Goal: Task Accomplishment & Management: Use online tool/utility

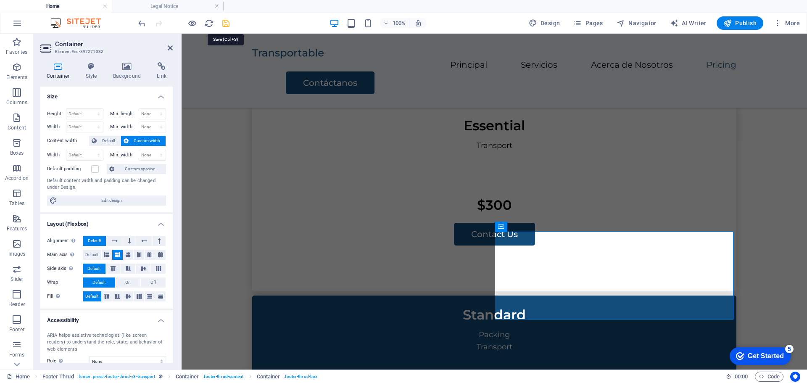
click at [223, 26] on icon "save" at bounding box center [226, 24] width 10 height 10
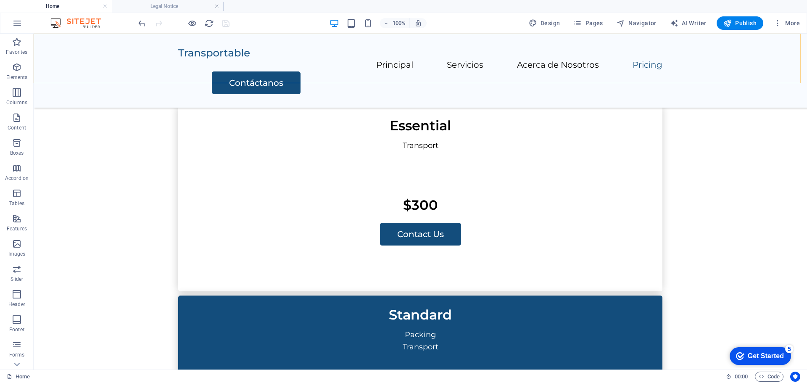
click at [66, 51] on div "Principal Servicios Acerca de Nosotros Pricing Contáctanos" at bounding box center [421, 71] width 774 height 74
click at [209, 48] on icon at bounding box center [208, 47] width 5 height 9
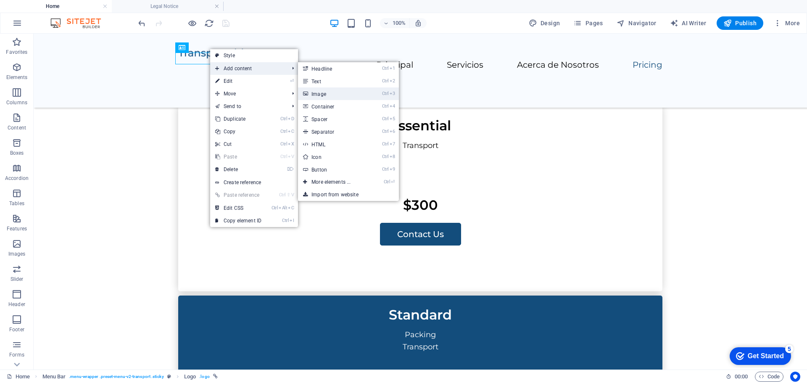
click at [326, 95] on link "Ctrl 3 Image" at bounding box center [332, 93] width 69 height 13
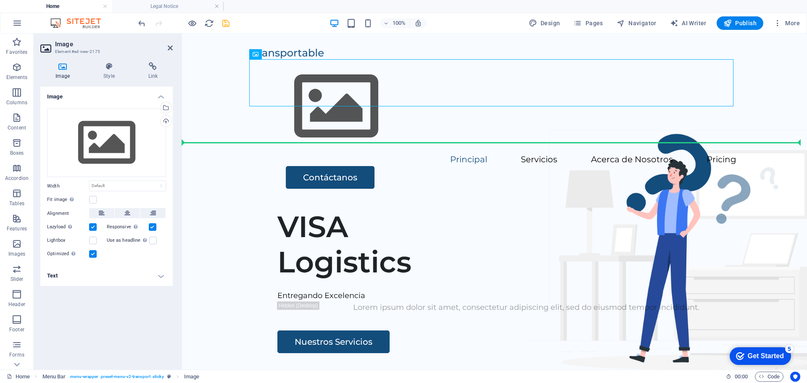
drag, startPoint x: 531, startPoint y: 76, endPoint x: 204, endPoint y: 93, distance: 327.7
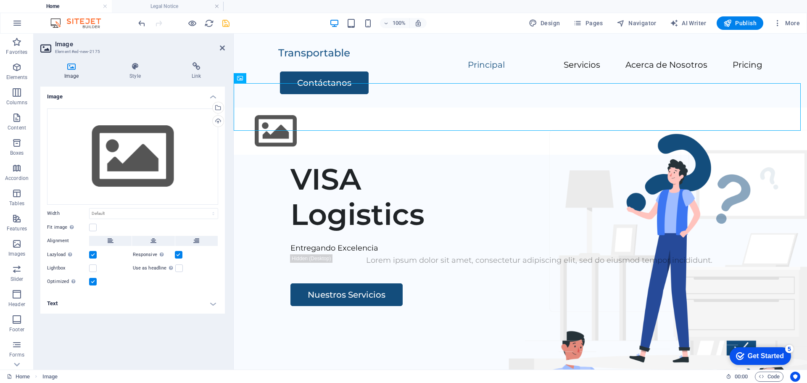
drag, startPoint x: 180, startPoint y: 102, endPoint x: 235, endPoint y: 123, distance: 58.2
click at [235, 123] on div "Image Element #ed-new-2175 Image Style Link Image Drag files here, click to cho…" at bounding box center [421, 202] width 774 height 336
click at [143, 24] on icon "undo" at bounding box center [142, 24] width 10 height 10
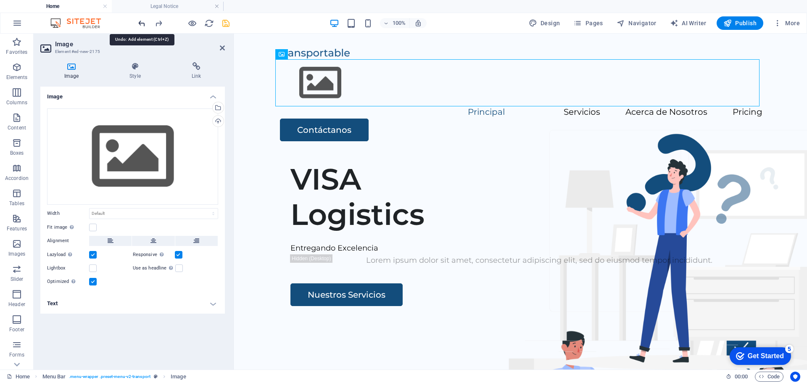
click at [142, 23] on icon "undo" at bounding box center [142, 24] width 10 height 10
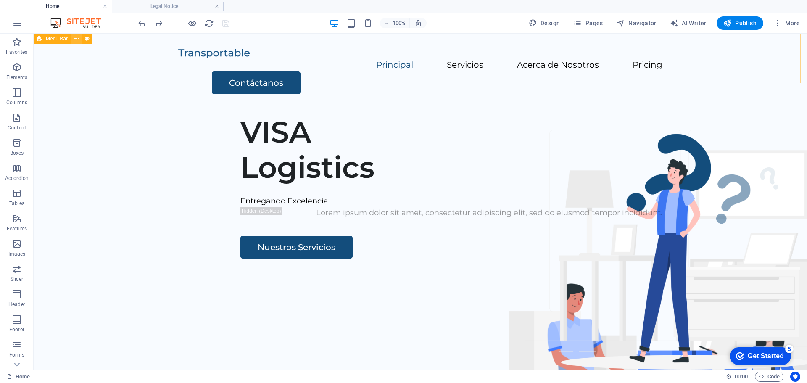
click at [77, 39] on icon at bounding box center [76, 38] width 5 height 9
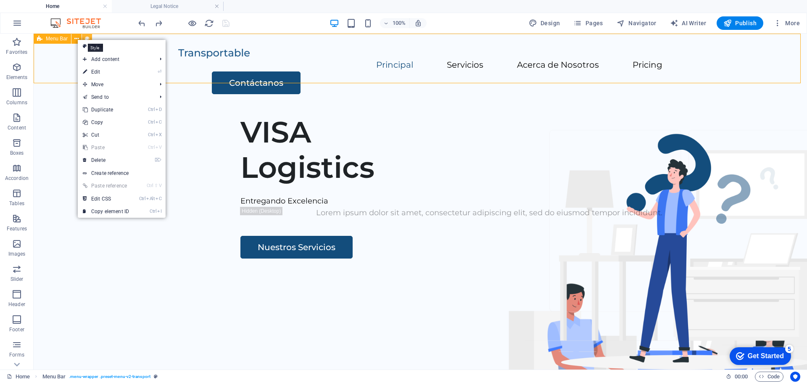
click at [87, 37] on icon at bounding box center [87, 38] width 5 height 9
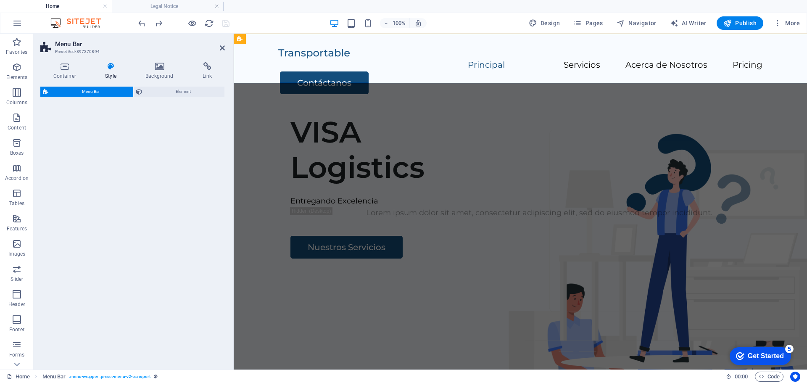
select select "rem"
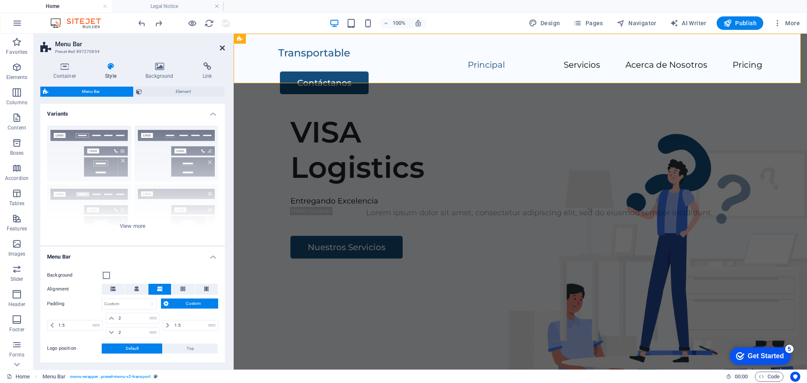
click at [222, 49] on icon at bounding box center [222, 48] width 5 height 7
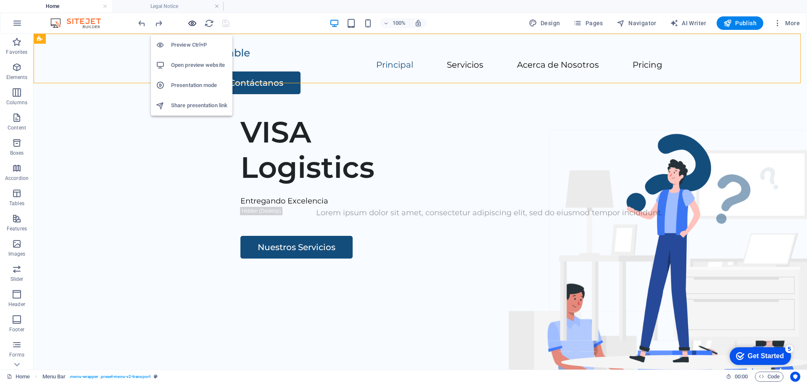
click at [188, 25] on icon "button" at bounding box center [193, 24] width 10 height 10
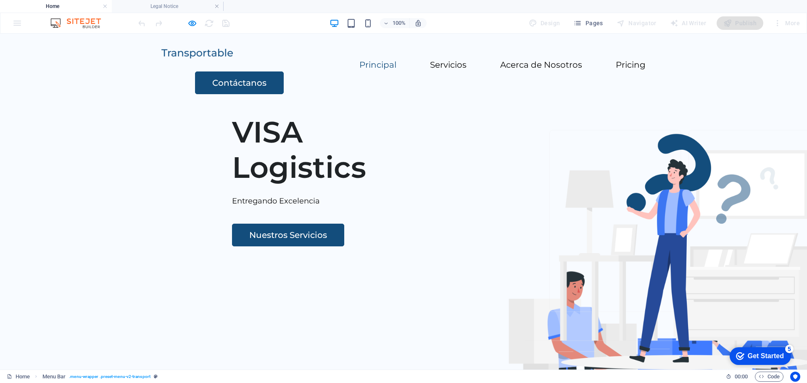
drag, startPoint x: 805, startPoint y: 56, endPoint x: 720, endPoint y: 60, distance: 85.9
click at [579, 26] on icon "button" at bounding box center [578, 23] width 8 height 8
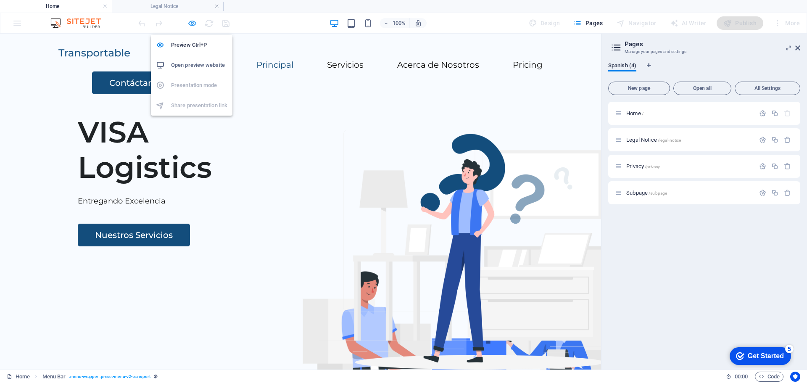
click at [192, 24] on icon "button" at bounding box center [193, 24] width 10 height 10
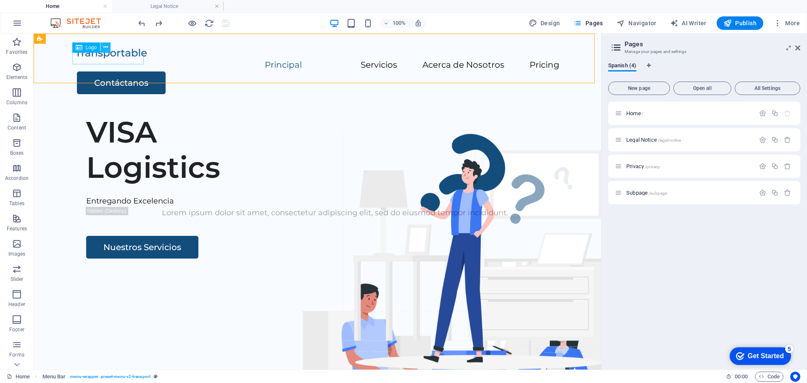
click at [106, 47] on icon at bounding box center [105, 47] width 5 height 9
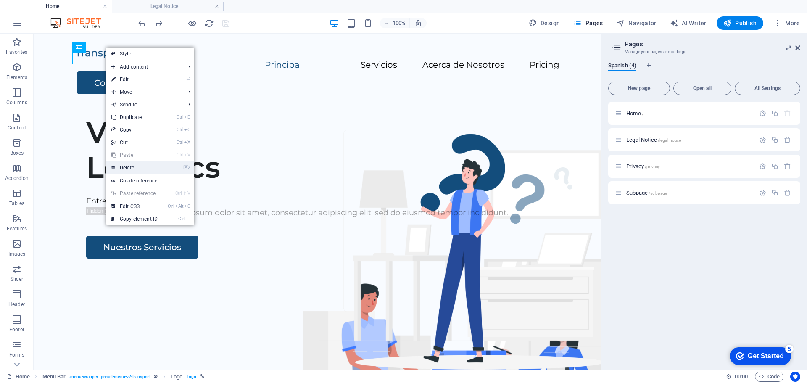
click at [135, 168] on link "⌦ Delete" at bounding box center [134, 167] width 56 height 13
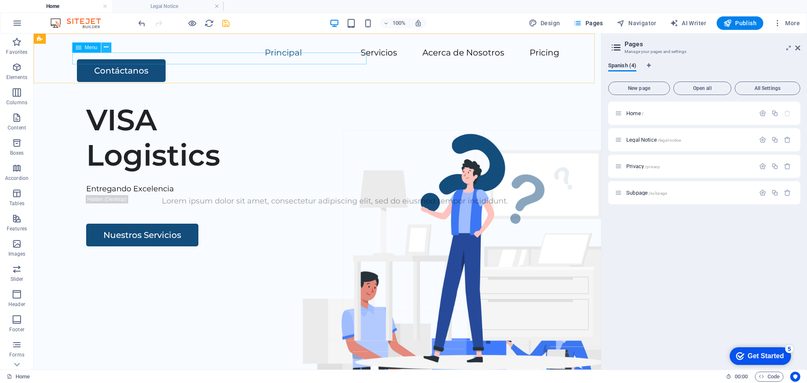
click at [109, 47] on icon at bounding box center [106, 47] width 5 height 9
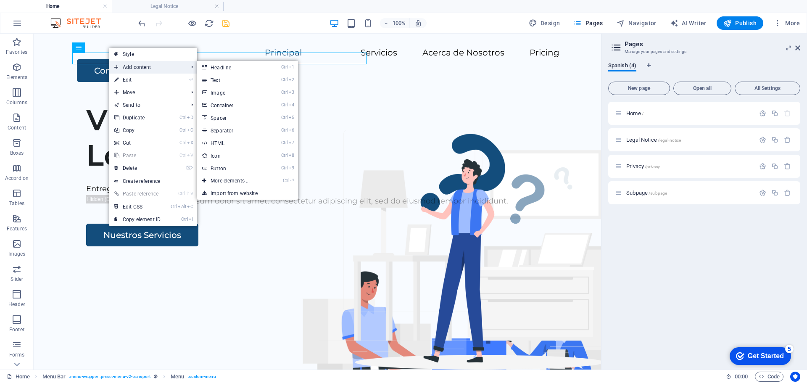
click at [127, 69] on span "Add content" at bounding box center [146, 67] width 75 height 13
click at [212, 93] on link "Ctrl 3 Image" at bounding box center [231, 92] width 69 height 13
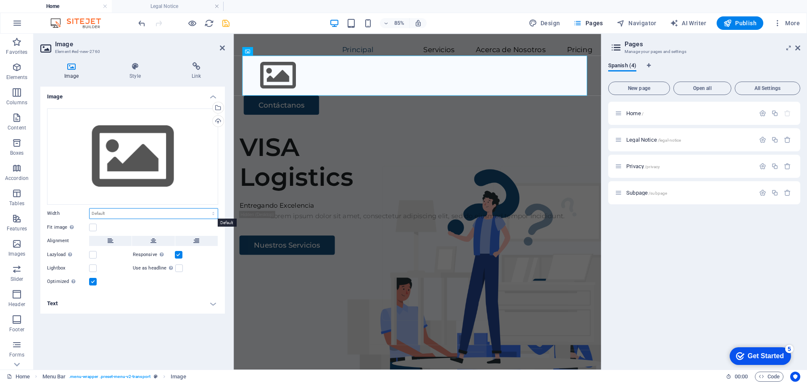
click at [119, 217] on select "Default auto px rem % em vh vw" at bounding box center [154, 214] width 128 height 10
click at [121, 215] on select "Default auto px rem % em vh vw" at bounding box center [154, 214] width 128 height 10
click at [93, 228] on label at bounding box center [93, 228] width 8 height 8
click at [0, 0] on input "Fit image Automatically fit image to a fixed width and height" at bounding box center [0, 0] width 0 height 0
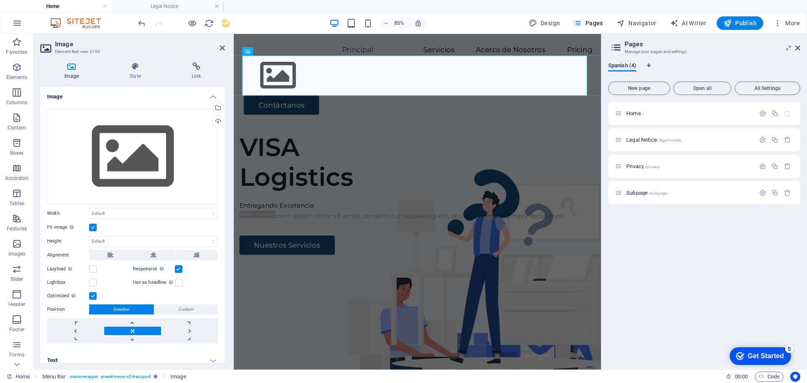
click at [93, 228] on label at bounding box center [93, 228] width 8 height 8
click at [0, 0] on input "Fit image Automatically fit image to a fixed width and height" at bounding box center [0, 0] width 0 height 0
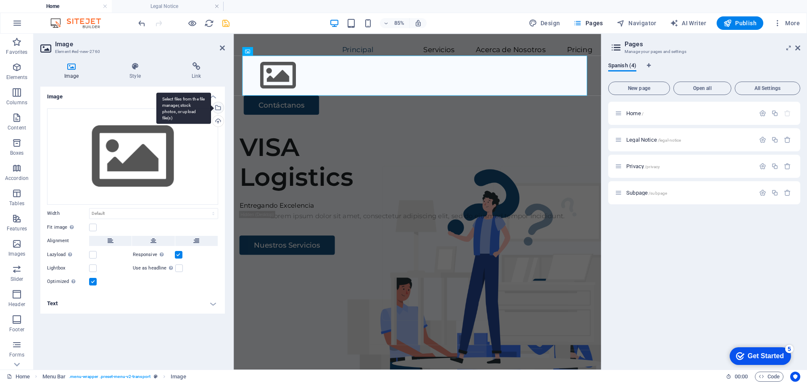
click at [211, 108] on div "Select files from the file manager, stock photos, or upload file(s)" at bounding box center [183, 109] width 55 height 32
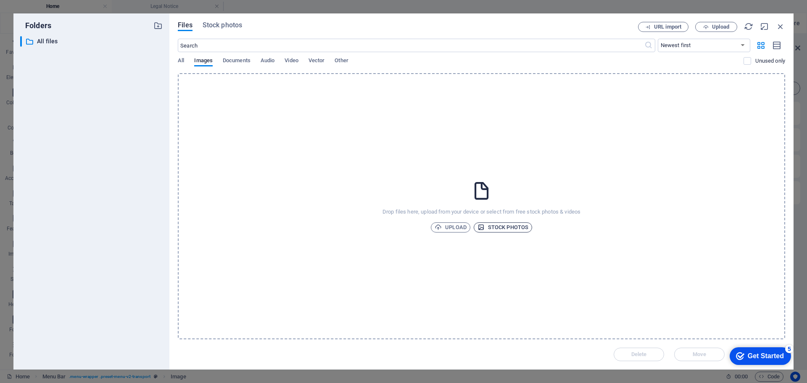
click at [490, 229] on span "Stock photos" at bounding box center [503, 227] width 51 height 10
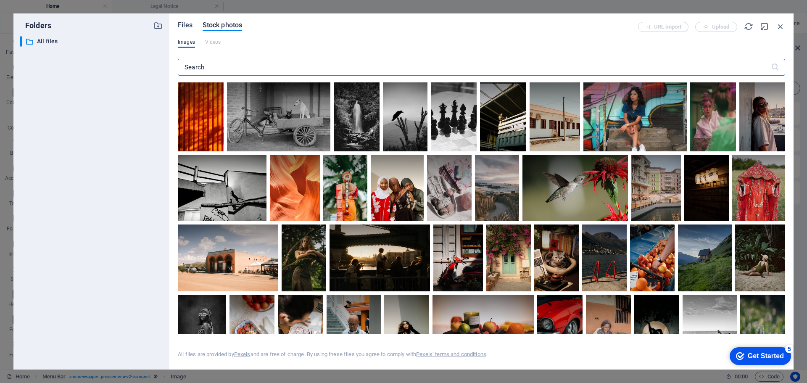
click at [187, 26] on span "Files" at bounding box center [185, 25] width 15 height 10
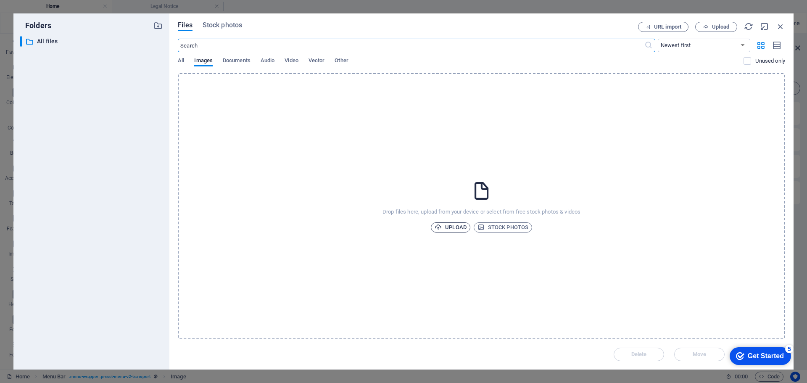
click at [459, 228] on span "Upload" at bounding box center [451, 227] width 32 height 10
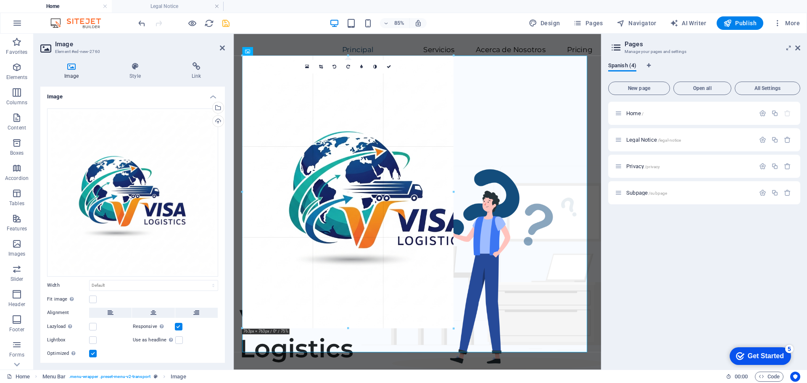
drag, startPoint x: 416, startPoint y: 55, endPoint x: 420, endPoint y: 212, distance: 156.9
type input "645"
select select "px"
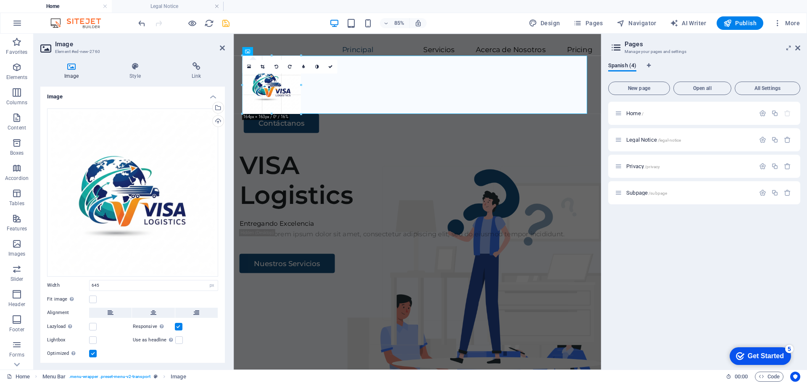
drag, startPoint x: 357, startPoint y: 286, endPoint x: 129, endPoint y: 77, distance: 309.2
click at [263, 67] on icon at bounding box center [263, 66] width 4 height 4
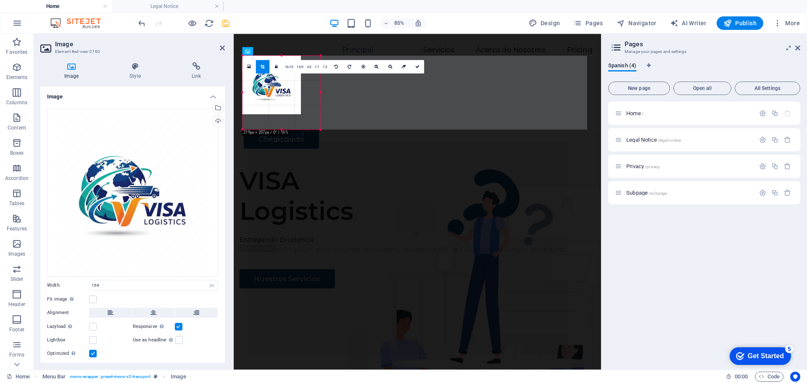
drag, startPoint x: 301, startPoint y: 114, endPoint x: 324, endPoint y: 132, distance: 29.4
click at [324, 132] on div "Container H1 Wide image with text Container Container Image Container Menu Bar …" at bounding box center [418, 202] width 368 height 336
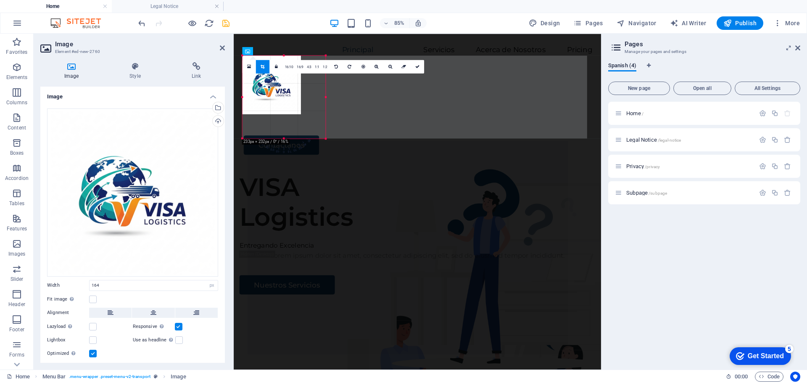
drag, startPoint x: 301, startPoint y: 114, endPoint x: 113, endPoint y: 128, distance: 188.5
click at [330, 143] on div "Container H1 Wide image with text Container Container Image Container Menu Bar …" at bounding box center [418, 202] width 368 height 336
click at [143, 24] on icon "undo" at bounding box center [142, 24] width 10 height 10
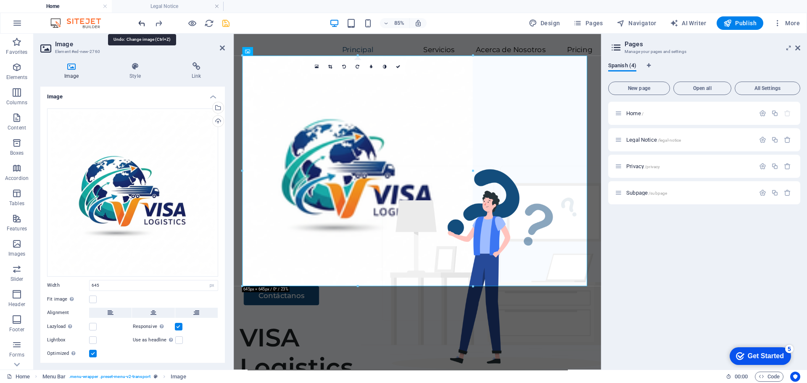
click at [143, 24] on icon "undo" at bounding box center [142, 24] width 10 height 10
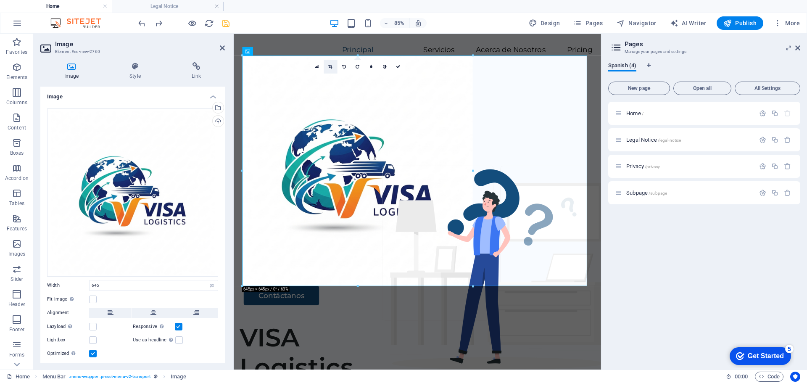
click at [331, 68] on icon at bounding box center [330, 66] width 4 height 4
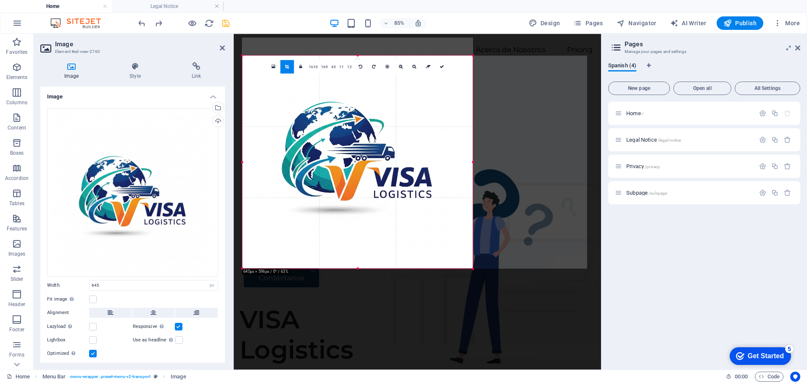
drag, startPoint x: 356, startPoint y: 55, endPoint x: 355, endPoint y: 76, distance: 21.0
click at [355, 76] on div "180 170 160 150 140 130 120 110 100 90 80 70 60 50 40 30 20 10 0 -10 -20 -30 -4…" at bounding box center [357, 162] width 230 height 213
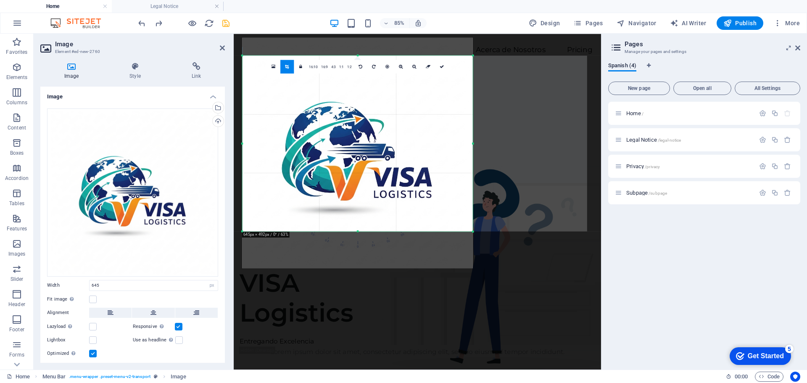
drag, startPoint x: 359, startPoint y: 269, endPoint x: 363, endPoint y: 225, distance: 43.5
click at [363, 225] on div "180 170 160 150 140 130 120 110 100 90 80 70 60 50 40 30 20 10 0 -10 -20 -30 -4…" at bounding box center [357, 144] width 230 height 176
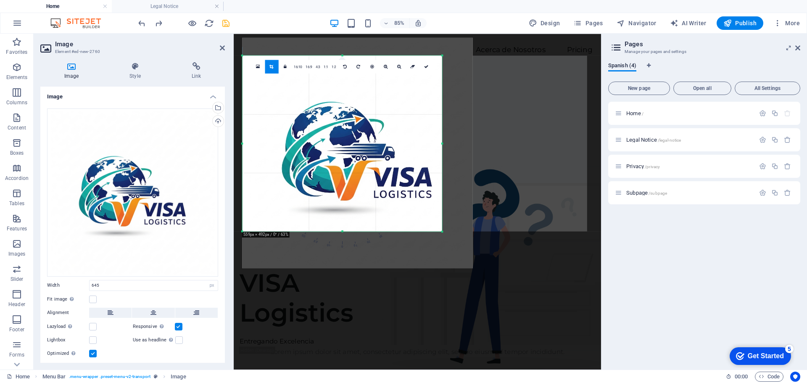
drag, startPoint x: 473, startPoint y: 144, endPoint x: 437, endPoint y: 150, distance: 36.7
click at [437, 150] on div "180 170 160 150 140 130 120 110 100 90 80 70 60 50 40 30 20 10 0 -10 -20 -30 -4…" at bounding box center [342, 144] width 200 height 176
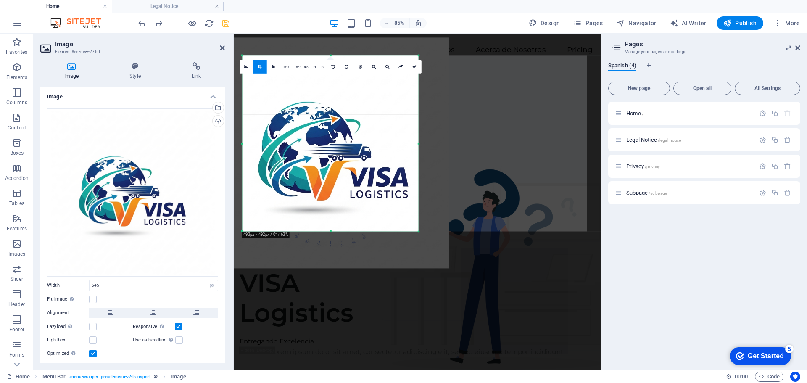
drag, startPoint x: 243, startPoint y: 144, endPoint x: 270, endPoint y: 144, distance: 27.8
click at [270, 144] on div "180 170 160 150 140 130 120 110 100 90 80 70 60 50 40 30 20 10 0 -10 -20 -30 -4…" at bounding box center [330, 144] width 176 height 176
click at [262, 66] on icon at bounding box center [260, 66] width 4 height 4
type input "493"
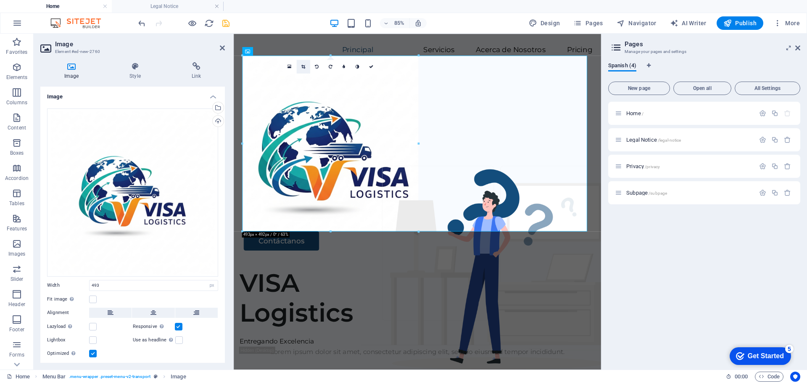
click at [306, 66] on link at bounding box center [302, 66] width 13 height 13
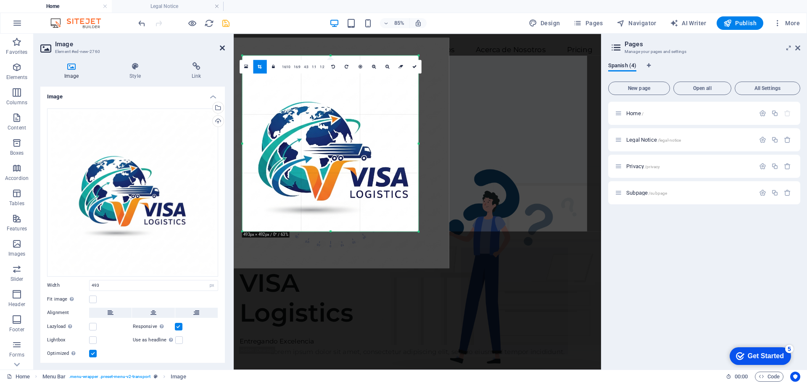
click at [224, 50] on icon at bounding box center [222, 48] width 5 height 7
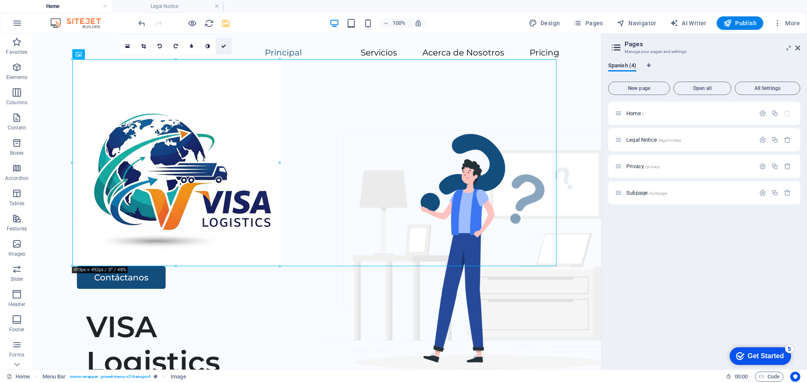
click at [224, 47] on icon at bounding box center [223, 46] width 5 height 5
click at [224, 45] on icon at bounding box center [223, 46] width 5 height 5
click at [225, 46] on icon at bounding box center [223, 46] width 5 height 5
click at [140, 45] on link at bounding box center [144, 46] width 16 height 16
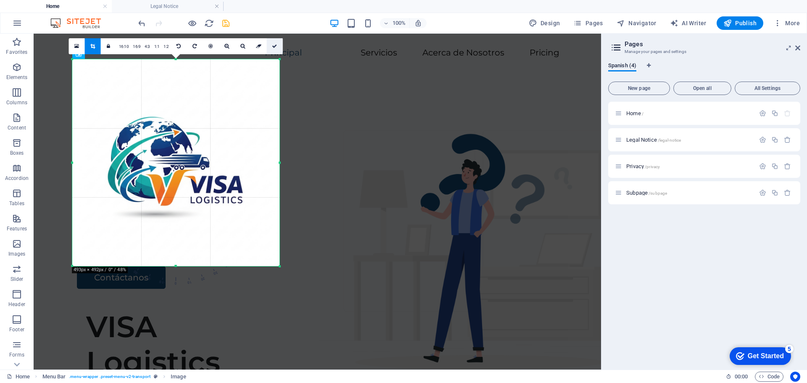
click at [275, 49] on link at bounding box center [275, 46] width 16 height 16
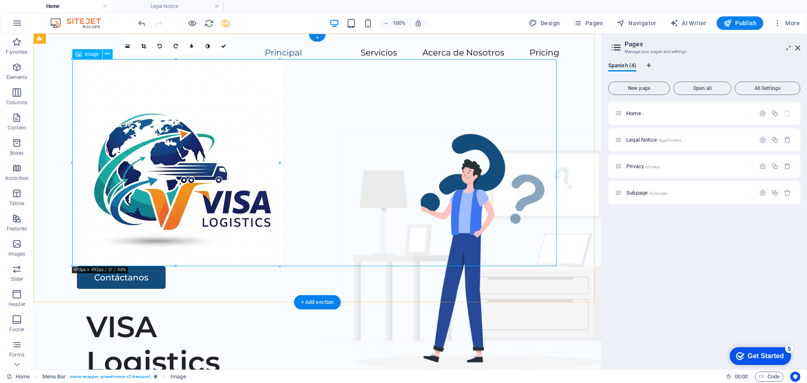
drag, startPoint x: 312, startPoint y: 197, endPoint x: 214, endPoint y: 170, distance: 101.6
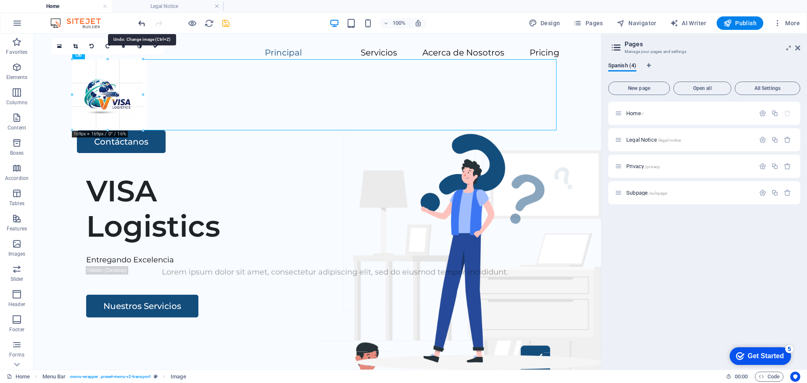
click at [140, 22] on icon "undo" at bounding box center [142, 24] width 10 height 10
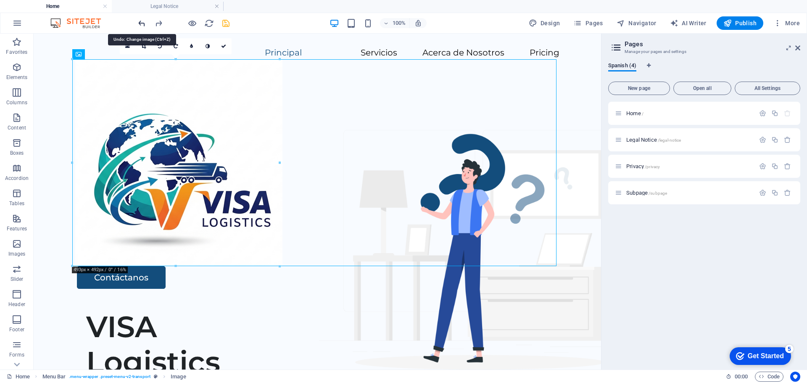
click at [140, 22] on icon "undo" at bounding box center [142, 24] width 10 height 10
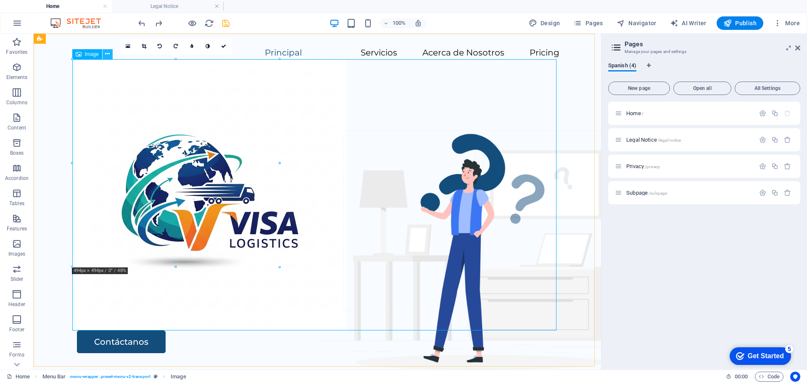
click at [107, 53] on icon at bounding box center [107, 54] width 5 height 9
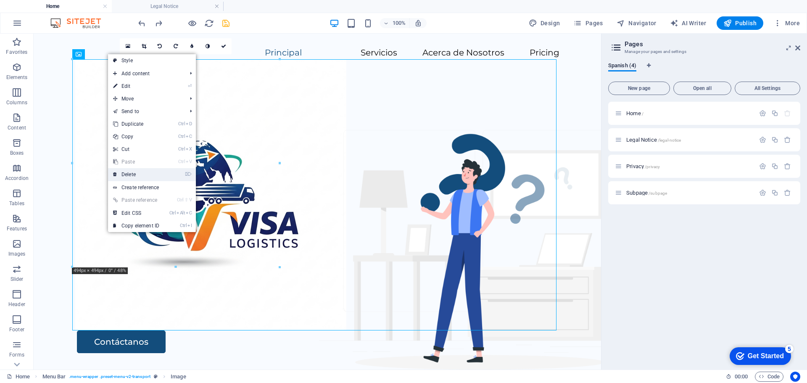
drag, startPoint x: 134, startPoint y: 178, endPoint x: 100, endPoint y: 144, distance: 47.9
click at [134, 178] on link "⌦ Delete" at bounding box center [136, 174] width 56 height 13
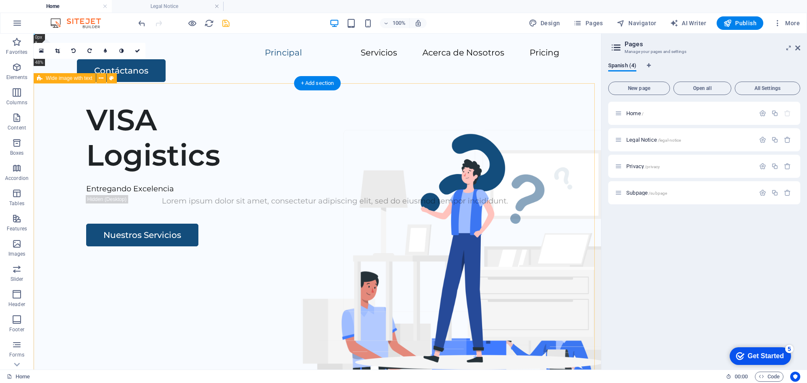
click at [176, 108] on div "VISA Logistics Entregando Excelencia Lorem ipsum dolor sit amet, consectetur ad…" at bounding box center [318, 256] width 568 height 322
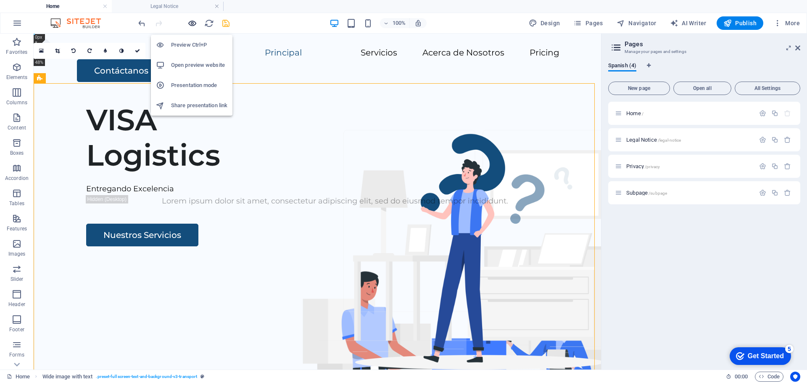
click at [190, 26] on icon "button" at bounding box center [193, 24] width 10 height 10
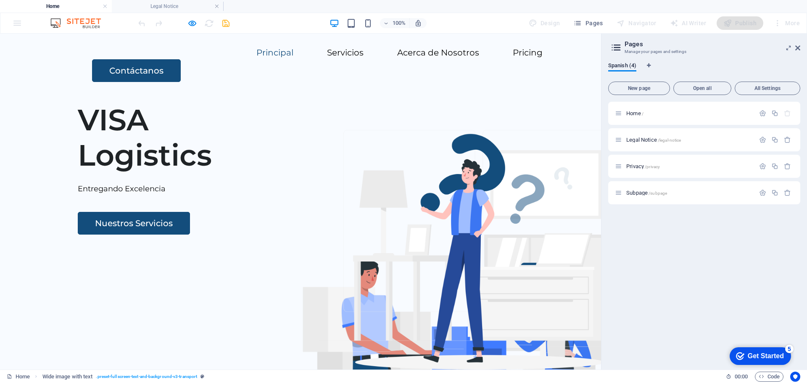
click at [93, 50] on header "Principal Servicios Acerca de Nosotros Pricing Contáctanos" at bounding box center [300, 65] width 505 height 62
click at [257, 57] on link "Principal" at bounding box center [275, 52] width 37 height 8
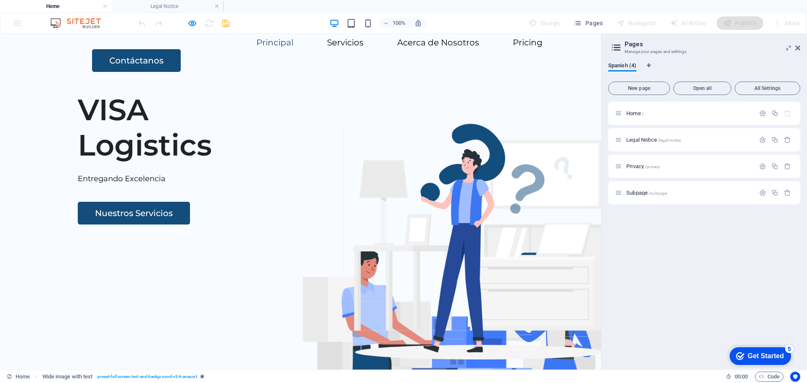
click at [144, 58] on header "Principal Servicios Acerca de Nosotros Pricing Contáctanos" at bounding box center [300, 55] width 505 height 62
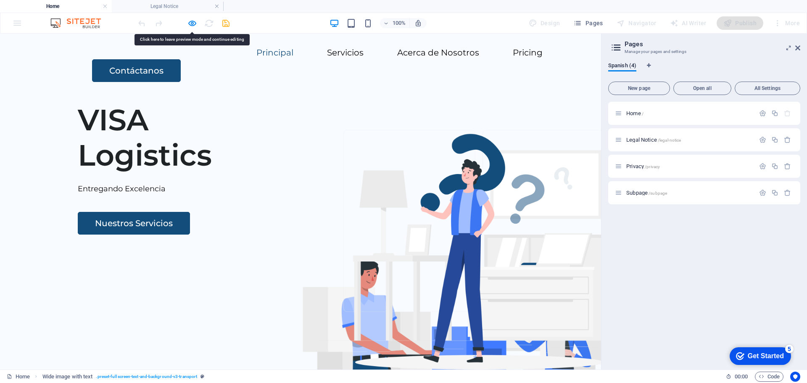
drag, startPoint x: 597, startPoint y: 76, endPoint x: 581, endPoint y: 47, distance: 33.1
click at [194, 24] on icon "button" at bounding box center [193, 24] width 10 height 10
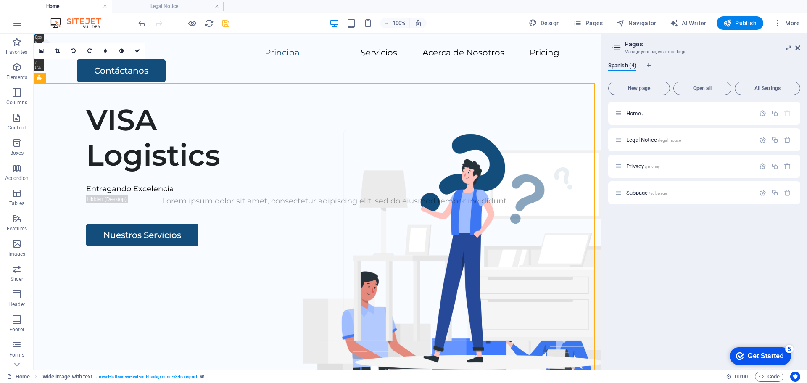
drag, startPoint x: 598, startPoint y: 81, endPoint x: 620, endPoint y: 65, distance: 27.1
click at [802, 48] on aside "Pages Manage your pages and settings Spanish (4) New page Open all All Settings…" at bounding box center [704, 202] width 206 height 336
drag, startPoint x: 797, startPoint y: 47, endPoint x: 763, endPoint y: 19, distance: 43.9
click at [797, 47] on icon at bounding box center [798, 48] width 5 height 7
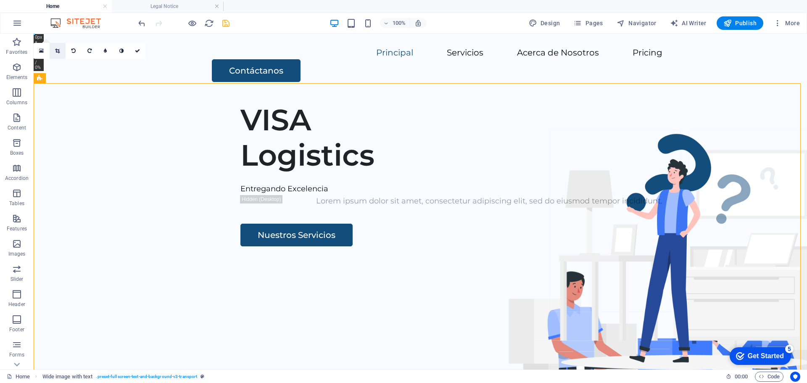
click at [57, 51] on icon at bounding box center [57, 50] width 5 height 5
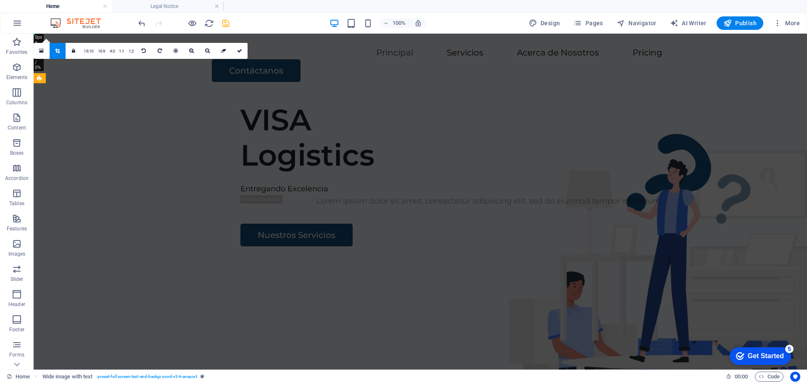
click at [57, 51] on icon at bounding box center [57, 50] width 5 height 5
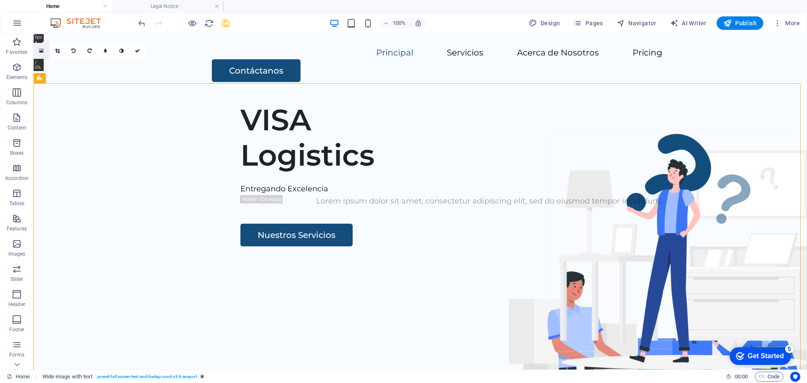
click at [42, 51] on icon at bounding box center [41, 51] width 5 height 6
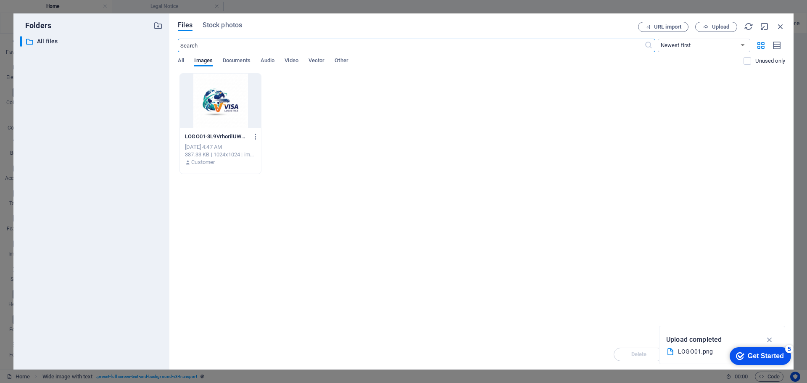
click at [227, 100] on div at bounding box center [220, 101] width 81 height 55
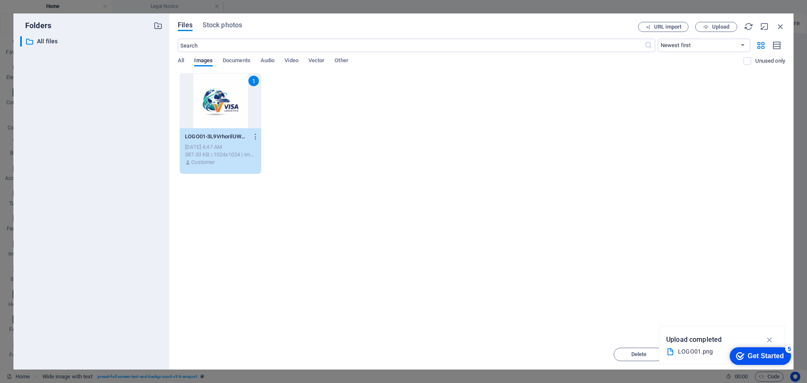
click at [225, 151] on div "387.33 KB | 1024x1024 | image/png" at bounding box center [220, 155] width 71 height 8
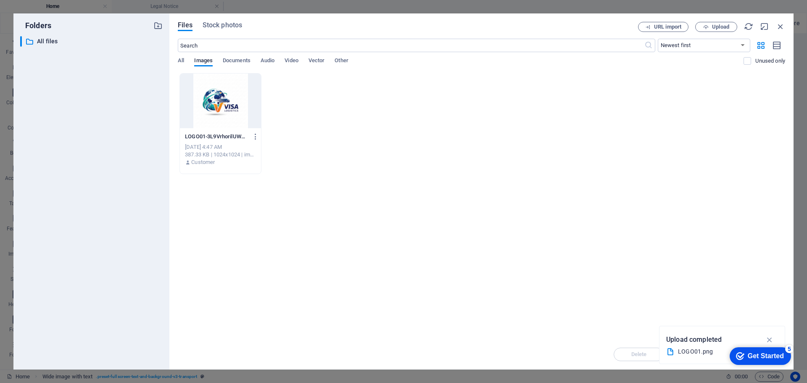
click at [225, 151] on div "387.33 KB | 1024x1024 | image/png" at bounding box center [220, 155] width 71 height 8
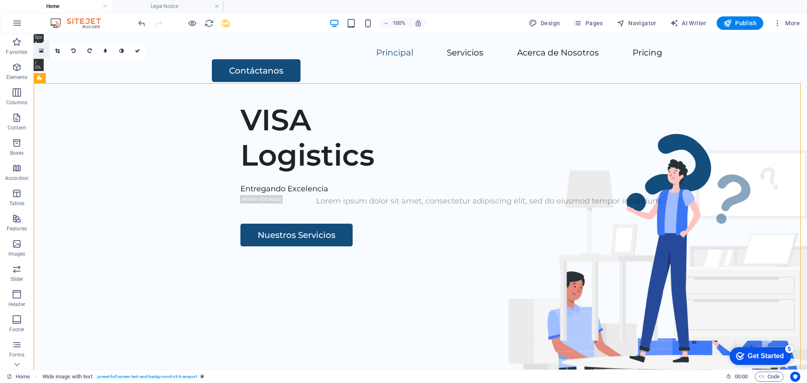
click at [43, 51] on icon at bounding box center [41, 51] width 5 height 6
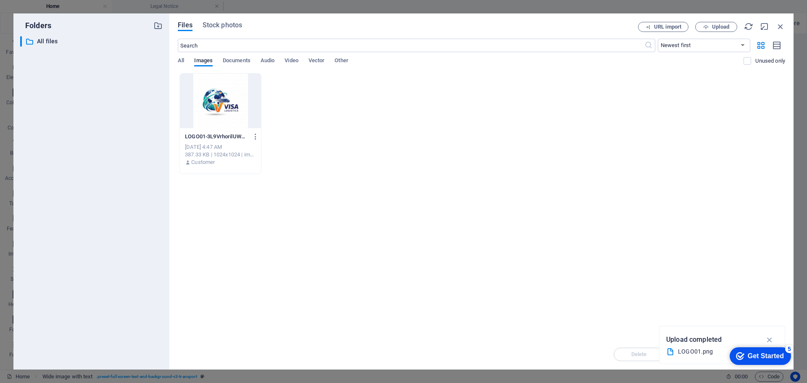
click at [223, 103] on div at bounding box center [220, 101] width 81 height 55
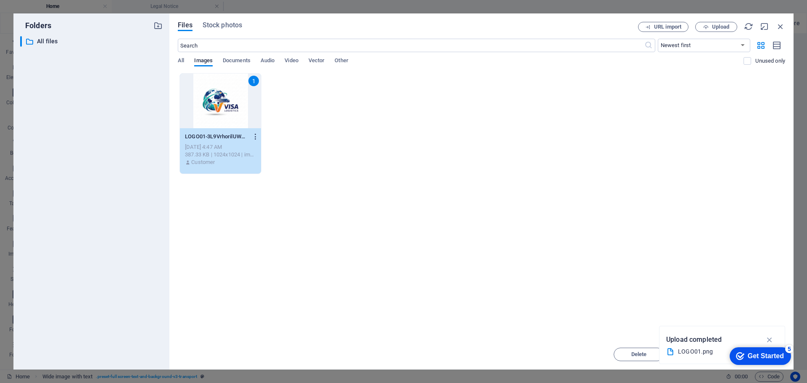
click at [255, 136] on icon "button" at bounding box center [256, 137] width 8 height 8
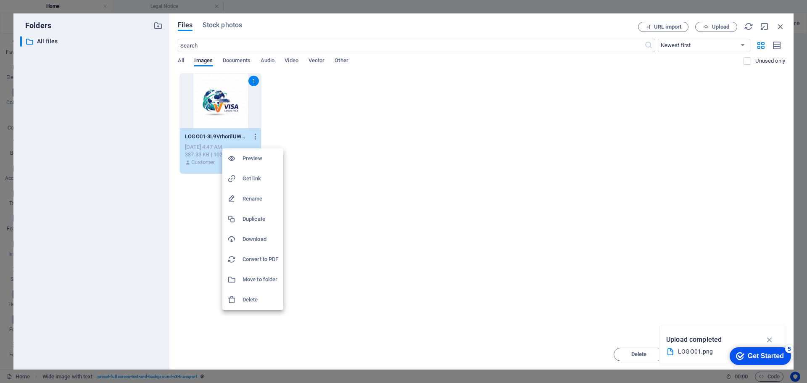
click at [770, 339] on div at bounding box center [403, 191] width 807 height 383
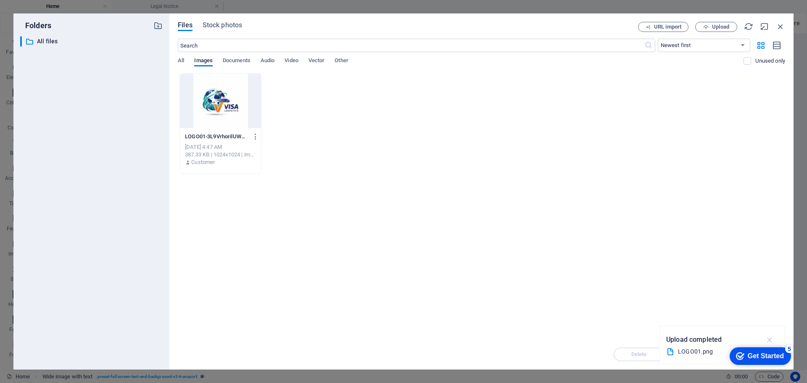
click at [770, 339] on icon "button" at bounding box center [770, 339] width 10 height 9
click at [214, 100] on div at bounding box center [220, 101] width 81 height 55
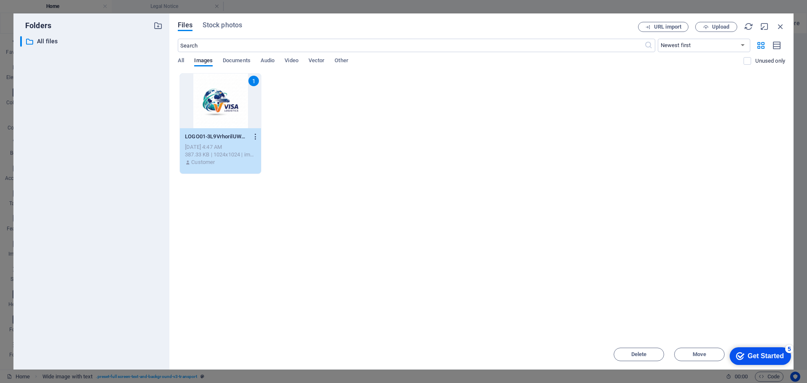
click at [257, 136] on icon "button" at bounding box center [256, 137] width 8 height 8
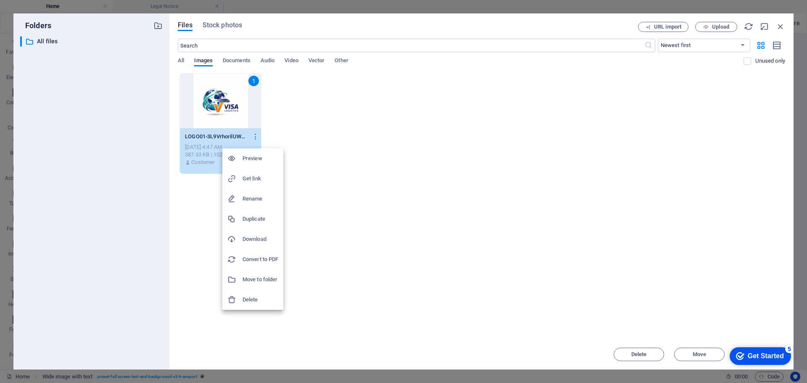
click at [324, 138] on div at bounding box center [403, 191] width 807 height 383
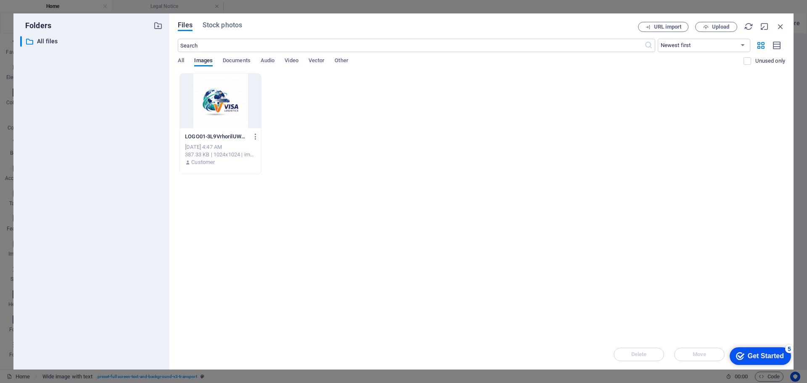
click at [219, 101] on div at bounding box center [220, 101] width 81 height 55
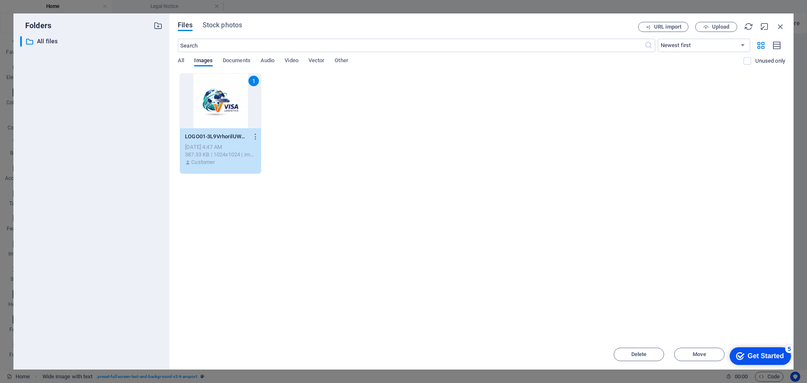
click at [219, 101] on div "1" at bounding box center [220, 101] width 81 height 55
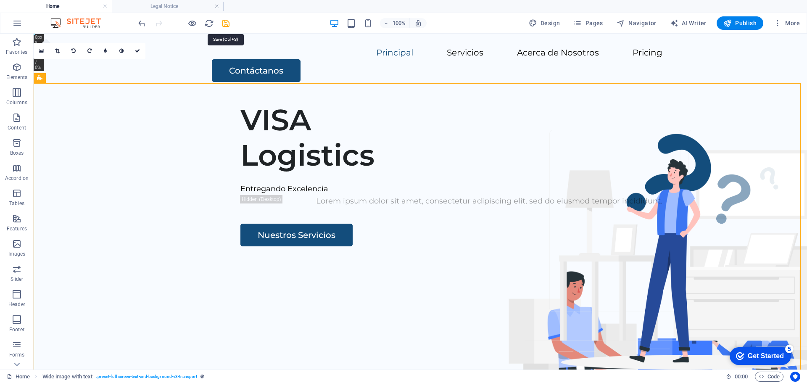
click at [226, 22] on icon "save" at bounding box center [226, 24] width 10 height 10
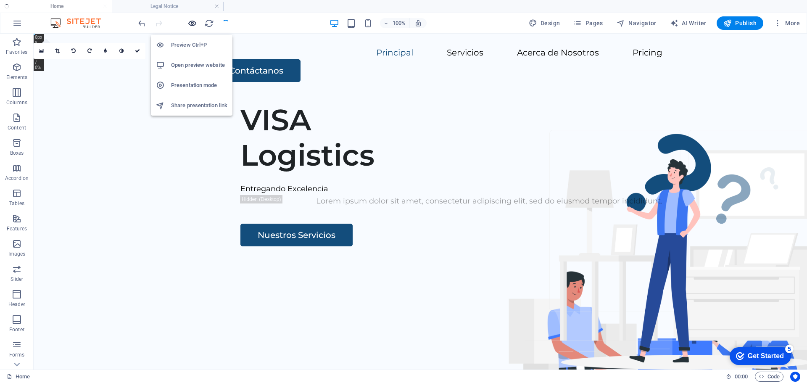
click at [193, 26] on icon "button" at bounding box center [193, 24] width 10 height 10
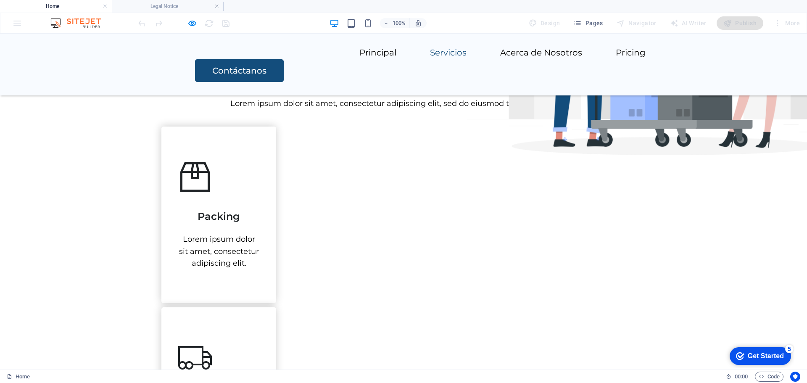
scroll to position [392, 0]
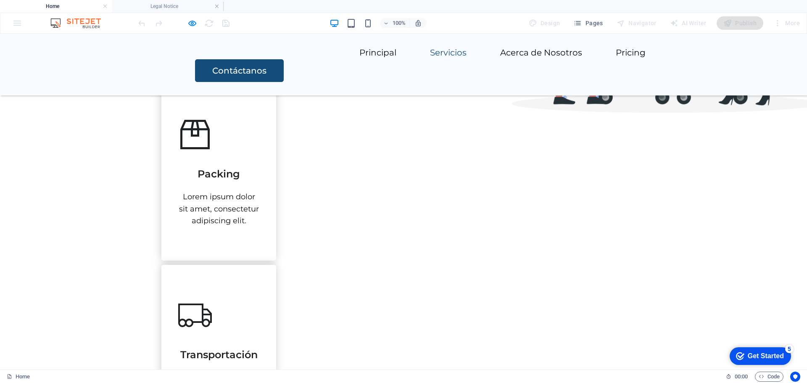
drag, startPoint x: 802, startPoint y: 53, endPoint x: 67, endPoint y: 34, distance: 735.4
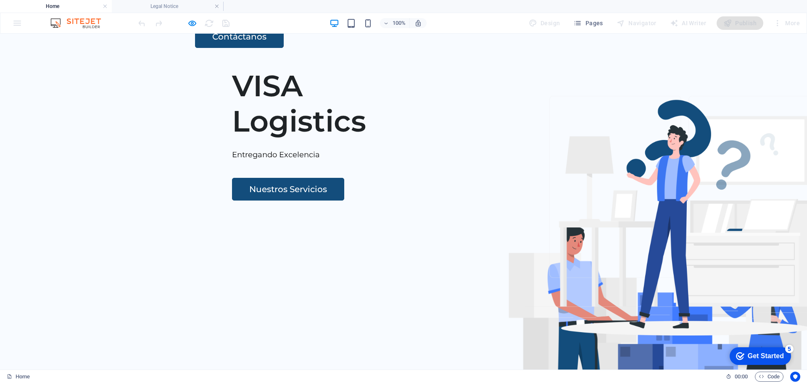
scroll to position [0, 0]
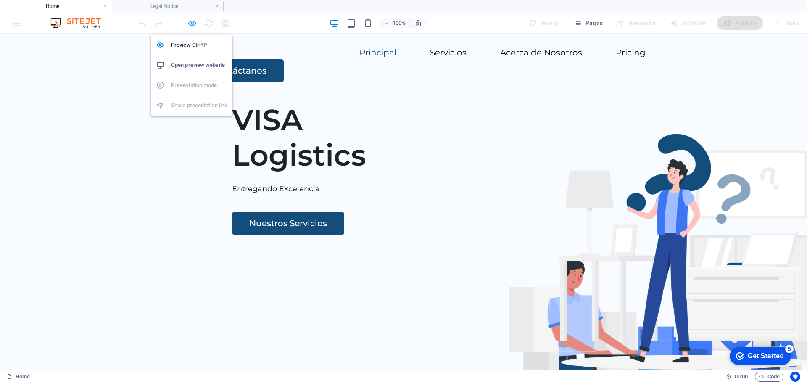
click at [193, 25] on icon "button" at bounding box center [193, 24] width 10 height 10
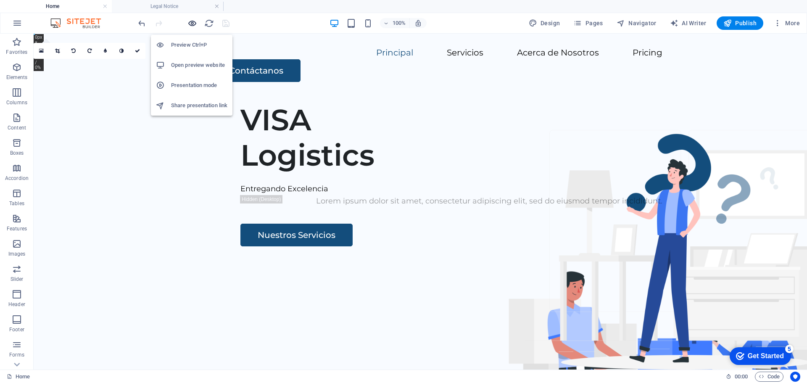
click at [192, 21] on icon "button" at bounding box center [193, 24] width 10 height 10
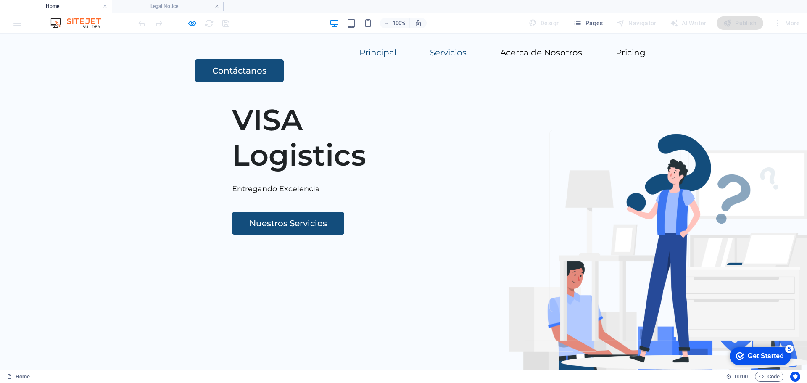
click at [430, 57] on link "Servicios" at bounding box center [448, 52] width 37 height 8
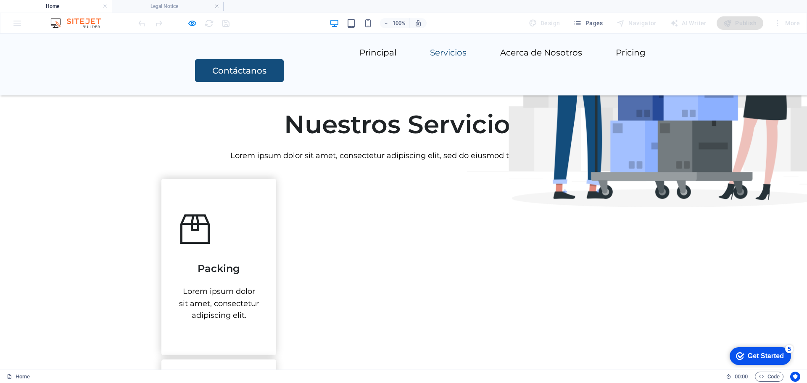
scroll to position [273, 0]
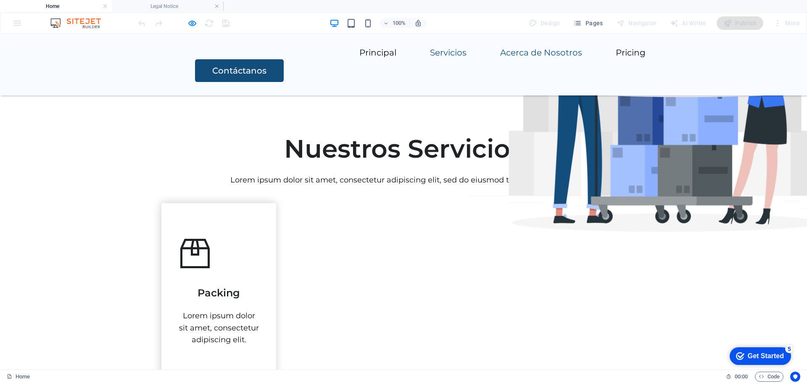
click at [500, 57] on link "Acerca de Nosotros" at bounding box center [541, 52] width 82 height 8
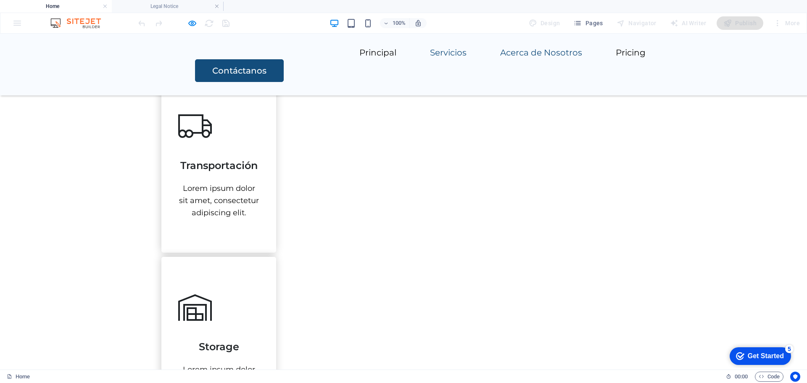
scroll to position [632, 0]
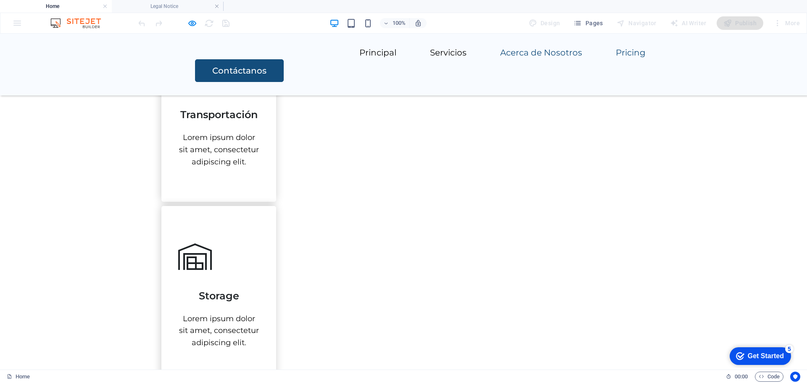
click at [616, 57] on link "Pricing" at bounding box center [631, 52] width 30 height 8
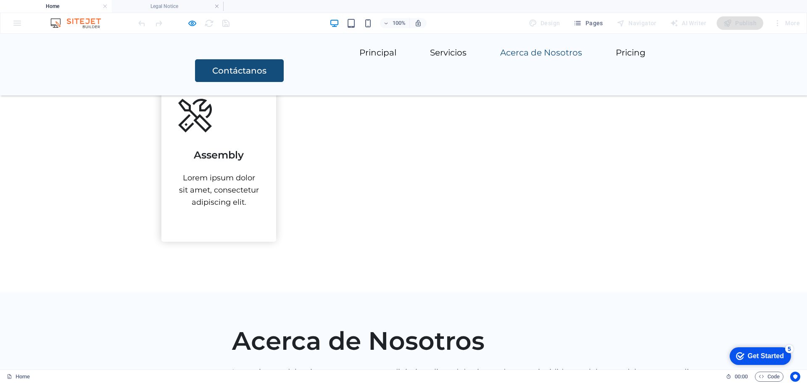
scroll to position [968, 0]
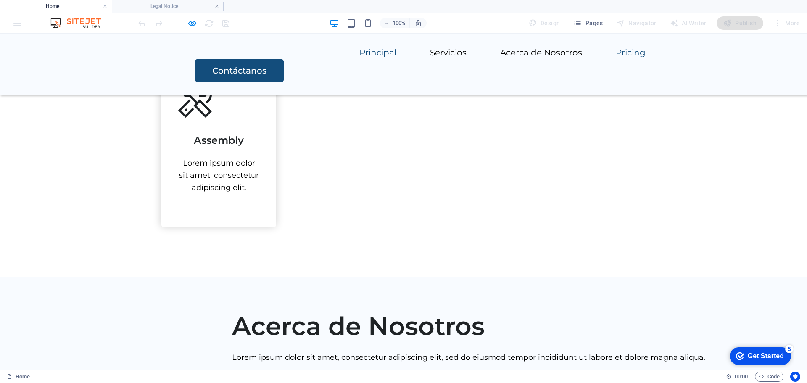
click at [360, 57] on link "Principal" at bounding box center [378, 52] width 37 height 8
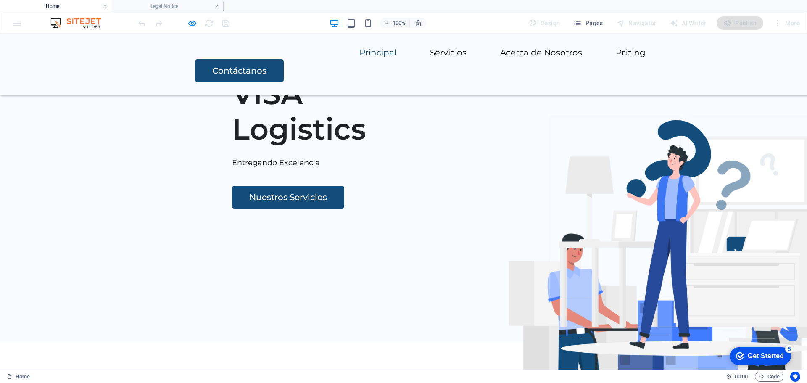
scroll to position [50, 0]
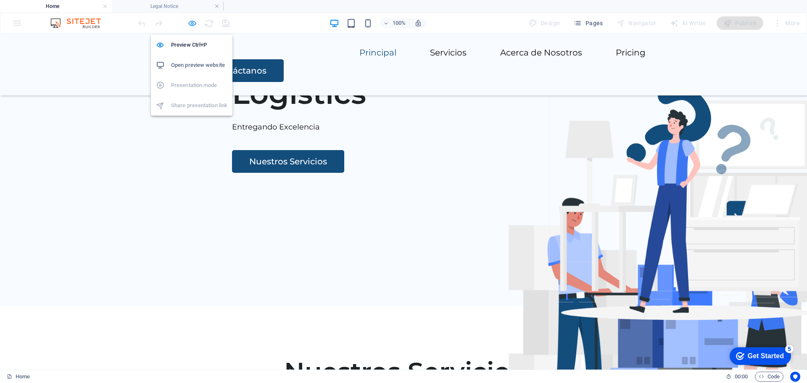
click at [194, 24] on icon "button" at bounding box center [193, 24] width 10 height 10
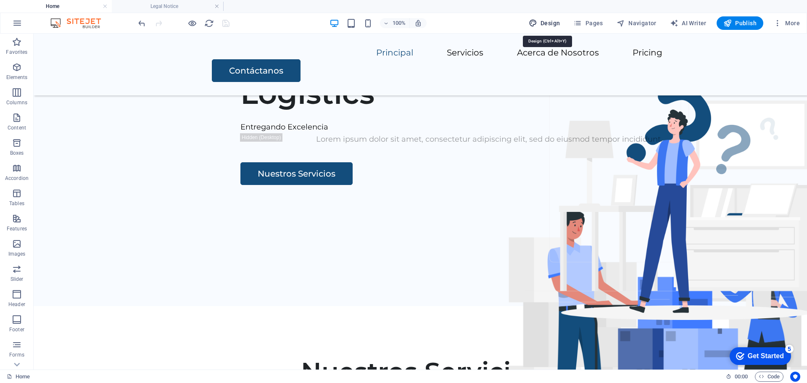
click at [549, 21] on span "Design" at bounding box center [545, 23] width 32 height 8
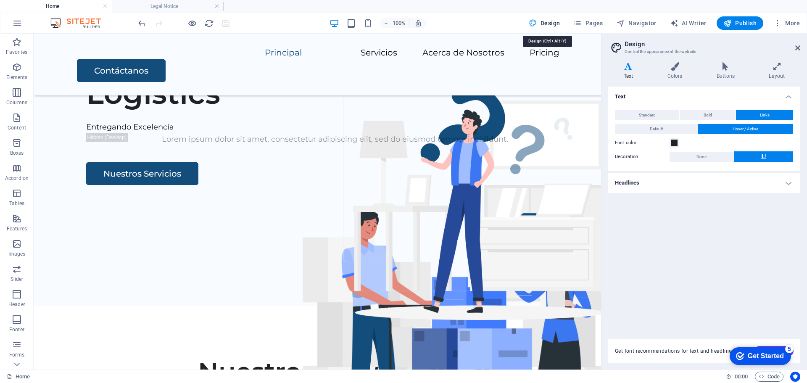
click at [548, 20] on span "Design" at bounding box center [545, 23] width 32 height 8
click at [593, 22] on span "Pages" at bounding box center [588, 23] width 29 height 8
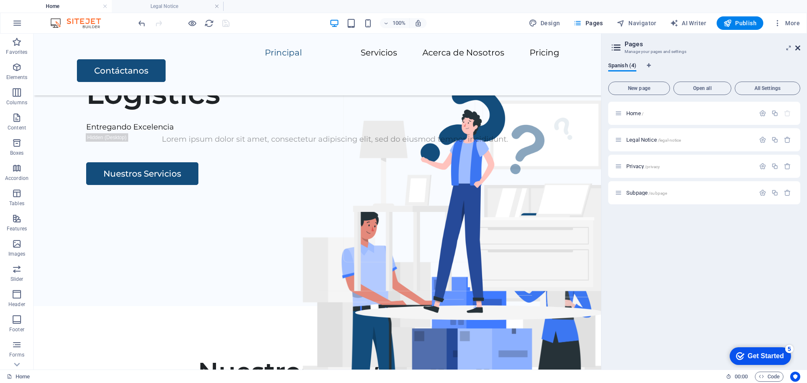
click at [800, 50] on icon at bounding box center [798, 48] width 5 height 7
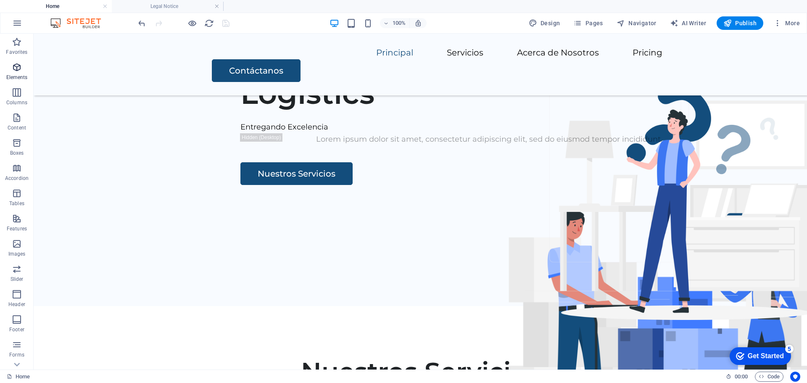
click at [18, 71] on icon "button" at bounding box center [17, 67] width 10 height 10
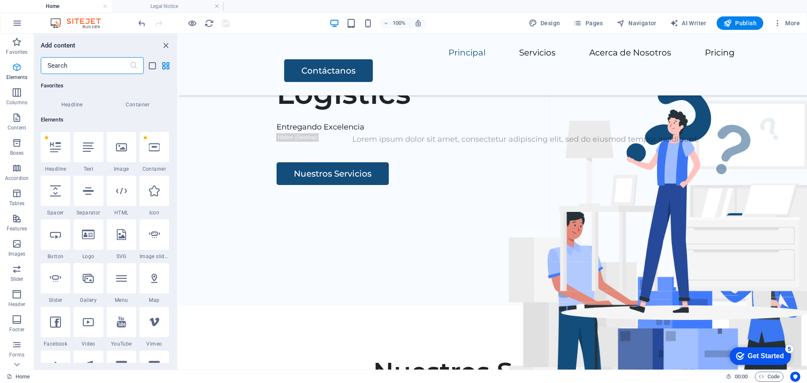
scroll to position [90, 0]
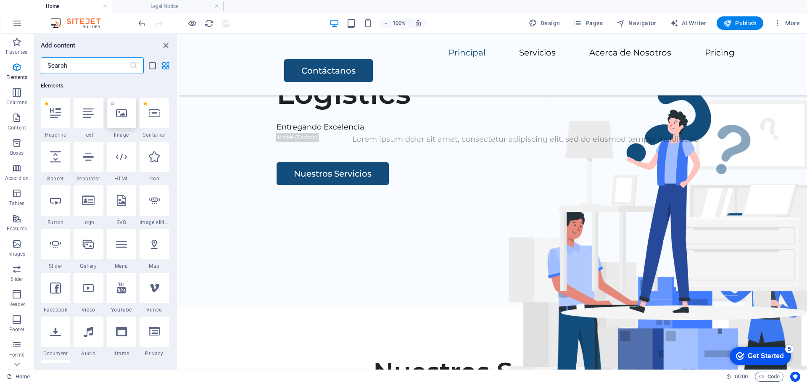
click at [122, 119] on div at bounding box center [121, 113] width 29 height 30
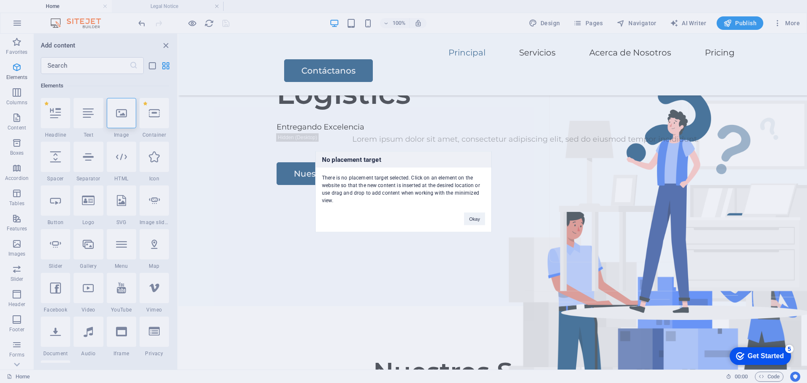
drag, startPoint x: 127, startPoint y: 112, endPoint x: 220, endPoint y: 61, distance: 106.9
click at [220, 61] on div "No placement target There is no placement target selected. Click on an element …" at bounding box center [403, 191] width 807 height 383
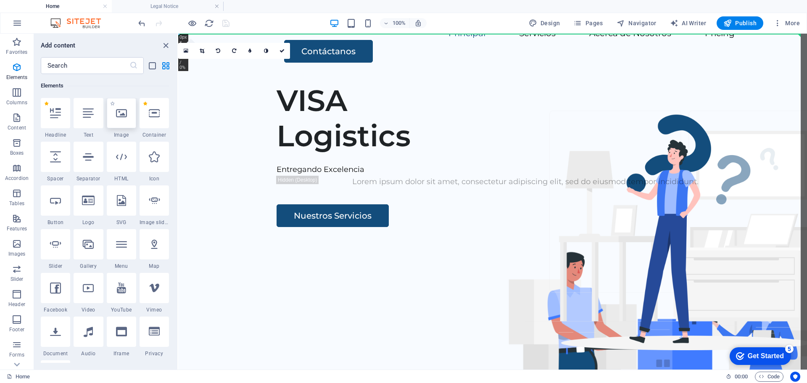
scroll to position [0, 0]
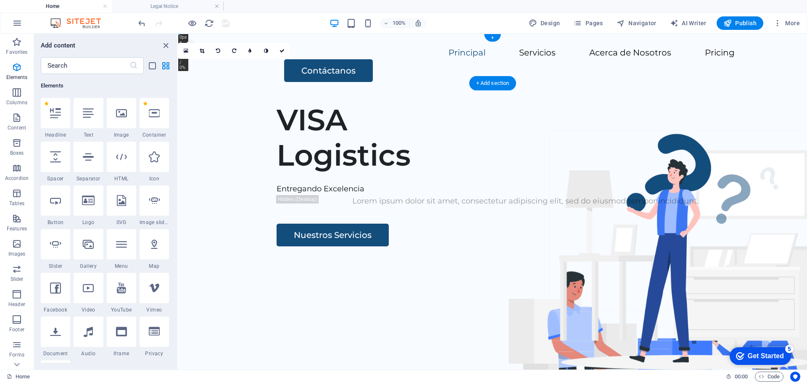
click at [198, 71] on div "Principal Servicios Acerca de Nosotros Pricing Contáctanos" at bounding box center [492, 65] width 629 height 62
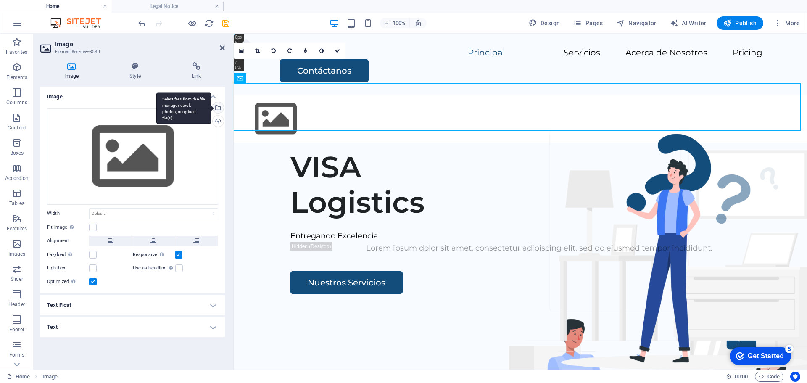
click at [211, 109] on div "Select files from the file manager, stock photos, or upload file(s)" at bounding box center [183, 109] width 55 height 32
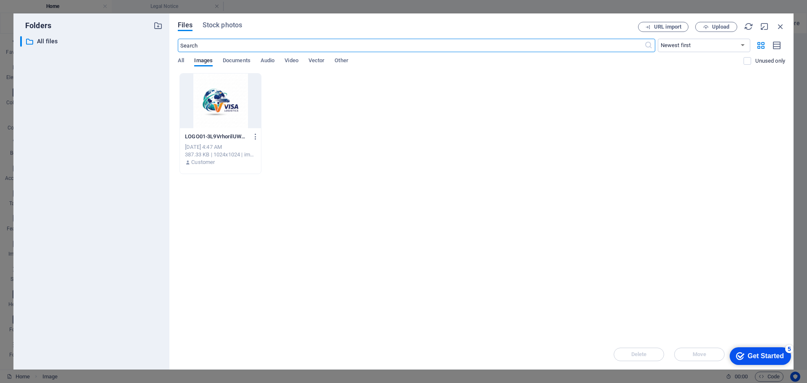
click at [217, 109] on div at bounding box center [220, 101] width 81 height 55
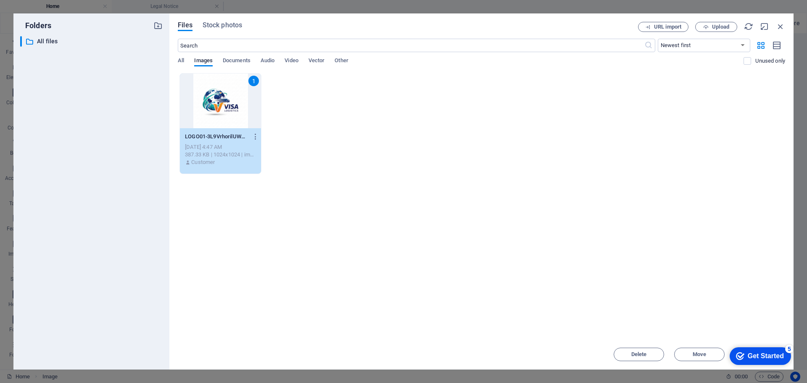
click at [774, 355] on div "Get Started" at bounding box center [766, 356] width 36 height 8
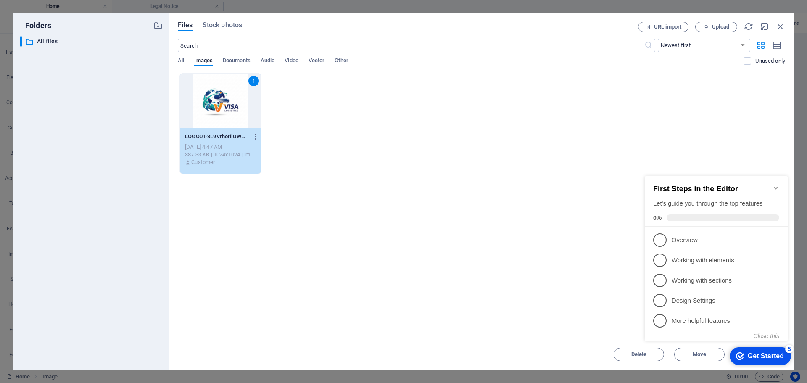
click at [776, 185] on icon "Minimize checklist" at bounding box center [776, 188] width 7 height 7
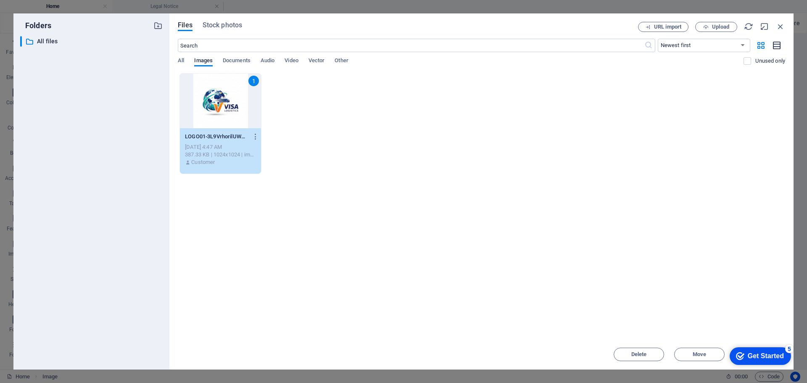
click at [777, 48] on icon "button" at bounding box center [777, 46] width 9 height 10
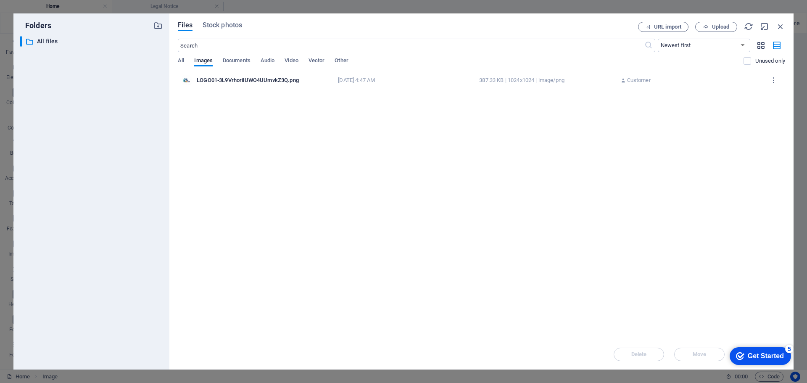
click at [767, 48] on button "button" at bounding box center [761, 45] width 16 height 13
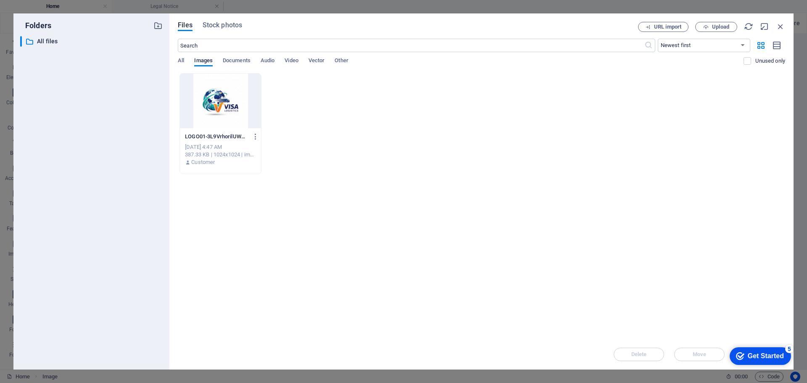
click at [221, 111] on div at bounding box center [220, 101] width 81 height 55
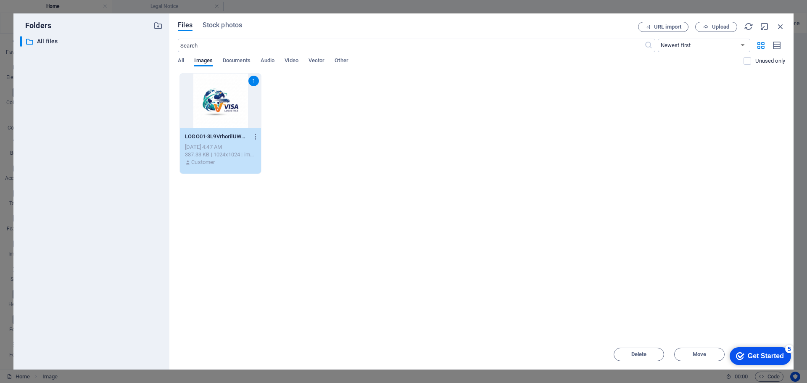
click at [221, 111] on div "1" at bounding box center [220, 101] width 81 height 55
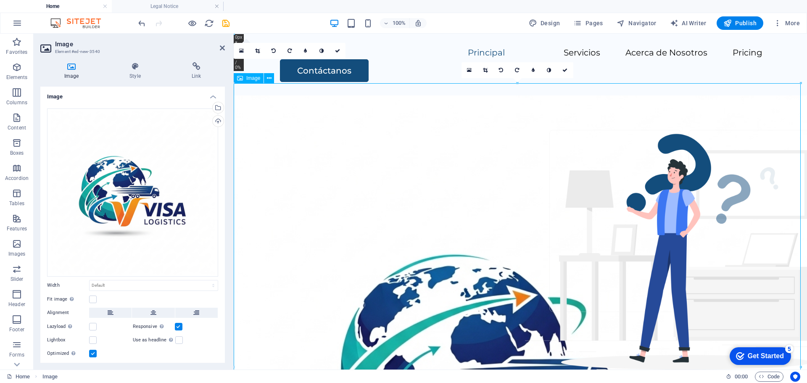
drag, startPoint x: 752, startPoint y: 116, endPoint x: 521, endPoint y: 103, distance: 231.3
click at [518, 78] on div "16:10 16:9 4:3 1:1 1:2 0" at bounding box center [518, 70] width 112 height 16
drag, startPoint x: 752, startPoint y: 118, endPoint x: 515, endPoint y: 101, distance: 237.4
click at [270, 81] on div "Principal Servicios Acerca de Nosotros Pricing Contáctanos" at bounding box center [521, 65] width 574 height 62
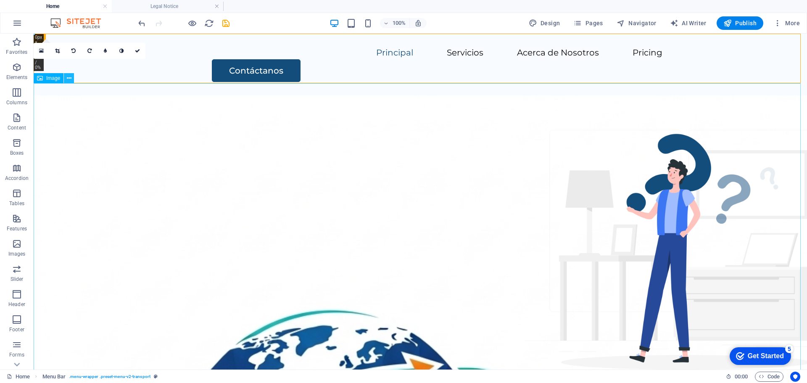
click at [69, 79] on icon at bounding box center [69, 78] width 5 height 9
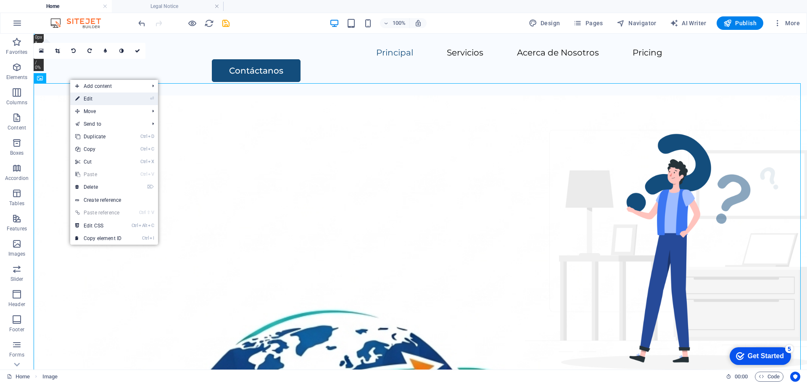
click at [89, 99] on link "⏎ Edit" at bounding box center [98, 99] width 56 height 13
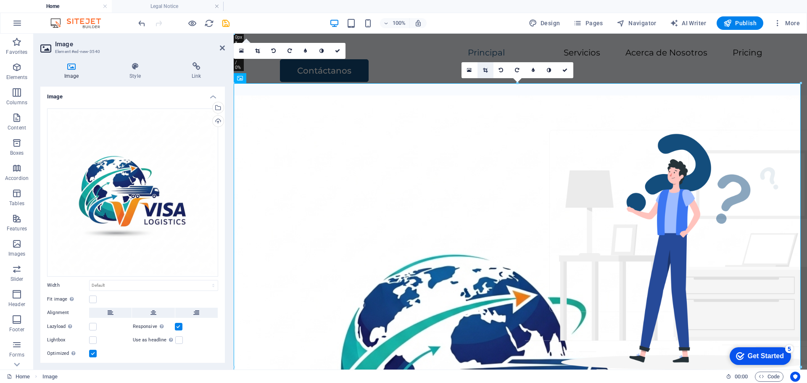
click at [486, 71] on icon at bounding box center [485, 70] width 5 height 5
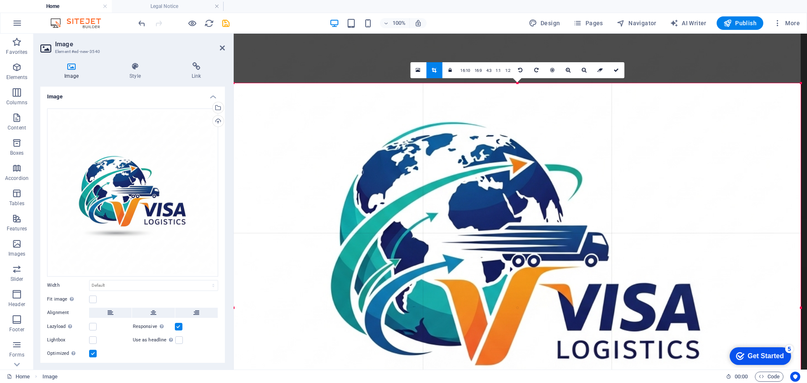
drag, startPoint x: 519, startPoint y: 84, endPoint x: 534, endPoint y: 203, distance: 119.6
click at [534, 203] on div "180 170 160 150 140 130 120 110 100 90 80 70 60 50 40 30 20 10 0 -10 -20 -30 -4…" at bounding box center [517, 307] width 567 height 449
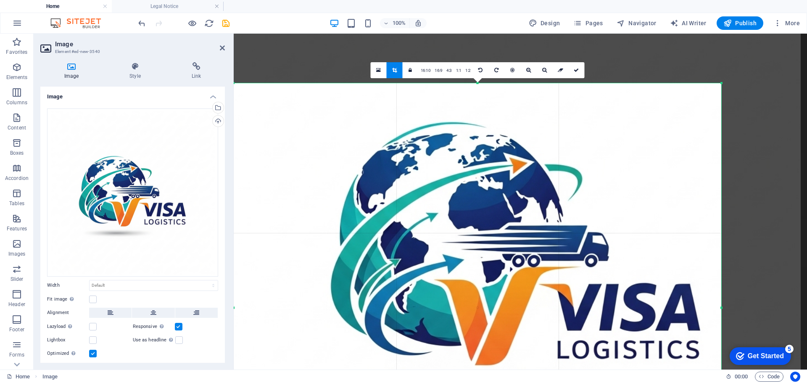
drag, startPoint x: 802, startPoint y: 309, endPoint x: 717, endPoint y: 312, distance: 84.6
click at [720, 312] on div at bounding box center [721, 307] width 3 height 449
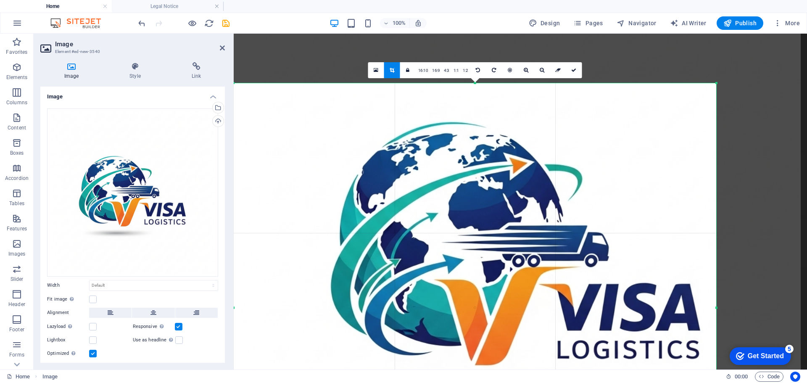
drag, startPoint x: 395, startPoint y: 68, endPoint x: 148, endPoint y: 35, distance: 249.5
click at [394, 68] on icon at bounding box center [392, 70] width 5 height 5
type input "1148"
select select "px"
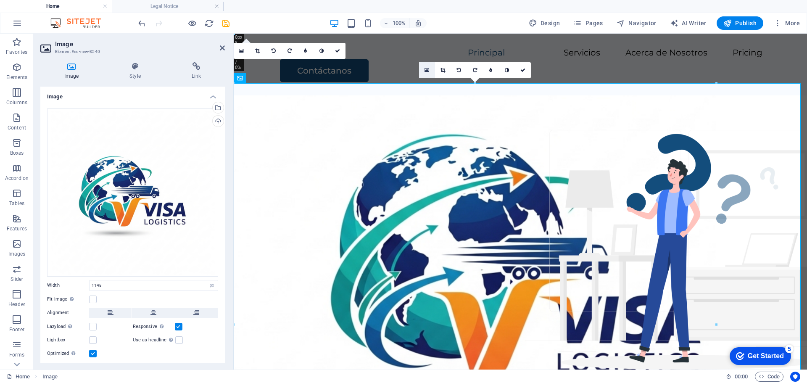
click at [427, 70] on icon at bounding box center [427, 70] width 5 height 6
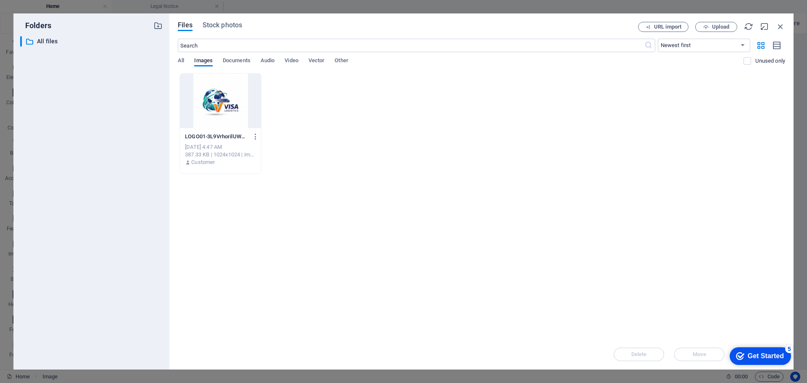
click at [223, 101] on div at bounding box center [220, 101] width 81 height 55
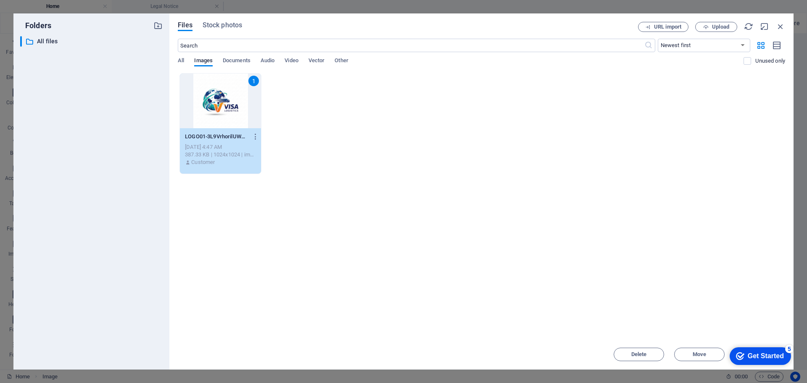
click at [223, 101] on div "1" at bounding box center [220, 101] width 81 height 55
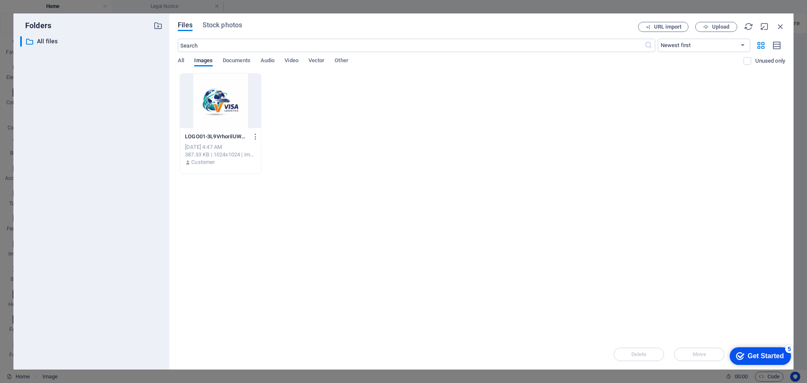
click at [223, 101] on div at bounding box center [220, 101] width 81 height 55
type input "1013"
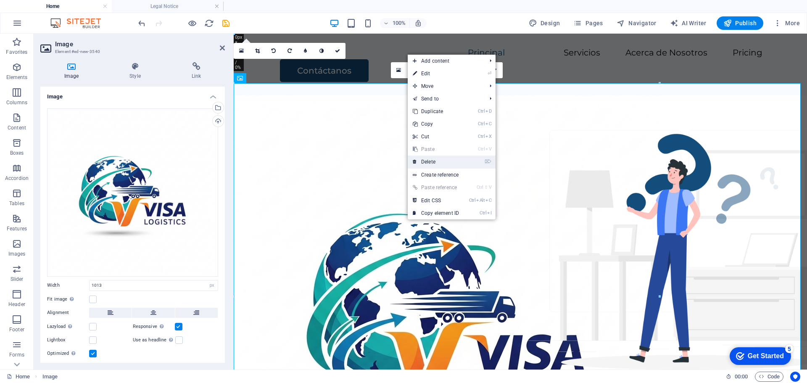
click at [430, 163] on link "⌦ Delete" at bounding box center [436, 162] width 56 height 13
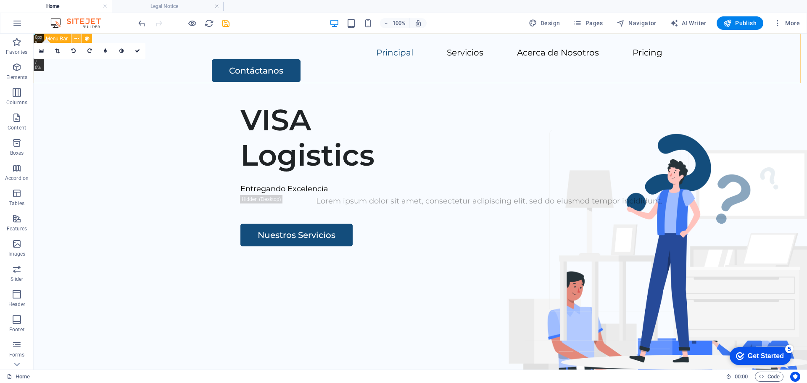
click at [78, 39] on icon at bounding box center [76, 38] width 5 height 9
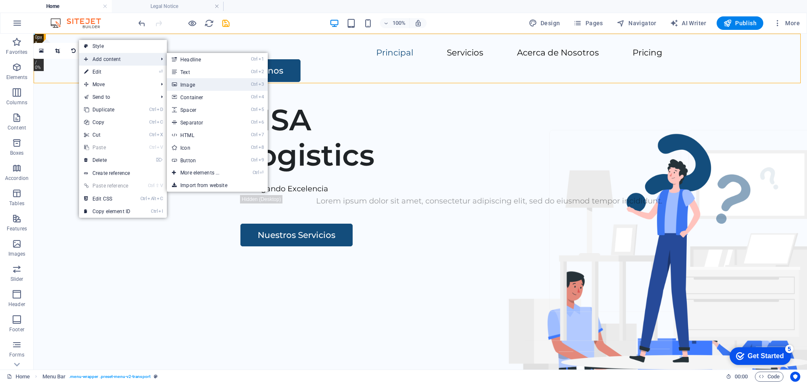
click at [185, 86] on link "Ctrl 3 Image" at bounding box center [201, 84] width 69 height 13
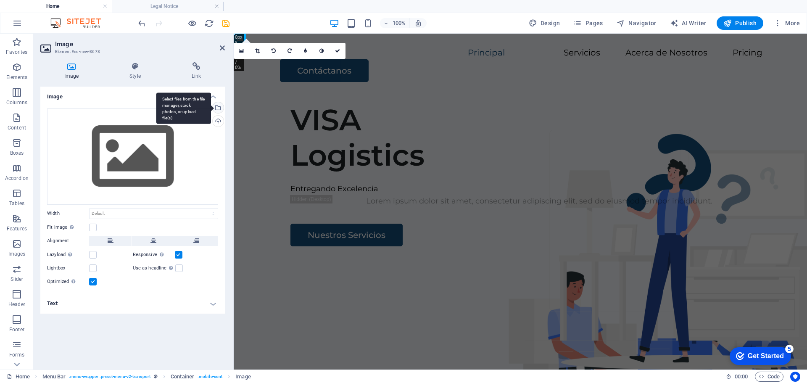
click at [220, 109] on div "Select files from the file manager, stock photos, or upload file(s)" at bounding box center [217, 108] width 13 height 13
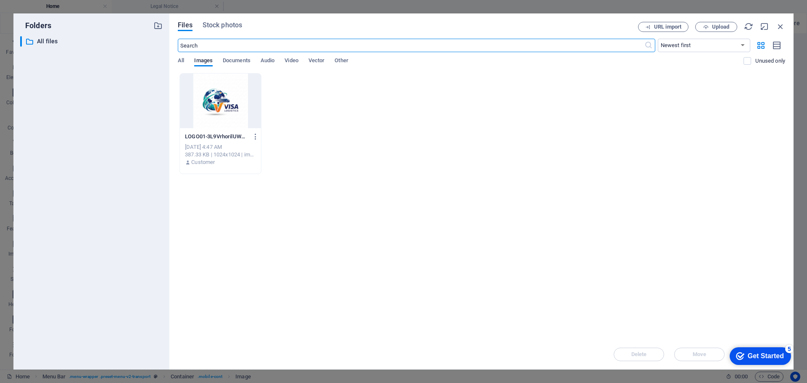
click at [220, 105] on div at bounding box center [220, 101] width 81 height 55
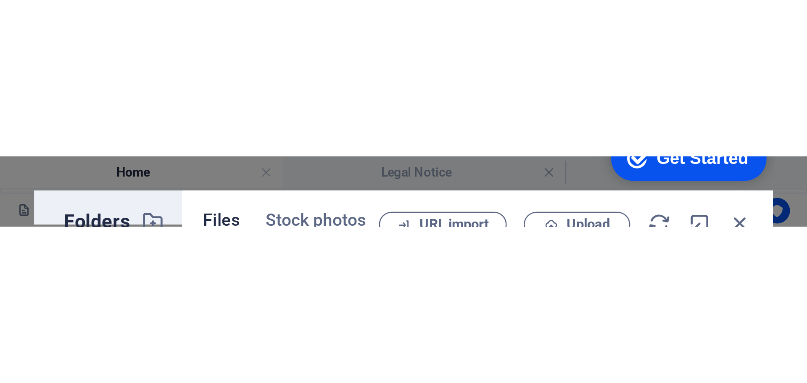
scroll to position [60, 0]
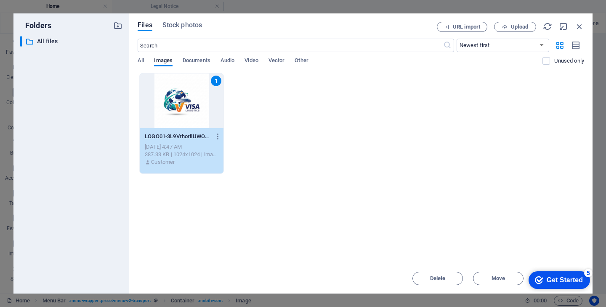
drag, startPoint x: 553, startPoint y: 283, endPoint x: 635, endPoint y: 408, distance: 149.5
click at [553, 283] on div "Get Started" at bounding box center [564, 281] width 36 height 8
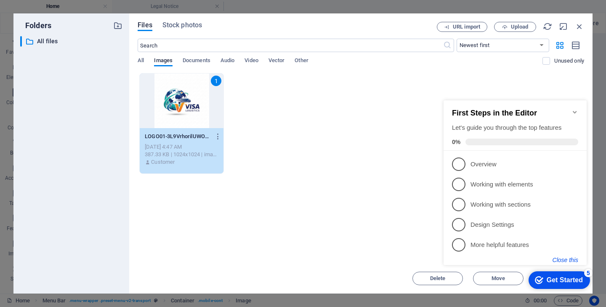
click at [567, 259] on button "Close this" at bounding box center [565, 260] width 26 height 7
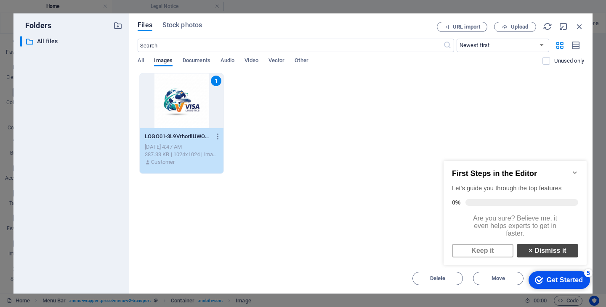
click at [540, 256] on link "× Dismiss it" at bounding box center [546, 250] width 61 height 13
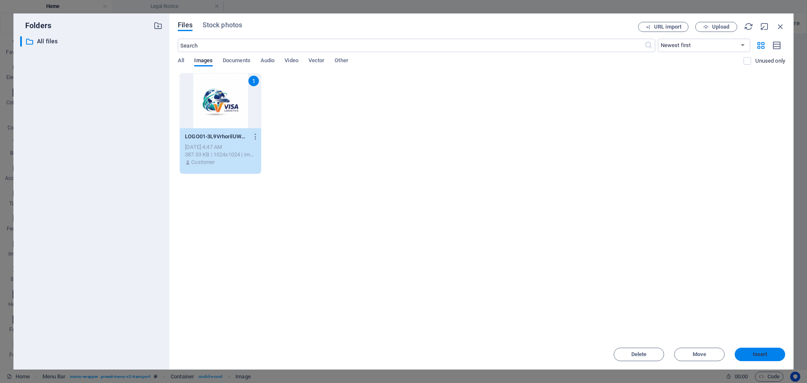
click at [768, 355] on span "Insert" at bounding box center [760, 354] width 15 height 5
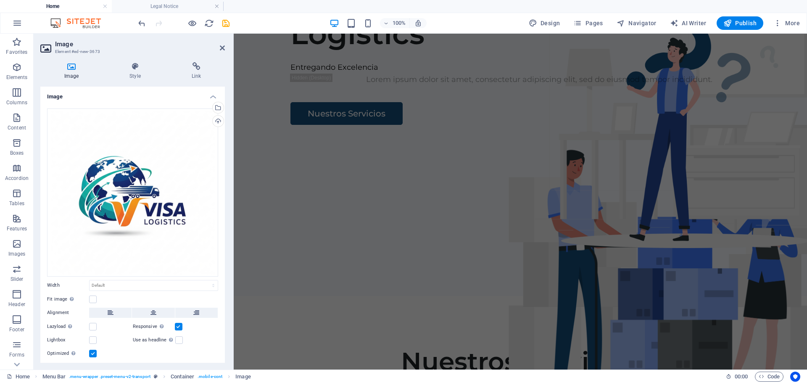
scroll to position [0, 0]
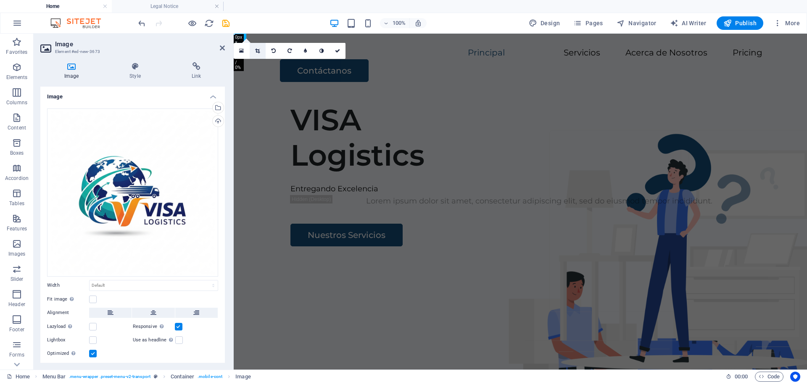
click at [256, 51] on icon at bounding box center [257, 50] width 5 height 5
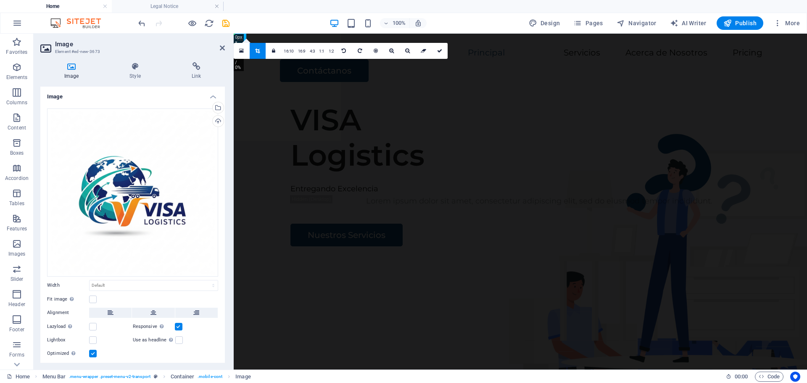
click at [256, 51] on icon at bounding box center [257, 50] width 5 height 5
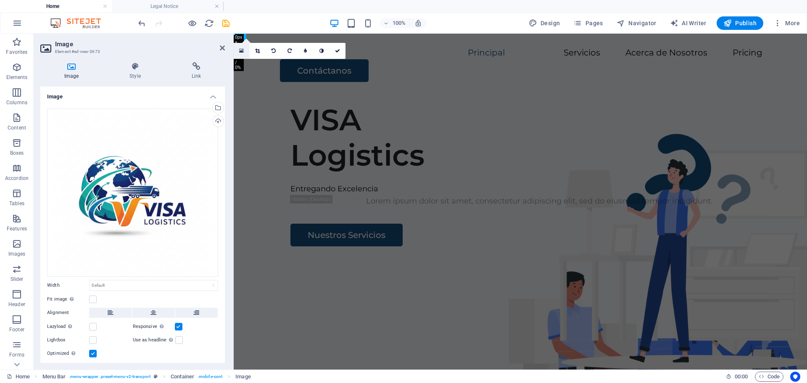
click at [244, 52] on link at bounding box center [242, 51] width 16 height 16
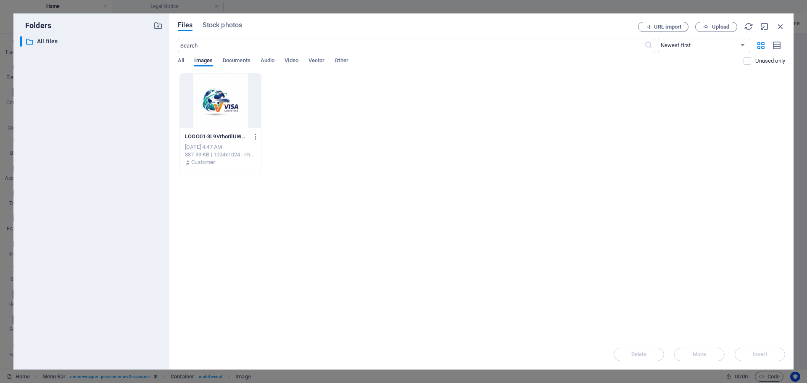
click at [219, 95] on div at bounding box center [220, 101] width 81 height 55
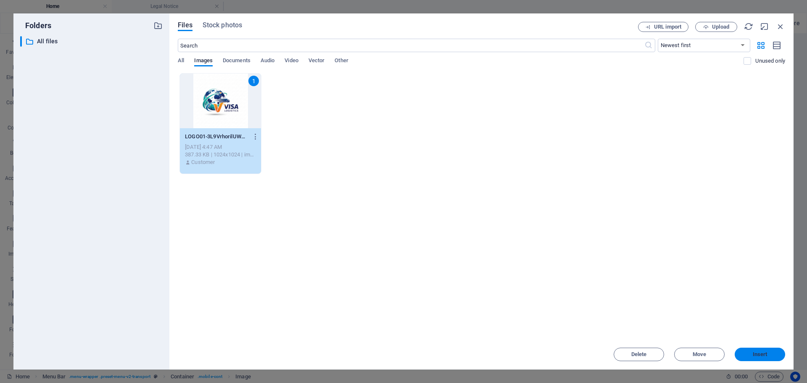
click at [748, 352] on span "Insert" at bounding box center [761, 354] width 44 height 5
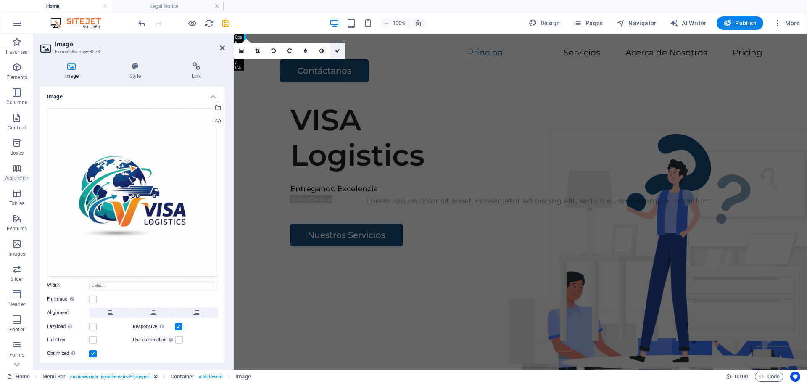
drag, startPoint x: 336, startPoint y: 52, endPoint x: 303, endPoint y: 19, distance: 47.6
click at [336, 52] on icon at bounding box center [337, 50] width 5 height 5
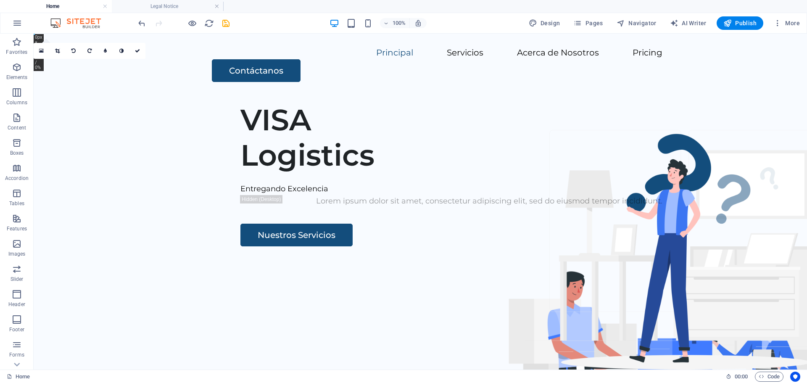
drag, startPoint x: 804, startPoint y: 53, endPoint x: 654, endPoint y: 61, distance: 150.3
click at [190, 21] on icon "button" at bounding box center [193, 24] width 10 height 10
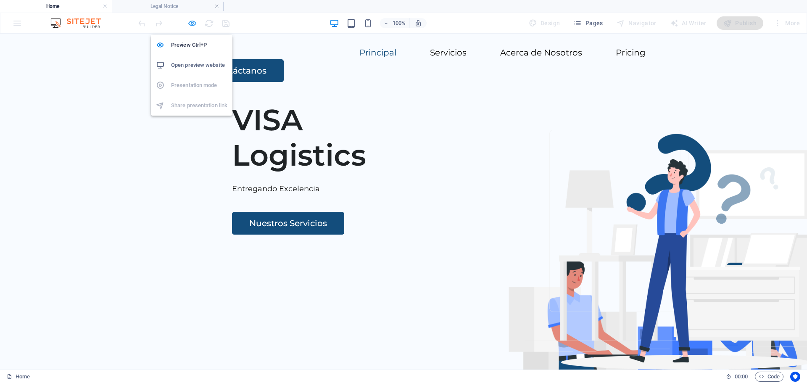
click at [194, 24] on icon "button" at bounding box center [193, 24] width 10 height 10
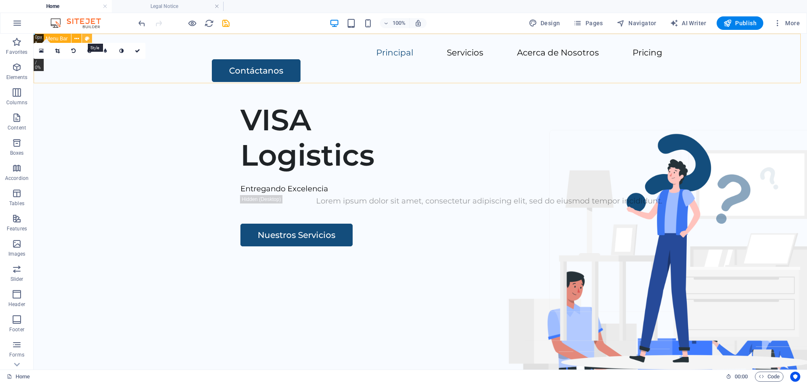
click at [87, 40] on icon at bounding box center [87, 38] width 5 height 9
select select "rem"
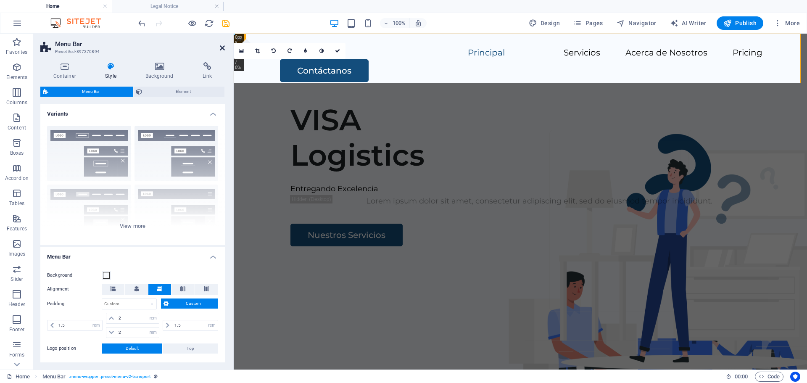
drag, startPoint x: 224, startPoint y: 48, endPoint x: 191, endPoint y: 15, distance: 47.3
click at [224, 48] on icon at bounding box center [222, 48] width 5 height 7
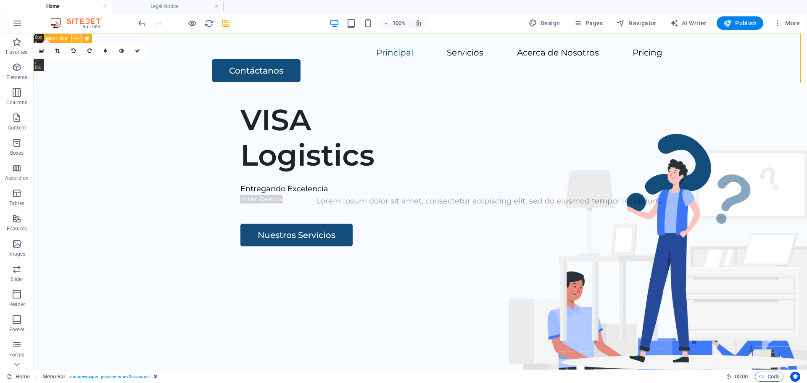
click at [75, 40] on icon at bounding box center [76, 38] width 5 height 9
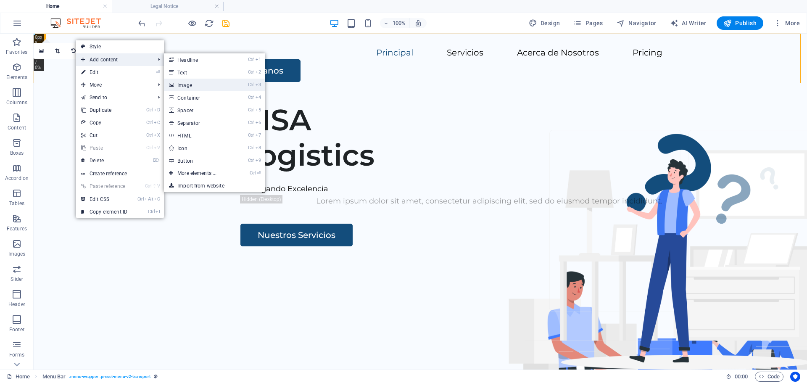
click at [197, 86] on link "Ctrl 3 Image" at bounding box center [198, 85] width 69 height 13
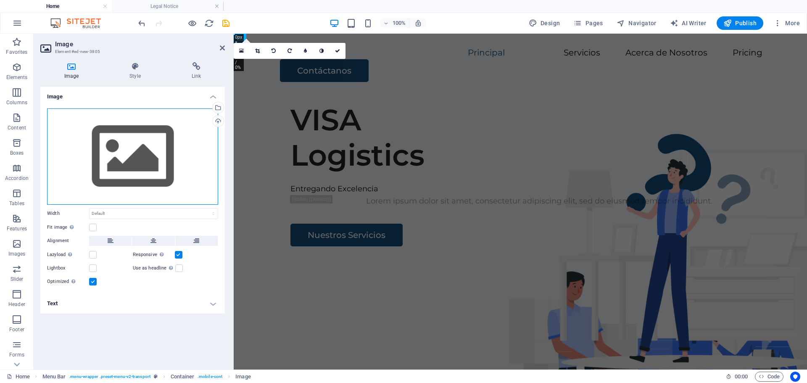
click at [140, 151] on div "Drag files here, click to choose files or select files from Files or our free s…" at bounding box center [132, 157] width 171 height 96
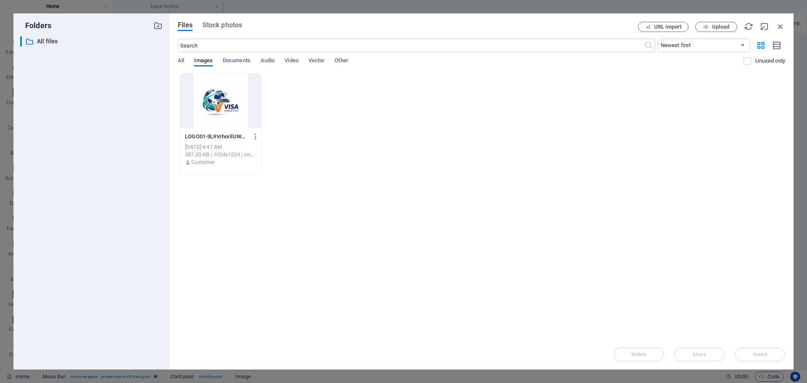
click at [220, 104] on div at bounding box center [220, 101] width 81 height 55
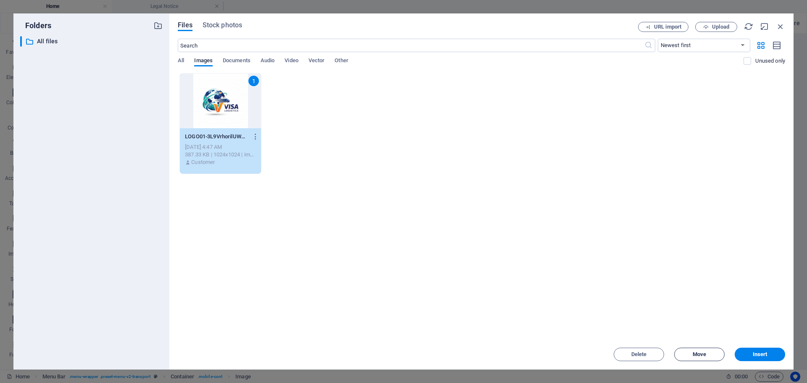
click at [704, 352] on span "Move" at bounding box center [699, 354] width 13 height 5
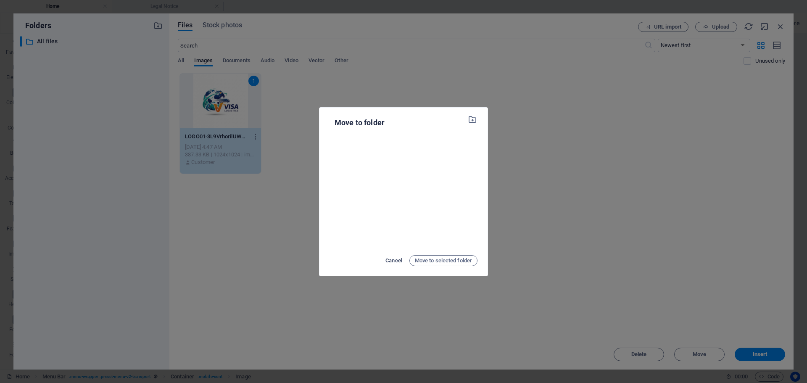
click at [387, 258] on span "Cancel" at bounding box center [394, 261] width 17 height 10
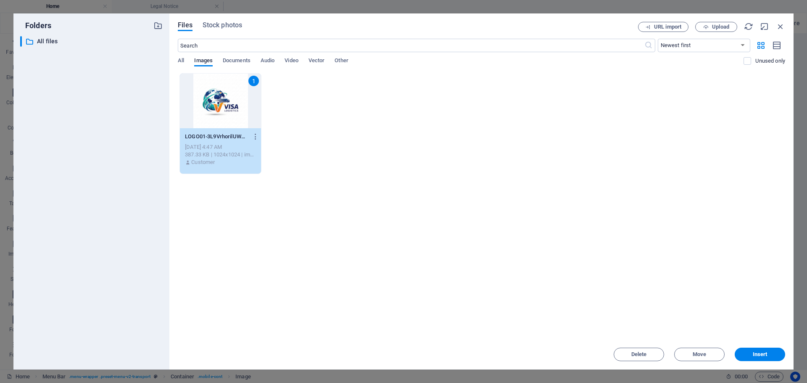
click at [221, 106] on div "1" at bounding box center [220, 101] width 81 height 55
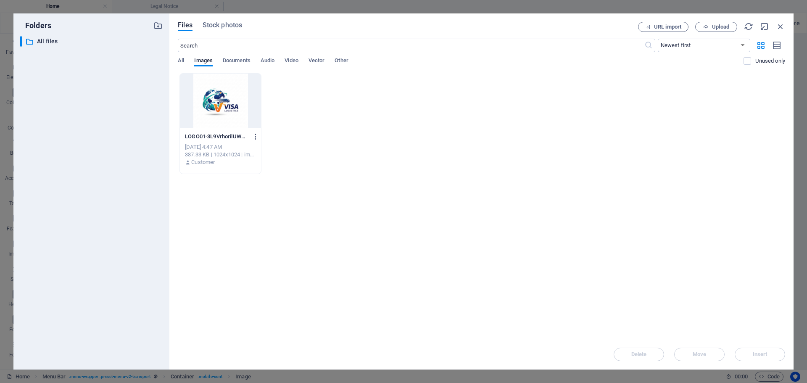
click at [256, 134] on icon "button" at bounding box center [256, 137] width 8 height 8
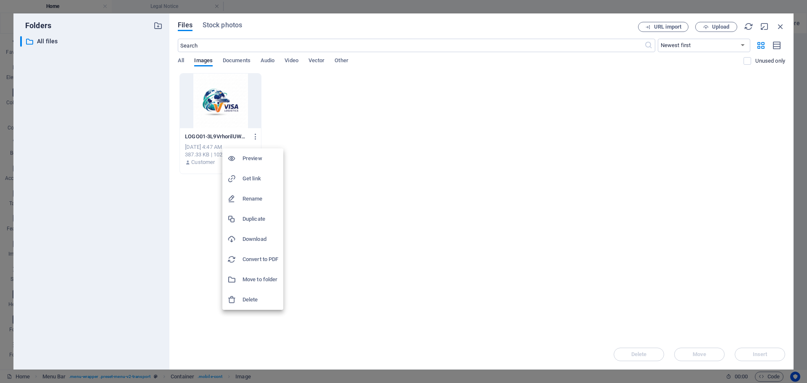
click at [246, 300] on h6 "Delete" at bounding box center [261, 300] width 36 height 10
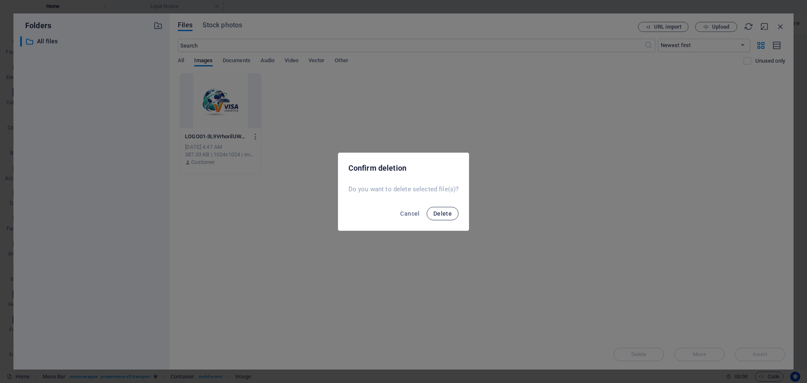
click at [455, 209] on button "Delete" at bounding box center [443, 213] width 32 height 13
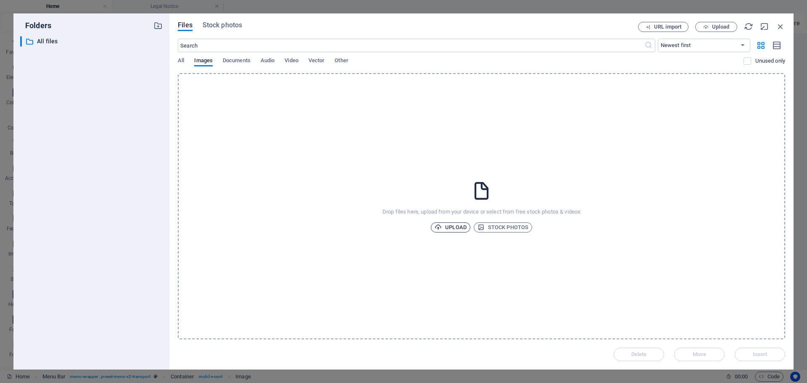
click at [456, 228] on span "Upload" at bounding box center [451, 227] width 32 height 10
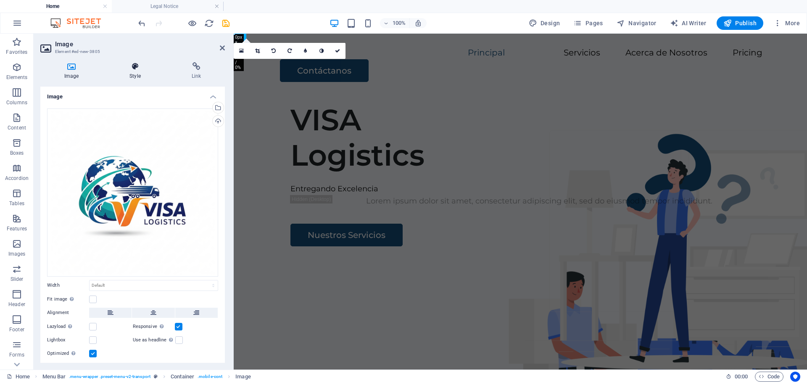
click at [137, 74] on h4 "Style" at bounding box center [137, 71] width 62 height 18
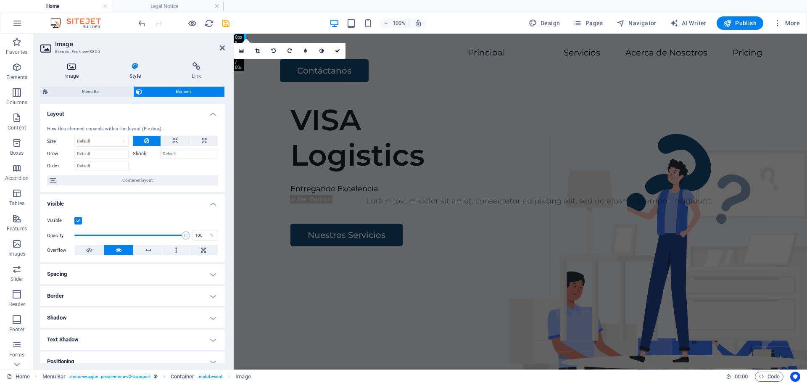
click at [70, 62] on icon at bounding box center [71, 66] width 62 height 8
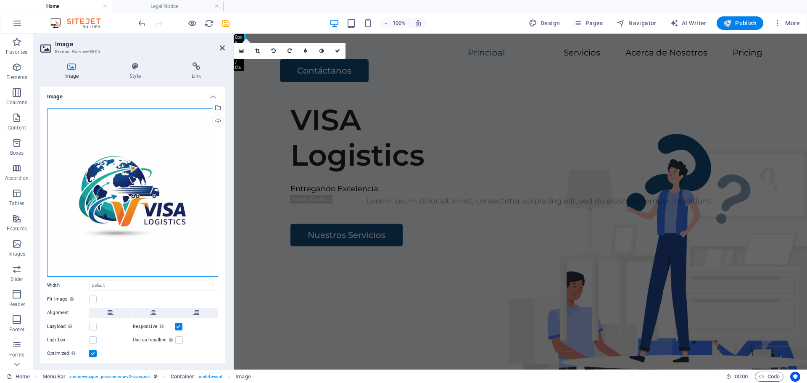
click at [151, 186] on div "Drag files here, click to choose files or select files from Files or our free s…" at bounding box center [132, 193] width 171 height 168
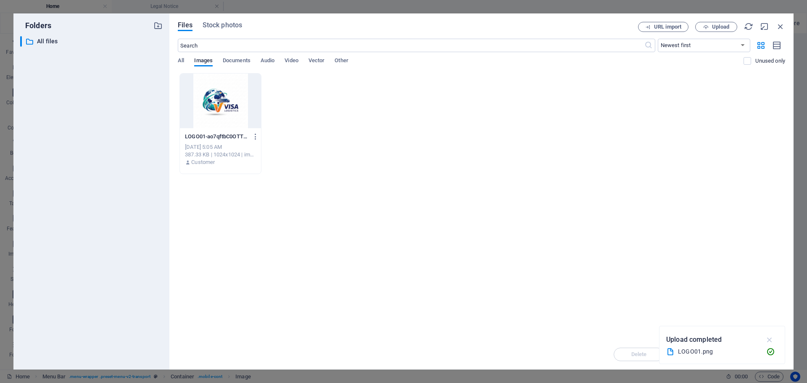
click at [768, 340] on icon "button" at bounding box center [770, 339] width 10 height 9
click at [783, 22] on icon "button" at bounding box center [780, 26] width 9 height 9
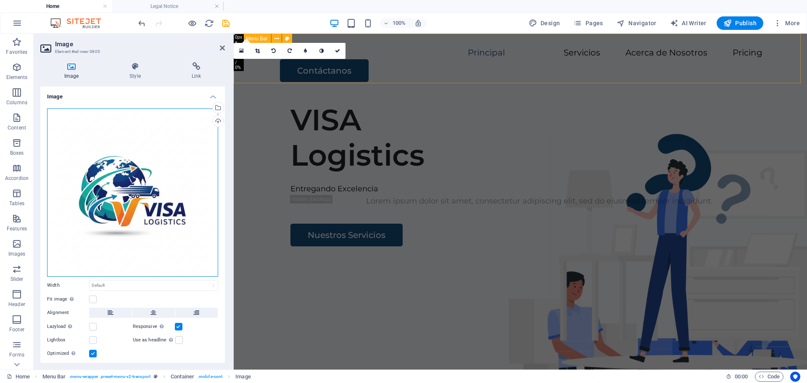
drag, startPoint x: 355, startPoint y: 211, endPoint x: 274, endPoint y: 71, distance: 161.1
click at [142, 195] on div "Drag files here, click to choose files or select files from Files or our free s…" at bounding box center [132, 193] width 171 height 168
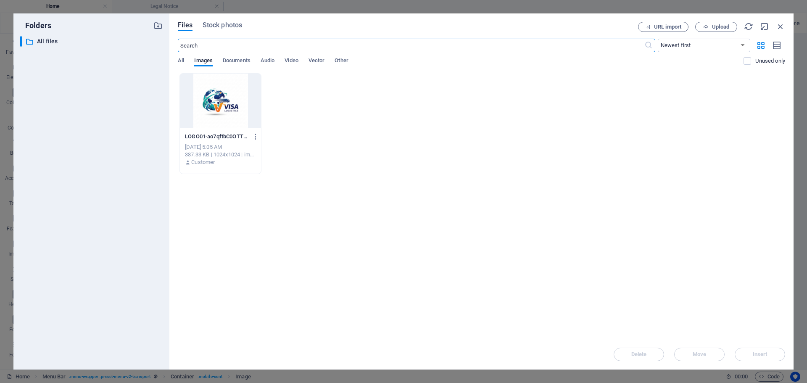
click at [142, 195] on body "VISA LOGISTICS Home Legal Notice Favorites Elements Columns Content Boxes Accor…" at bounding box center [403, 191] width 807 height 383
click at [225, 113] on div at bounding box center [220, 101] width 81 height 55
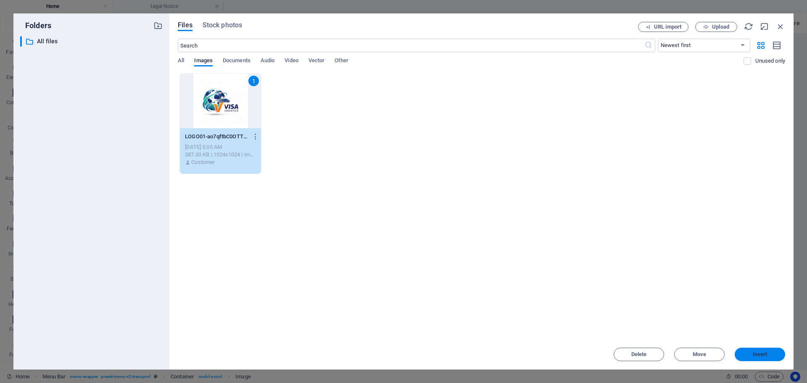
click at [766, 356] on span "Insert" at bounding box center [760, 354] width 15 height 5
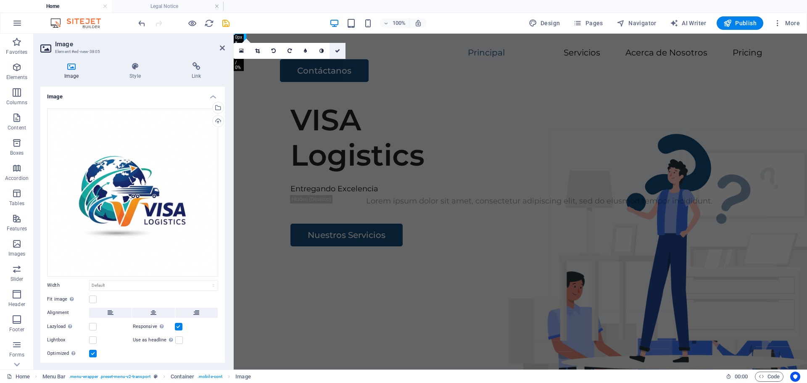
drag, startPoint x: 336, startPoint y: 51, endPoint x: 300, endPoint y: 24, distance: 45.9
click at [336, 51] on icon at bounding box center [337, 50] width 5 height 5
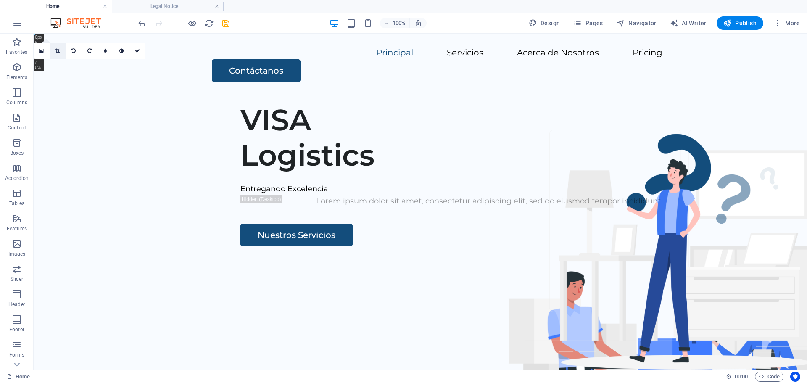
click at [58, 50] on icon at bounding box center [57, 50] width 5 height 5
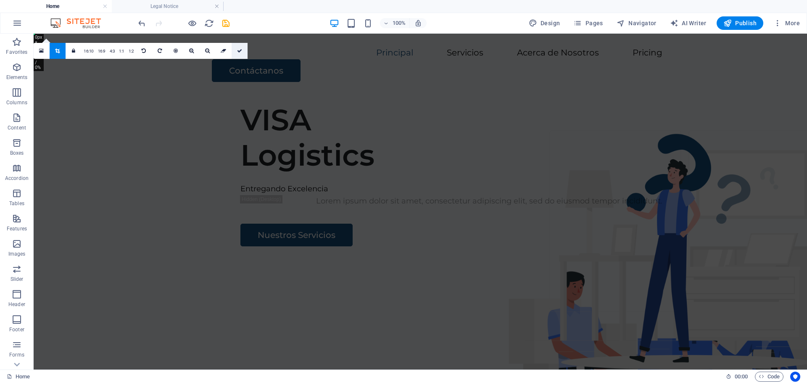
click at [239, 52] on icon at bounding box center [239, 50] width 5 height 5
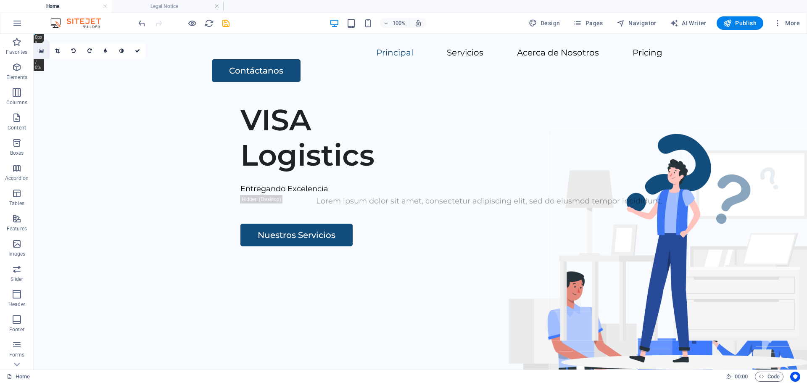
click at [42, 50] on icon at bounding box center [41, 51] width 5 height 6
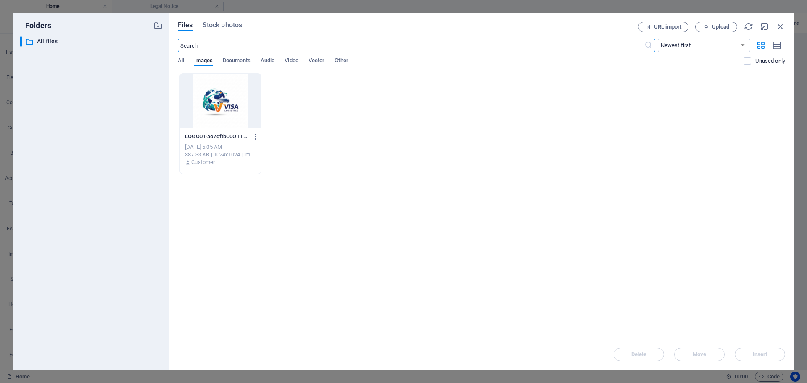
click at [206, 106] on div at bounding box center [220, 101] width 81 height 55
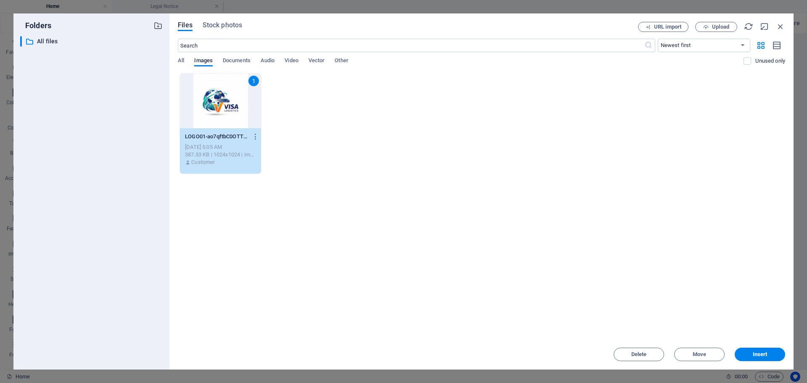
click at [206, 106] on div "1" at bounding box center [220, 101] width 81 height 55
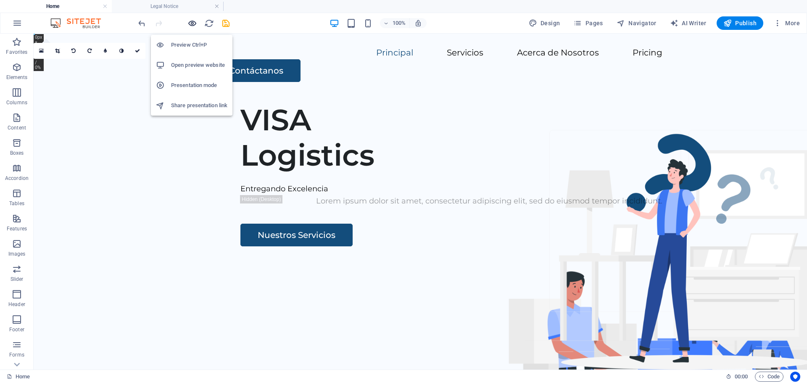
click at [191, 27] on icon "button" at bounding box center [193, 24] width 10 height 10
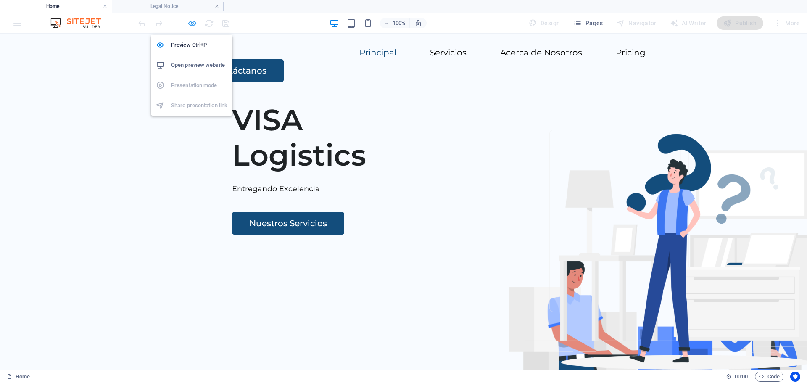
click at [191, 24] on icon "button" at bounding box center [193, 24] width 10 height 10
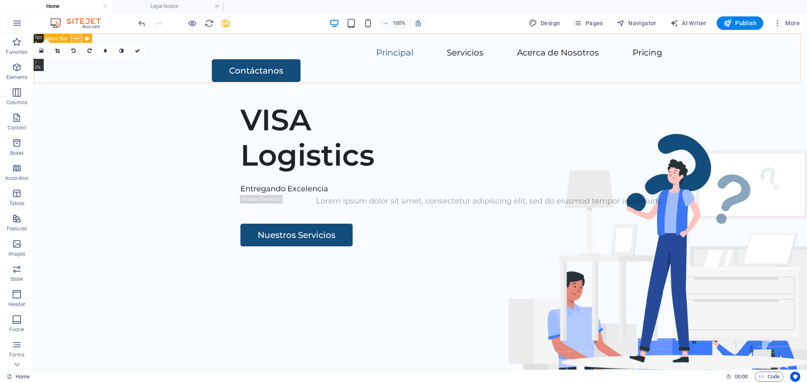
click at [77, 39] on icon at bounding box center [76, 38] width 5 height 9
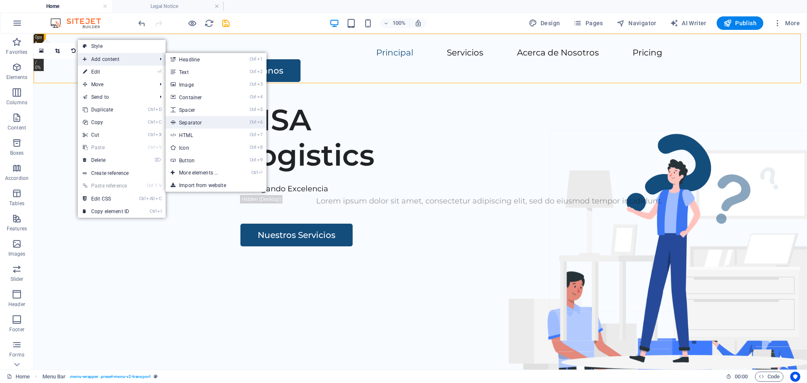
click at [196, 125] on link "Ctrl 6 Separator" at bounding box center [200, 122] width 69 height 13
select select "%"
select select "px"
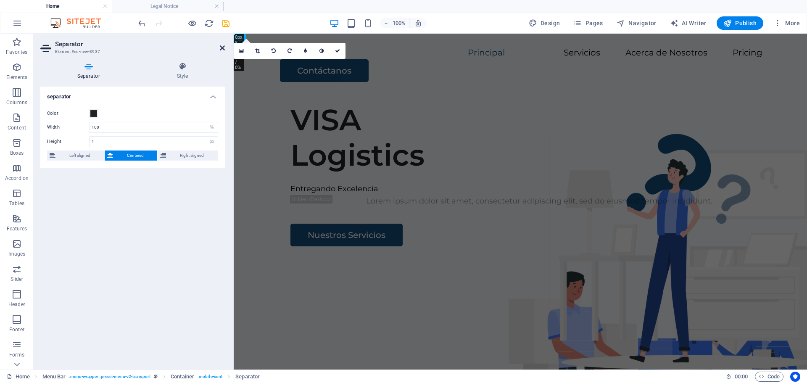
click at [221, 50] on icon at bounding box center [222, 48] width 5 height 7
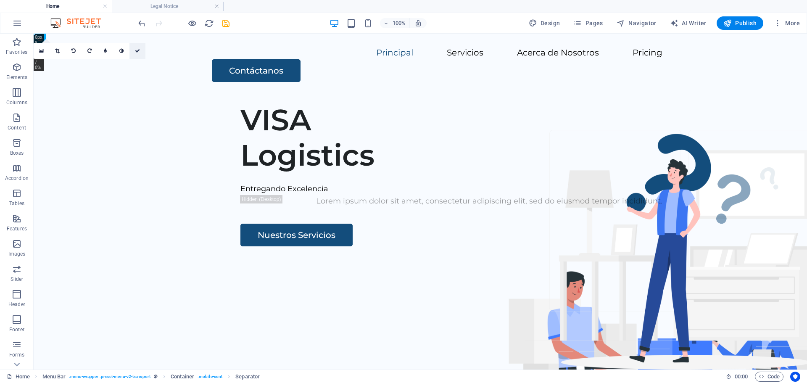
click at [138, 50] on icon at bounding box center [137, 50] width 5 height 5
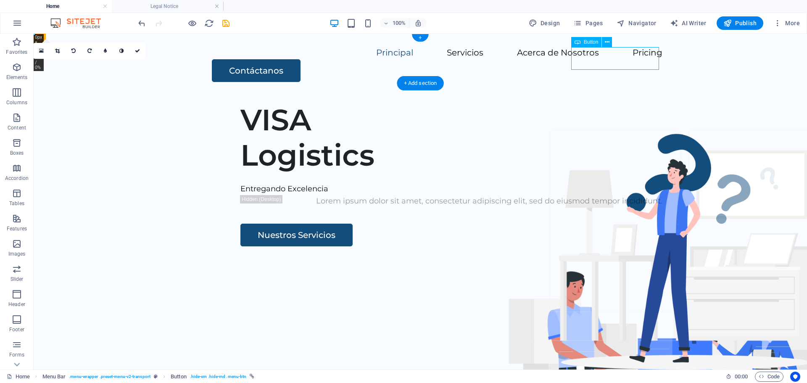
drag, startPoint x: 621, startPoint y: 50, endPoint x: 629, endPoint y: 50, distance: 7.6
click at [630, 59] on div "Contáctanos" at bounding box center [437, 70] width 451 height 23
click at [608, 42] on icon at bounding box center [607, 42] width 5 height 9
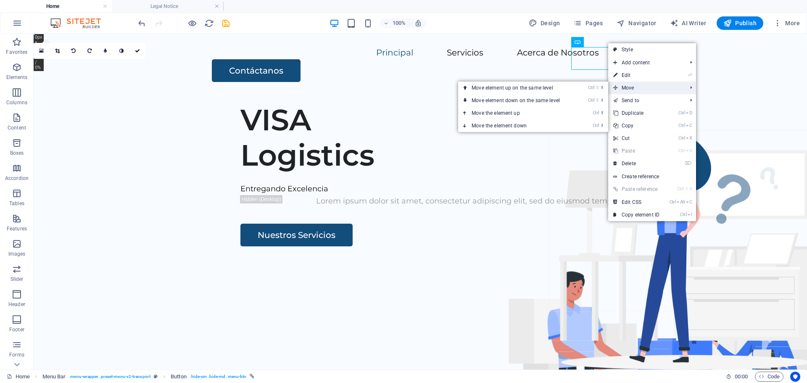
click at [627, 86] on span "Move" at bounding box center [646, 88] width 75 height 13
click at [535, 126] on link "Ctrl ⬇ Move the element down" at bounding box center [517, 125] width 119 height 13
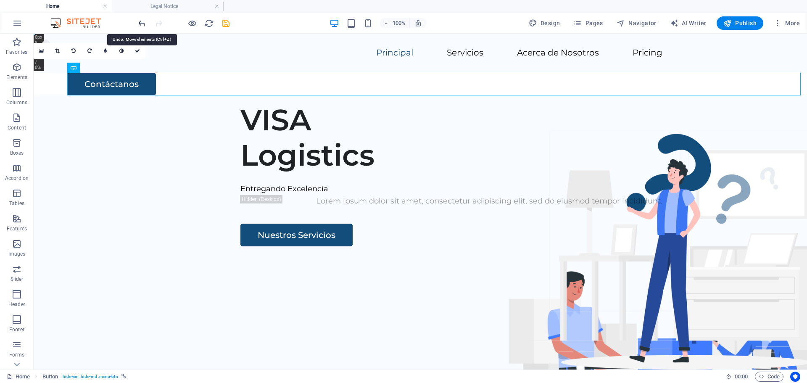
click at [143, 24] on icon "undo" at bounding box center [142, 24] width 10 height 10
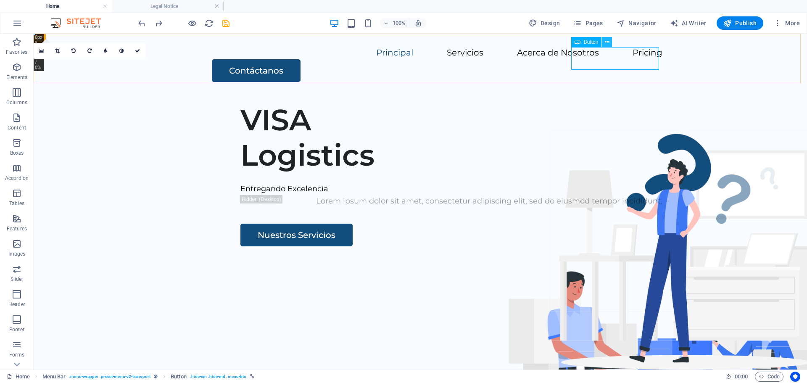
click at [612, 42] on button at bounding box center [607, 42] width 10 height 10
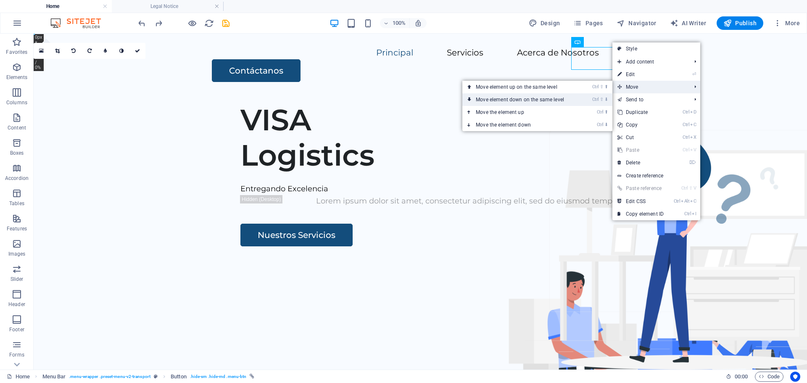
click at [553, 101] on link "Ctrl ⇧ ⬇ Move element down on the same level" at bounding box center [522, 99] width 119 height 13
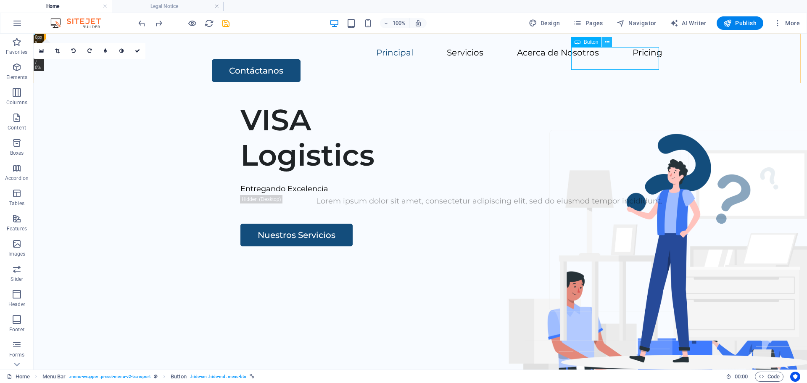
click at [607, 43] on icon at bounding box center [607, 42] width 5 height 9
click at [144, 23] on icon "undo" at bounding box center [142, 24] width 10 height 10
click at [606, 44] on icon at bounding box center [607, 42] width 5 height 9
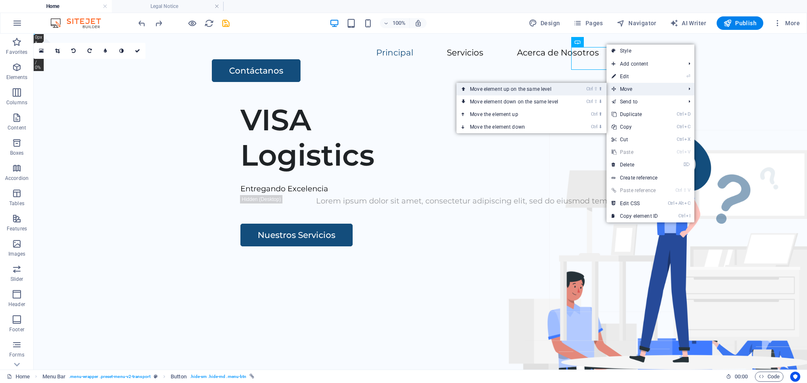
click at [535, 89] on link "Ctrl ⇧ ⬆ Move element up on the same level" at bounding box center [516, 89] width 119 height 13
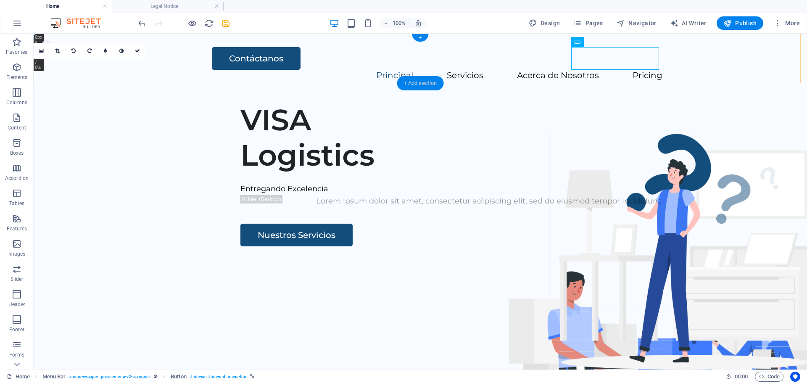
click at [421, 85] on div "+ Add section" at bounding box center [420, 83] width 47 height 14
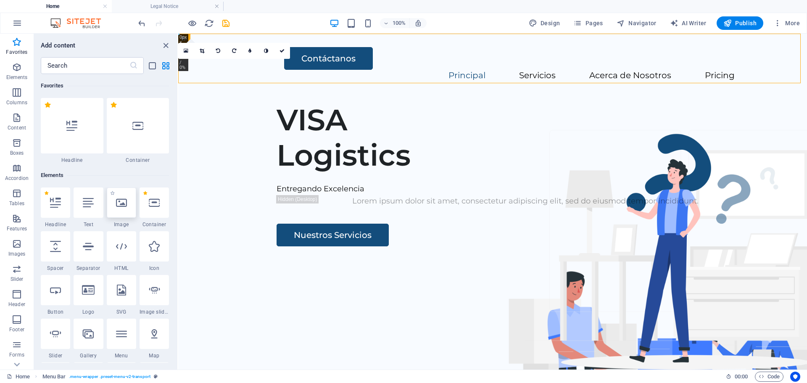
click at [120, 209] on div at bounding box center [121, 203] width 29 height 30
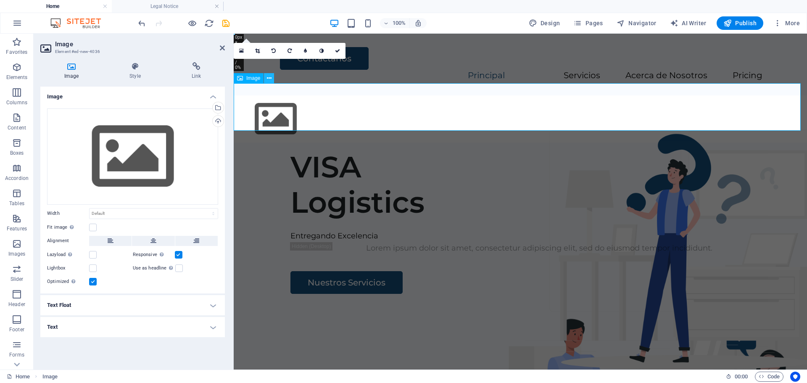
click at [270, 78] on icon at bounding box center [269, 78] width 5 height 9
click at [270, 79] on icon at bounding box center [269, 78] width 5 height 9
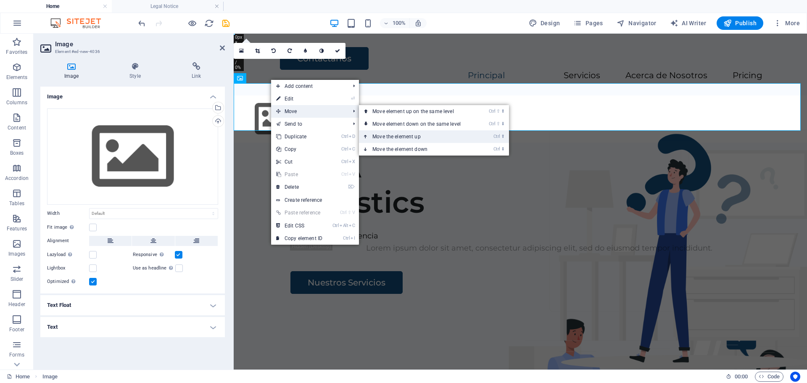
click at [402, 137] on link "Ctrl ⬆ Move the element up" at bounding box center [418, 136] width 119 height 13
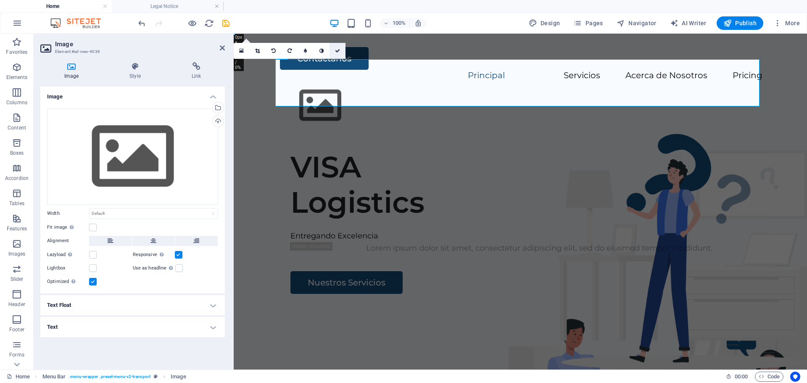
click at [339, 51] on icon at bounding box center [337, 50] width 5 height 5
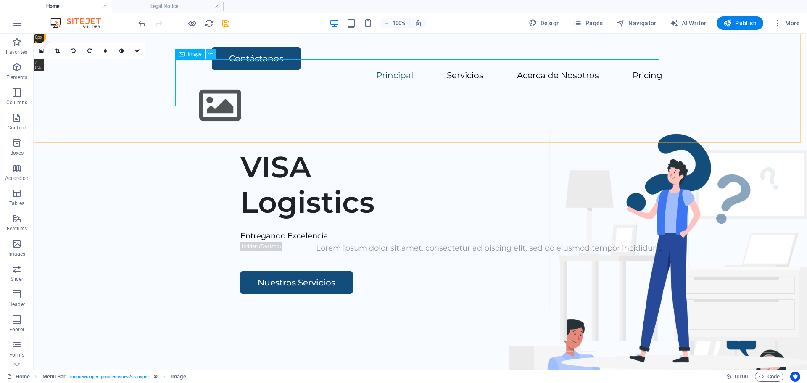
click at [213, 53] on button at bounding box center [211, 54] width 10 height 10
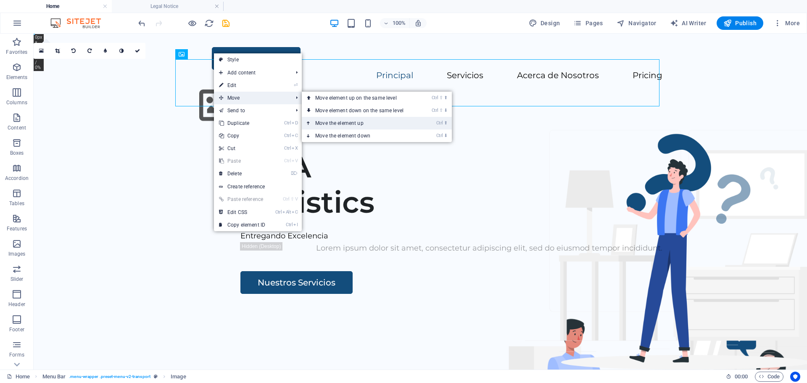
click at [340, 123] on link "Ctrl ⬆ Move the element up" at bounding box center [361, 123] width 119 height 13
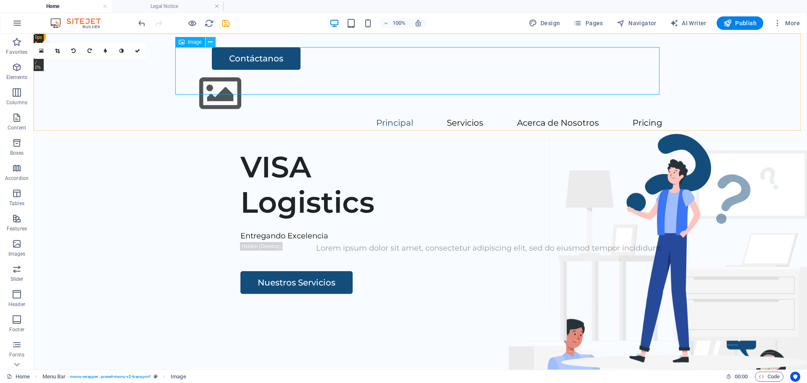
click at [212, 45] on icon at bounding box center [210, 42] width 5 height 9
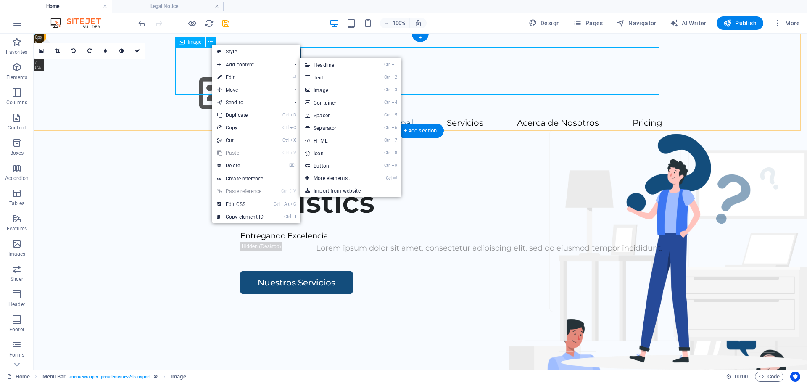
click at [198, 74] on figure at bounding box center [420, 94] width 484 height 48
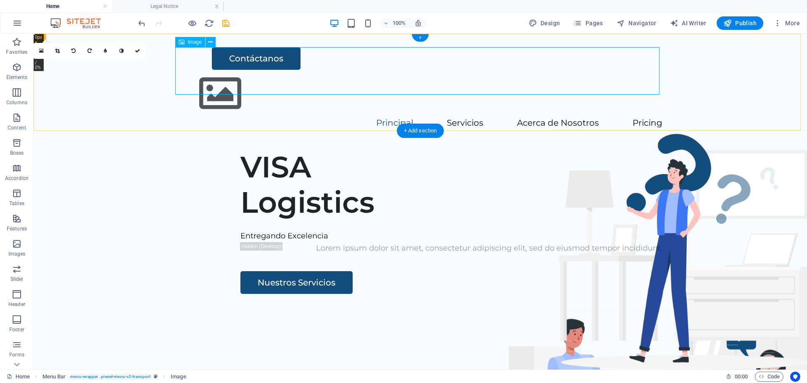
click at [211, 71] on figure at bounding box center [420, 94] width 484 height 48
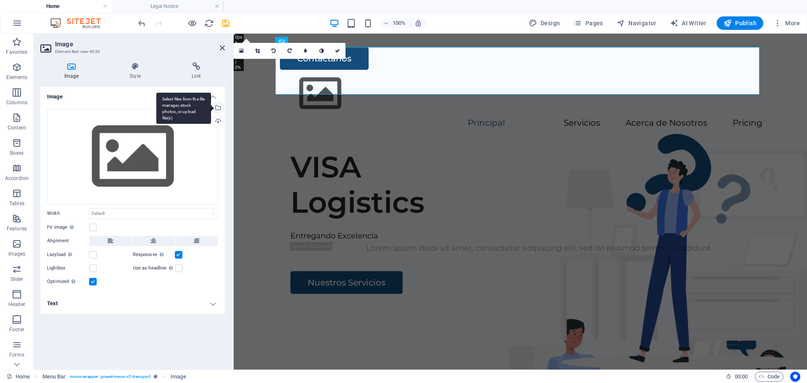
click at [218, 111] on div "Select files from the file manager, stock photos, or upload file(s)" at bounding box center [217, 108] width 13 height 13
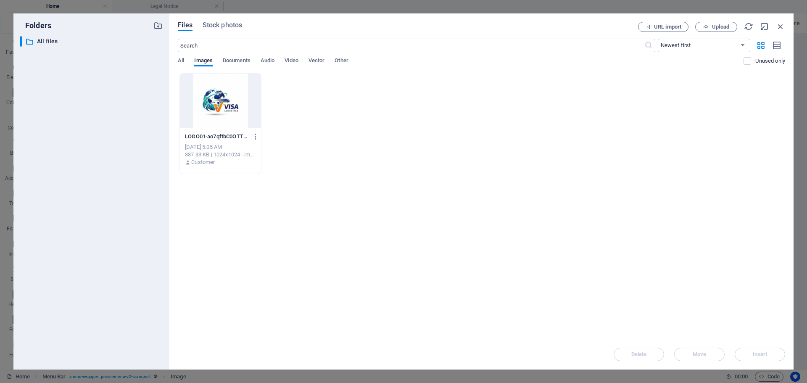
click at [218, 109] on div at bounding box center [220, 101] width 81 height 55
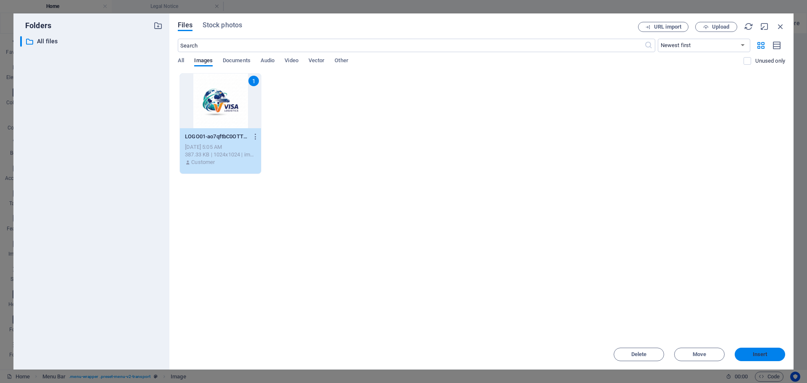
drag, startPoint x: 752, startPoint y: 353, endPoint x: 507, endPoint y: 320, distance: 247.0
click at [752, 353] on span "Insert" at bounding box center [761, 354] width 44 height 5
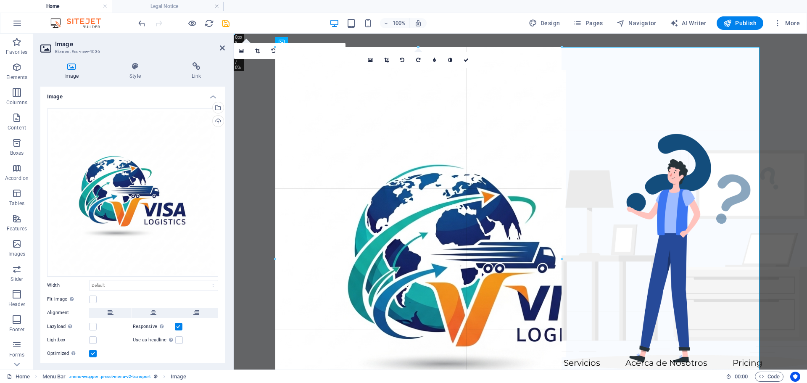
drag, startPoint x: 760, startPoint y: 47, endPoint x: 213, endPoint y: 211, distance: 571.3
type input "931"
select select "px"
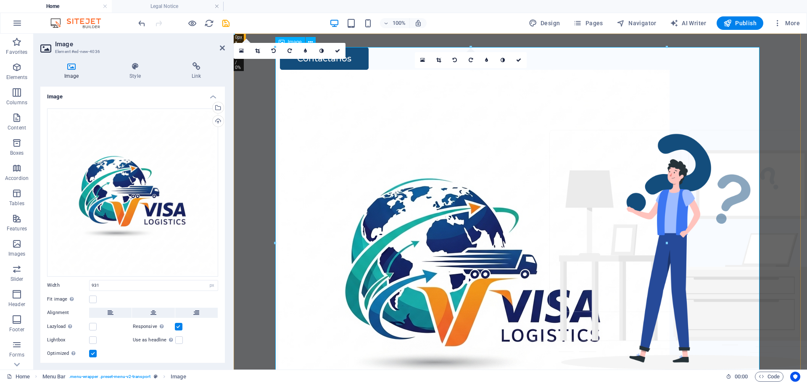
drag, startPoint x: 900, startPoint y: 82, endPoint x: 476, endPoint y: 197, distance: 439.7
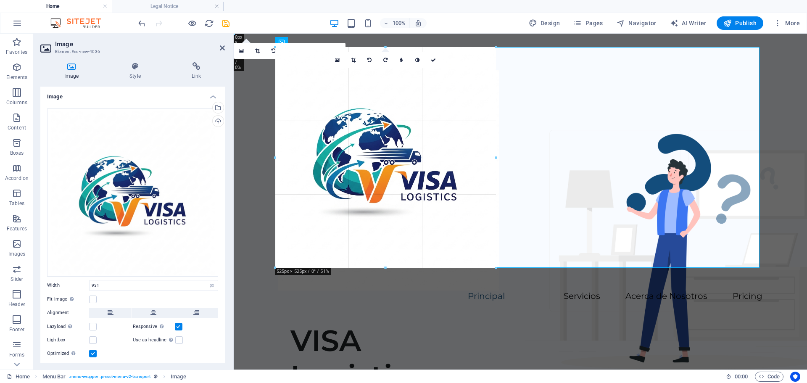
drag, startPoint x: 668, startPoint y: 48, endPoint x: 495, endPoint y: 186, distance: 220.9
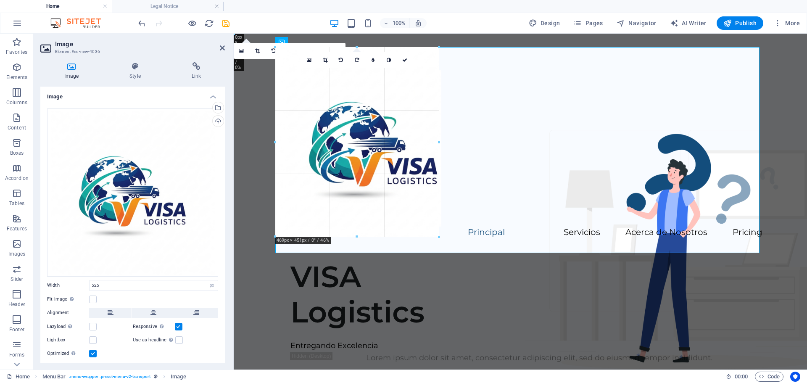
drag, startPoint x: 495, startPoint y: 46, endPoint x: 413, endPoint y: 110, distance: 104.3
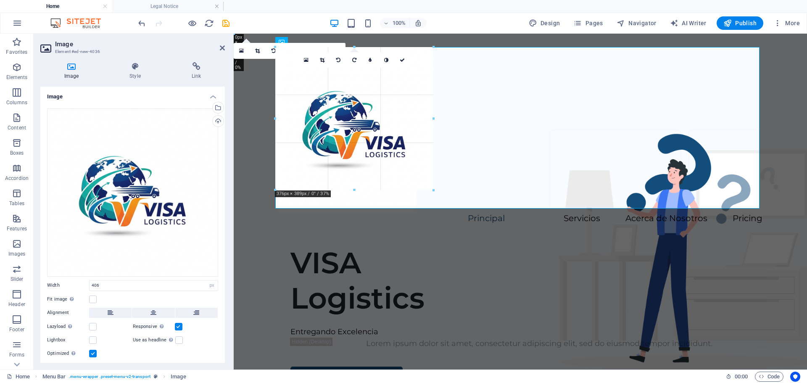
drag, startPoint x: 447, startPoint y: 219, endPoint x: 415, endPoint y: 168, distance: 60.3
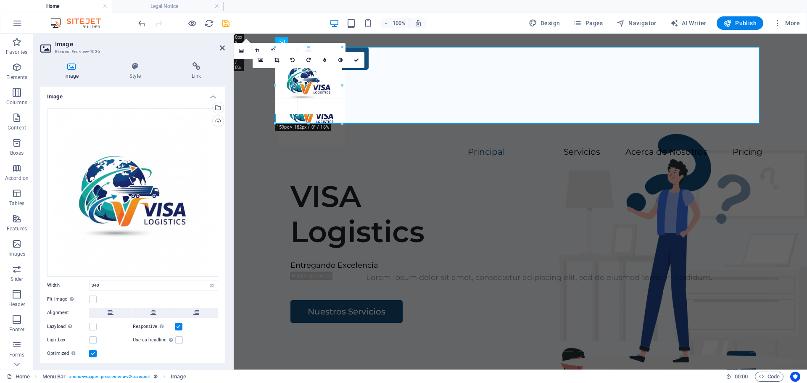
drag, startPoint x: 418, startPoint y: 189, endPoint x: 344, endPoint y: 106, distance: 111.7
type input "159"
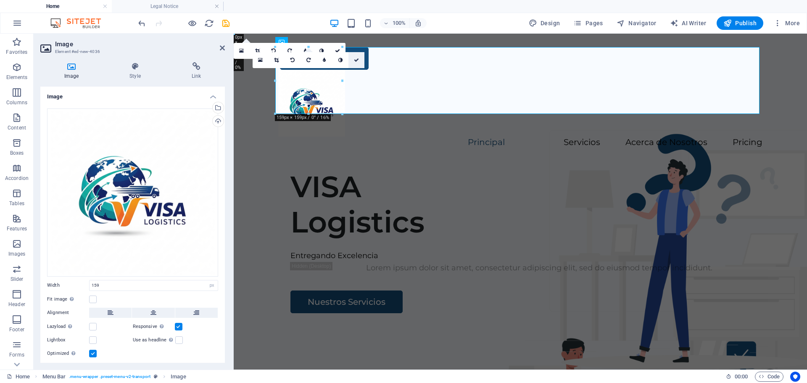
click at [359, 60] on icon at bounding box center [356, 60] width 5 height 5
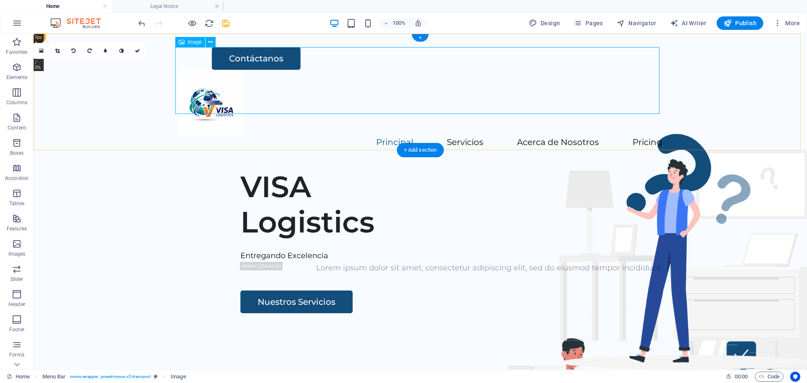
click at [212, 83] on figure at bounding box center [420, 103] width 484 height 67
select select "px"
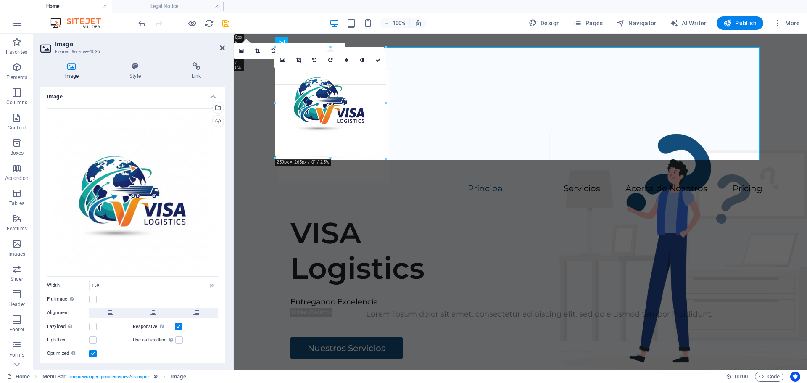
drag, startPoint x: 344, startPoint y: 114, endPoint x: 371, endPoint y: 161, distance: 53.5
type input "263"
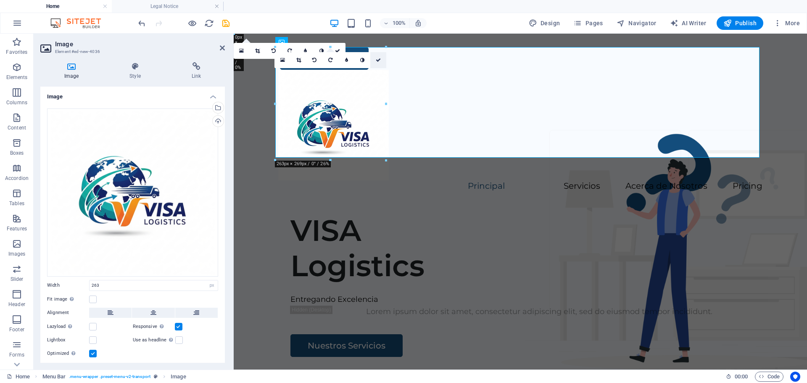
click at [378, 60] on icon at bounding box center [378, 60] width 5 height 5
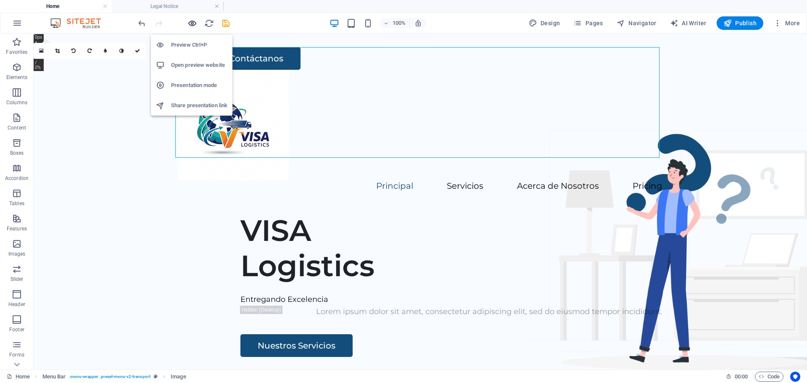
click at [188, 25] on icon "button" at bounding box center [193, 24] width 10 height 10
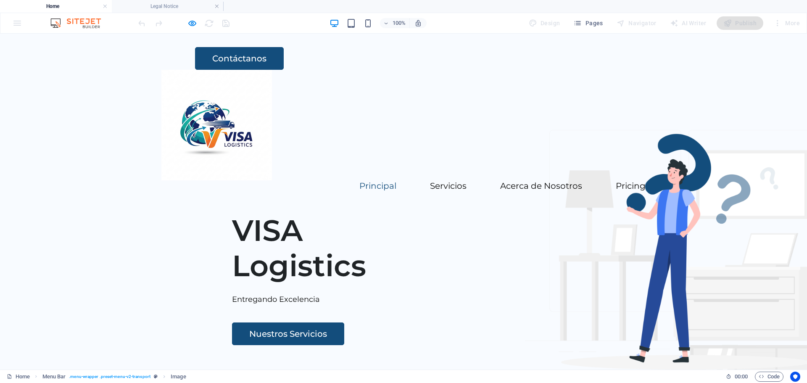
click at [220, 112] on img at bounding box center [216, 125] width 111 height 111
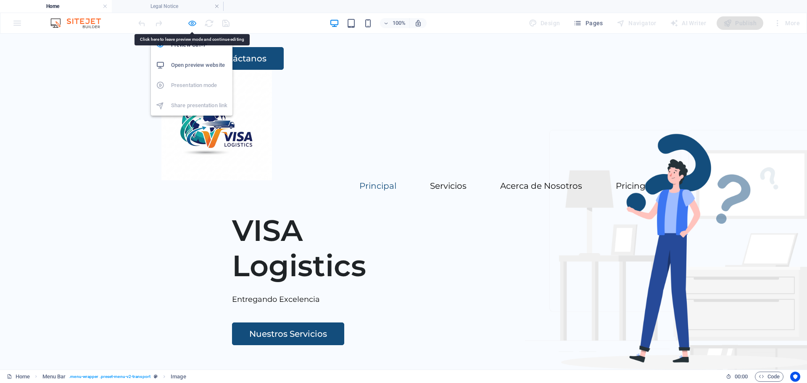
click at [191, 21] on icon "button" at bounding box center [193, 24] width 10 height 10
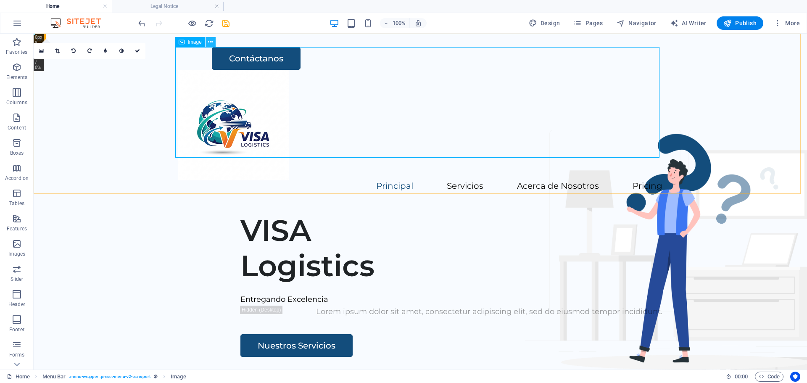
click at [211, 42] on icon at bounding box center [210, 42] width 5 height 9
click at [209, 42] on icon at bounding box center [210, 42] width 5 height 9
click at [212, 43] on icon at bounding box center [210, 42] width 5 height 9
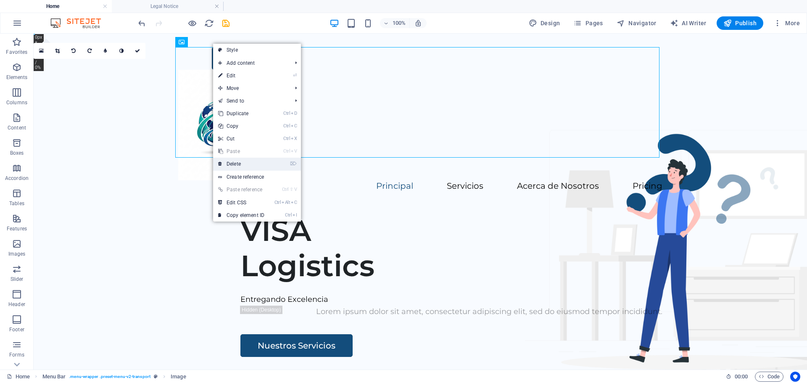
click at [236, 164] on link "⌦ Delete" at bounding box center [241, 164] width 56 height 13
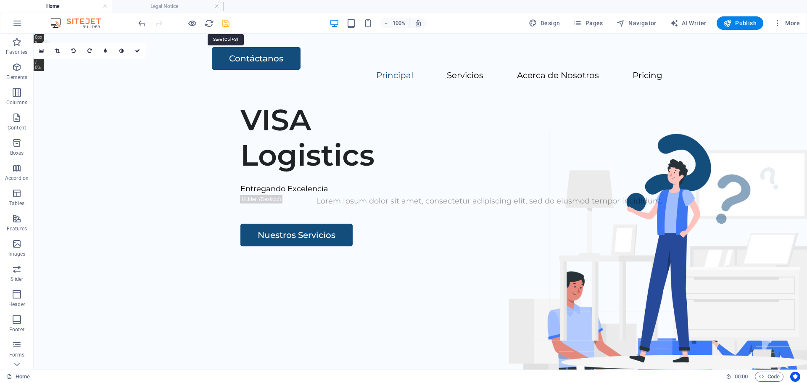
click at [229, 24] on icon "save" at bounding box center [226, 24] width 10 height 10
click at [78, 39] on icon at bounding box center [76, 38] width 5 height 9
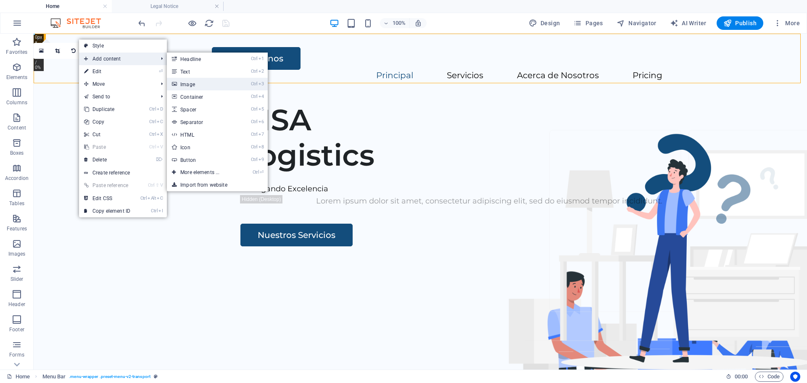
click at [192, 83] on link "Ctrl 3 Image" at bounding box center [201, 84] width 69 height 13
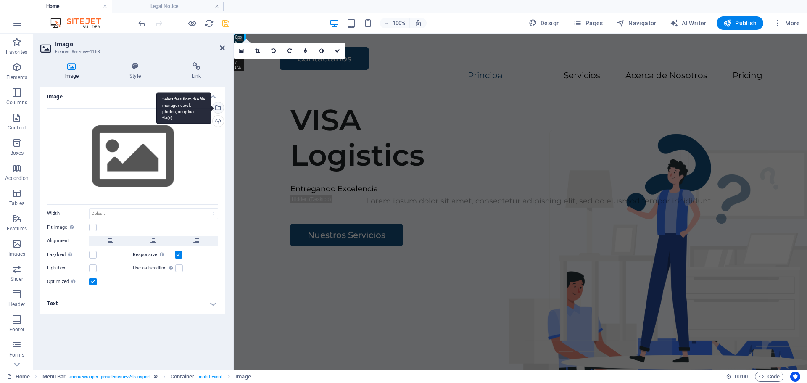
click at [218, 108] on div "Select files from the file manager, stock photos, or upload file(s)" at bounding box center [217, 108] width 13 height 13
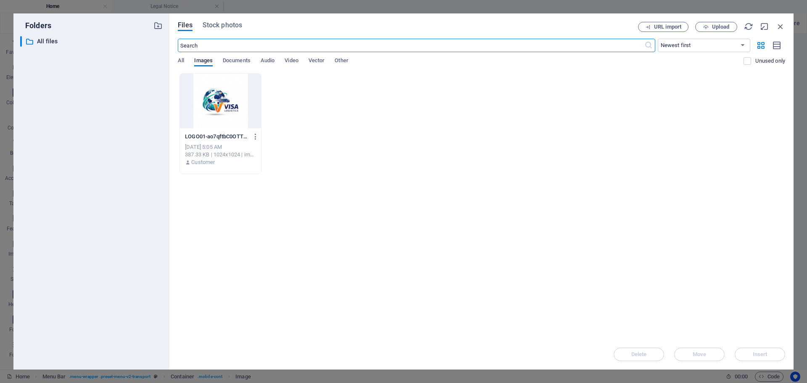
click at [223, 103] on div at bounding box center [220, 101] width 81 height 55
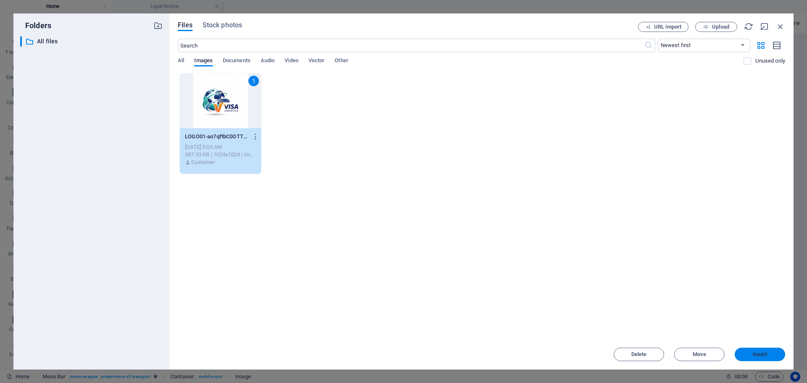
click at [773, 351] on button "Insert" at bounding box center [760, 354] width 50 height 13
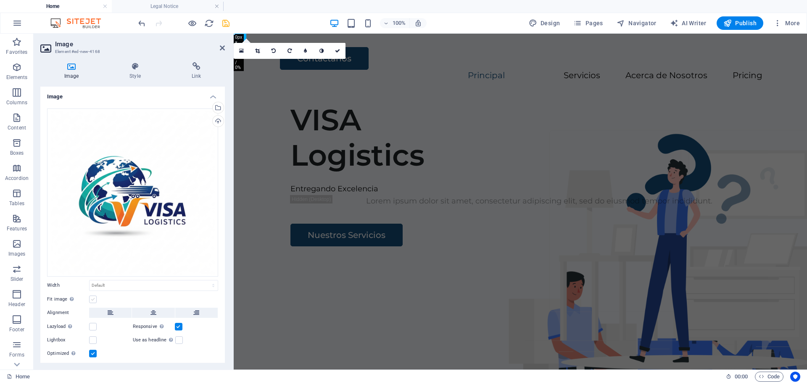
click at [94, 300] on label at bounding box center [93, 300] width 8 height 8
click at [0, 0] on input "Fit image Automatically fit image to a fixed width and height" at bounding box center [0, 0] width 0 height 0
click at [94, 300] on label at bounding box center [93, 300] width 8 height 8
click at [0, 0] on input "Fit image Automatically fit image to a fixed width and height" at bounding box center [0, 0] width 0 height 0
click at [341, 51] on link at bounding box center [338, 51] width 16 height 16
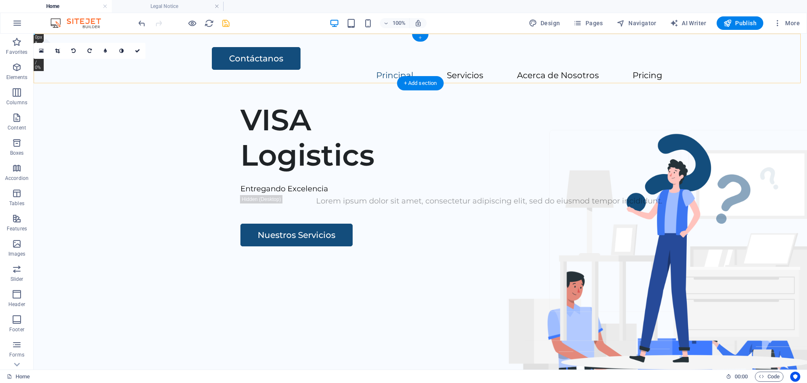
click at [424, 40] on div "+" at bounding box center [420, 38] width 16 height 8
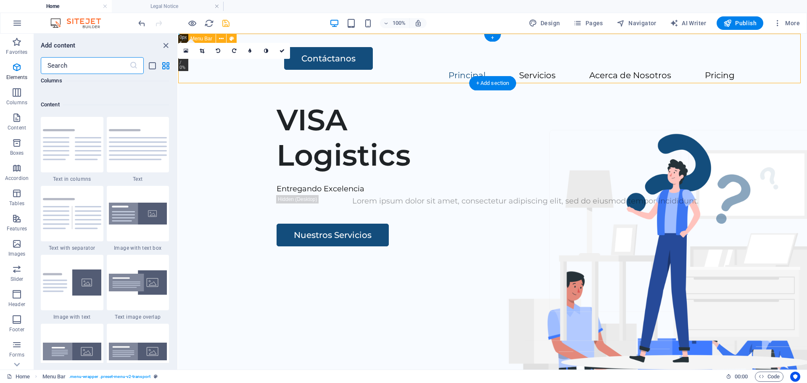
scroll to position [1472, 0]
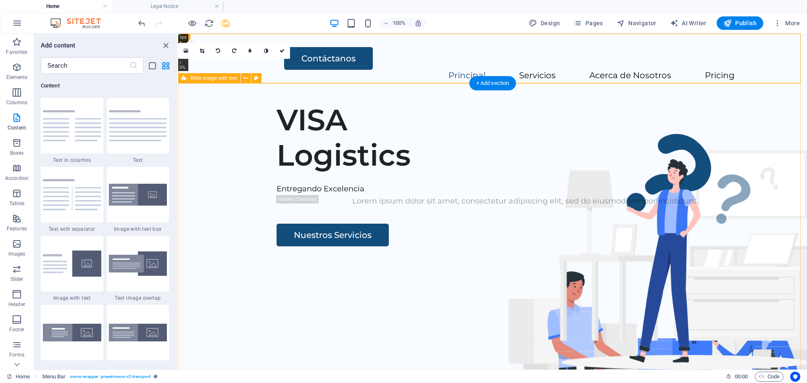
drag, startPoint x: 354, startPoint y: 163, endPoint x: 180, endPoint y: 108, distance: 182.2
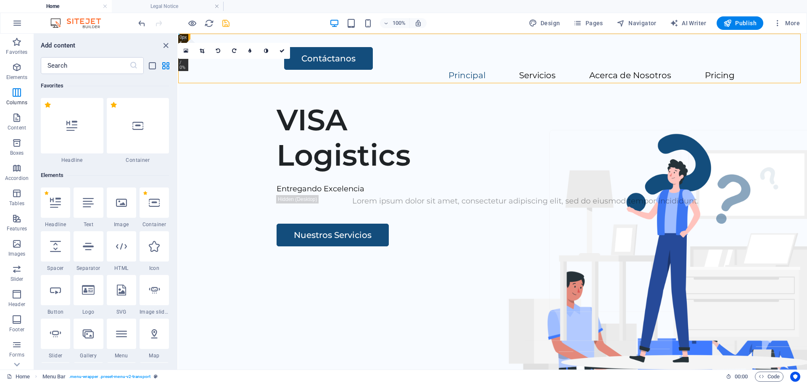
scroll to position [61, 0]
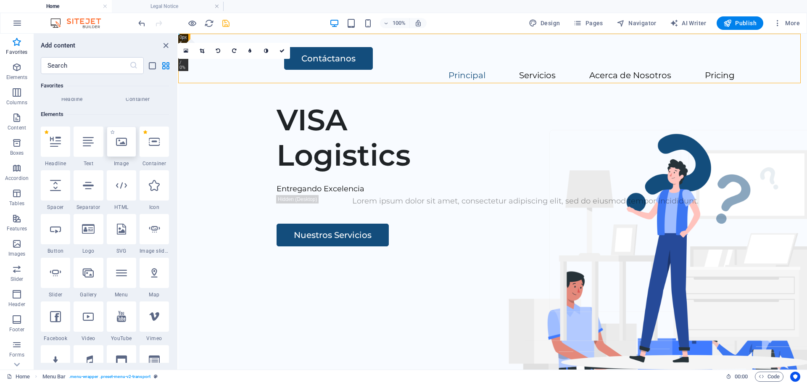
click at [126, 143] on icon at bounding box center [121, 141] width 11 height 11
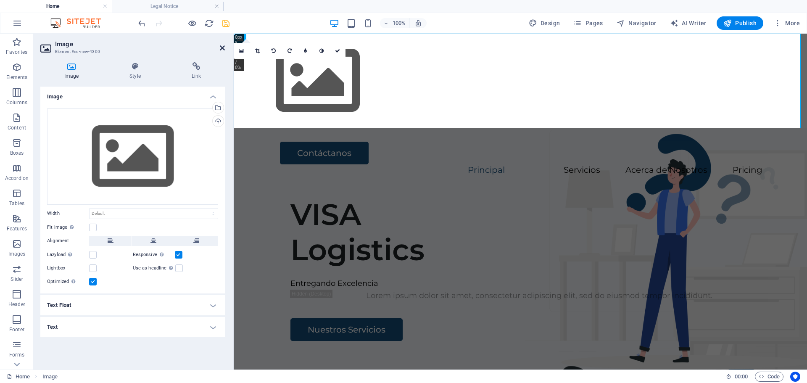
click at [221, 48] on icon at bounding box center [222, 48] width 5 height 7
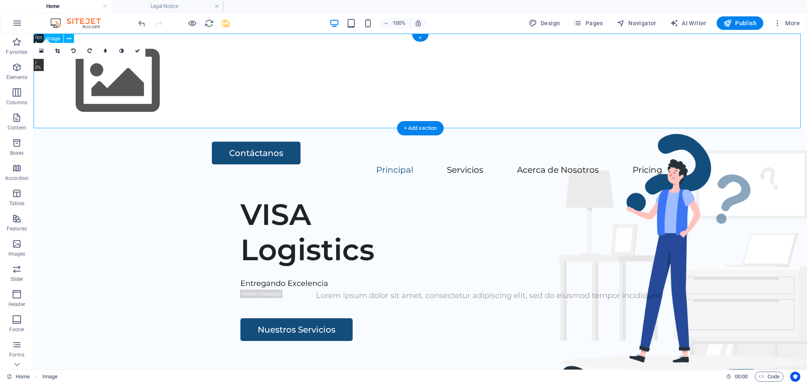
click at [125, 85] on figure at bounding box center [421, 81] width 774 height 95
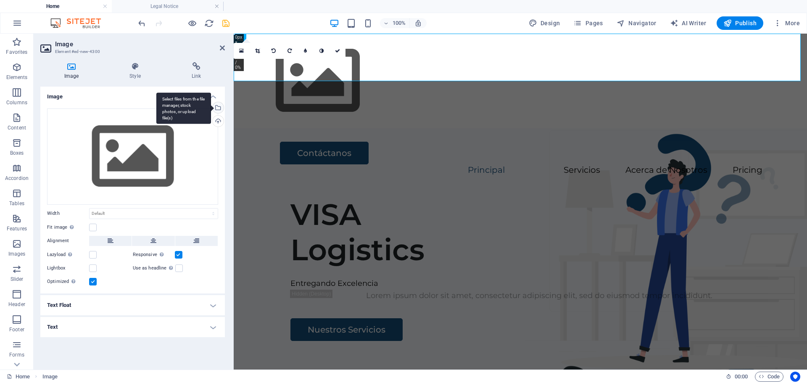
click at [211, 107] on div "Select files from the file manager, stock photos, or upload file(s)" at bounding box center [183, 109] width 55 height 32
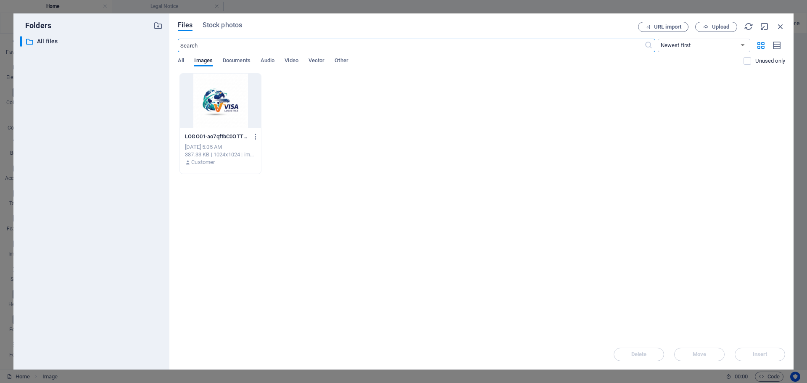
click at [233, 104] on div at bounding box center [220, 101] width 81 height 55
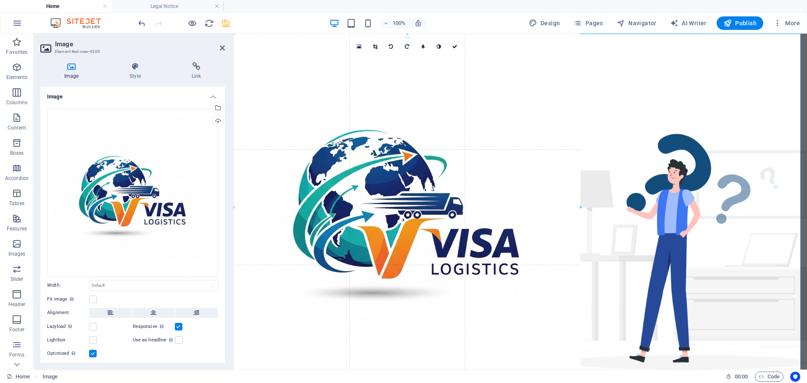
drag, startPoint x: 235, startPoint y: 34, endPoint x: 224, endPoint y: 245, distance: 211.0
type input "825"
select select "px"
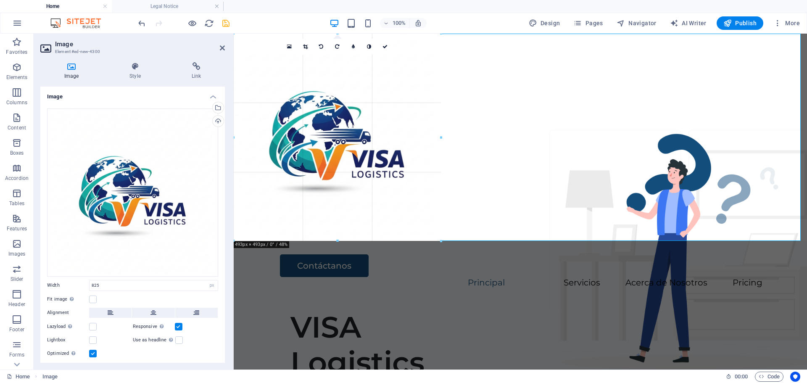
drag, startPoint x: 234, startPoint y: 35, endPoint x: 156, endPoint y: 151, distance: 139.7
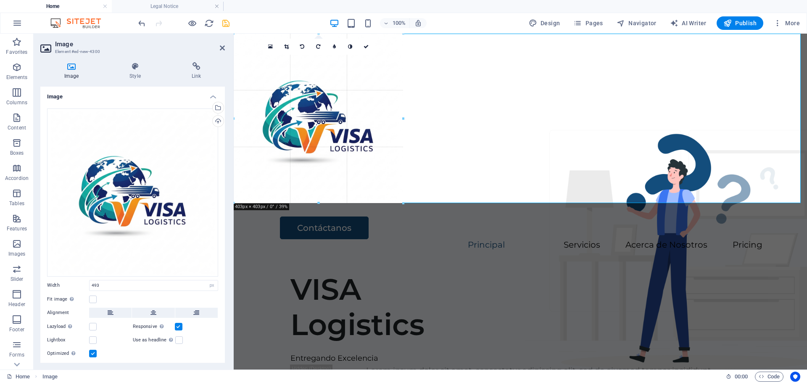
drag, startPoint x: 443, startPoint y: 241, endPoint x: 403, endPoint y: 190, distance: 64.7
type input "403"
click at [286, 45] on icon at bounding box center [286, 46] width 5 height 5
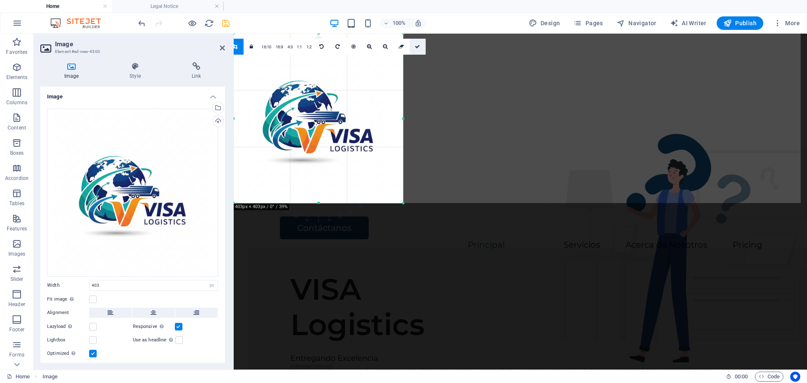
click at [417, 47] on icon at bounding box center [417, 46] width 5 height 5
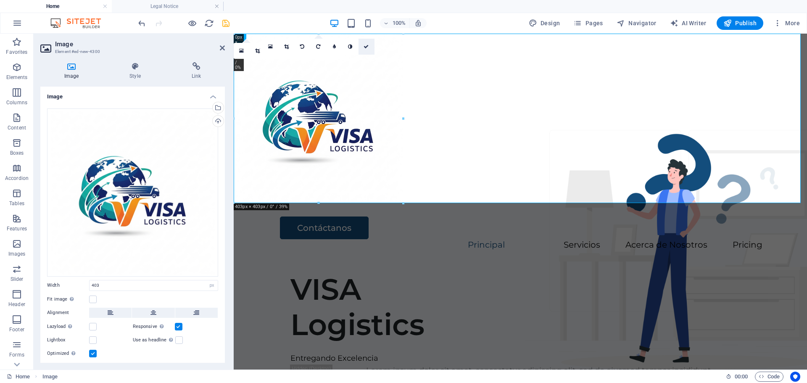
click at [367, 48] on icon at bounding box center [366, 46] width 5 height 5
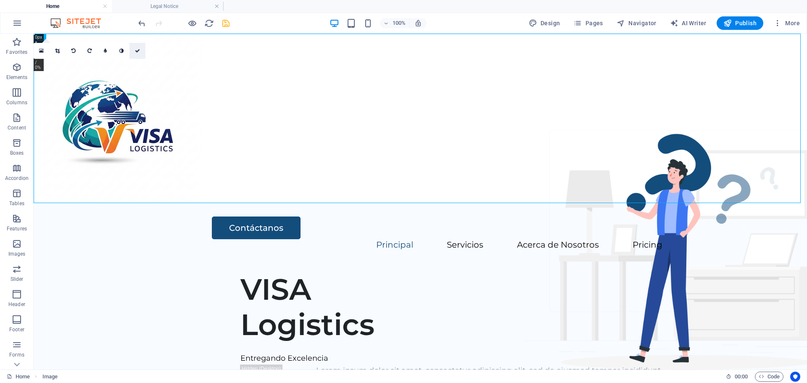
click at [139, 52] on icon at bounding box center [137, 50] width 5 height 5
click at [190, 22] on icon "button" at bounding box center [193, 24] width 10 height 10
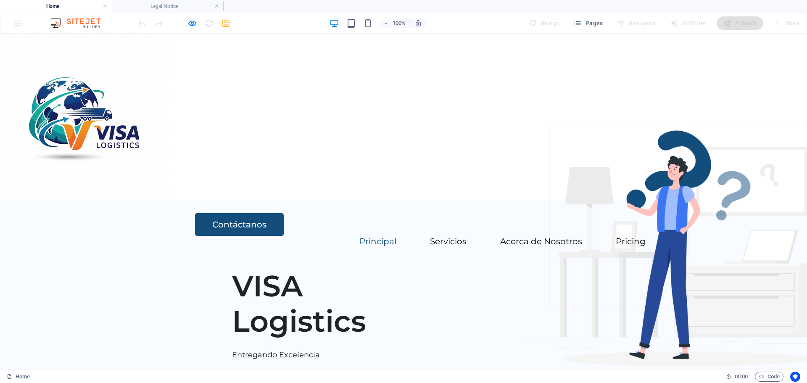
scroll to position [0, 0]
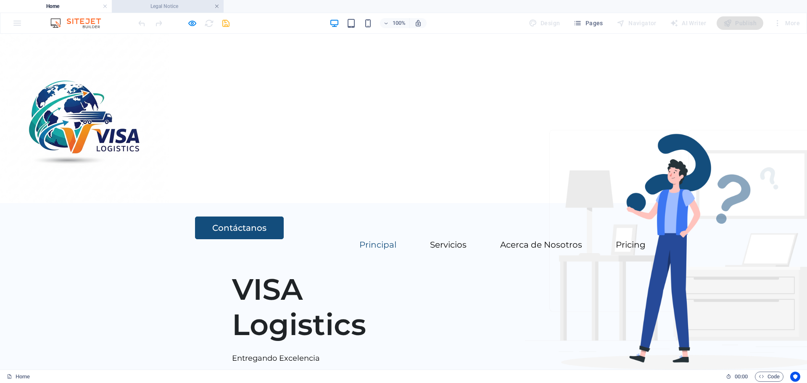
click at [218, 5] on link at bounding box center [216, 7] width 5 height 8
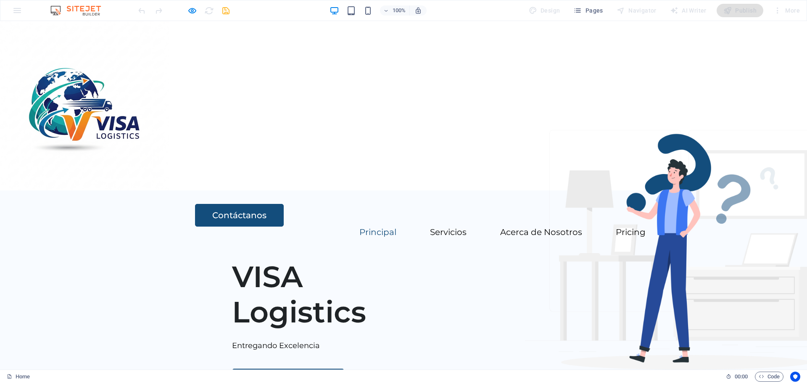
click at [218, 5] on div at bounding box center [184, 10] width 94 height 13
click at [192, 10] on icon "button" at bounding box center [193, 11] width 10 height 10
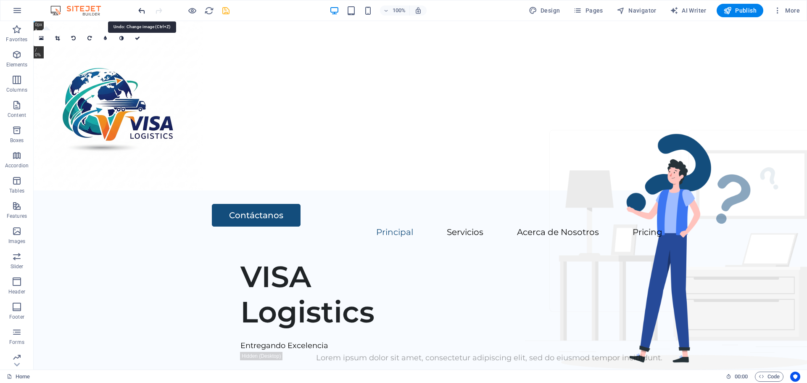
click at [142, 11] on icon "undo" at bounding box center [142, 11] width 10 height 10
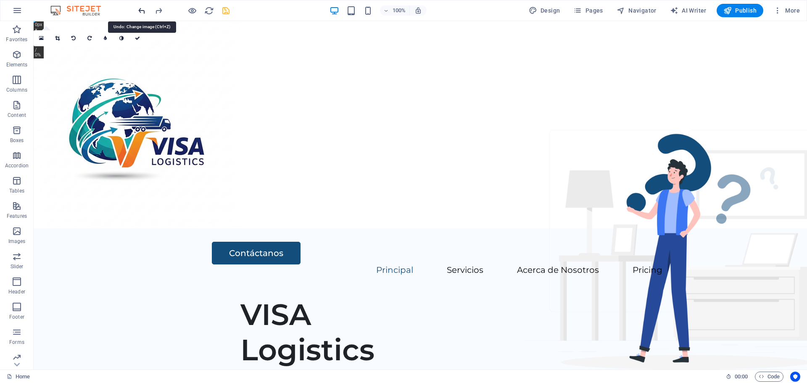
click at [142, 11] on icon "undo" at bounding box center [142, 11] width 10 height 10
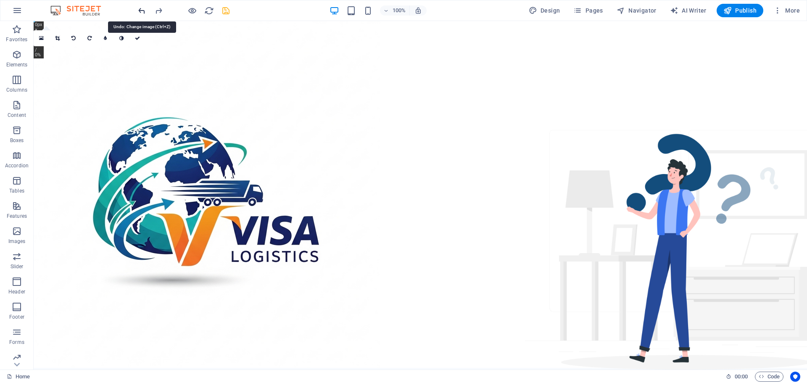
click at [142, 11] on icon "undo" at bounding box center [142, 11] width 10 height 10
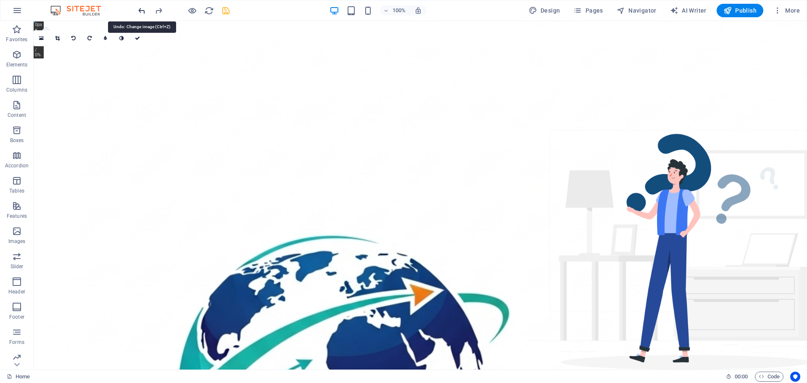
click at [142, 11] on icon "undo" at bounding box center [142, 11] width 10 height 10
click at [143, 10] on icon "undo" at bounding box center [142, 11] width 10 height 10
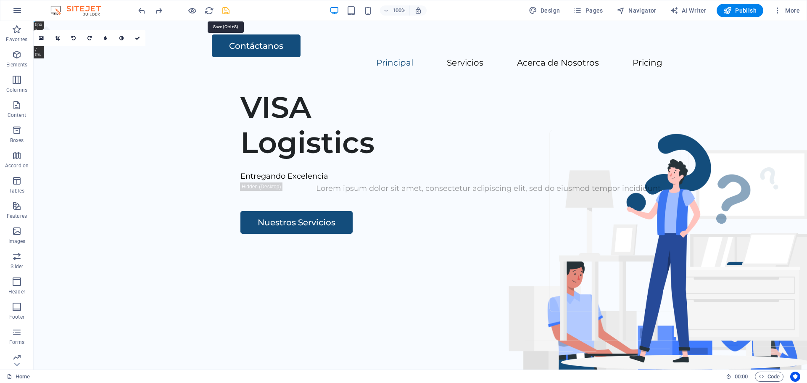
click at [224, 9] on icon "save" at bounding box center [226, 11] width 10 height 10
click at [212, 35] on icon at bounding box center [209, 34] width 5 height 9
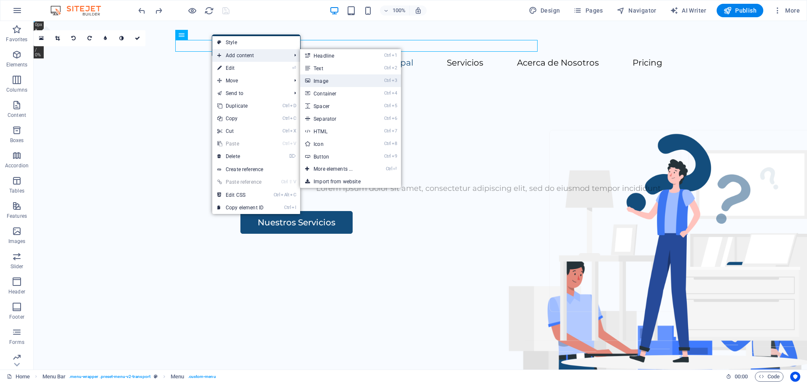
click at [315, 82] on link "Ctrl 3 Image" at bounding box center [334, 80] width 69 height 13
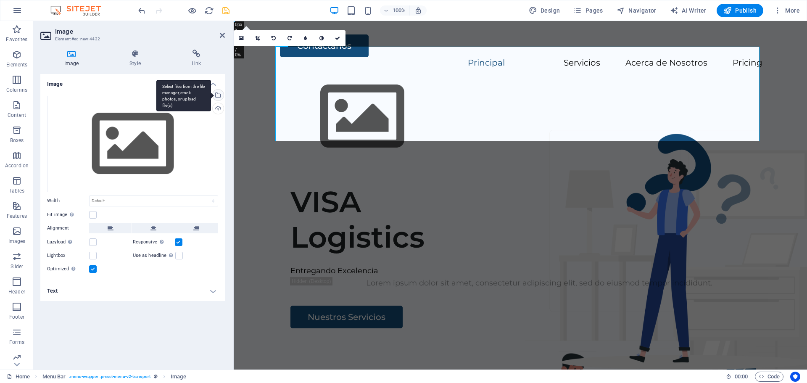
click at [218, 95] on div "Select files from the file manager, stock photos, or upload file(s)" at bounding box center [217, 96] width 13 height 13
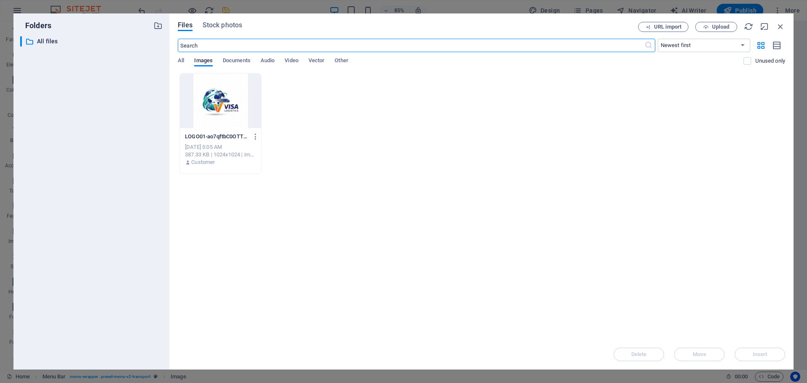
click at [219, 105] on div at bounding box center [220, 101] width 81 height 55
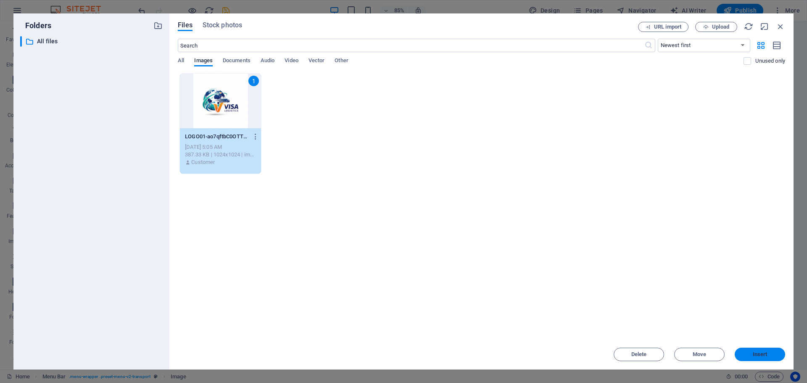
click at [759, 352] on span "Insert" at bounding box center [760, 354] width 15 height 5
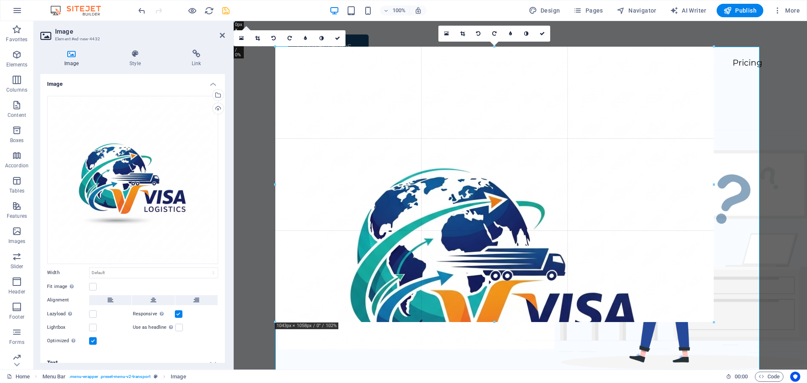
drag, startPoint x: 275, startPoint y: 48, endPoint x: 489, endPoint y: 271, distance: 309.3
type input "994"
select select "px"
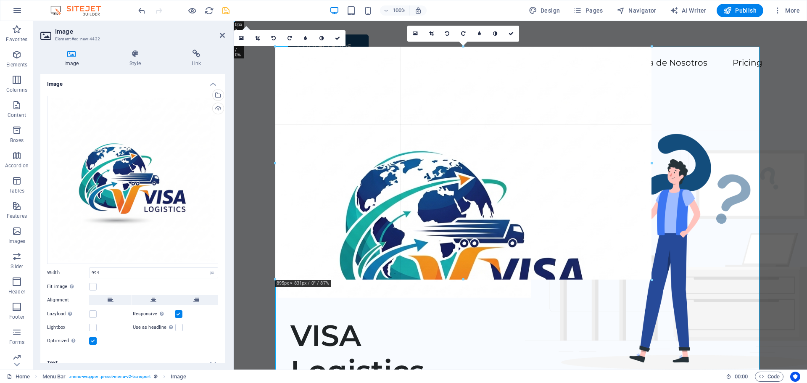
drag, startPoint x: 275, startPoint y: 46, endPoint x: 442, endPoint y: 247, distance: 261.6
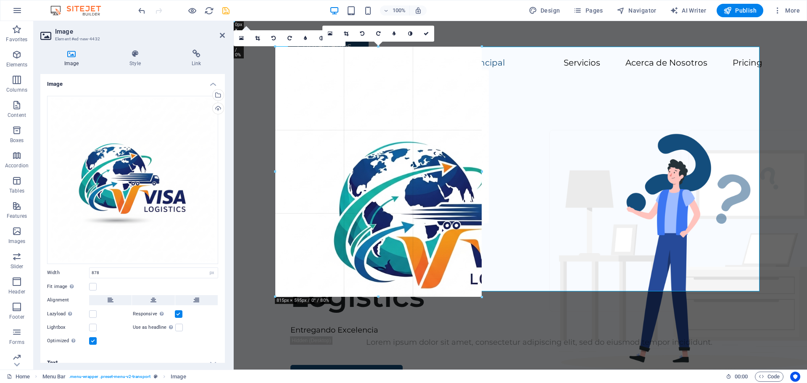
drag, startPoint x: 275, startPoint y: 47, endPoint x: 204, endPoint y: 219, distance: 186.0
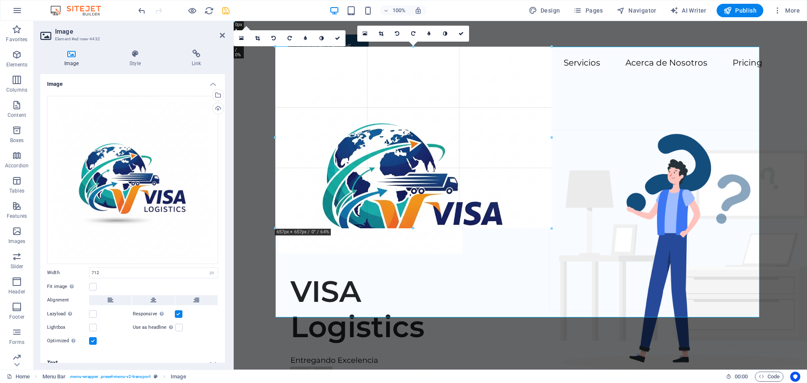
drag, startPoint x: 275, startPoint y: 45, endPoint x: 159, endPoint y: 177, distance: 175.5
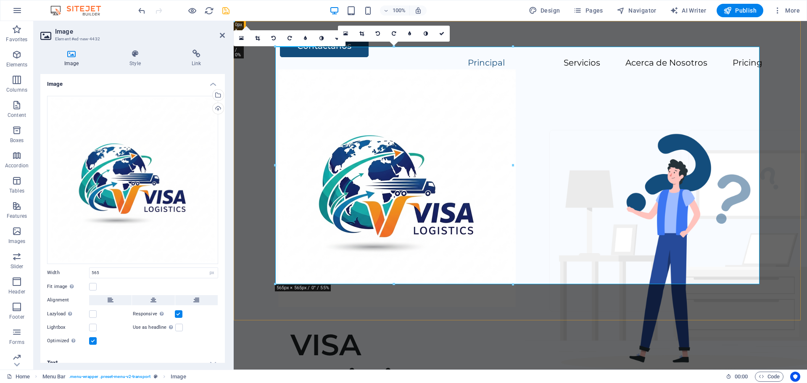
drag, startPoint x: 746, startPoint y: 304, endPoint x: 441, endPoint y: 196, distance: 324.0
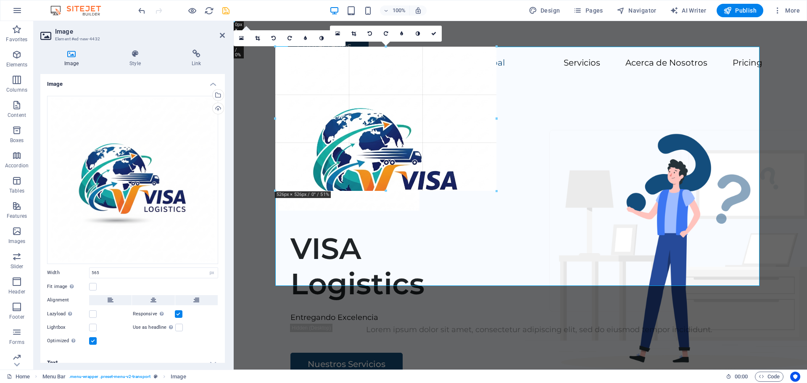
drag, startPoint x: 515, startPoint y: 286, endPoint x: 414, endPoint y: 167, distance: 156.6
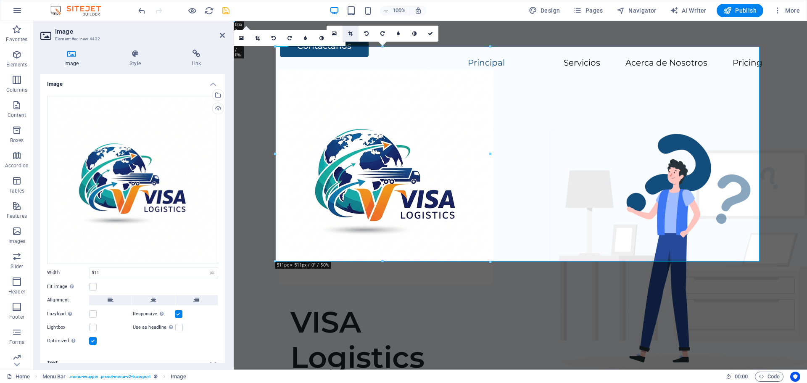
click at [351, 32] on icon at bounding box center [350, 33] width 5 height 5
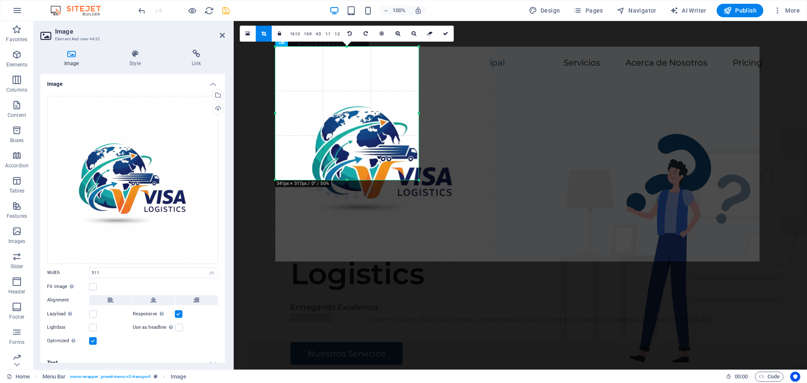
drag, startPoint x: 491, startPoint y: 262, endPoint x: 419, endPoint y: 179, distance: 110.3
click at [419, 179] on div at bounding box center [419, 180] width 5 height 5
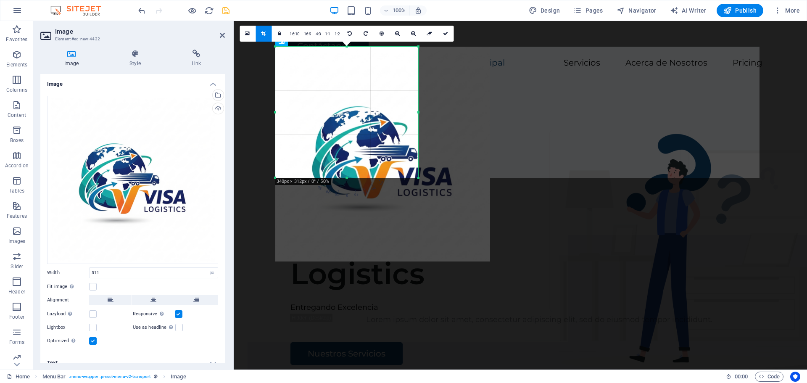
click at [268, 40] on link at bounding box center [264, 34] width 16 height 16
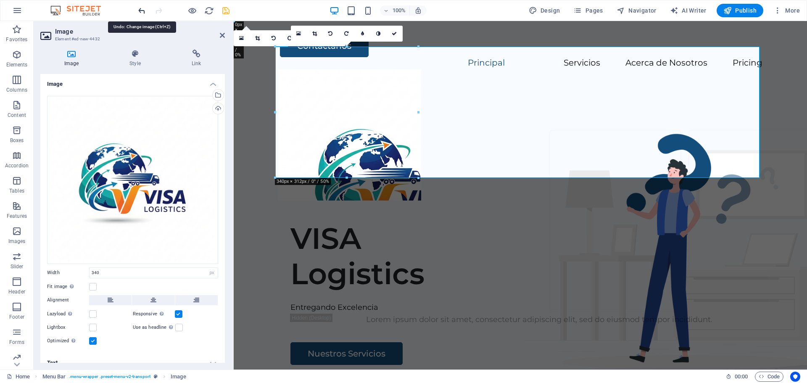
click at [139, 10] on icon "undo" at bounding box center [142, 11] width 10 height 10
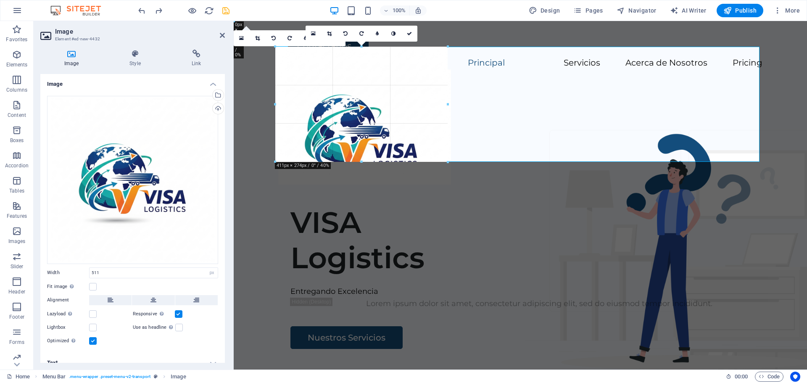
drag, startPoint x: 418, startPoint y: 117, endPoint x: 450, endPoint y: 124, distance: 31.8
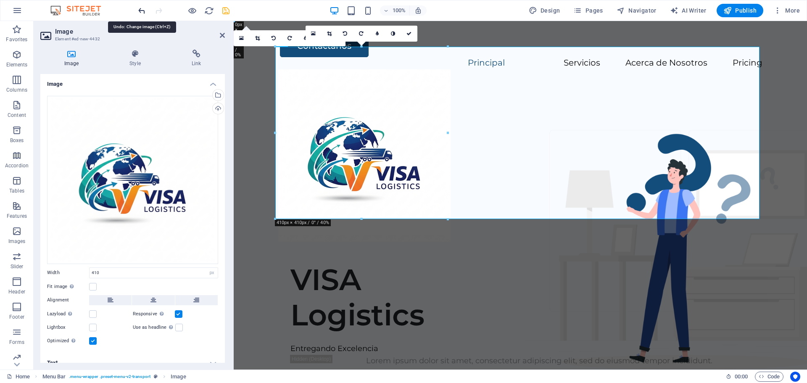
click at [143, 12] on icon "undo" at bounding box center [142, 11] width 10 height 10
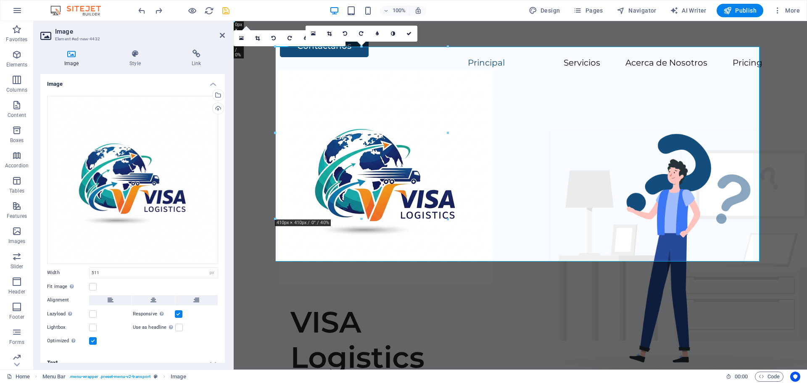
click at [331, 34] on icon at bounding box center [329, 33] width 5 height 5
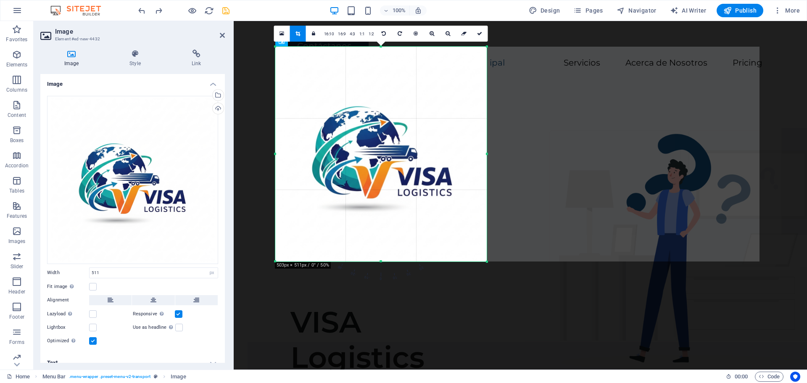
click at [489, 261] on div at bounding box center [487, 261] width 5 height 5
click at [298, 34] on icon at bounding box center [298, 33] width 5 height 5
type input "503"
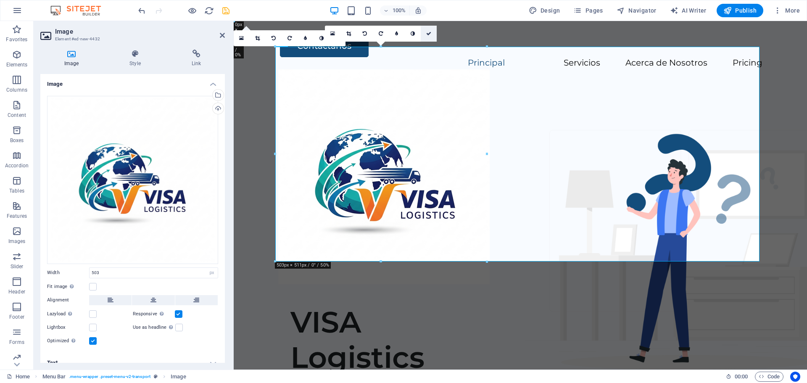
click at [434, 32] on link at bounding box center [429, 34] width 16 height 16
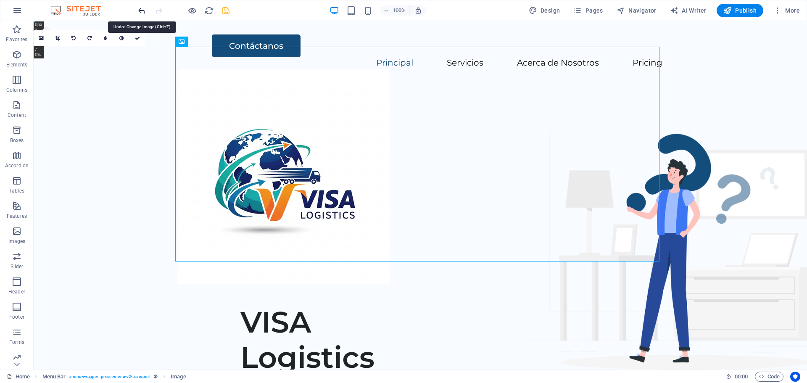
click at [143, 9] on icon "undo" at bounding box center [142, 11] width 10 height 10
click at [141, 9] on icon "undo" at bounding box center [142, 11] width 10 height 10
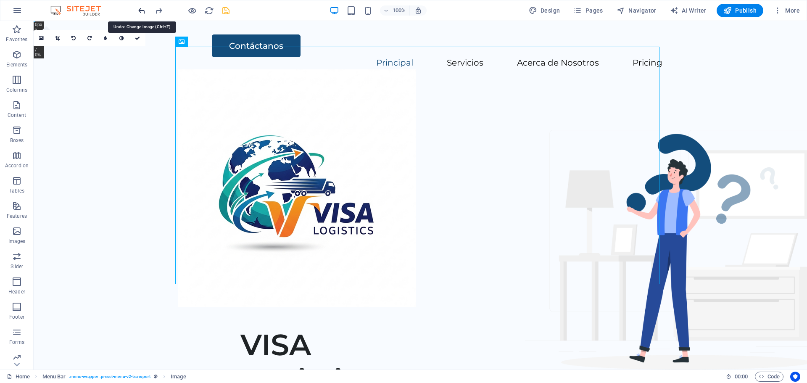
click at [141, 9] on icon "undo" at bounding box center [142, 11] width 10 height 10
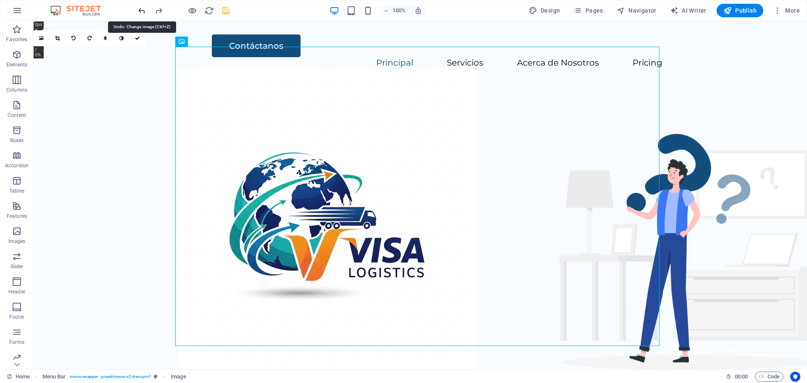
click at [141, 9] on icon "undo" at bounding box center [142, 11] width 10 height 10
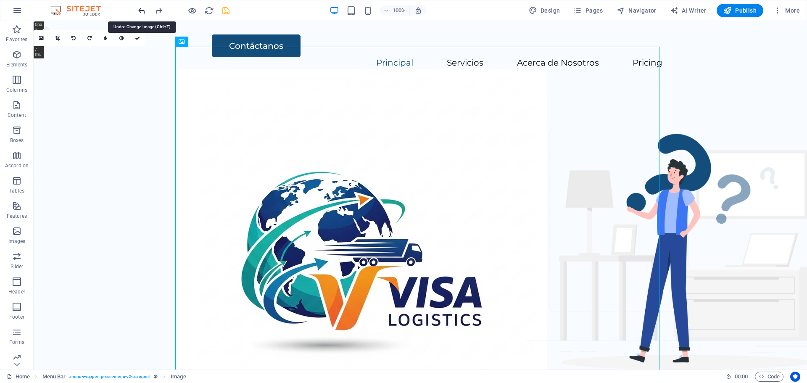
click at [141, 9] on icon "undo" at bounding box center [142, 11] width 10 height 10
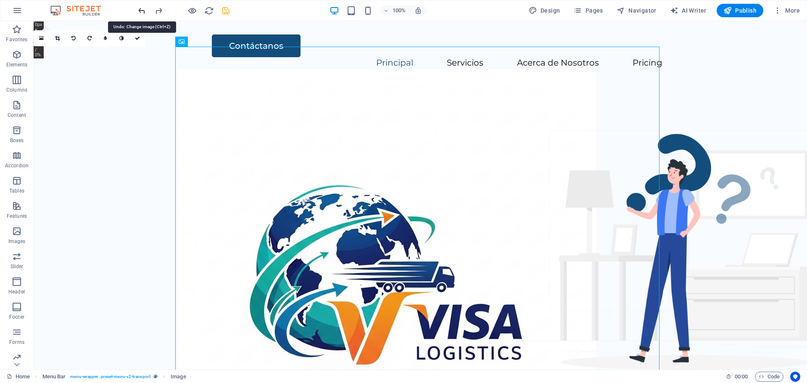
click at [141, 9] on icon "undo" at bounding box center [142, 11] width 10 height 10
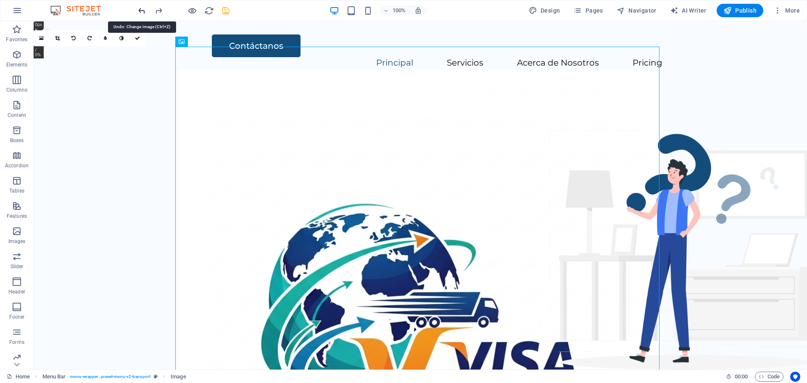
click at [141, 9] on icon "undo" at bounding box center [142, 11] width 10 height 10
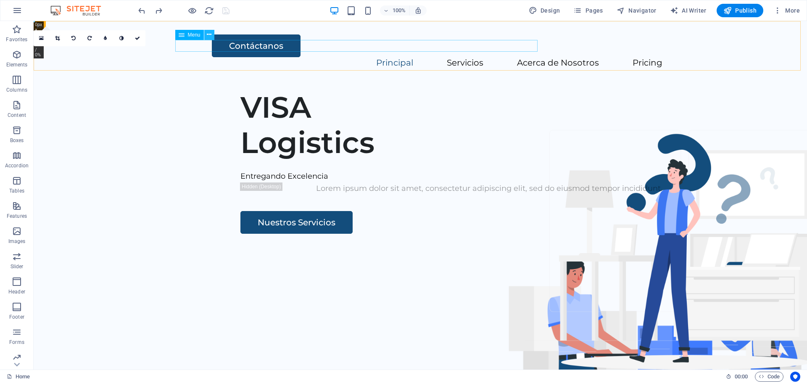
click at [210, 33] on icon at bounding box center [209, 34] width 5 height 9
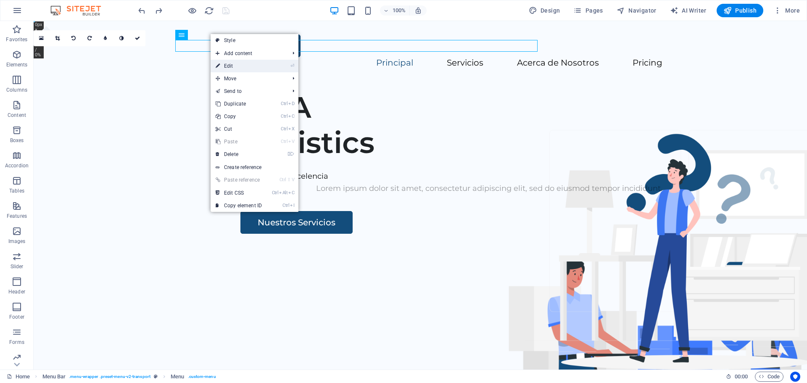
click at [231, 64] on link "⏎ Edit" at bounding box center [239, 66] width 56 height 13
select select
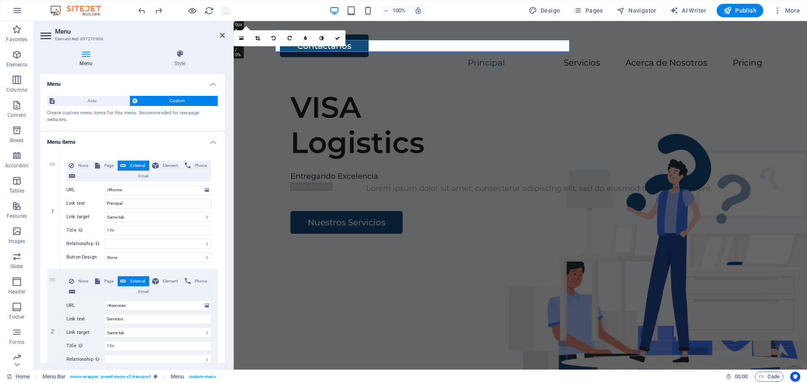
drag, startPoint x: 223, startPoint y: 101, endPoint x: 219, endPoint y: 139, distance: 38.1
click at [218, 142] on ul "Menu Auto Custom Create custom menu items for this menu. Recommended for one-pa…" at bounding box center [132, 348] width 185 height 549
click at [183, 61] on h4 "Style" at bounding box center [180, 59] width 90 height 18
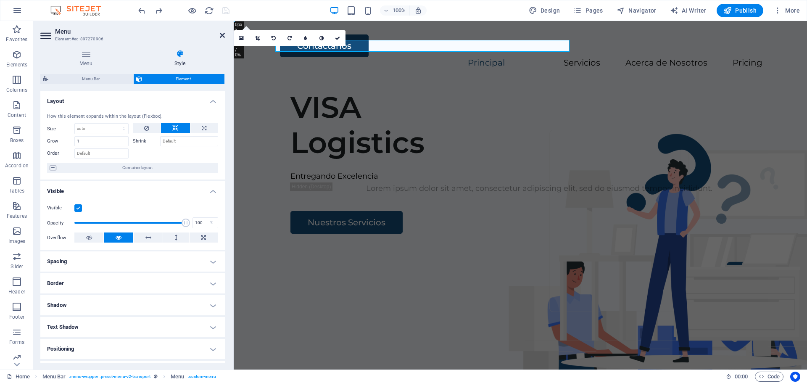
click at [223, 37] on icon at bounding box center [222, 35] width 5 height 7
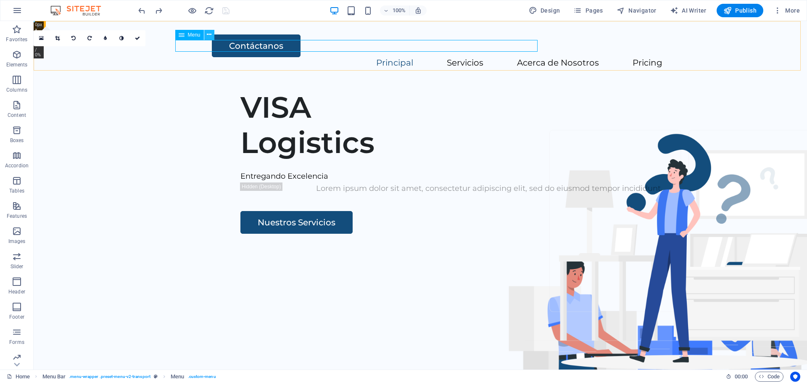
click at [208, 37] on icon at bounding box center [209, 34] width 5 height 9
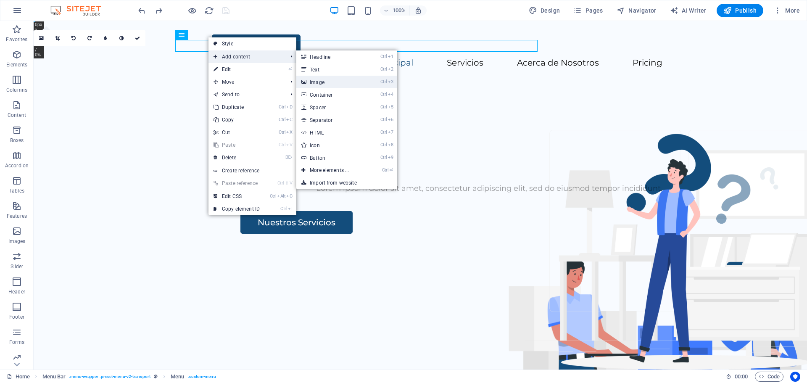
click at [326, 83] on link "Ctrl 3 Image" at bounding box center [330, 82] width 69 height 13
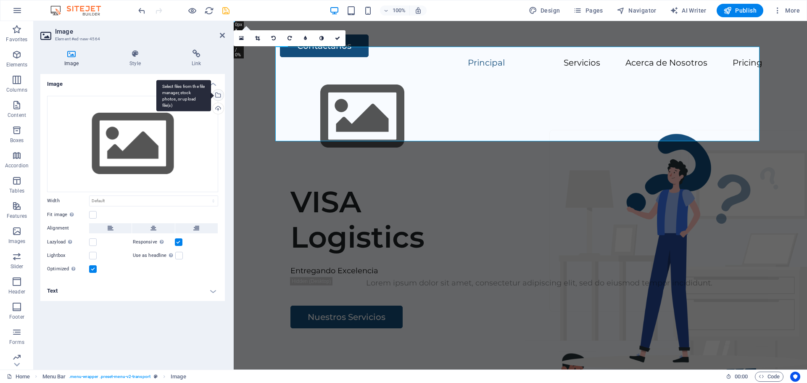
click at [222, 94] on div "Select files from the file manager, stock photos, or upload file(s)" at bounding box center [217, 96] width 13 height 13
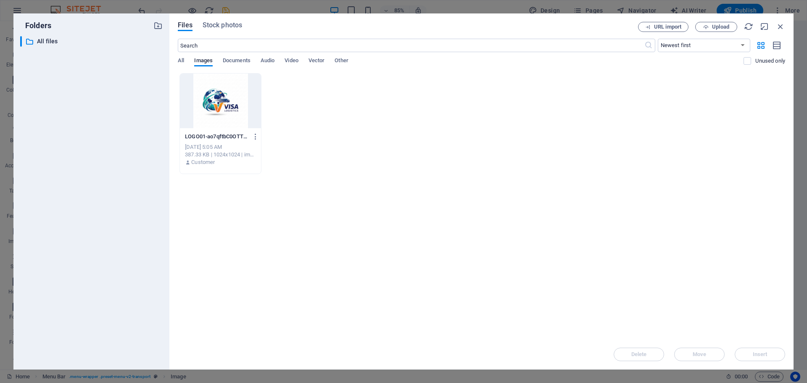
click at [214, 101] on div at bounding box center [220, 101] width 81 height 55
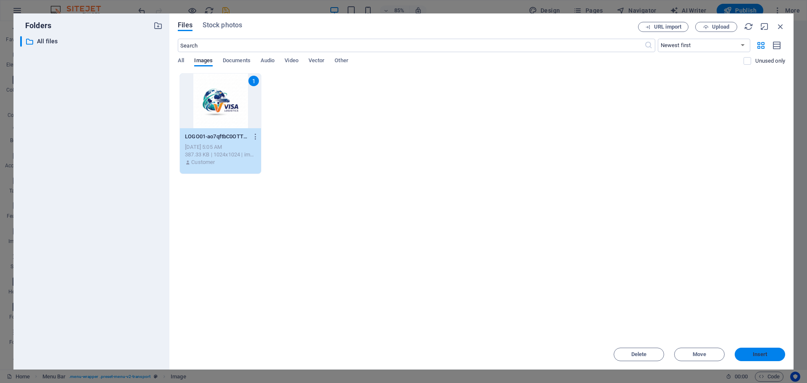
click at [756, 357] on button "Insert" at bounding box center [760, 354] width 50 height 13
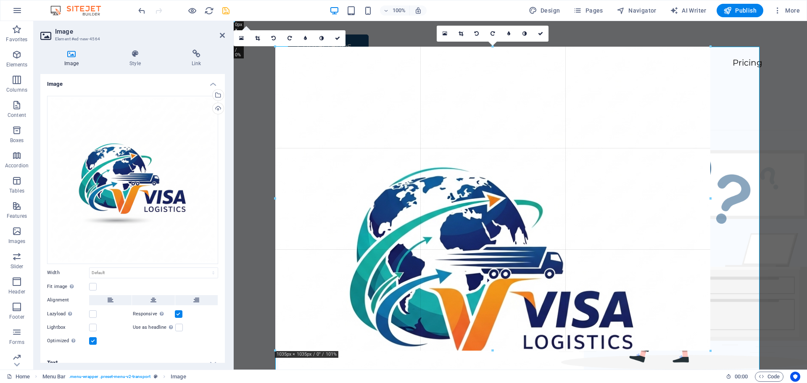
drag, startPoint x: 275, startPoint y: 48, endPoint x: 456, endPoint y: 237, distance: 261.2
type input "963"
select select "px"
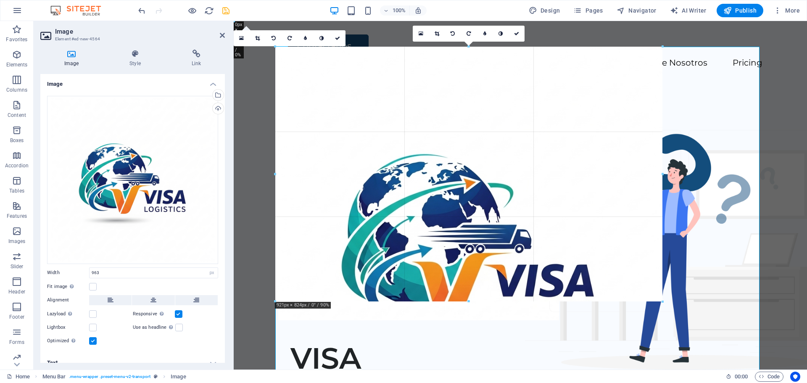
drag, startPoint x: 276, startPoint y: 48, endPoint x: 401, endPoint y: 203, distance: 198.6
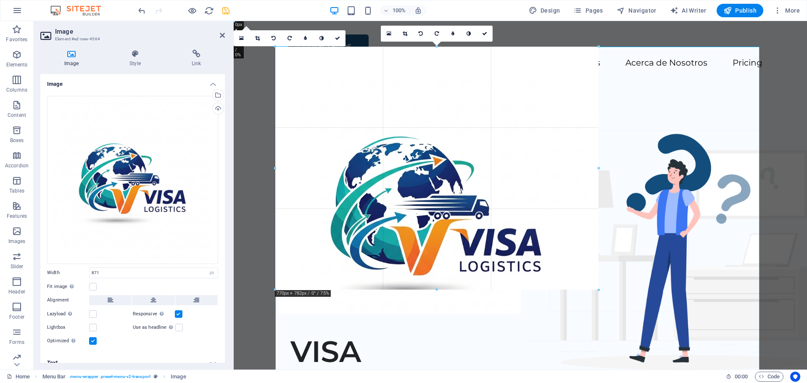
drag, startPoint x: 275, startPoint y: 45, endPoint x: 400, endPoint y: 206, distance: 203.7
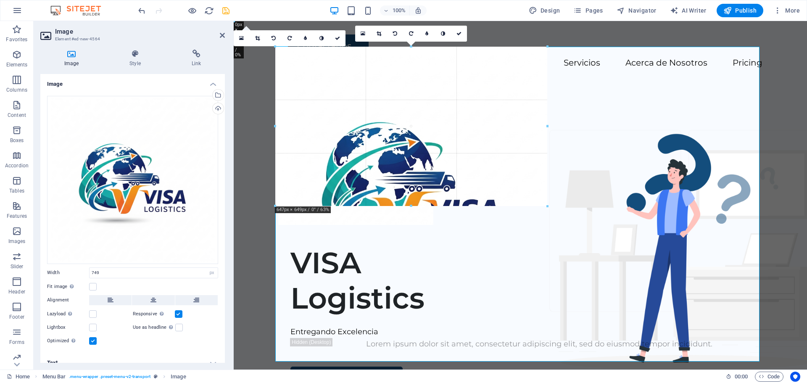
drag, startPoint x: 274, startPoint y: 45, endPoint x: 435, endPoint y: 218, distance: 235.7
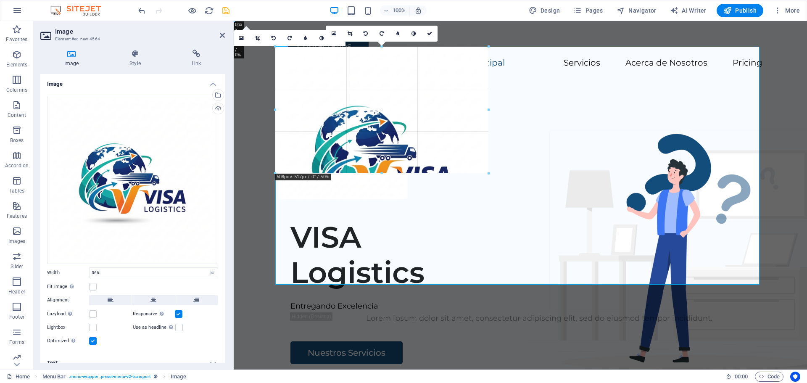
drag, startPoint x: 276, startPoint y: 46, endPoint x: 154, endPoint y: 156, distance: 164.1
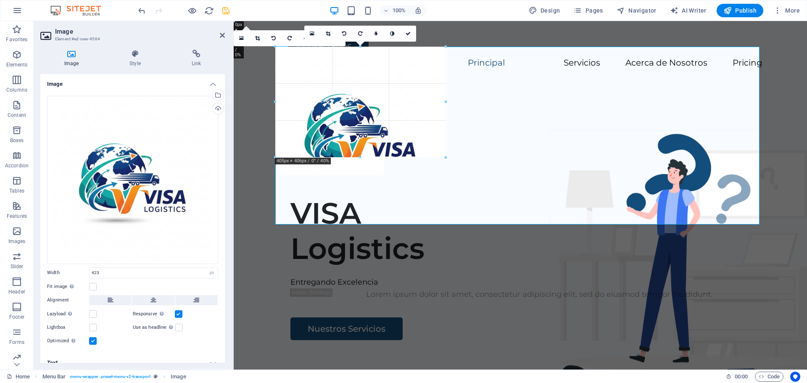
drag, startPoint x: 275, startPoint y: 46, endPoint x: 348, endPoint y: 122, distance: 105.0
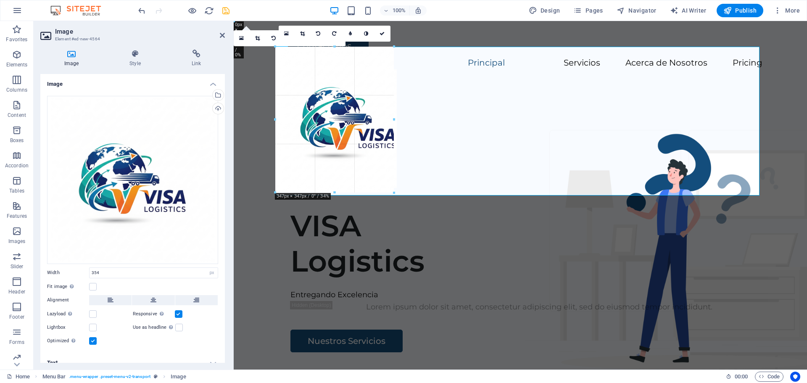
drag, startPoint x: 275, startPoint y: 48, endPoint x: 313, endPoint y: 79, distance: 48.5
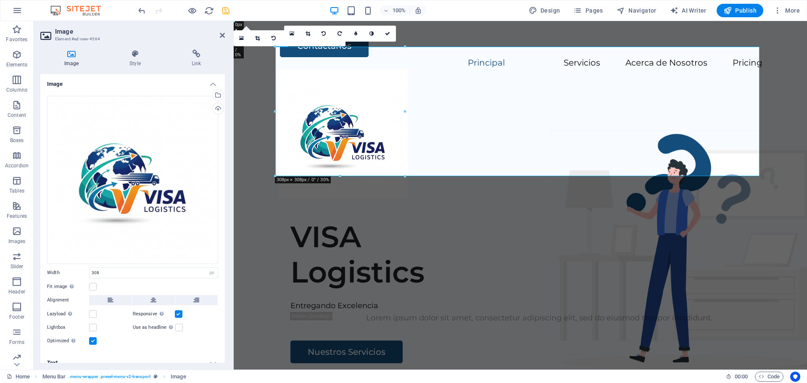
click at [307, 34] on icon at bounding box center [308, 33] width 5 height 5
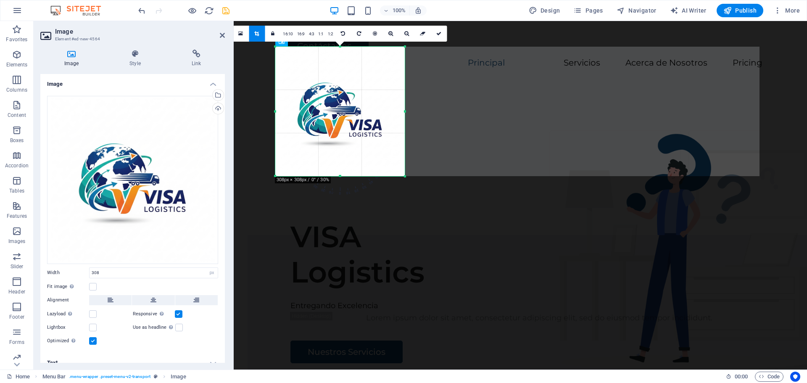
click at [257, 34] on icon at bounding box center [256, 33] width 5 height 5
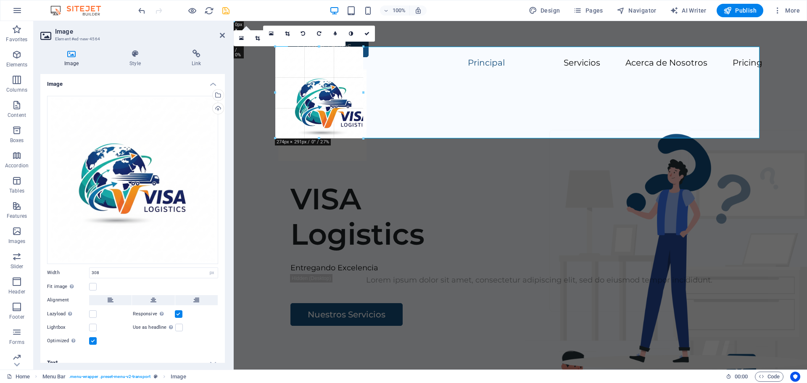
drag, startPoint x: 403, startPoint y: 175, endPoint x: 364, endPoint y: 130, distance: 60.5
type input "209"
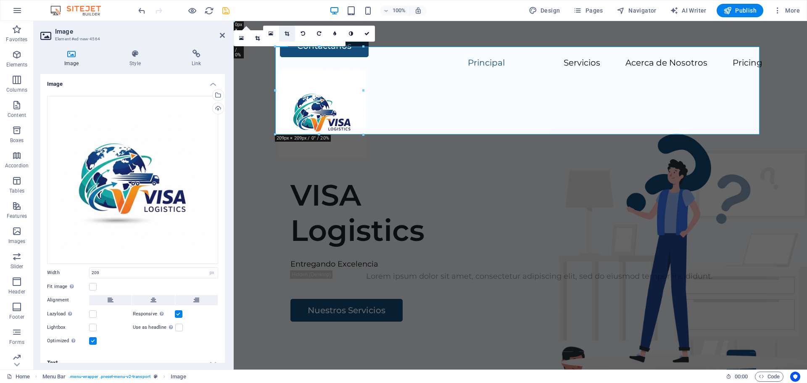
click at [288, 32] on icon at bounding box center [287, 33] width 5 height 5
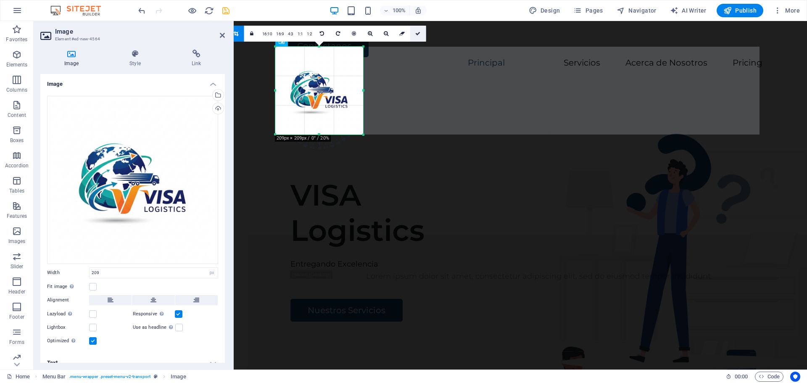
click at [417, 32] on icon at bounding box center [418, 33] width 5 height 5
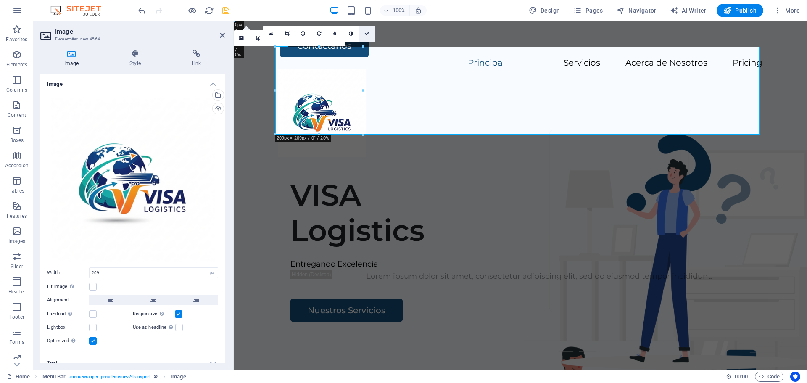
click at [369, 34] on icon at bounding box center [367, 33] width 5 height 5
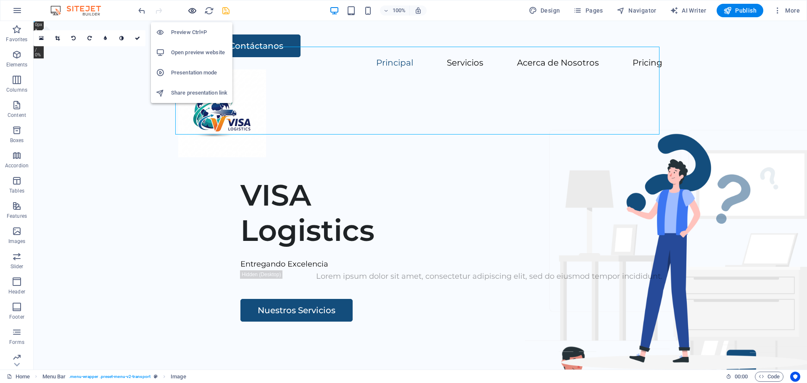
click at [193, 11] on icon "button" at bounding box center [193, 11] width 10 height 10
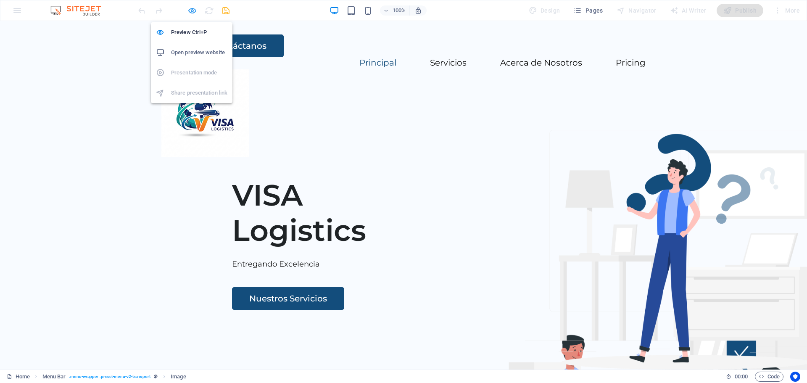
click at [195, 12] on icon "button" at bounding box center [193, 11] width 10 height 10
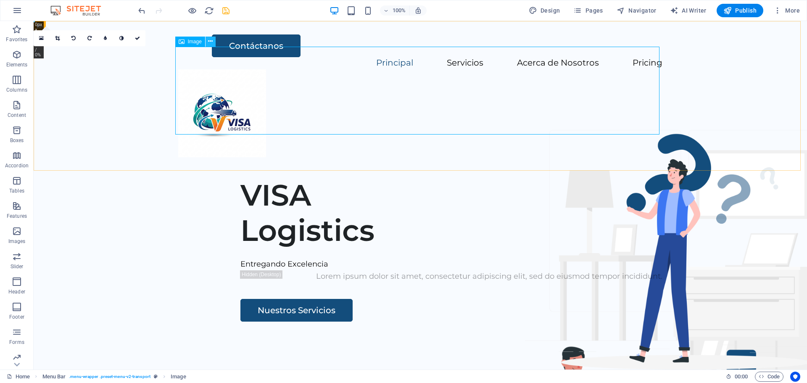
click at [210, 42] on icon at bounding box center [210, 41] width 5 height 9
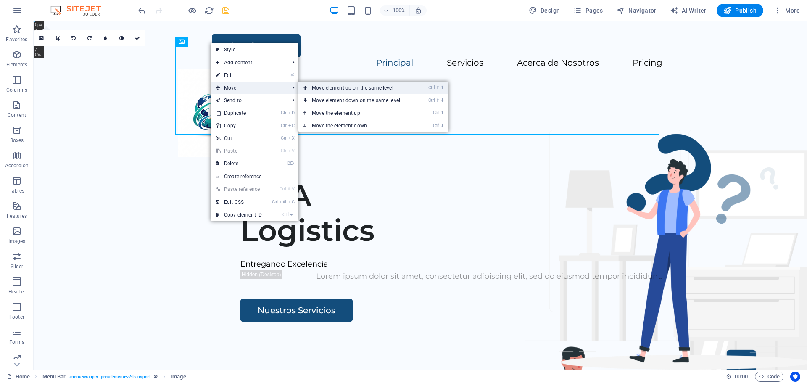
click at [344, 89] on link "Ctrl ⇧ ⬆ Move element up on the same level" at bounding box center [358, 88] width 119 height 13
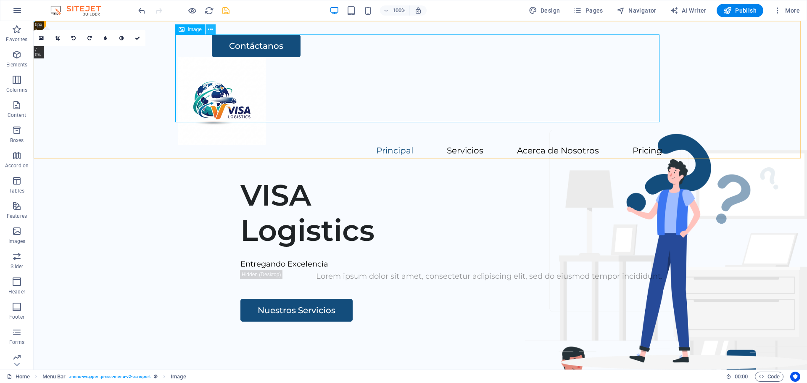
click at [209, 30] on icon at bounding box center [210, 29] width 5 height 9
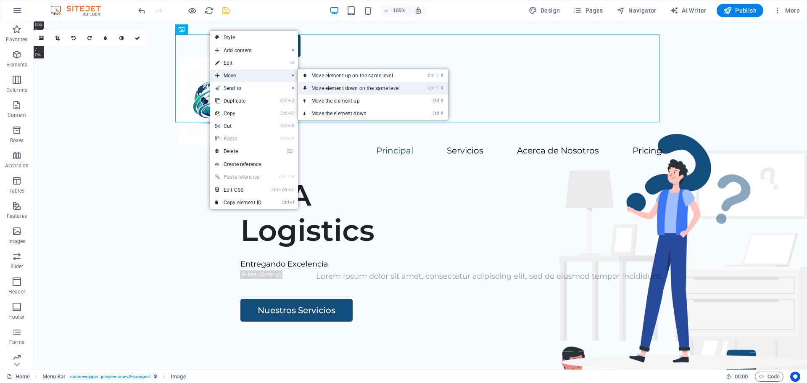
click at [329, 87] on link "Ctrl ⇧ ⬇ Move element down on the same level" at bounding box center [357, 88] width 119 height 13
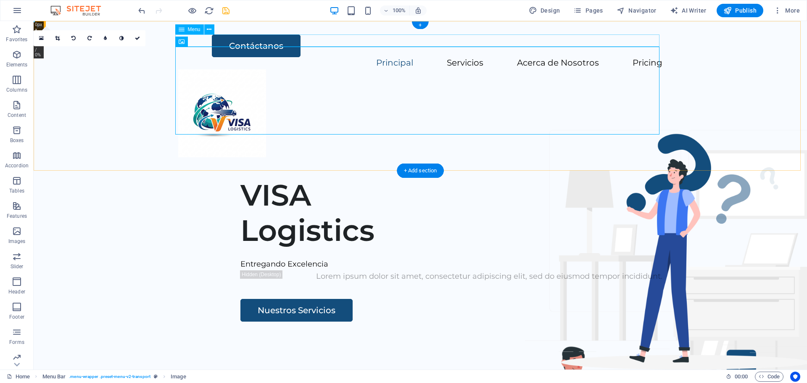
click at [210, 57] on nav "Principal Servicios Acerca de Nosotros Pricing" at bounding box center [420, 63] width 484 height 12
click at [209, 29] on icon at bounding box center [209, 29] width 5 height 9
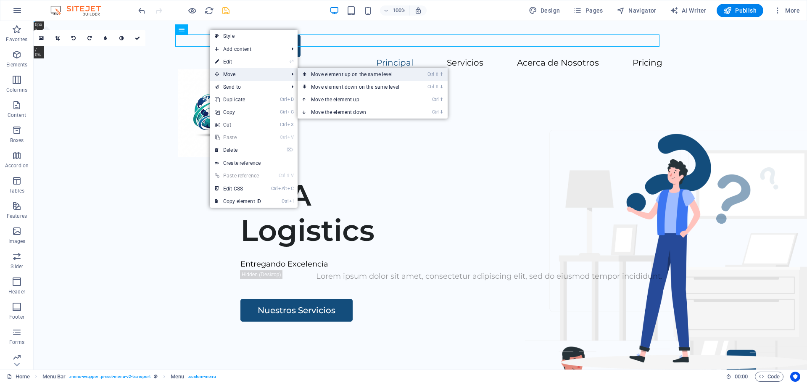
drag, startPoint x: 333, startPoint y: 73, endPoint x: 260, endPoint y: 49, distance: 76.5
click at [333, 73] on link "Ctrl ⇧ ⬆ Move element up on the same level" at bounding box center [357, 74] width 119 height 13
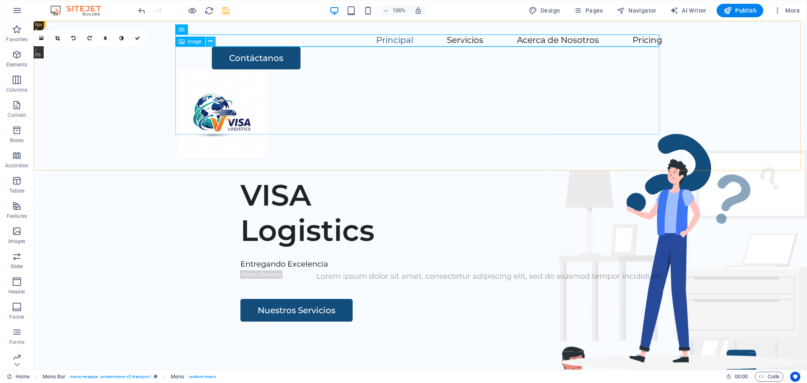
click at [211, 41] on icon at bounding box center [210, 41] width 5 height 9
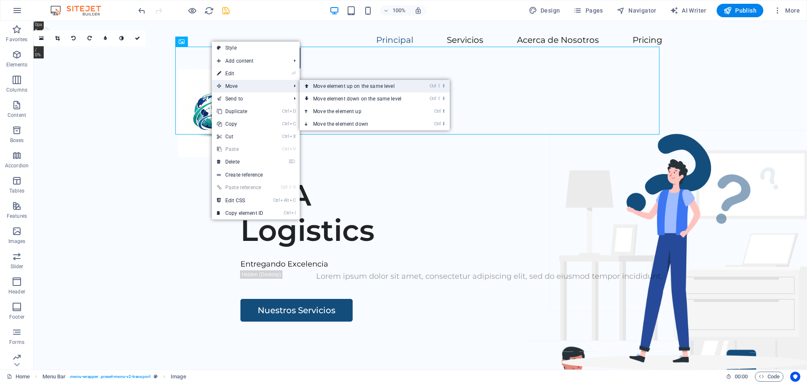
click at [321, 87] on link "Ctrl ⇧ ⬆ Move element up on the same level" at bounding box center [359, 86] width 119 height 13
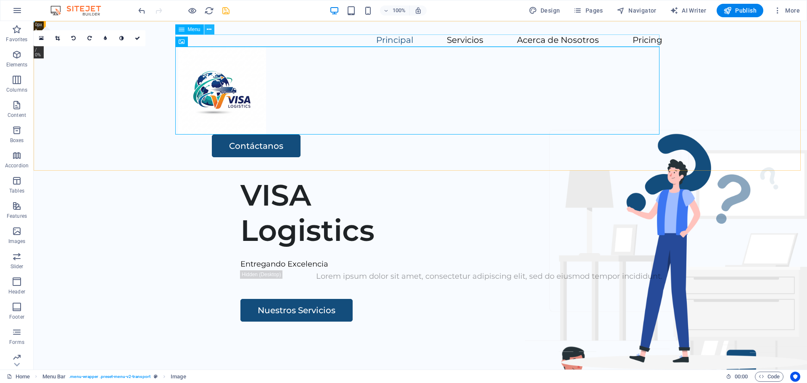
click at [210, 31] on icon at bounding box center [209, 29] width 5 height 9
click at [210, 42] on icon at bounding box center [210, 41] width 5 height 9
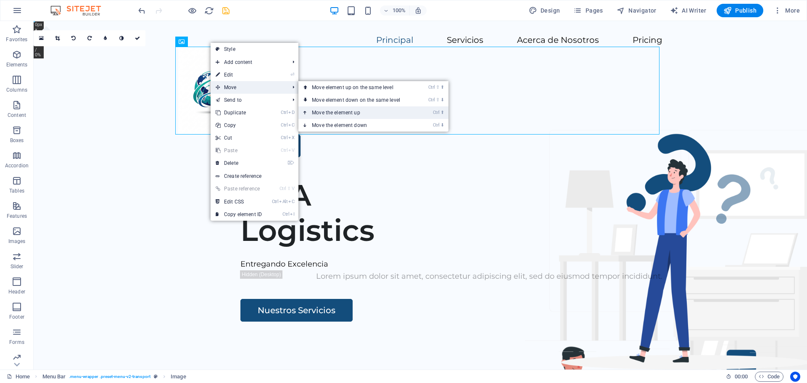
click at [331, 111] on link "Ctrl ⬆ Move the element up" at bounding box center [358, 112] width 119 height 13
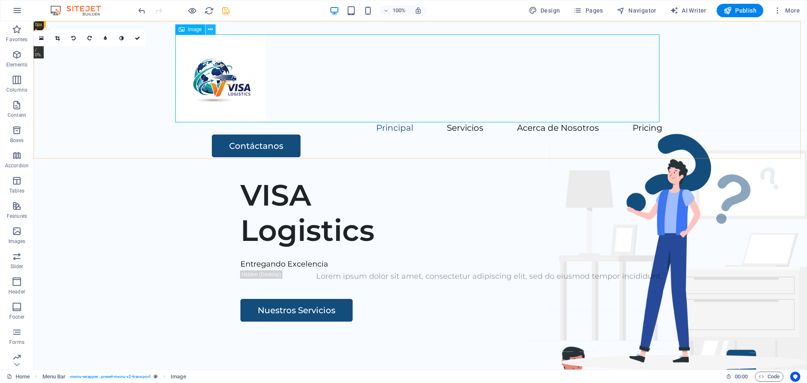
click at [209, 33] on icon at bounding box center [210, 29] width 5 height 9
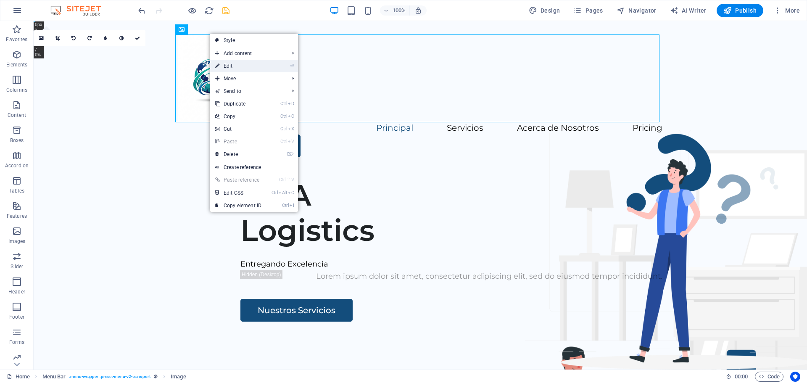
click at [227, 67] on link "⏎ Edit" at bounding box center [238, 66] width 56 height 13
select select "px"
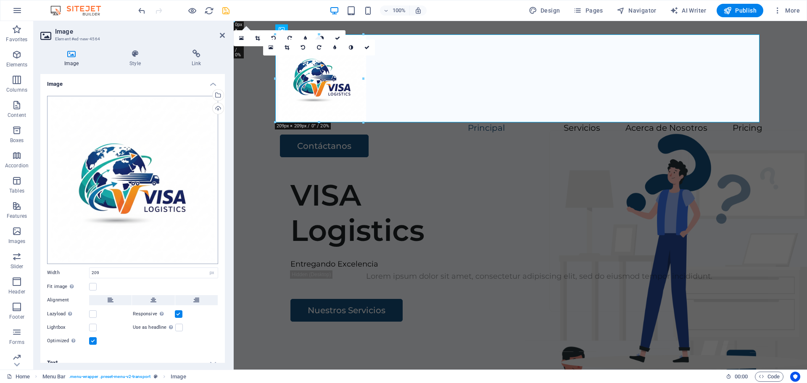
drag, startPoint x: 222, startPoint y: 153, endPoint x: 214, endPoint y: 148, distance: 9.1
click at [223, 168] on div "Image Drag files here, click to choose files or select files from Files or our …" at bounding box center [132, 218] width 185 height 289
click at [136, 60] on h4 "Style" at bounding box center [137, 59] width 62 height 18
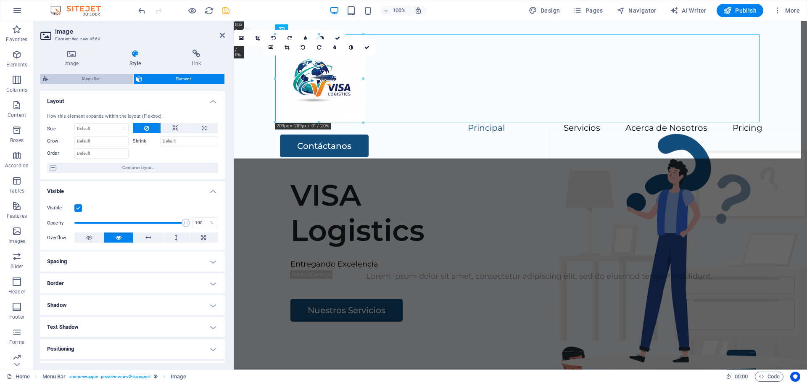
click at [105, 81] on span "Menu Bar" at bounding box center [91, 79] width 80 height 10
select select "rem"
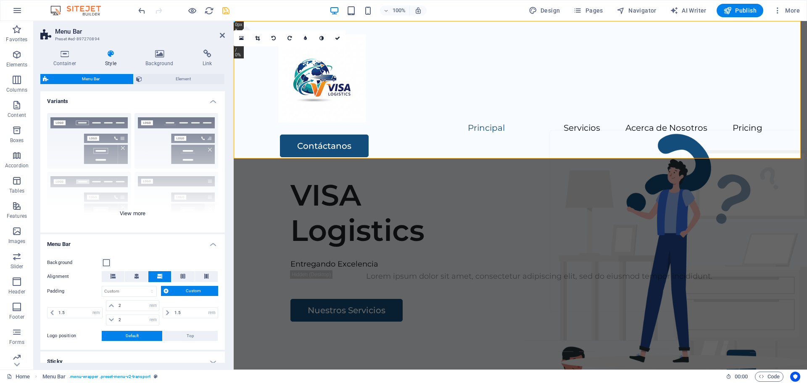
click at [65, 121] on div "Border Centered Default Fixed Loki Trigger Wide XXL" at bounding box center [132, 169] width 185 height 126
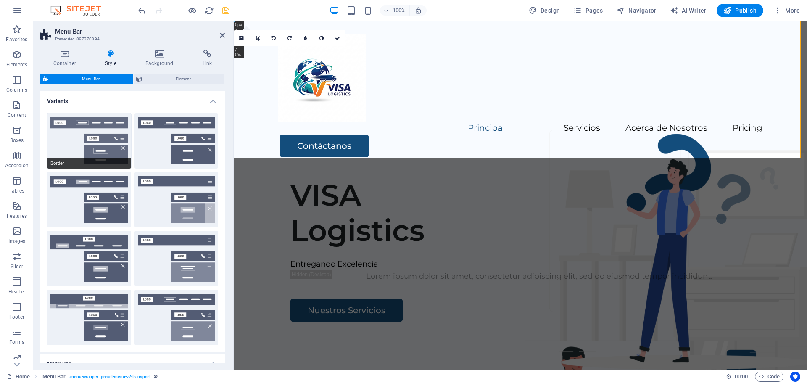
click at [64, 121] on button "Border" at bounding box center [89, 141] width 84 height 56
type input "1"
select select "rem"
type input "1"
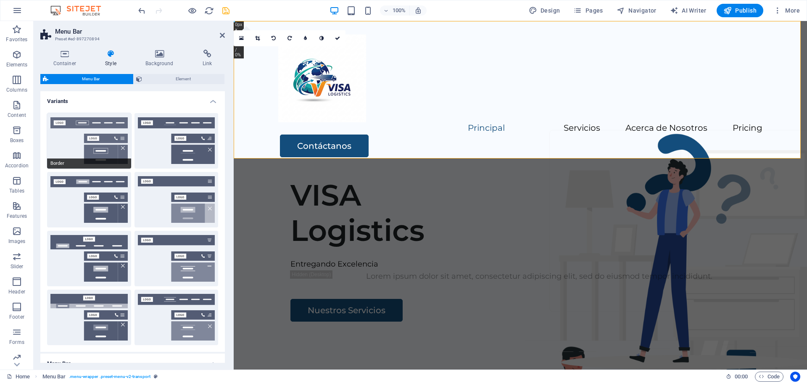
type input "1"
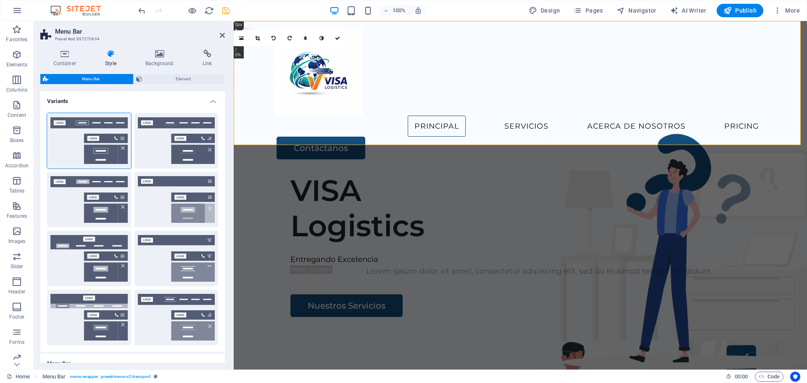
click at [225, 37] on aside "Menu Bar Preset #ed-897270894 Container Style Background Link Size Height Defau…" at bounding box center [134, 195] width 200 height 349
click at [221, 37] on icon at bounding box center [222, 35] width 5 height 7
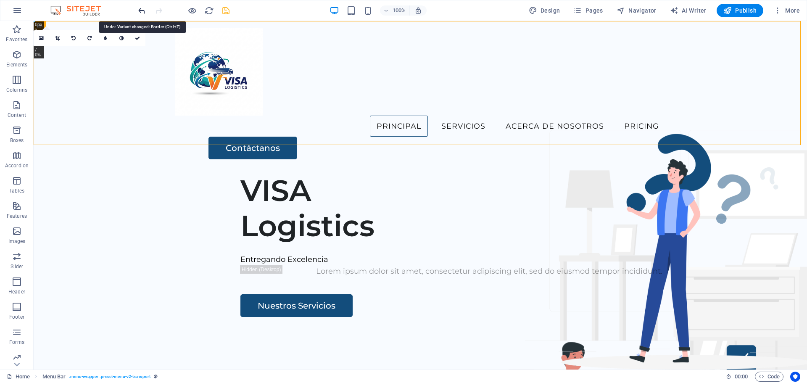
click at [141, 12] on icon "undo" at bounding box center [142, 11] width 10 height 10
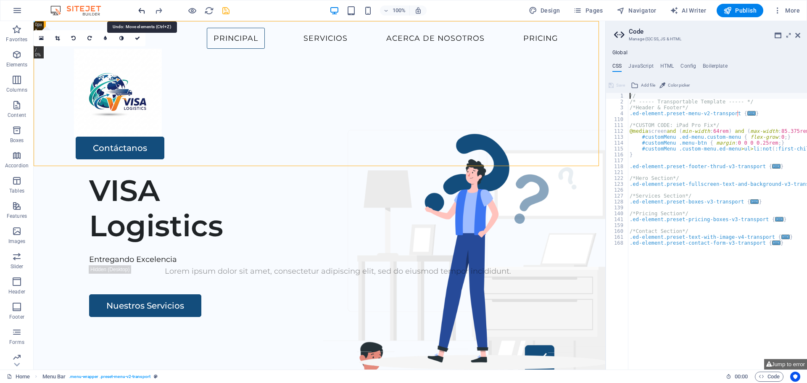
click at [141, 12] on icon "undo" at bounding box center [142, 11] width 10 height 10
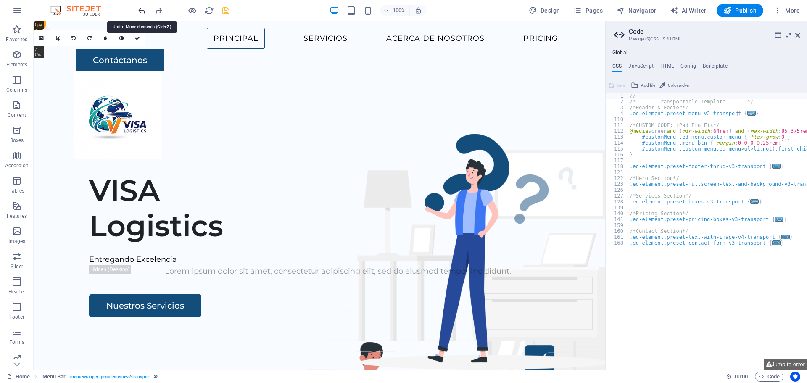
click at [141, 13] on icon "undo" at bounding box center [142, 11] width 10 height 10
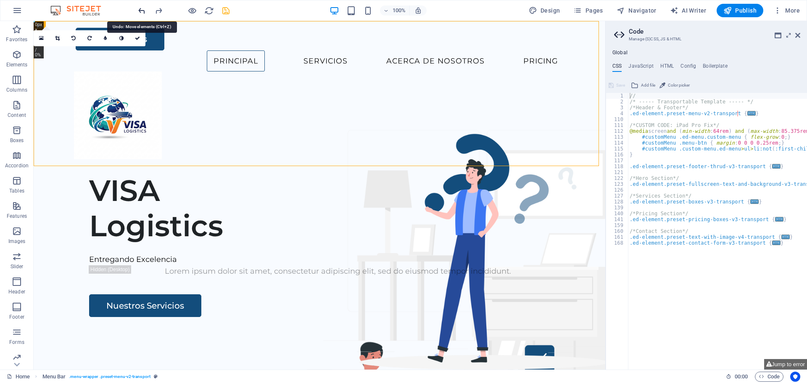
click at [142, 13] on icon "undo" at bounding box center [142, 11] width 10 height 10
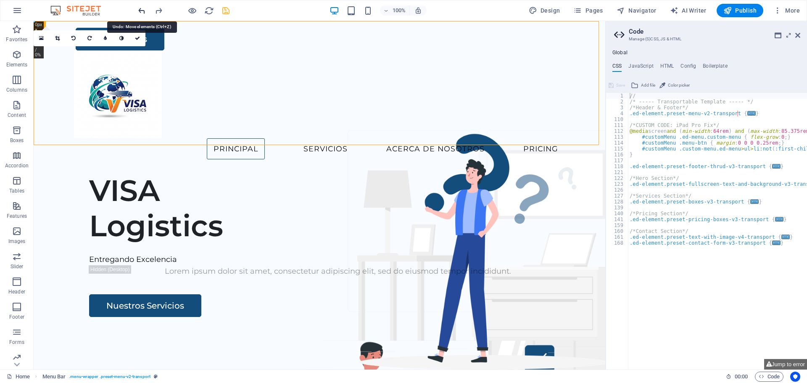
click at [142, 13] on icon "undo" at bounding box center [142, 11] width 10 height 10
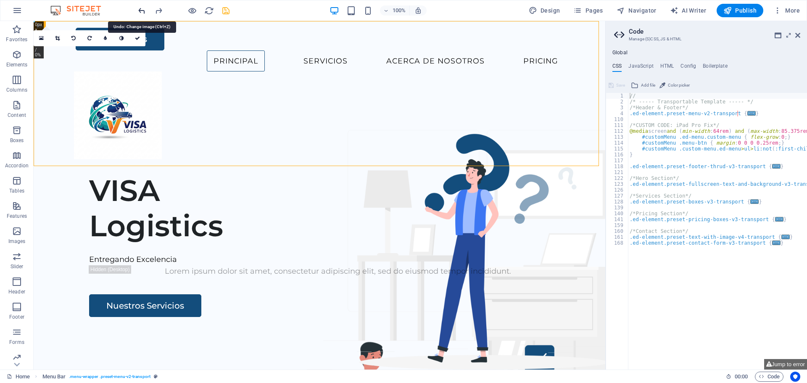
click at [142, 13] on icon "undo" at bounding box center [142, 11] width 10 height 10
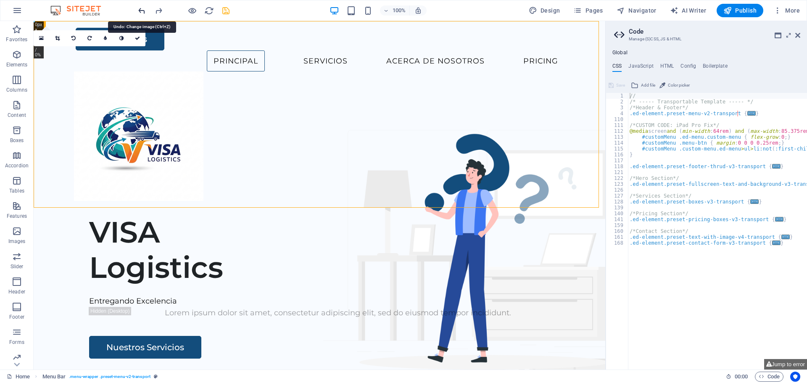
click at [142, 13] on icon "undo" at bounding box center [142, 11] width 10 height 10
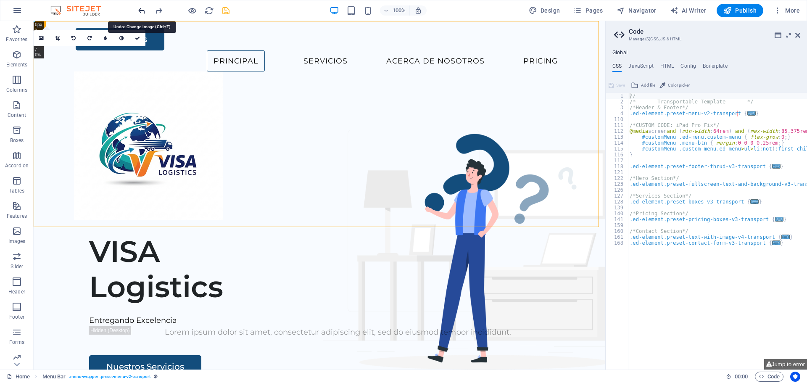
click at [142, 13] on icon "undo" at bounding box center [142, 11] width 10 height 10
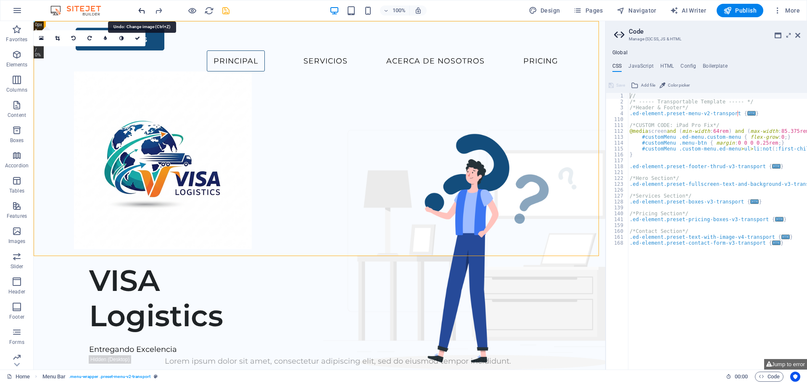
click at [142, 13] on icon "undo" at bounding box center [142, 11] width 10 height 10
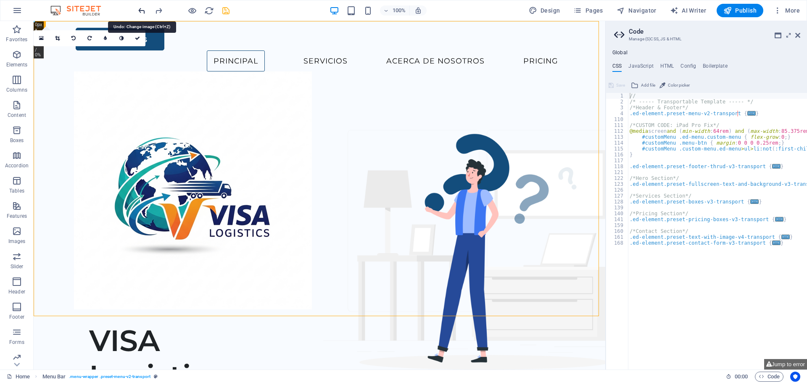
click at [142, 13] on icon "undo" at bounding box center [142, 11] width 10 height 10
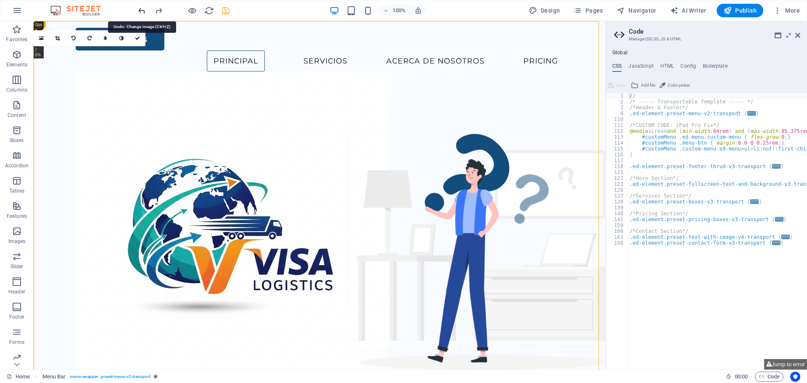
click at [142, 13] on icon "undo" at bounding box center [142, 11] width 10 height 10
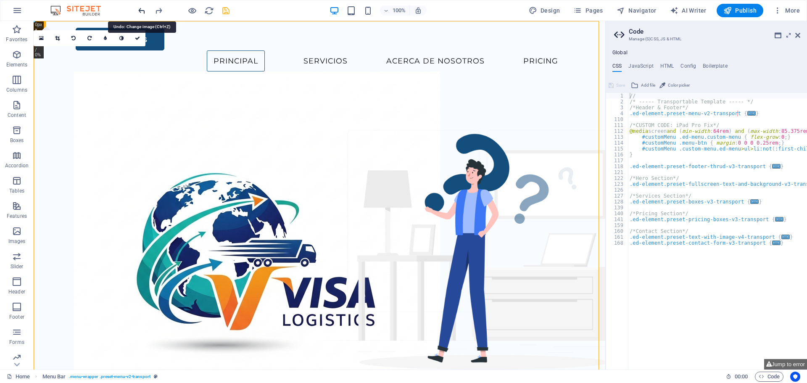
click at [142, 13] on icon "undo" at bounding box center [142, 11] width 10 height 10
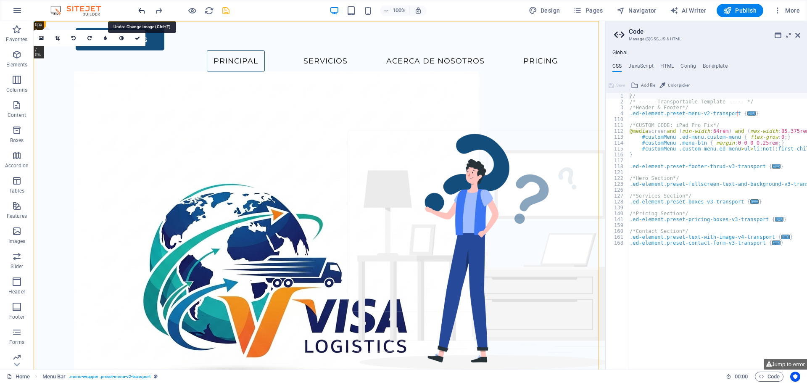
click at [142, 13] on icon "undo" at bounding box center [142, 11] width 10 height 10
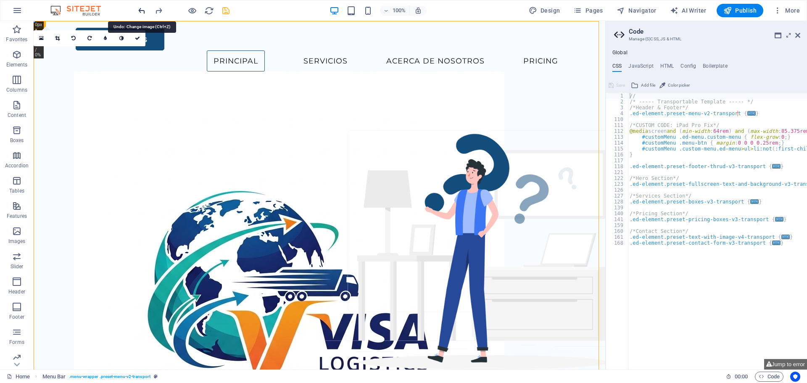
click at [142, 13] on icon "undo" at bounding box center [142, 11] width 10 height 10
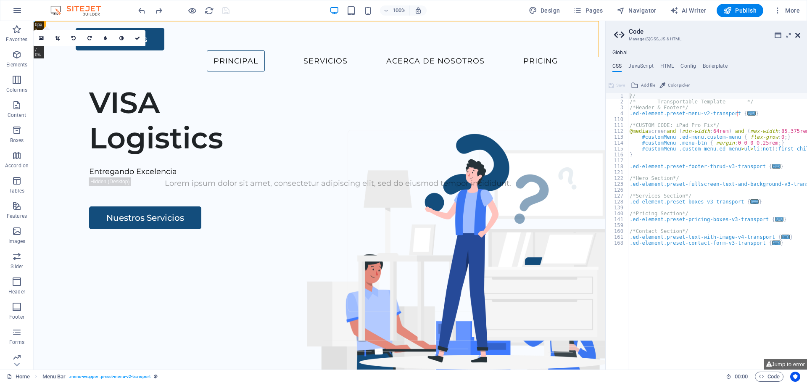
drag, startPoint x: 799, startPoint y: 36, endPoint x: 751, endPoint y: 17, distance: 51.9
click at [799, 36] on icon at bounding box center [798, 35] width 5 height 7
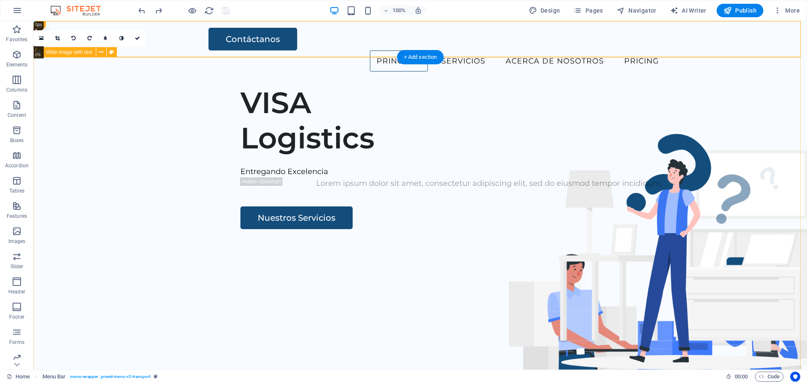
click at [111, 111] on div "VISA Logistics Entregando Excelencia Lorem ipsum dolor sit amet, consectetur ad…" at bounding box center [421, 239] width 774 height 322
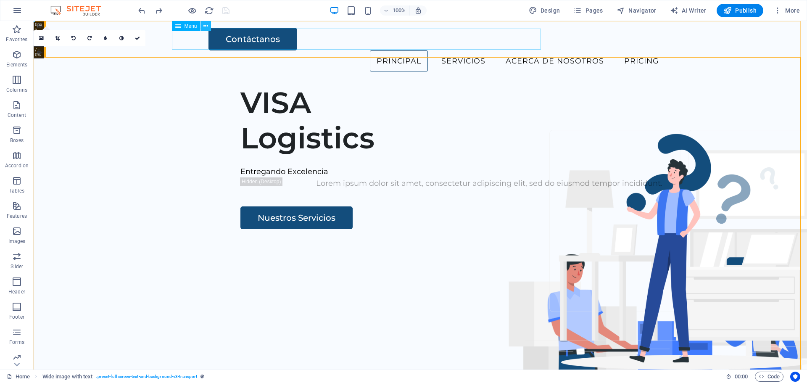
click at [208, 26] on icon at bounding box center [206, 26] width 5 height 9
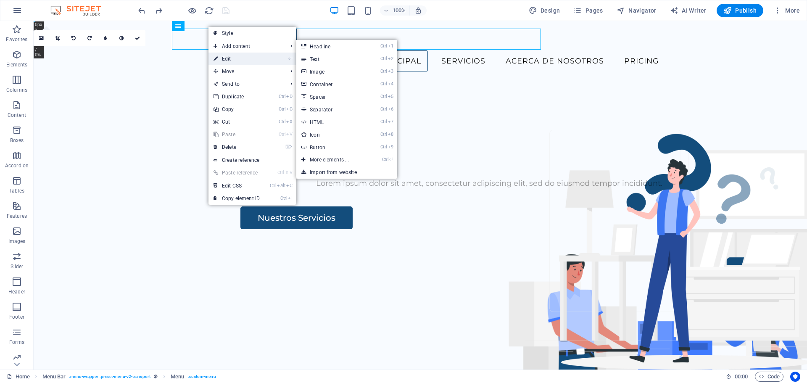
click at [236, 61] on link "⏎ Edit" at bounding box center [237, 59] width 56 height 13
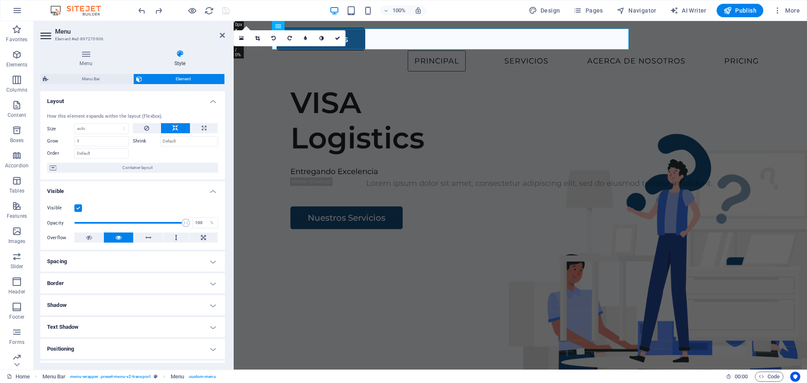
click at [180, 59] on h4 "Style" at bounding box center [180, 59] width 90 height 18
click at [93, 58] on h4 "Menu" at bounding box center [87, 59] width 95 height 18
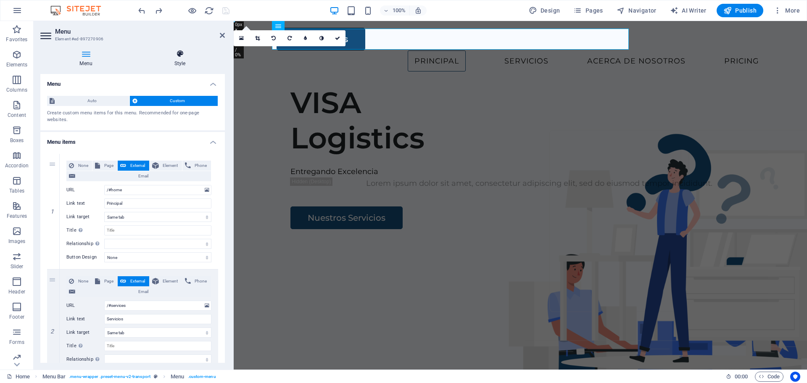
click at [179, 56] on icon at bounding box center [180, 54] width 90 height 8
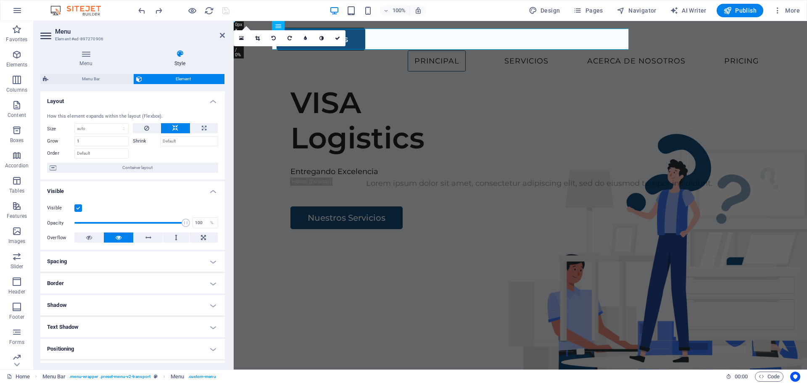
drag, startPoint x: 225, startPoint y: 110, endPoint x: 225, endPoint y: 121, distance: 10.9
click at [225, 125] on div "Menu Style Menu Auto Custom Create custom menu items for this menu. Recommended…" at bounding box center [133, 206] width 198 height 327
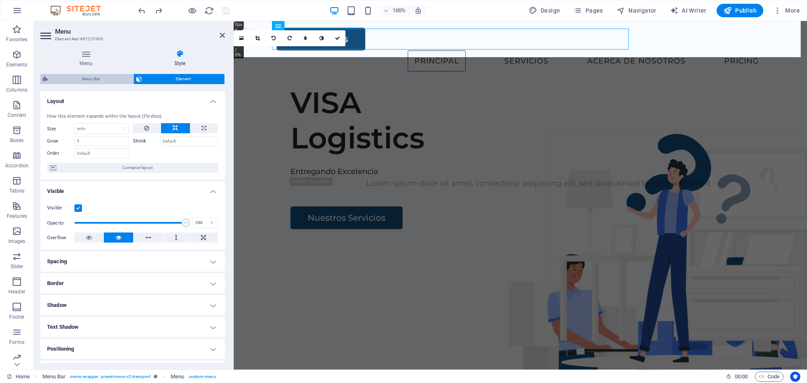
click at [82, 79] on span "Menu Bar" at bounding box center [91, 79] width 80 height 10
select select "rem"
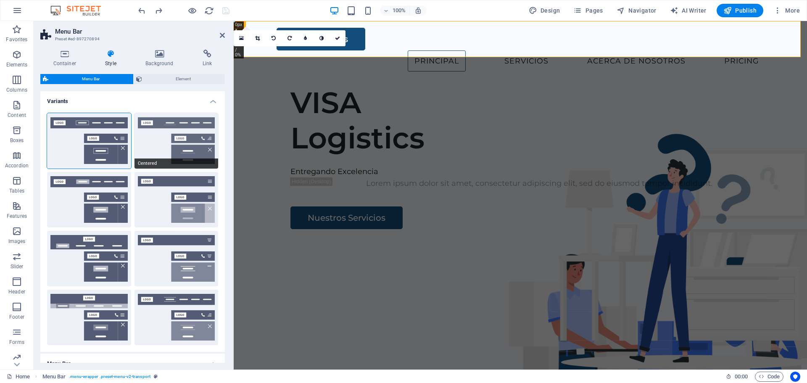
click at [178, 140] on button "Centered" at bounding box center [177, 141] width 84 height 56
type input "1"
select select "rem"
type input "1"
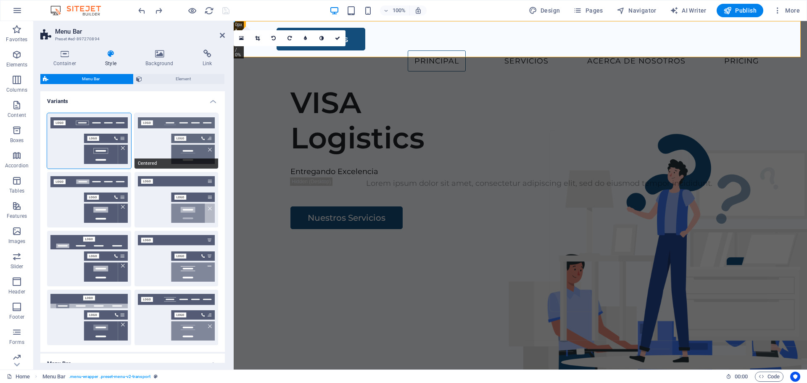
type input "1"
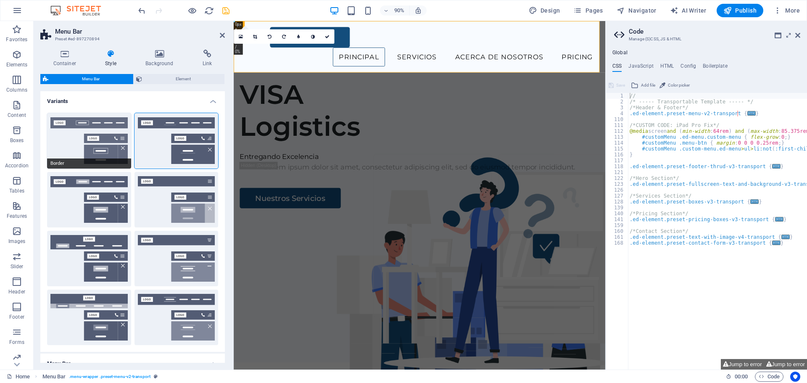
click at [114, 132] on button "Border" at bounding box center [89, 141] width 84 height 56
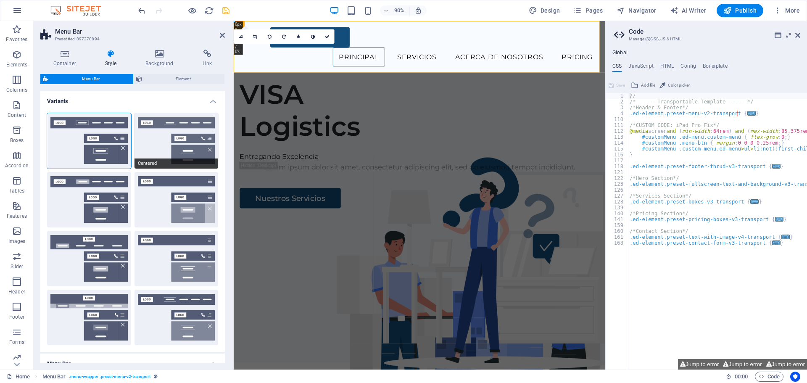
click at [171, 139] on button "Centered" at bounding box center [177, 141] width 84 height 56
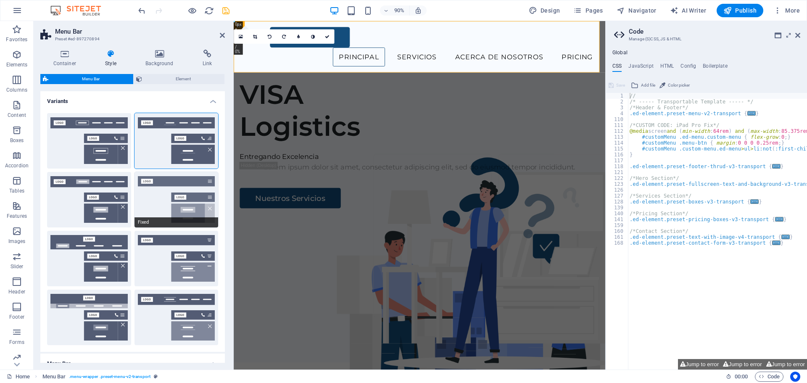
click at [199, 206] on button "Fixed" at bounding box center [177, 200] width 84 height 56
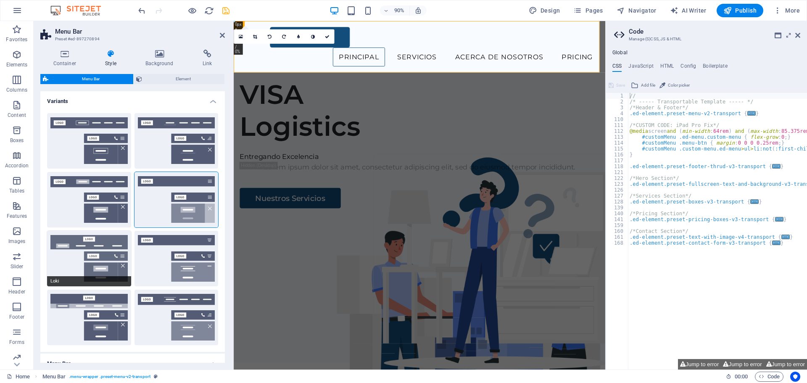
click at [104, 249] on button "Loki" at bounding box center [89, 259] width 84 height 56
type input "0"
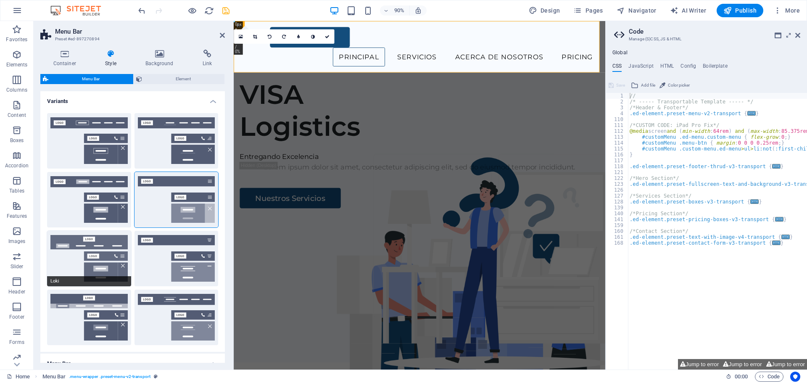
type input "0"
select select "DISABLED_OPTION_VALUE"
type input "2"
type input "1"
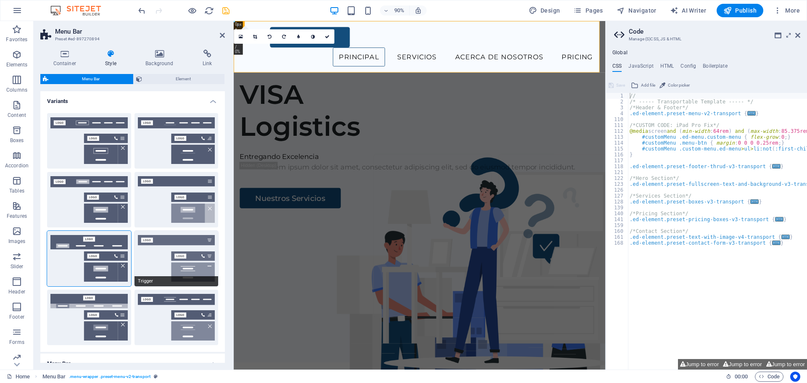
click at [168, 251] on button "Trigger" at bounding box center [177, 259] width 84 height 56
type input "1"
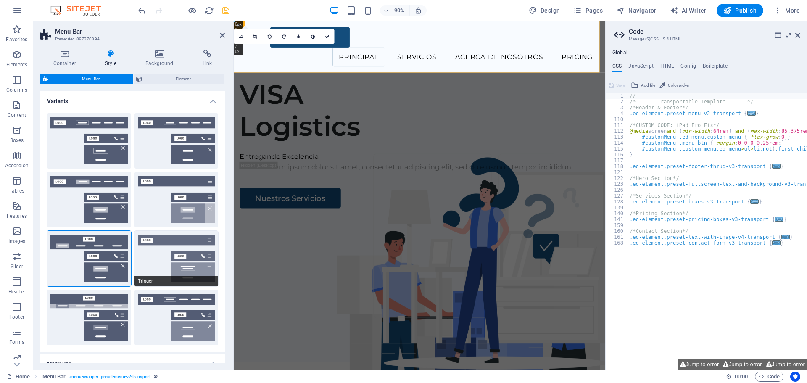
type input "1"
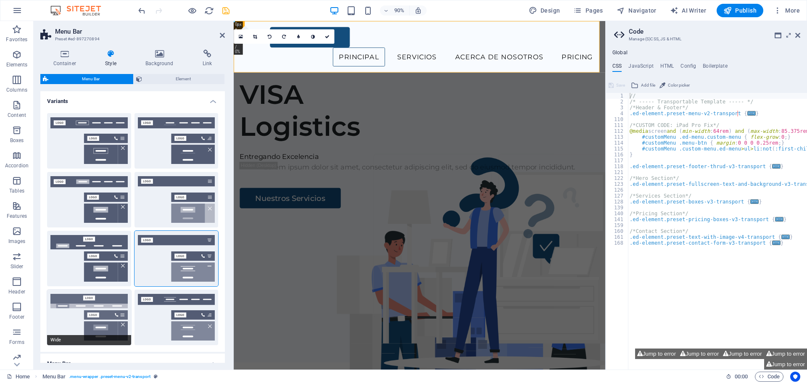
click at [103, 309] on button "Wide" at bounding box center [89, 318] width 84 height 56
type input "0"
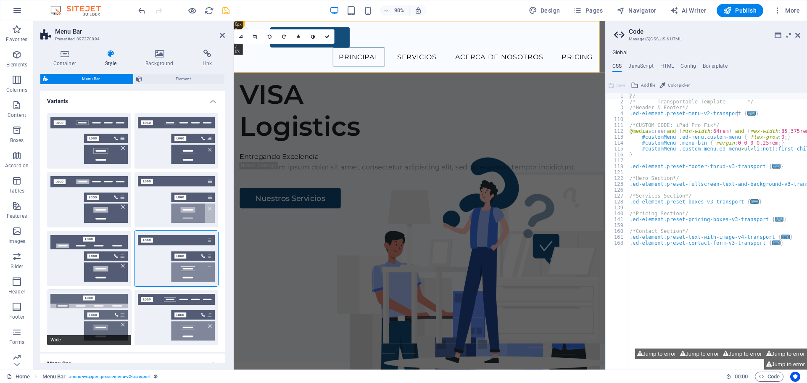
type input "0"
type input "2"
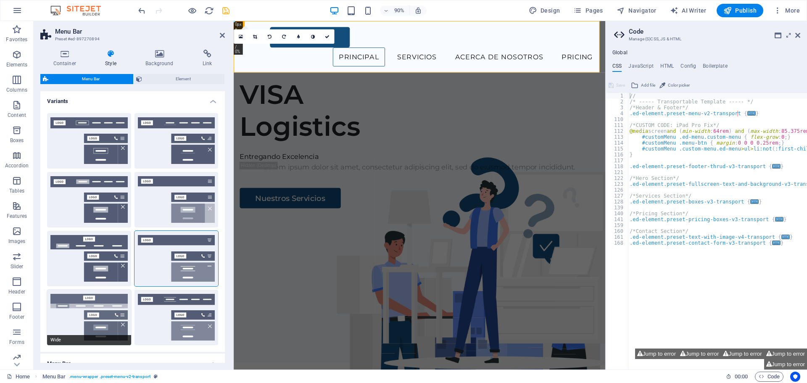
type input "2"
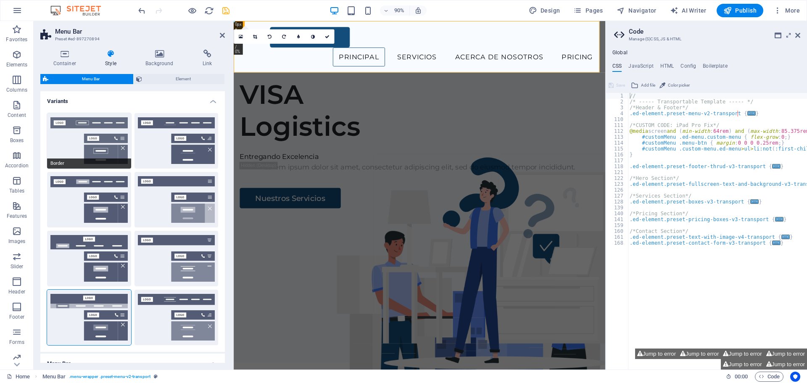
click at [113, 143] on button "Border" at bounding box center [89, 141] width 84 height 56
type input "1"
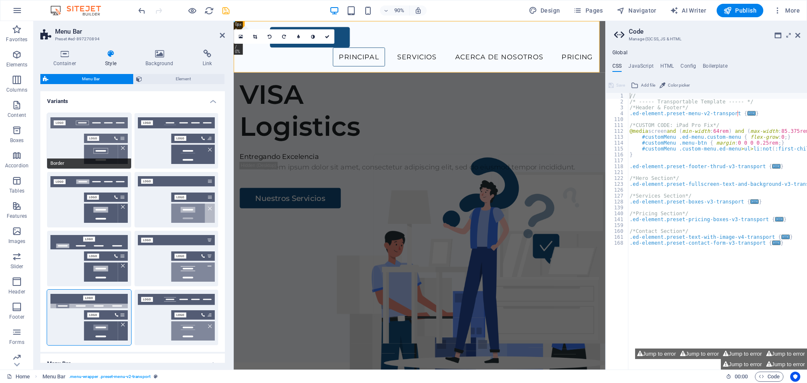
type input "1"
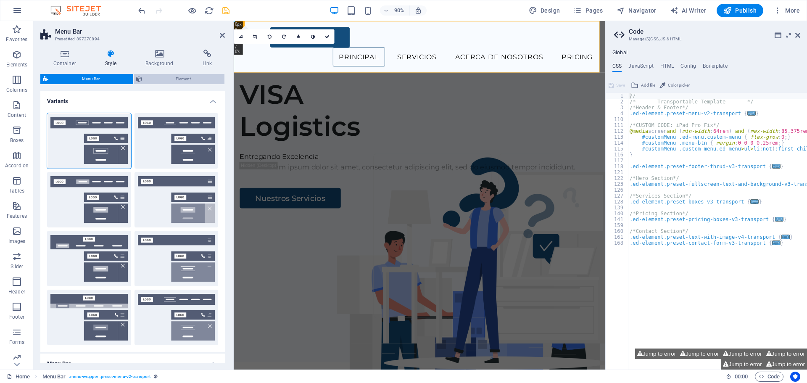
click at [173, 79] on span "Element" at bounding box center [183, 79] width 77 height 10
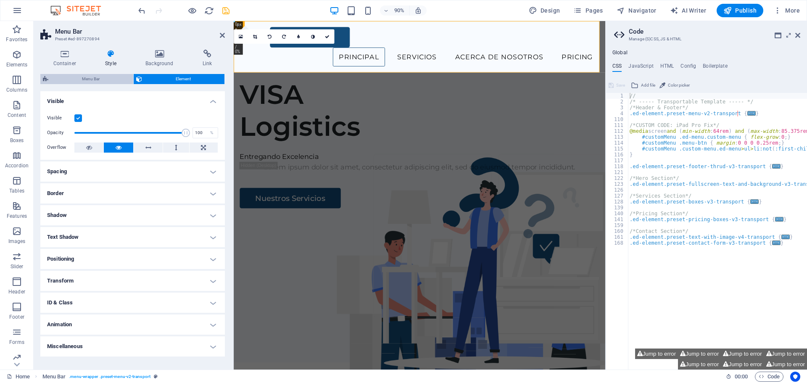
click at [98, 80] on span "Menu Bar" at bounding box center [91, 79] width 80 height 10
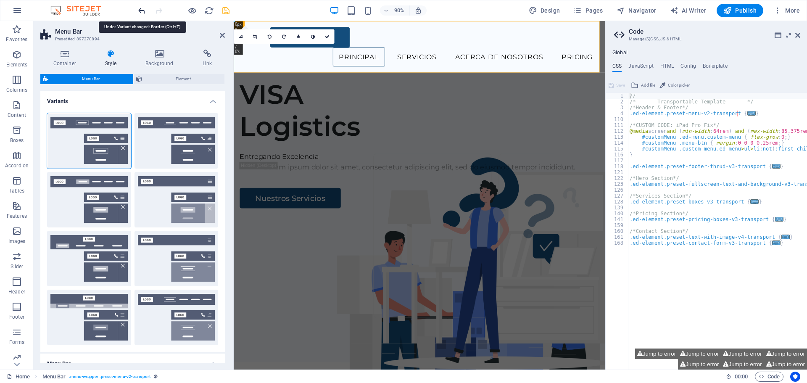
click at [143, 12] on icon "undo" at bounding box center [142, 11] width 10 height 10
type input "0"
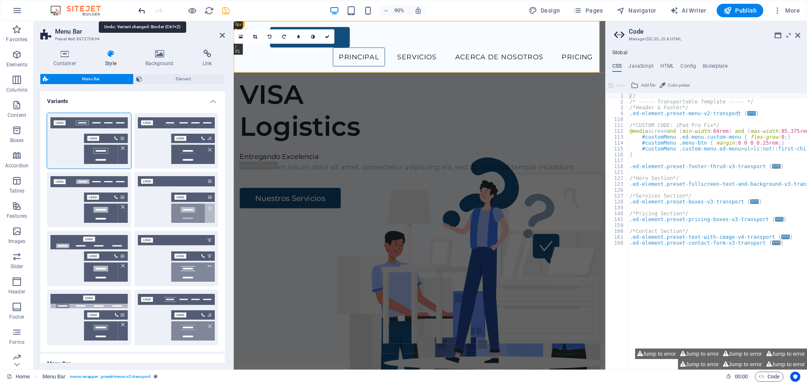
type input "0"
type input "2"
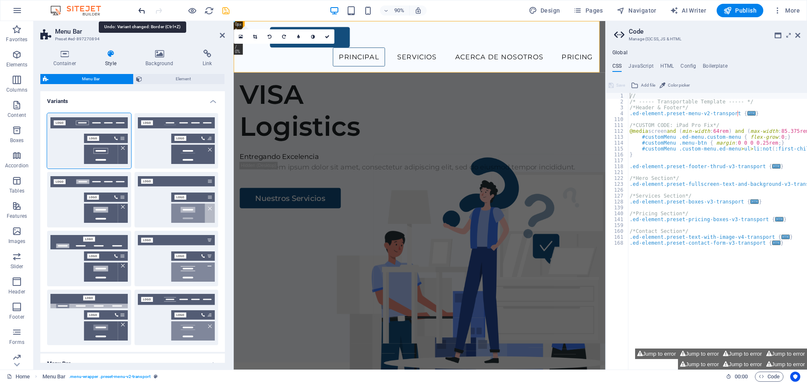
type input "2"
click at [143, 12] on icon "undo" at bounding box center [142, 11] width 10 height 10
type input "1"
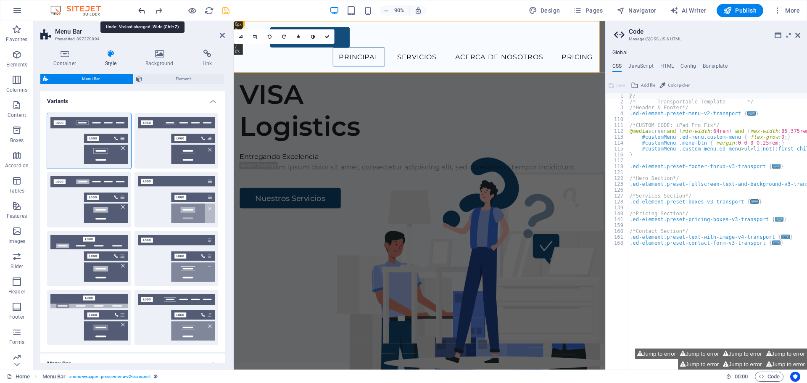
type input "1"
click at [143, 12] on icon "undo" at bounding box center [142, 11] width 10 height 10
type input "0"
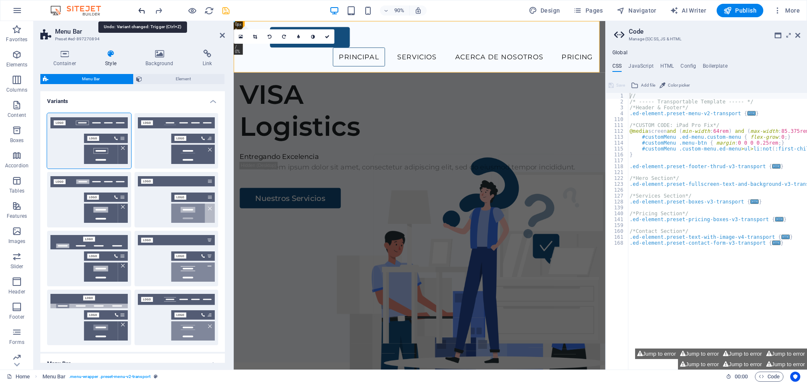
type input "0"
select select "DISABLED_OPTION_VALUE"
type input "2"
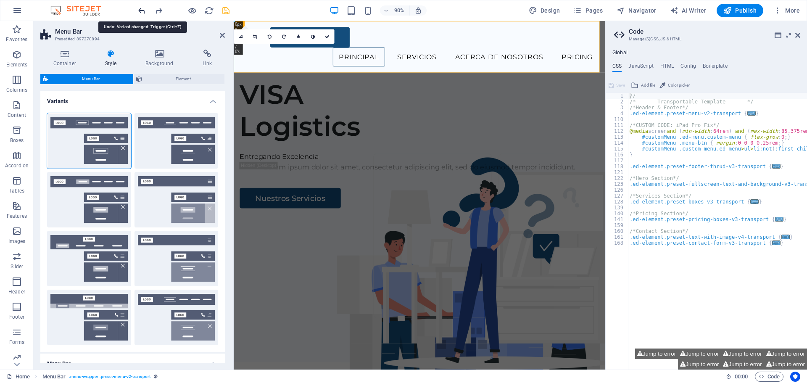
type input "1"
click at [143, 12] on icon "undo" at bounding box center [142, 11] width 10 height 10
type input "1"
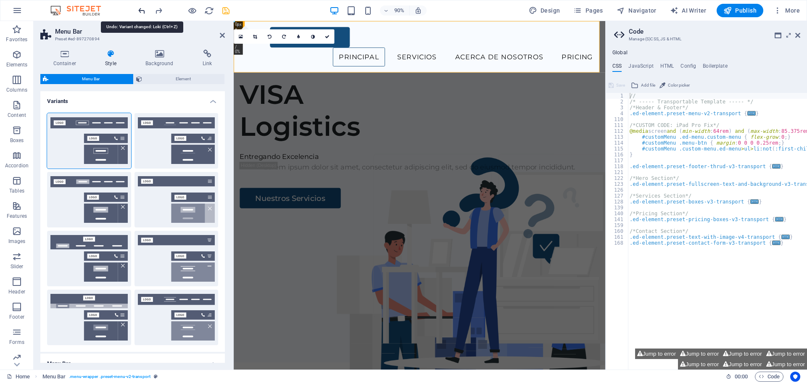
type input "1"
click at [143, 12] on icon "undo" at bounding box center [142, 11] width 10 height 10
click at [799, 35] on icon at bounding box center [798, 35] width 5 height 7
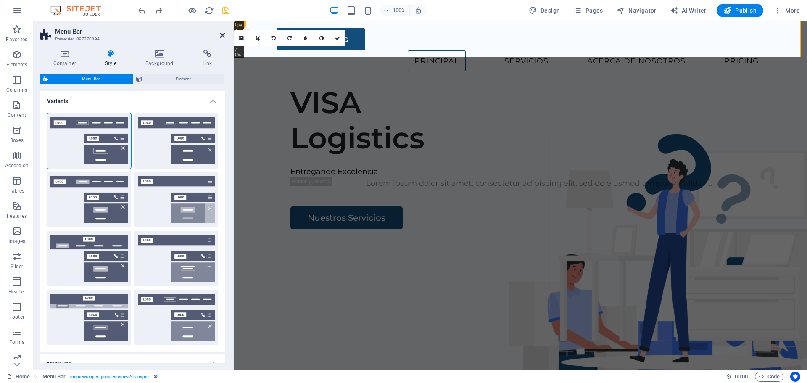
click at [225, 36] on icon at bounding box center [222, 35] width 5 height 7
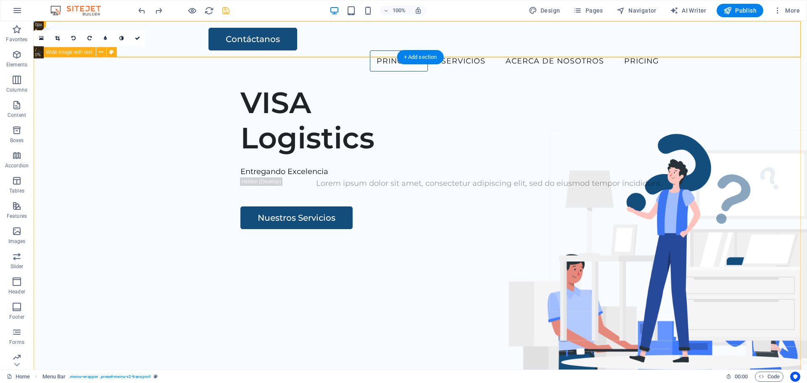
click at [131, 114] on div "VISA Logistics Entregando Excelencia Lorem ipsum dolor sit amet, consectetur ad…" at bounding box center [421, 239] width 774 height 322
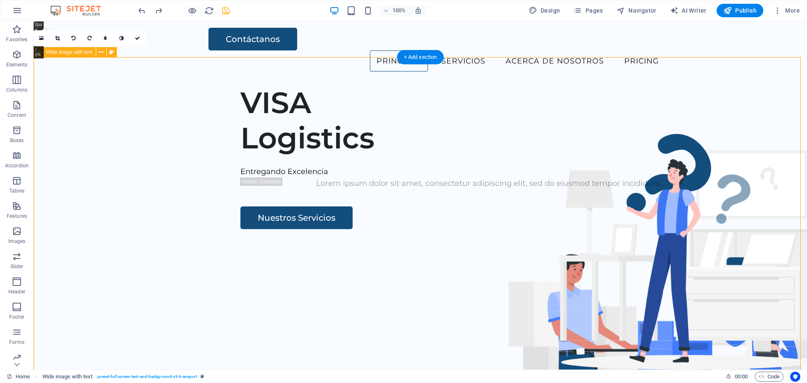
click at [385, 101] on div "VISA Logistics Entregando Excelencia Lorem ipsum dolor sit amet, consectetur ad…" at bounding box center [421, 239] width 774 height 322
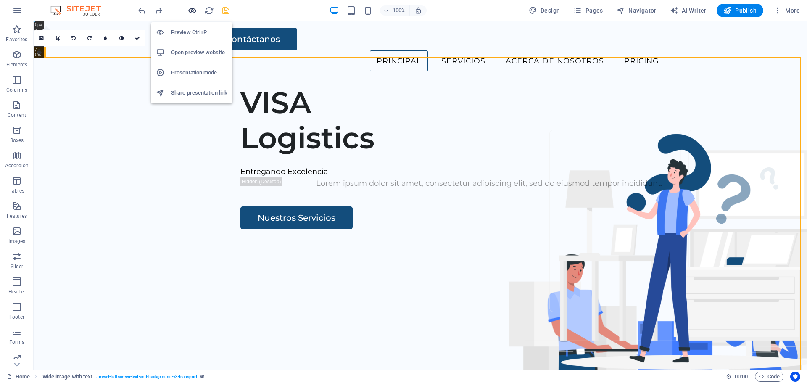
click at [193, 13] on icon "button" at bounding box center [193, 11] width 10 height 10
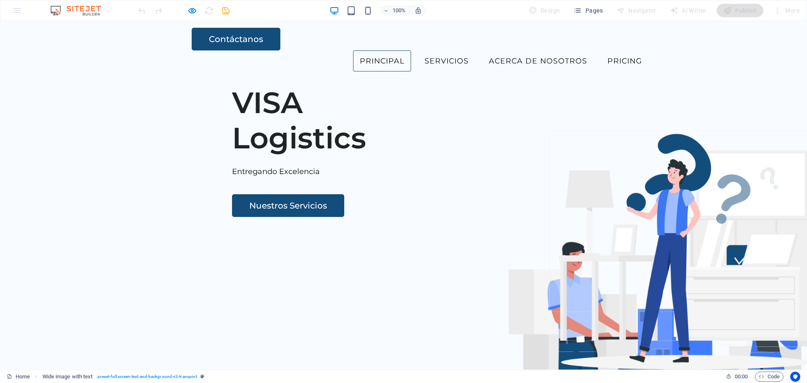
click at [353, 50] on link "Principal" at bounding box center [382, 60] width 58 height 21
click at [418, 50] on link "Servicios" at bounding box center [447, 60] width 58 height 21
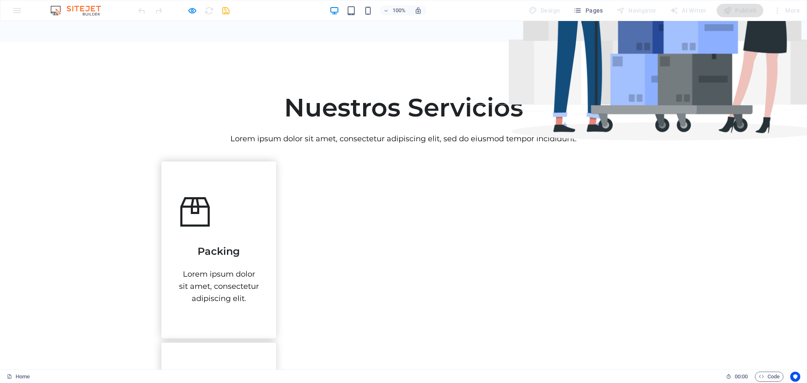
scroll to position [53, 0]
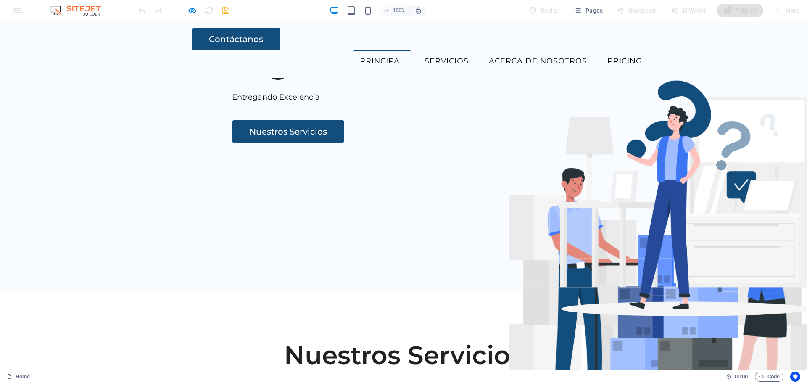
click at [353, 50] on link "Principal" at bounding box center [382, 60] width 58 height 21
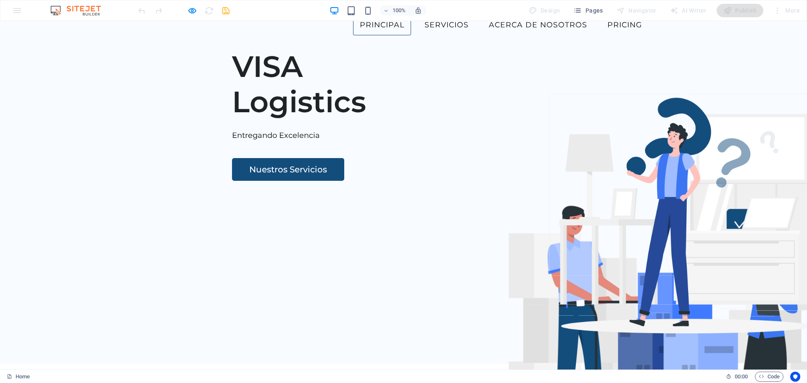
scroll to position [0, 0]
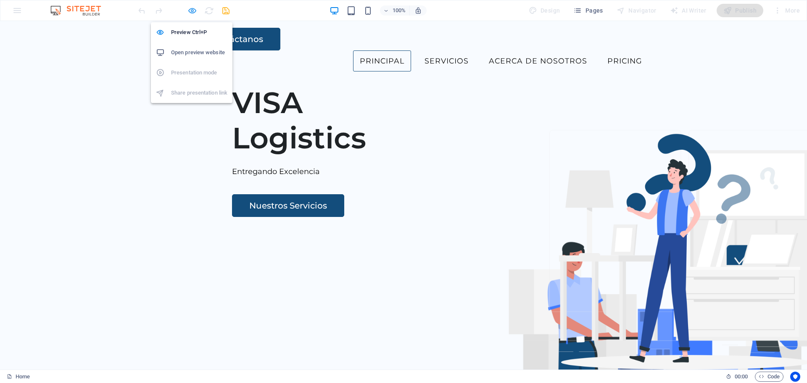
click at [196, 8] on icon "button" at bounding box center [193, 11] width 10 height 10
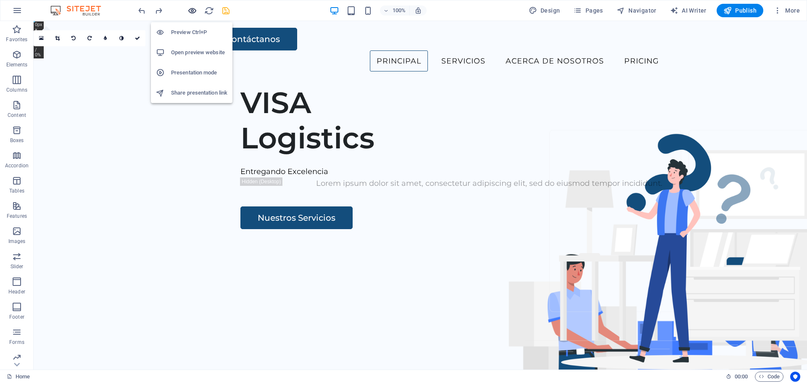
click at [192, 11] on icon "button" at bounding box center [193, 11] width 10 height 10
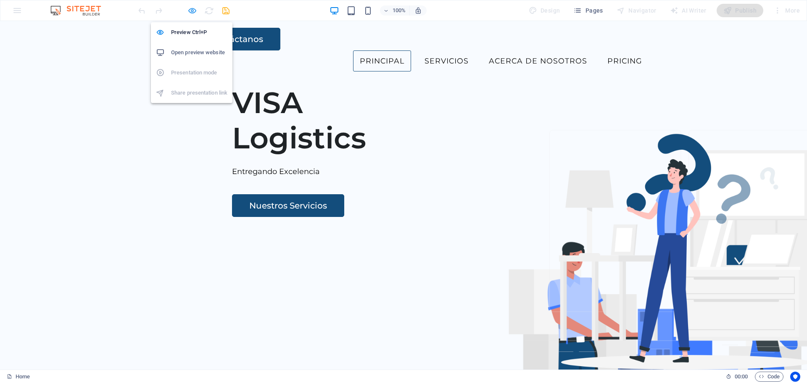
click at [195, 11] on icon "button" at bounding box center [193, 11] width 10 height 10
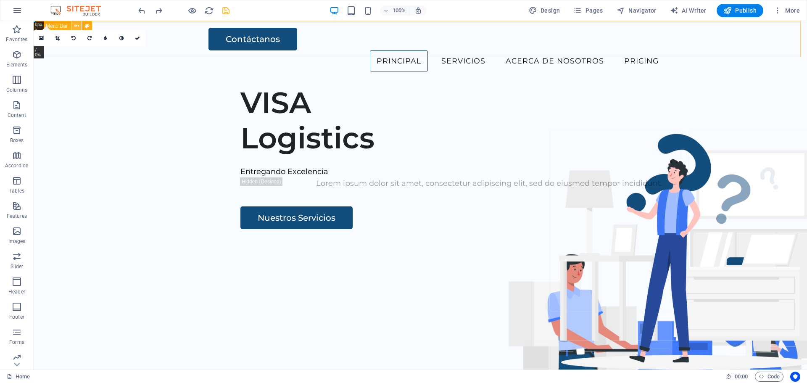
click at [77, 24] on icon at bounding box center [76, 26] width 5 height 9
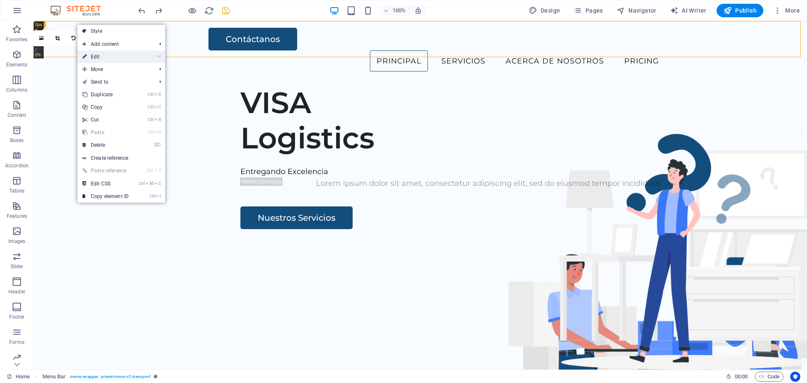
click at [95, 55] on link "⏎ Edit" at bounding box center [105, 56] width 56 height 13
select select "rem"
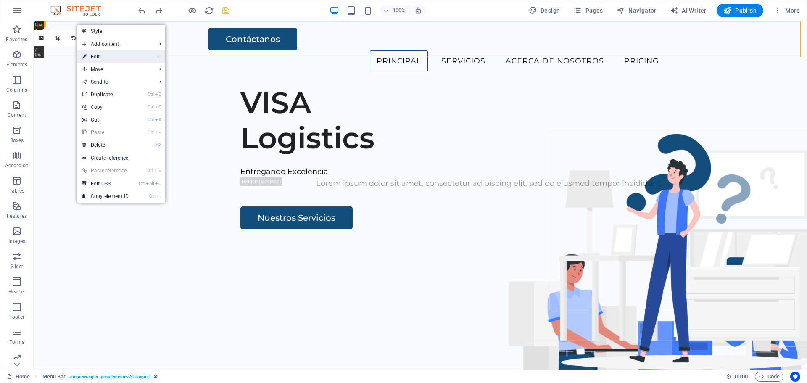
select select "rem"
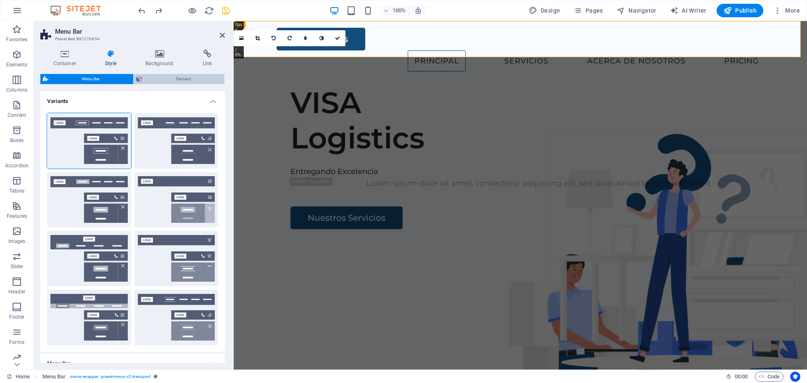
click at [169, 81] on span "Element" at bounding box center [183, 79] width 77 height 10
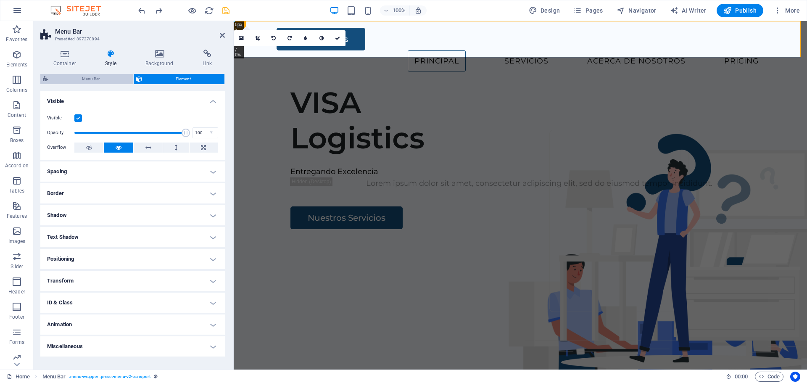
click at [113, 79] on span "Menu Bar" at bounding box center [91, 79] width 80 height 10
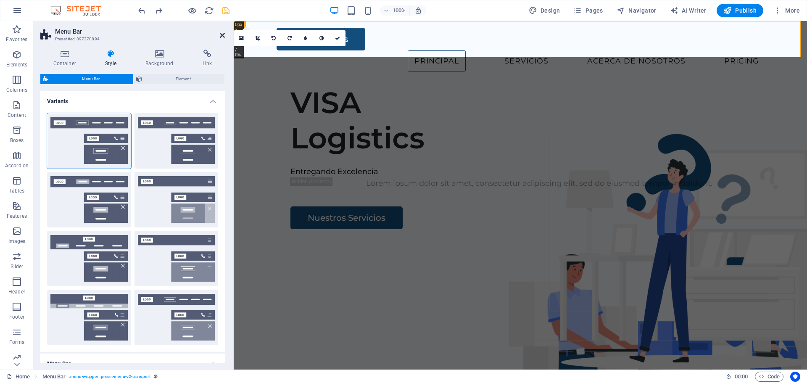
click at [222, 35] on icon at bounding box center [222, 35] width 5 height 7
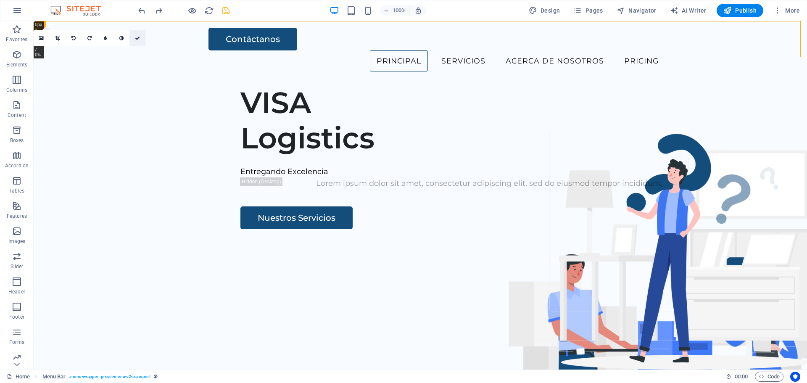
click at [138, 38] on icon at bounding box center [137, 38] width 5 height 5
click at [205, 26] on icon at bounding box center [206, 26] width 5 height 9
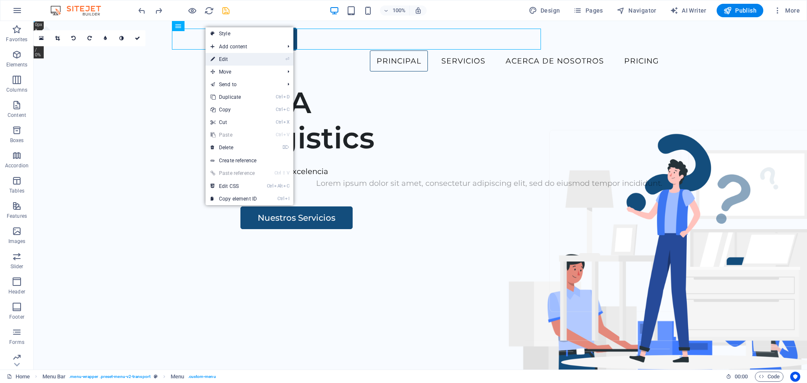
click at [223, 58] on link "⏎ Edit" at bounding box center [234, 59] width 56 height 13
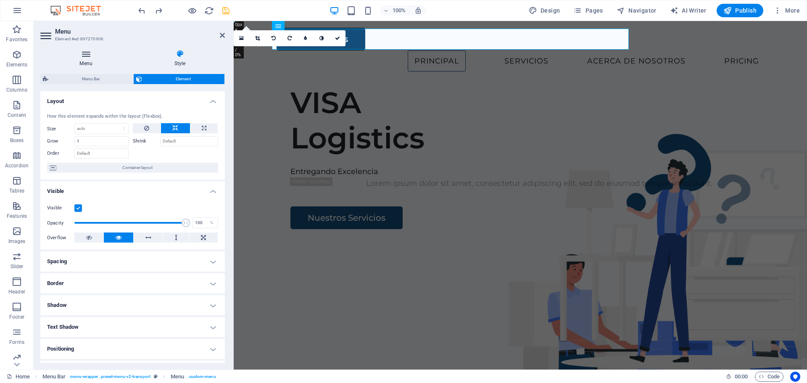
click at [85, 65] on h4 "Menu" at bounding box center [87, 59] width 95 height 18
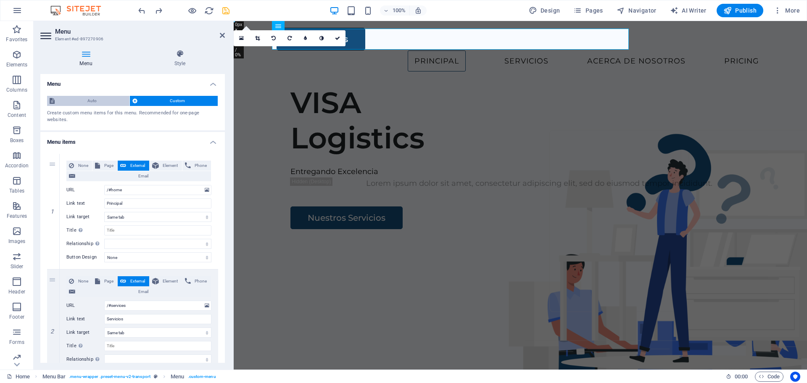
click at [95, 99] on span "Auto" at bounding box center [92, 101] width 70 height 10
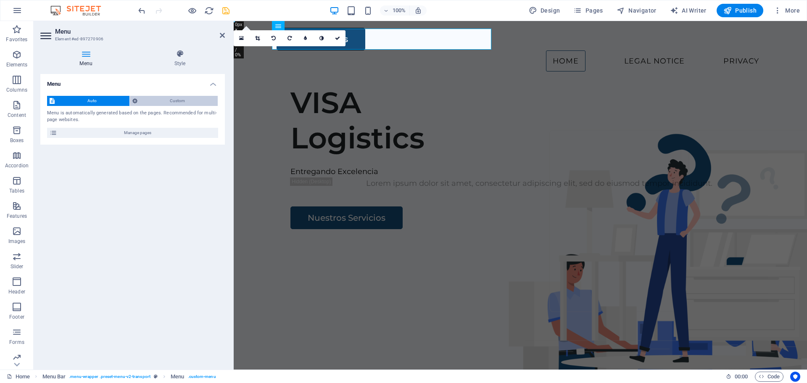
click at [161, 99] on span "Custom" at bounding box center [178, 101] width 76 height 10
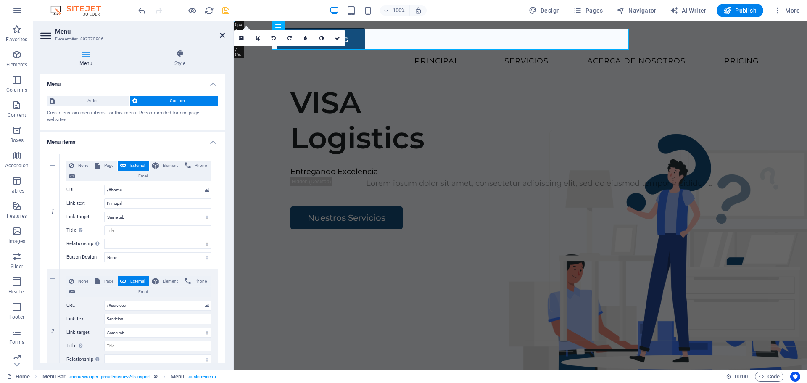
click at [222, 35] on icon at bounding box center [222, 35] width 5 height 7
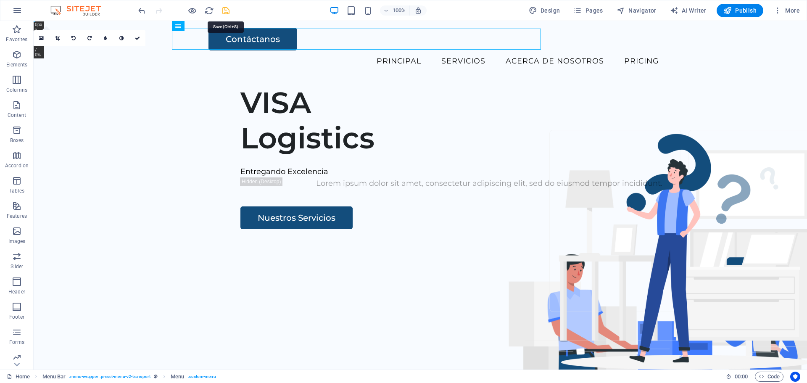
click at [226, 6] on icon "save" at bounding box center [226, 11] width 10 height 10
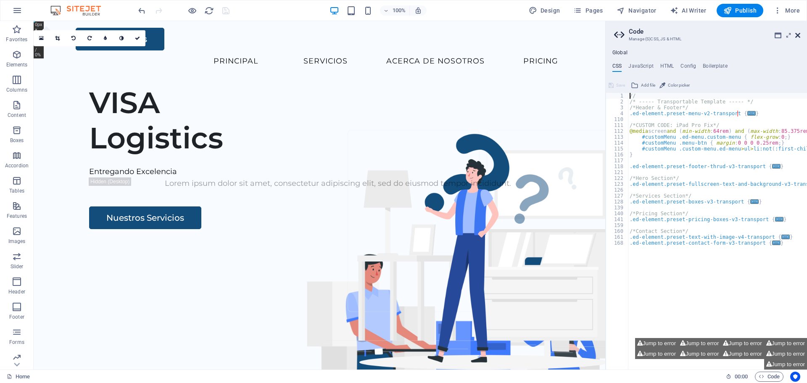
click at [797, 35] on icon at bounding box center [798, 35] width 5 height 7
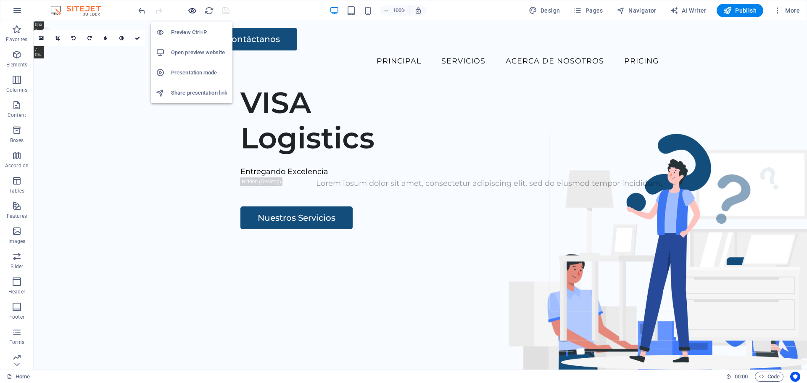
click at [190, 12] on icon "button" at bounding box center [193, 11] width 10 height 10
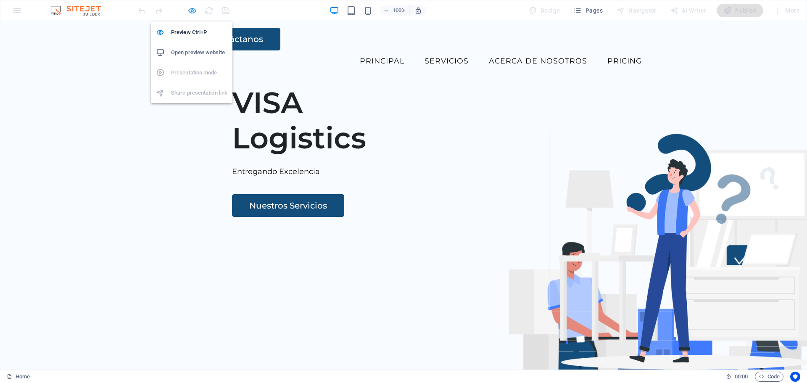
click at [193, 13] on icon "button" at bounding box center [193, 11] width 10 height 10
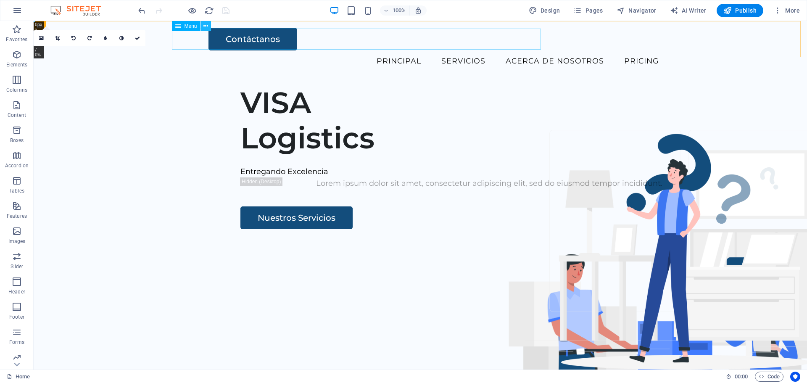
click at [206, 29] on icon at bounding box center [206, 26] width 5 height 9
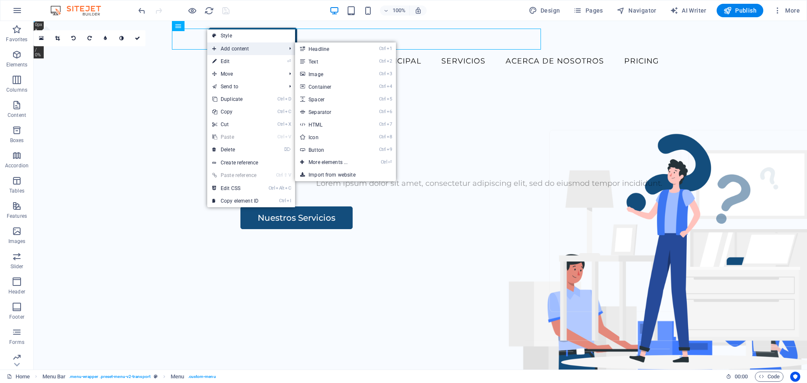
click at [223, 48] on span "Add content" at bounding box center [244, 48] width 75 height 13
click at [315, 74] on link "Ctrl 3 Image" at bounding box center [329, 74] width 69 height 13
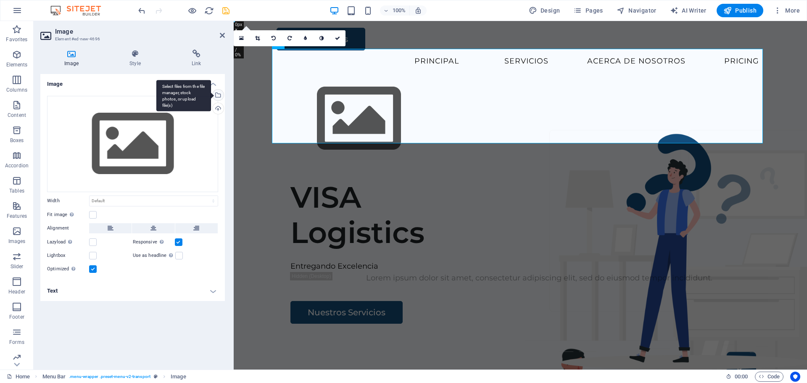
click at [218, 93] on div "Select files from the file manager, stock photos, or upload file(s)" at bounding box center [217, 96] width 13 height 13
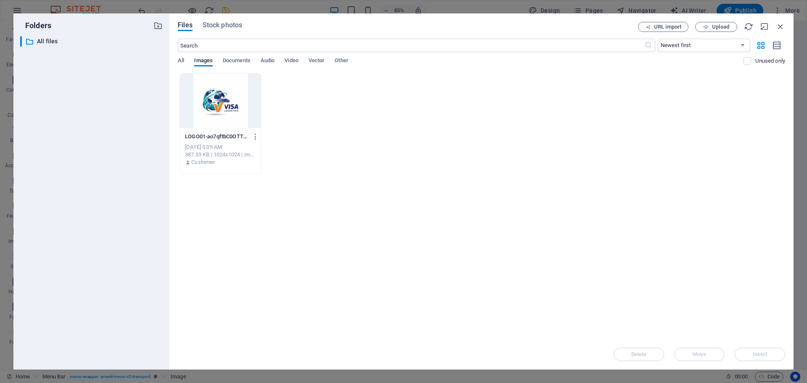
click at [230, 103] on div at bounding box center [220, 101] width 81 height 55
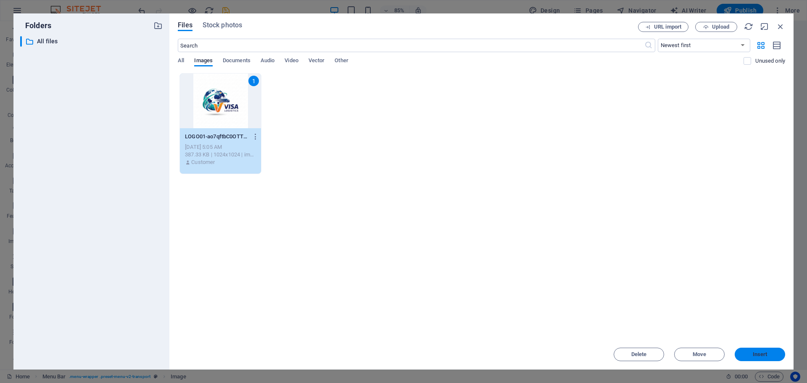
click at [768, 353] on span "Insert" at bounding box center [761, 354] width 44 height 5
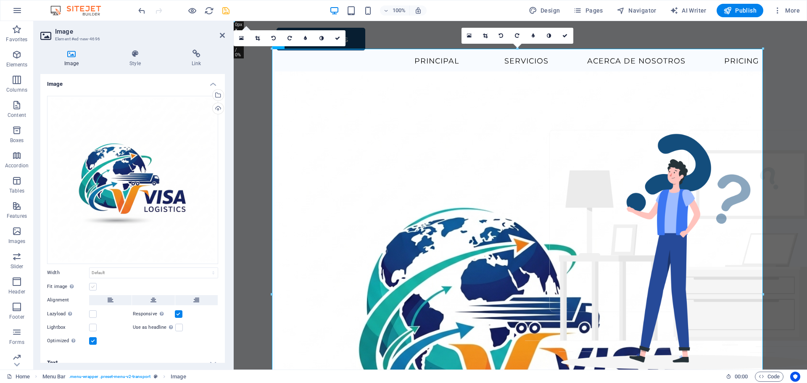
click at [94, 288] on label at bounding box center [93, 287] width 8 height 8
click at [0, 0] on input "Fit image Automatically fit image to a fixed width and height" at bounding box center [0, 0] width 0 height 0
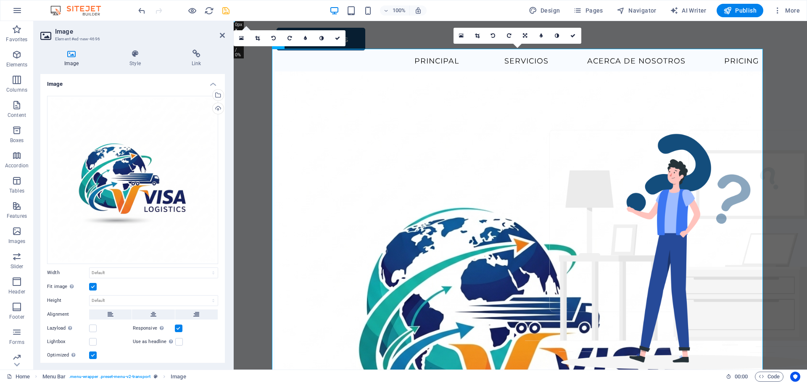
click at [94, 288] on label at bounding box center [93, 287] width 8 height 8
click at [0, 0] on input "Fit image Automatically fit image to a fixed width and height" at bounding box center [0, 0] width 0 height 0
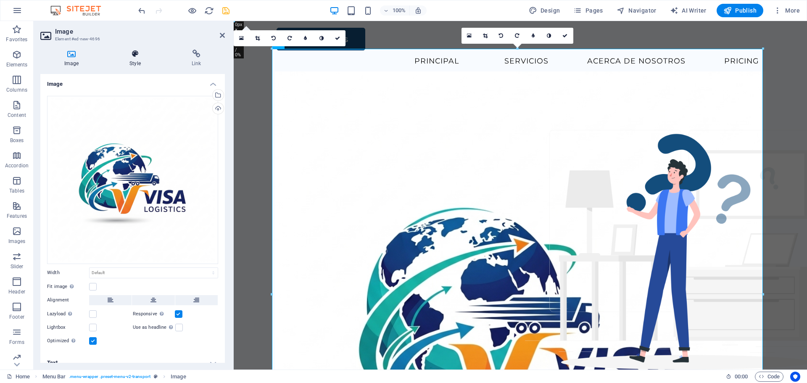
click at [132, 54] on icon at bounding box center [135, 54] width 59 height 8
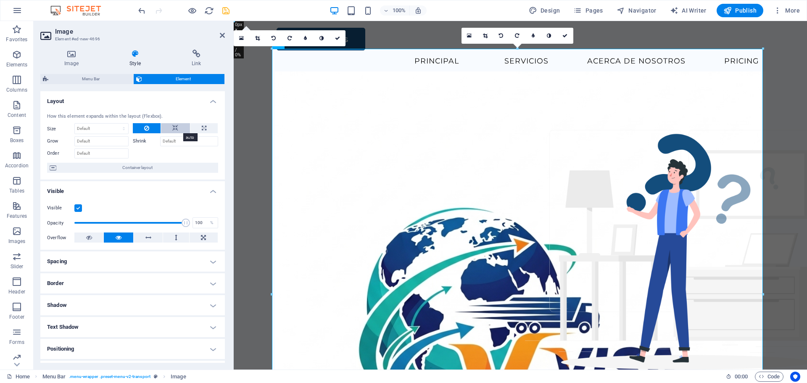
click at [177, 129] on icon at bounding box center [175, 128] width 6 height 10
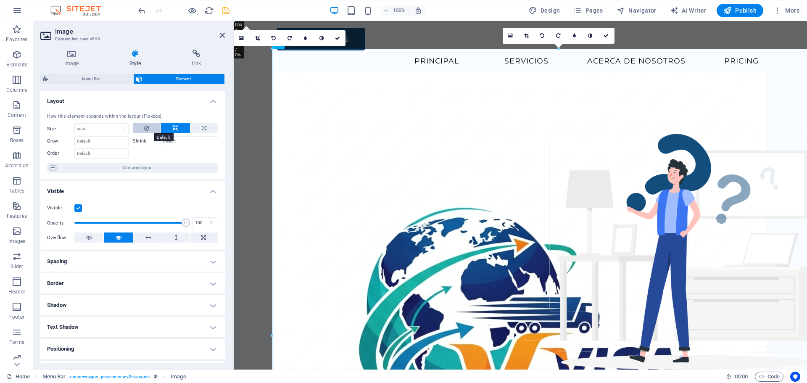
click at [143, 127] on button at bounding box center [147, 128] width 28 height 10
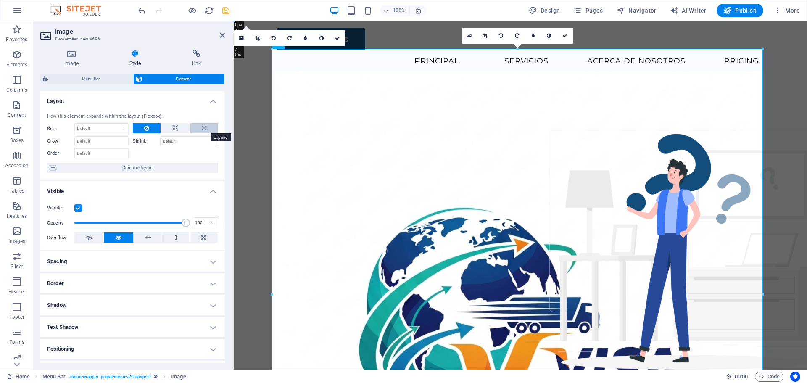
click at [202, 128] on icon at bounding box center [204, 128] width 5 height 10
type input "100"
select select "%"
click at [202, 128] on icon at bounding box center [204, 128] width 5 height 10
click at [178, 129] on button at bounding box center [175, 128] width 29 height 10
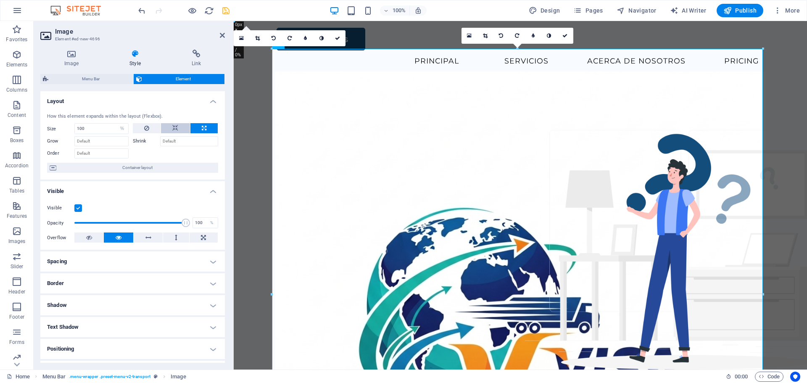
select select "DISABLED_OPTION_VALUE"
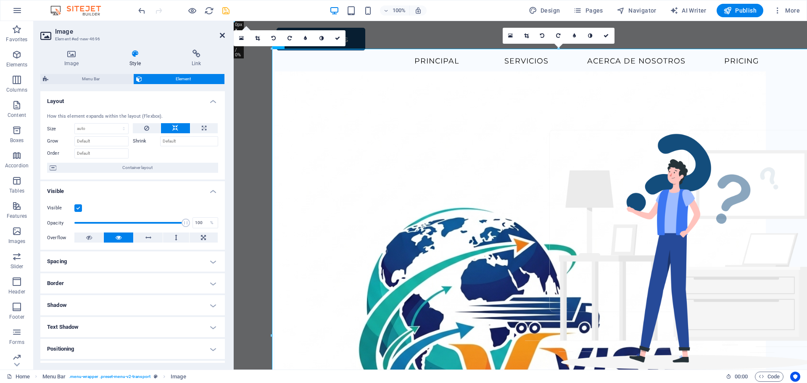
click at [223, 37] on icon at bounding box center [222, 35] width 5 height 7
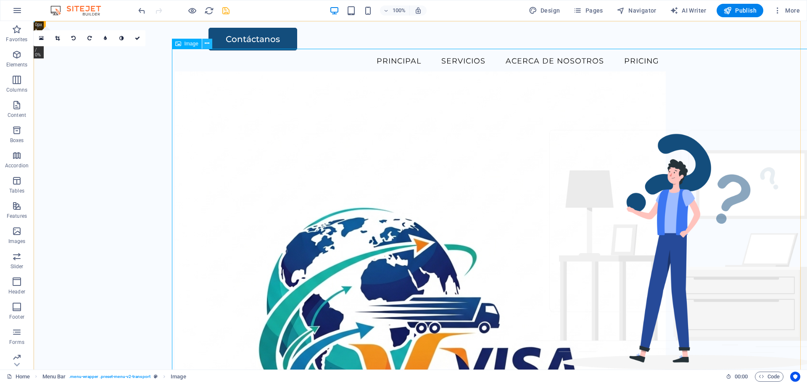
click at [209, 43] on icon at bounding box center [207, 43] width 5 height 9
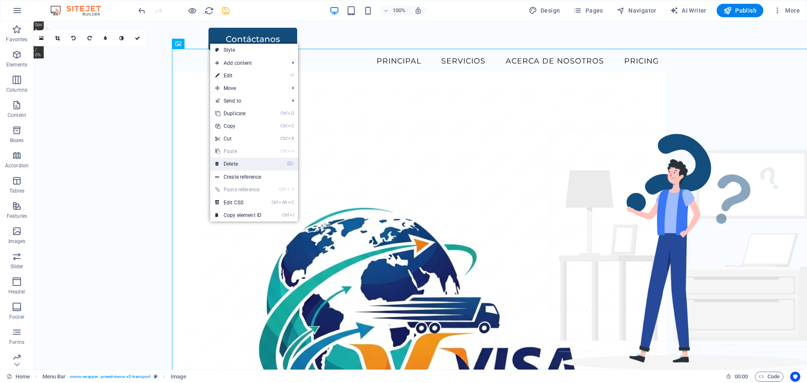
click at [228, 162] on link "⌦ Delete" at bounding box center [238, 164] width 56 height 13
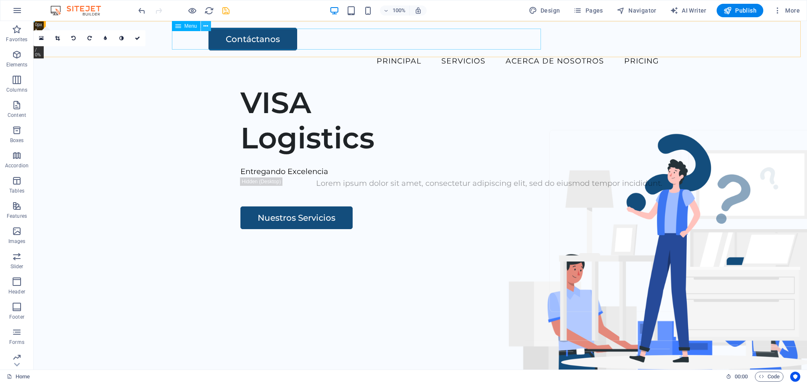
click at [207, 26] on icon at bounding box center [206, 26] width 5 height 9
click at [77, 26] on icon at bounding box center [76, 26] width 5 height 9
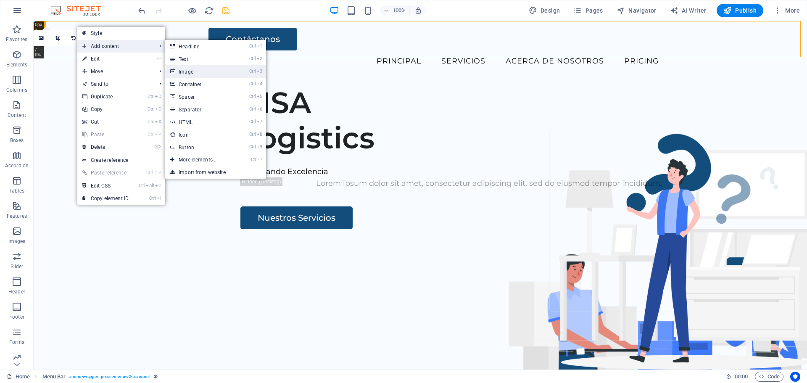
click at [184, 71] on link "Ctrl 3 Image" at bounding box center [199, 71] width 69 height 13
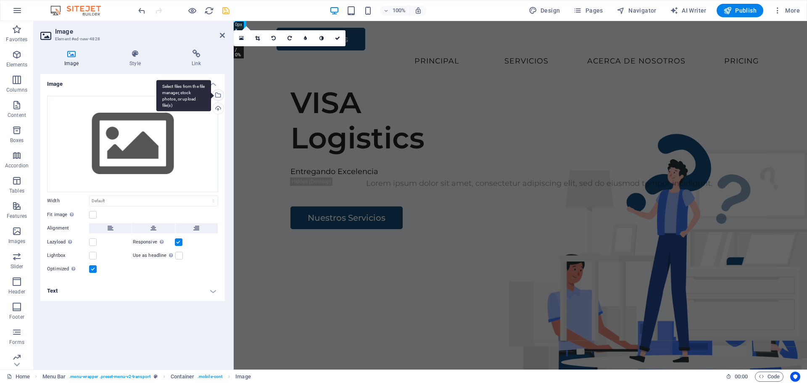
click at [220, 95] on div "Select files from the file manager, stock photos, or upload file(s)" at bounding box center [217, 96] width 13 height 13
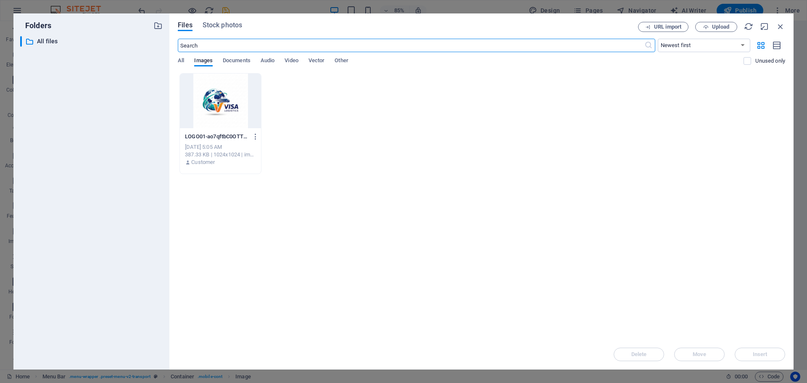
click at [228, 106] on div at bounding box center [220, 101] width 81 height 55
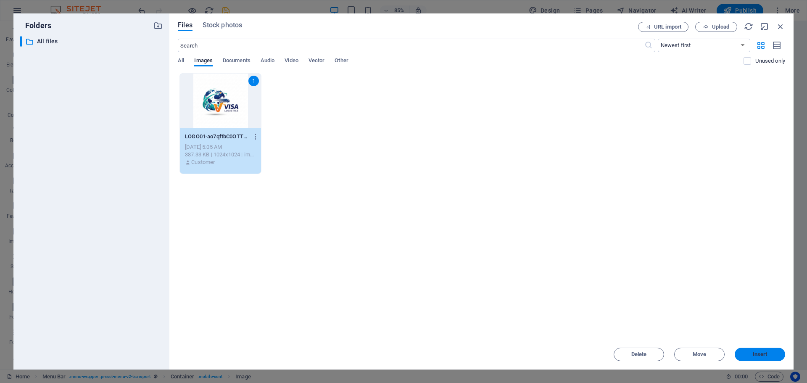
click at [754, 352] on span "Insert" at bounding box center [760, 354] width 15 height 5
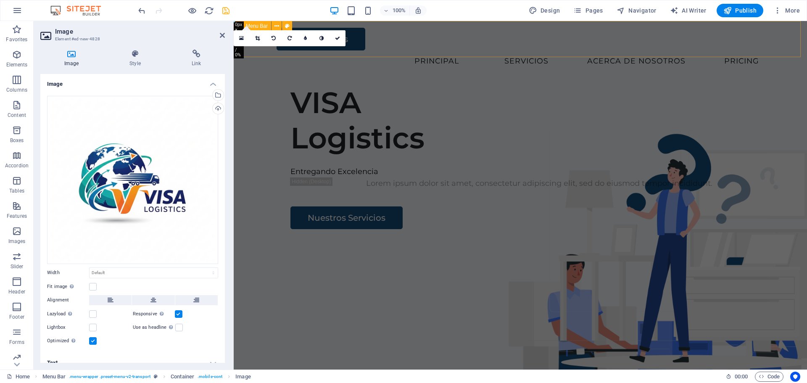
click at [359, 53] on div "Contáctanos Principal Servicios Acerca de Nosotros Pricing" at bounding box center [521, 49] width 574 height 57
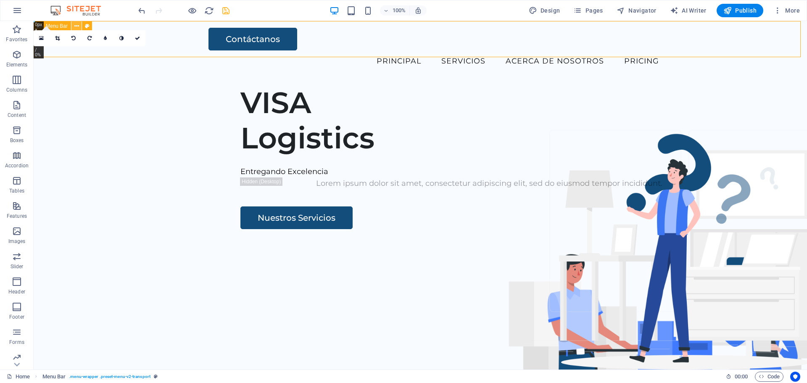
click at [77, 27] on icon at bounding box center [76, 26] width 5 height 9
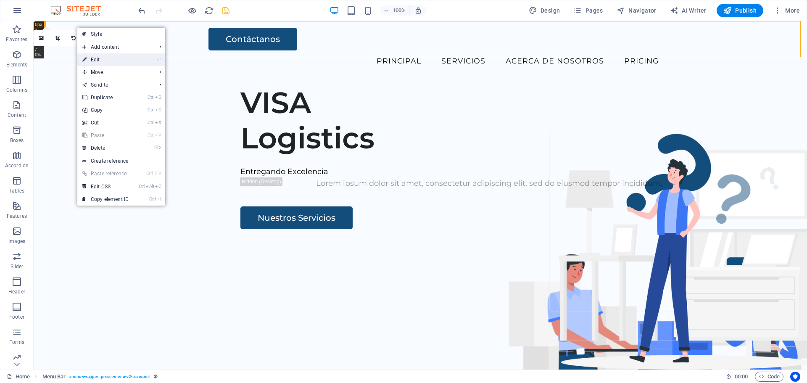
click at [102, 62] on link "⏎ Edit" at bounding box center [105, 59] width 56 height 13
select select "rem"
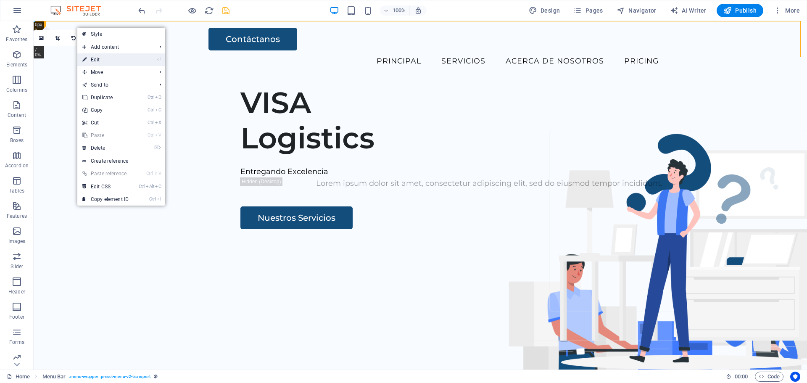
select select "rem"
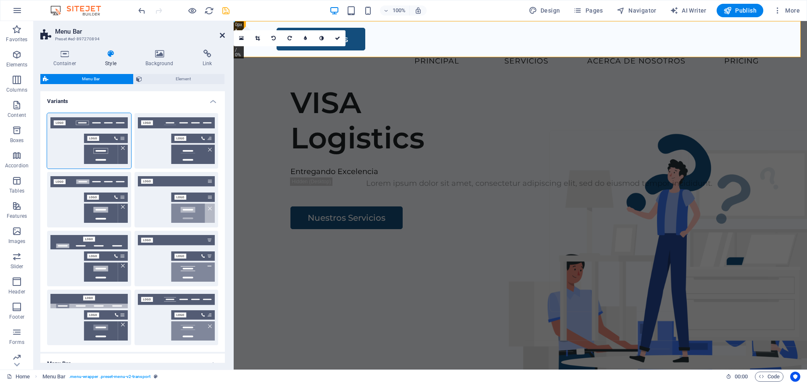
click at [221, 34] on icon at bounding box center [222, 35] width 5 height 7
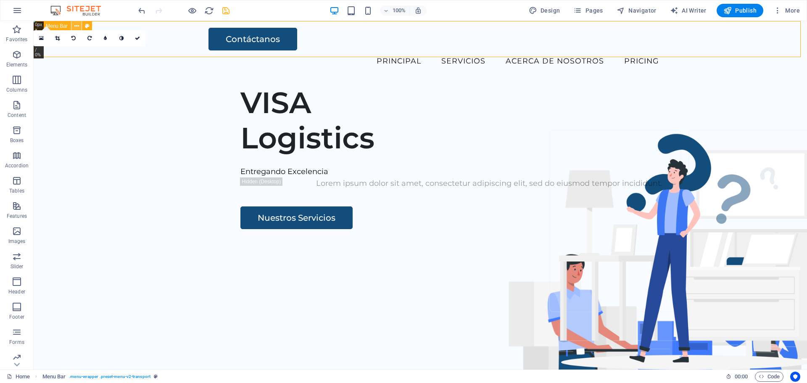
click at [77, 27] on icon at bounding box center [76, 26] width 5 height 9
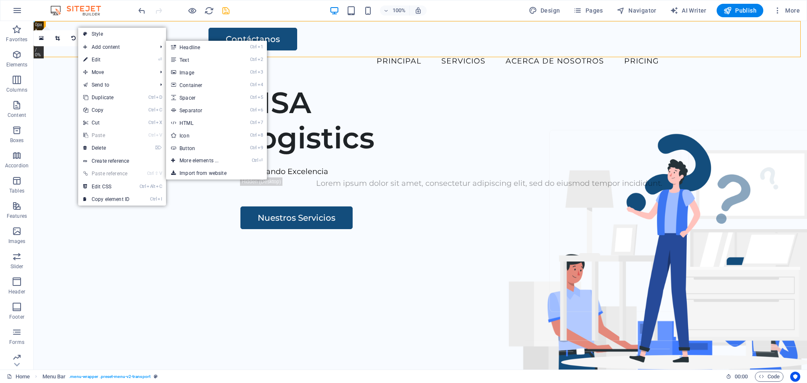
click at [189, 138] on link "Ctrl 8 Icon" at bounding box center [200, 135] width 69 height 13
select select "xMidYMid"
select select "px"
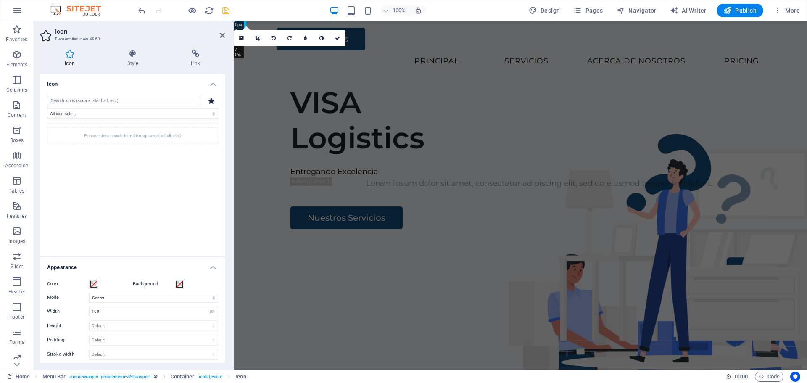
click at [181, 102] on input "search" at bounding box center [124, 101] width 154 height 10
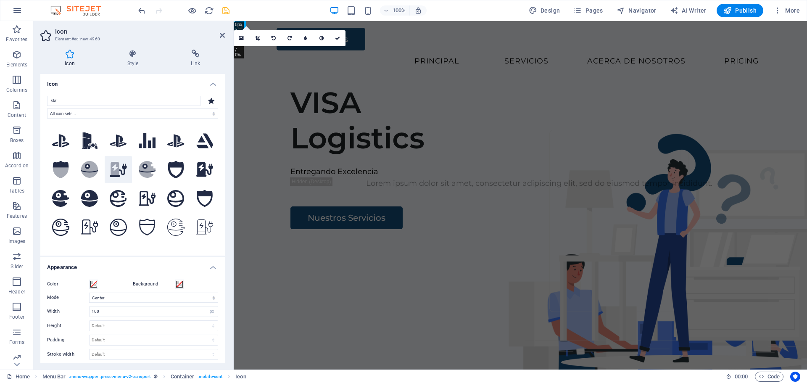
type input "stat"
click at [117, 164] on icon at bounding box center [115, 168] width 8 height 13
drag, startPoint x: 223, startPoint y: 34, endPoint x: 186, endPoint y: 16, distance: 41.2
click at [223, 34] on icon at bounding box center [222, 35] width 5 height 7
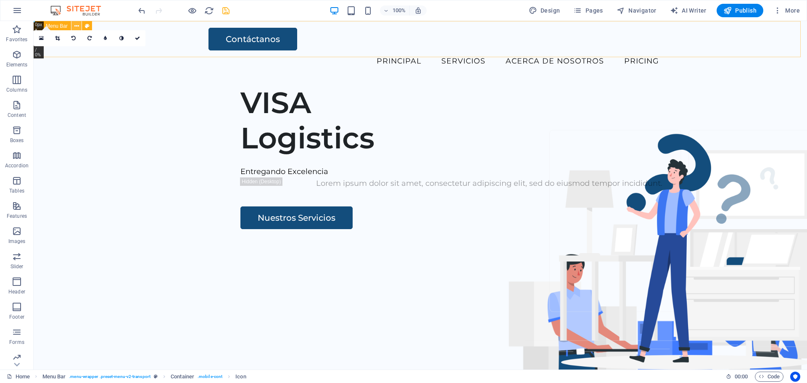
click at [78, 25] on icon at bounding box center [76, 26] width 5 height 9
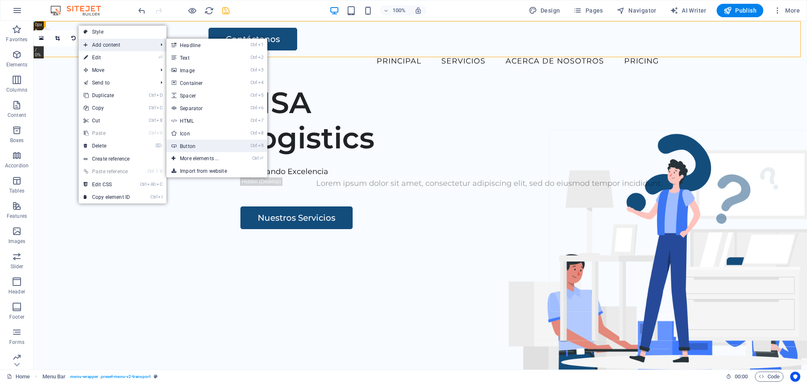
click at [185, 145] on link "Ctrl 9 Button" at bounding box center [201, 146] width 69 height 13
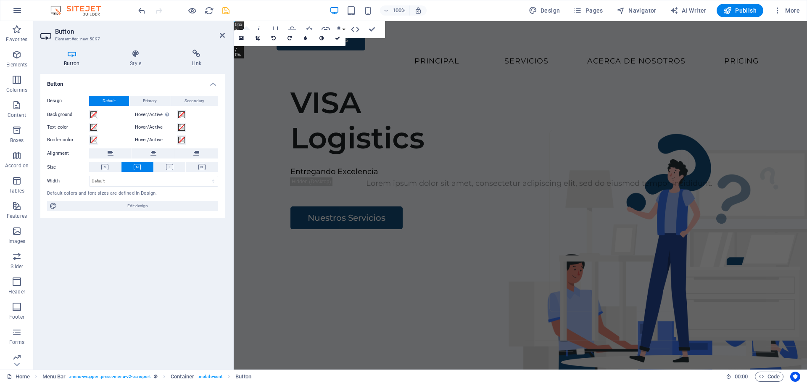
click at [52, 98] on label "Design" at bounding box center [68, 101] width 42 height 10
drag, startPoint x: 57, startPoint y: 101, endPoint x: 129, endPoint y: 103, distance: 72.4
click at [58, 101] on label "Design" at bounding box center [68, 101] width 42 height 10
click at [140, 61] on h4 "Style" at bounding box center [137, 59] width 62 height 18
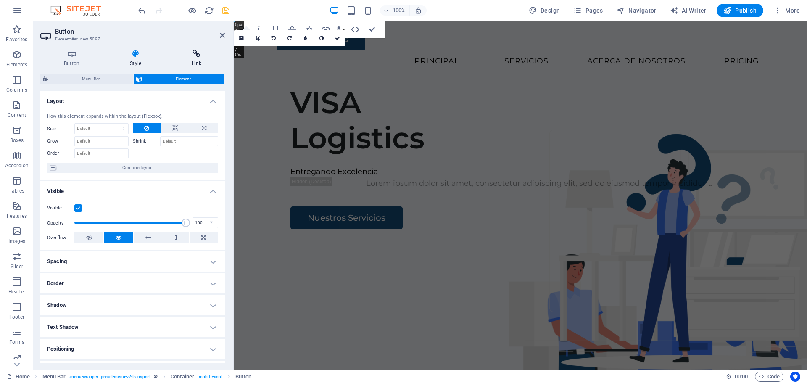
click at [197, 54] on icon at bounding box center [196, 54] width 57 height 8
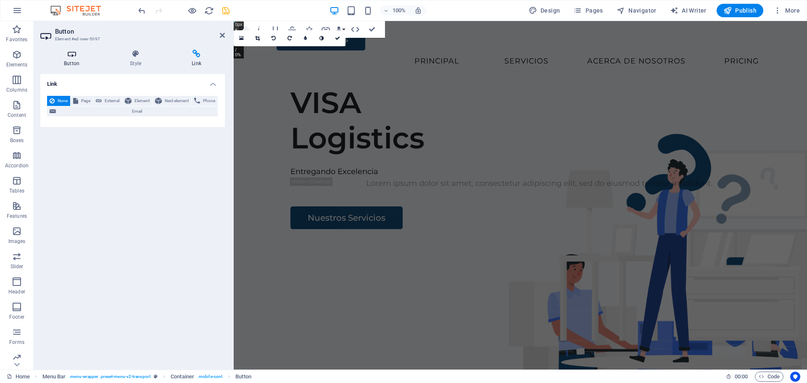
click at [69, 54] on icon at bounding box center [71, 54] width 63 height 8
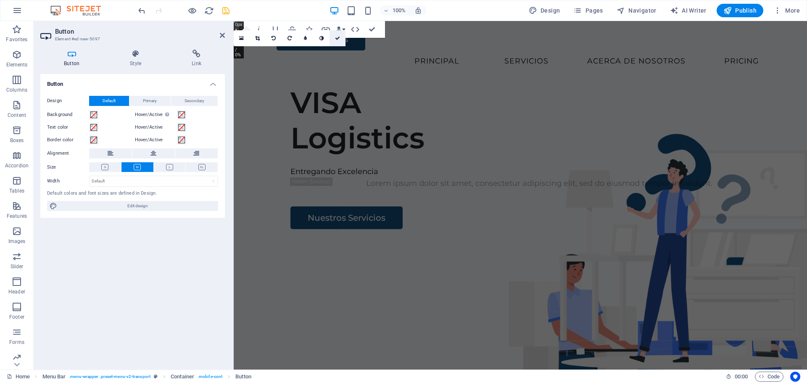
click at [336, 40] on icon at bounding box center [337, 38] width 5 height 5
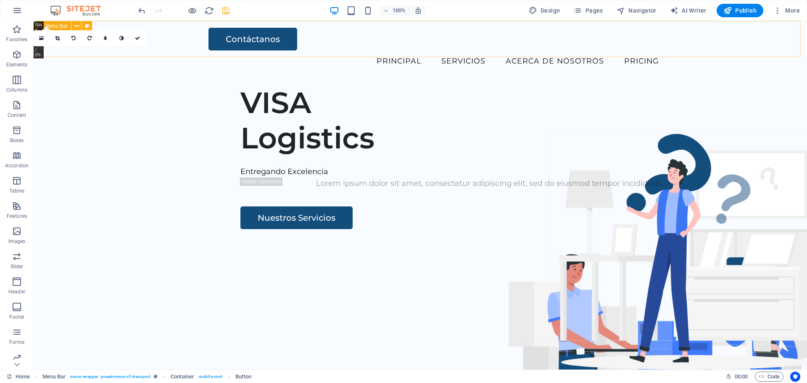
click at [37, 25] on icon at bounding box center [39, 26] width 5 height 10
drag, startPoint x: 36, startPoint y: 23, endPoint x: 51, endPoint y: 39, distance: 22.0
click at [34, 21] on div "180 170 160 150 140 130 120 110 100 90 80 70 60 50 40 30 20 10 0 -10 -20 -30 -4…" at bounding box center [34, 21] width 0 height 0
click at [419, 23] on div "+" at bounding box center [420, 25] width 16 height 8
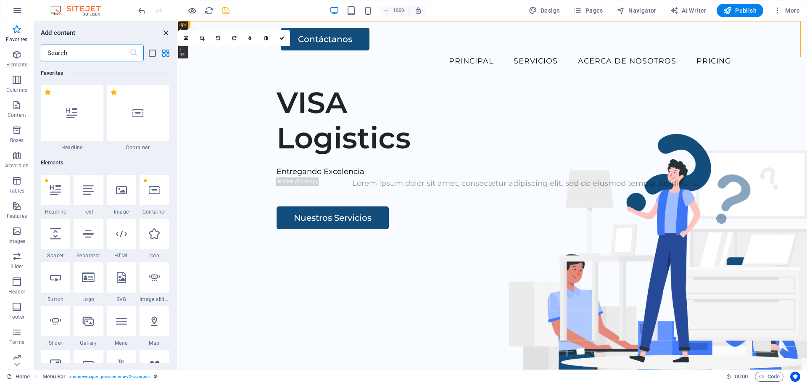
click at [166, 32] on icon "close panel" at bounding box center [166, 33] width 10 height 10
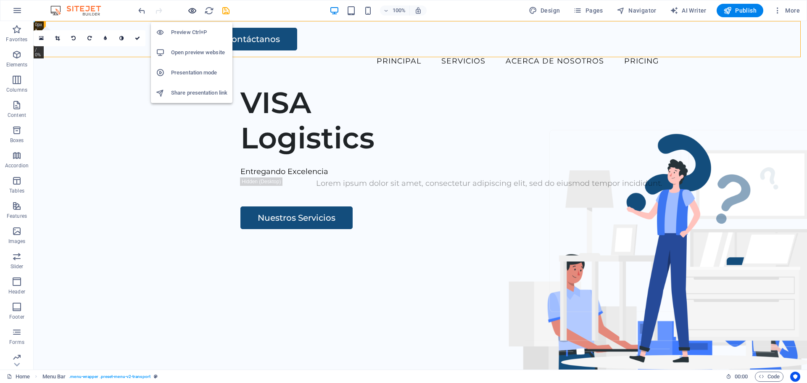
click at [193, 10] on icon "button" at bounding box center [193, 11] width 10 height 10
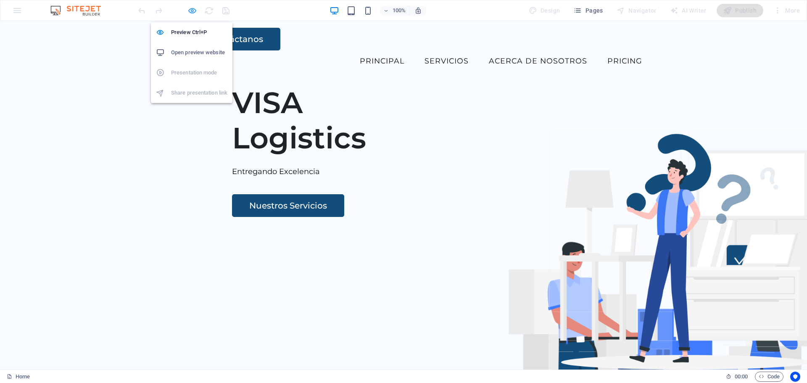
click at [196, 13] on icon "button" at bounding box center [193, 11] width 10 height 10
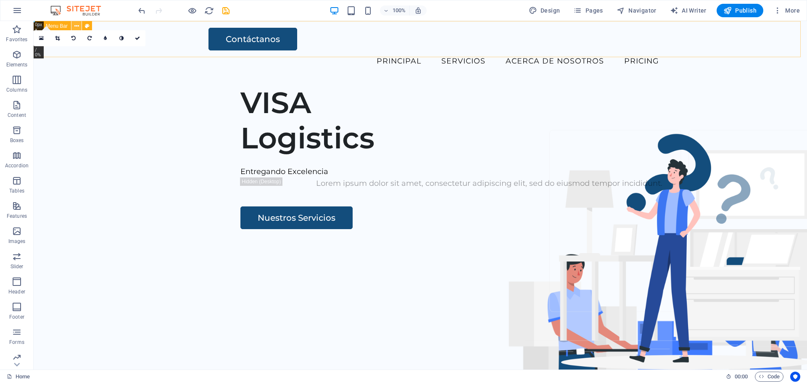
click at [77, 26] on icon at bounding box center [76, 26] width 5 height 9
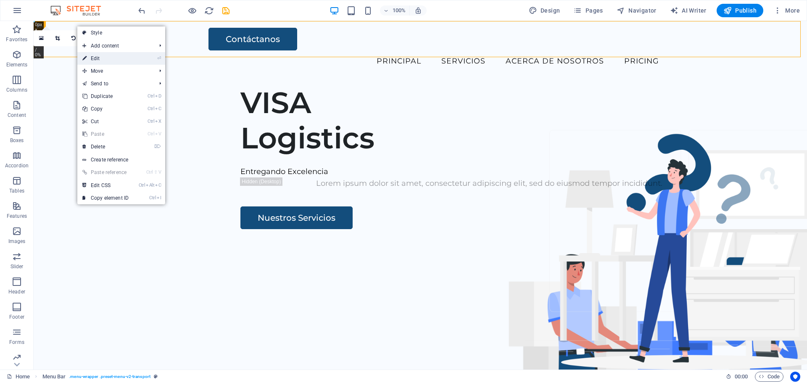
click at [98, 58] on link "⏎ Edit" at bounding box center [105, 58] width 56 height 13
select select "rem"
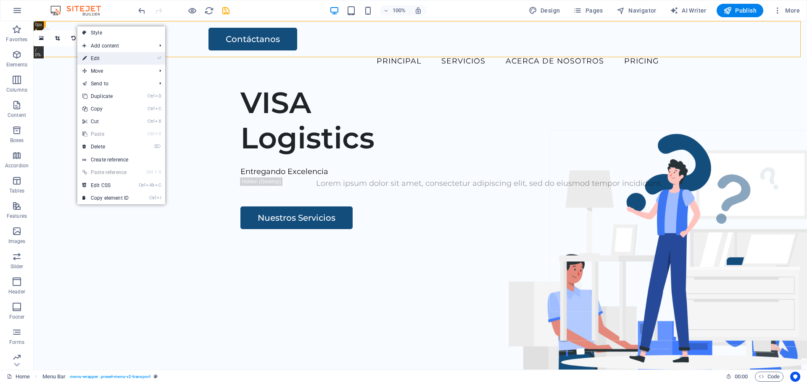
select select "rem"
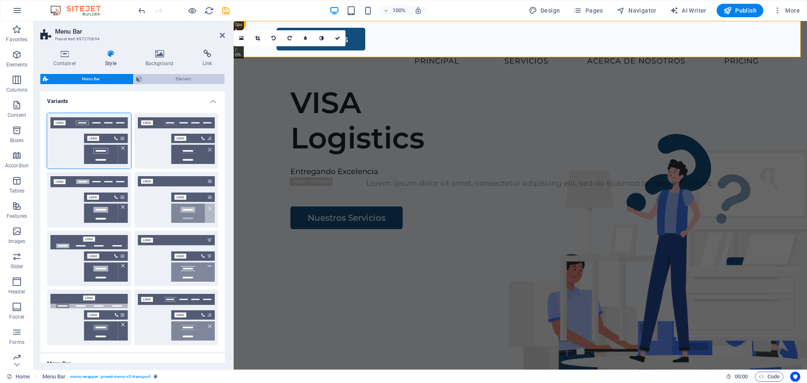
click at [194, 79] on span "Element" at bounding box center [183, 79] width 77 height 10
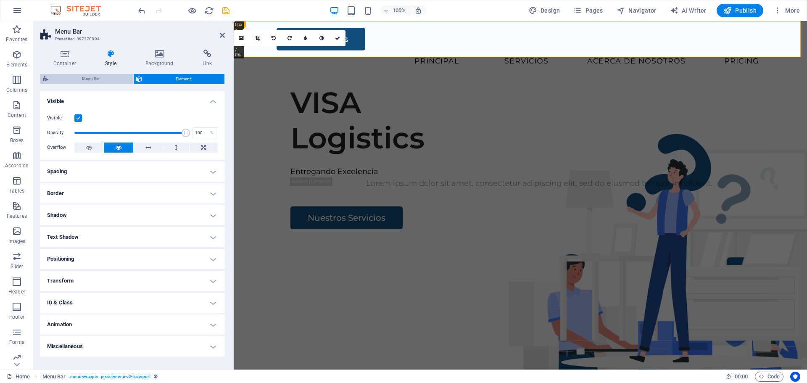
click at [105, 77] on span "Menu Bar" at bounding box center [91, 79] width 80 height 10
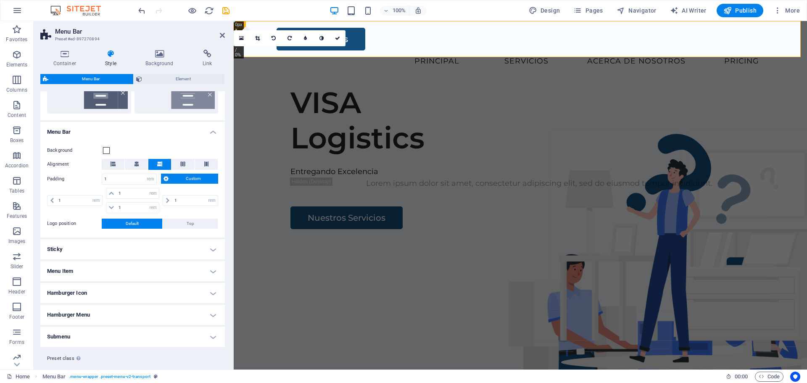
scroll to position [249, 0]
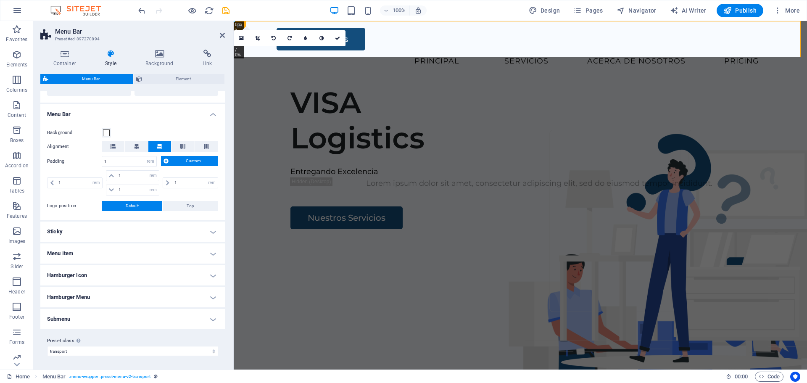
click at [214, 253] on h4 "Menu Item" at bounding box center [132, 254] width 185 height 20
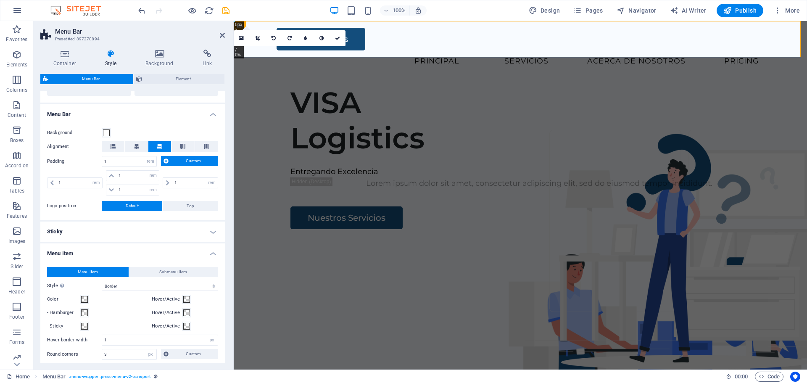
click at [214, 253] on h4 "Menu Item" at bounding box center [132, 251] width 185 height 15
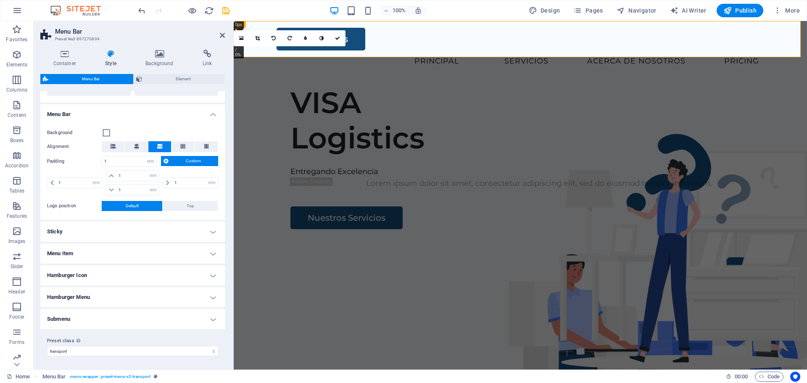
drag, startPoint x: 225, startPoint y: 244, endPoint x: 75, endPoint y: 210, distance: 153.9
click at [224, 234] on div "Container Style Background Link Size Height Default px rem % vh vw Min. height …" at bounding box center [133, 206] width 198 height 327
click at [62, 209] on label "Logo position" at bounding box center [74, 206] width 55 height 10
click at [65, 205] on label "Logo position" at bounding box center [74, 206] width 55 height 10
click at [179, 204] on button "Top" at bounding box center [190, 206] width 55 height 10
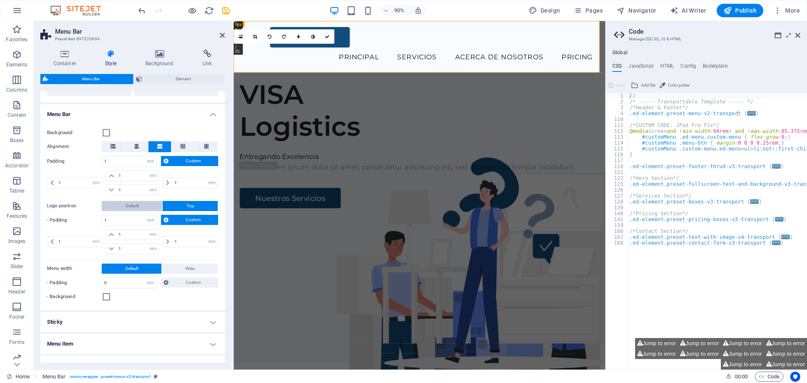
click at [127, 203] on span "Default" at bounding box center [132, 206] width 13 height 10
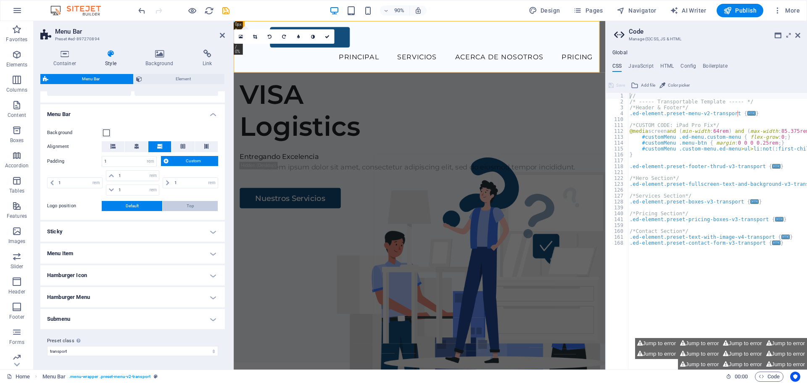
click at [187, 207] on span "Top" at bounding box center [191, 206] width 8 height 10
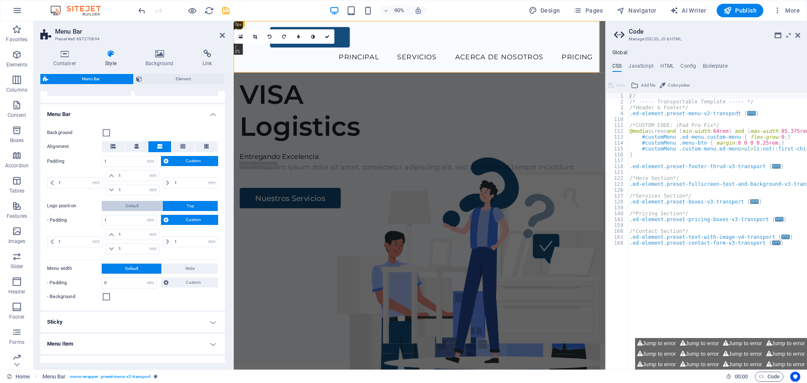
click at [138, 205] on span "Default" at bounding box center [132, 206] width 13 height 10
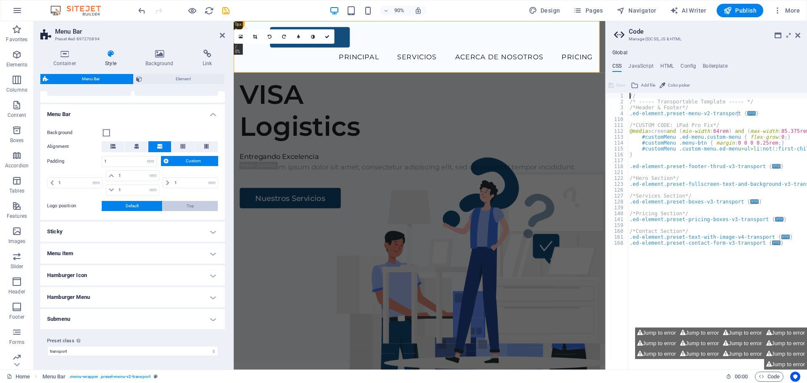
click at [183, 205] on button "Top" at bounding box center [190, 206] width 55 height 10
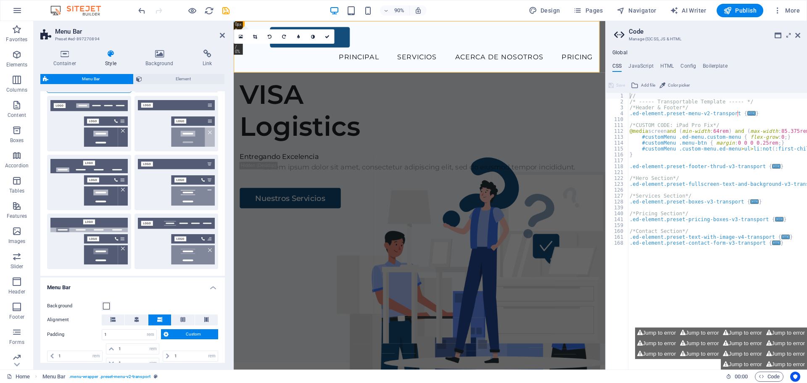
scroll to position [119, 0]
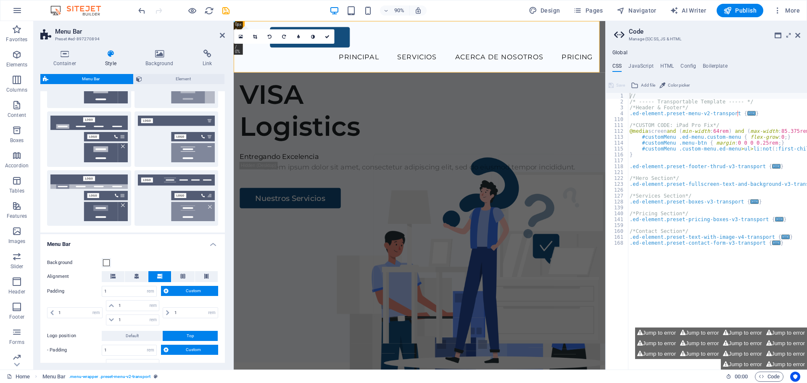
drag, startPoint x: 225, startPoint y: 171, endPoint x: 228, endPoint y: 70, distance: 101.0
click at [225, 88] on div "Menu Bar Element Layout How this element expands within the layout (Flexbox). S…" at bounding box center [132, 218] width 185 height 289
click at [225, 36] on icon at bounding box center [222, 35] width 5 height 7
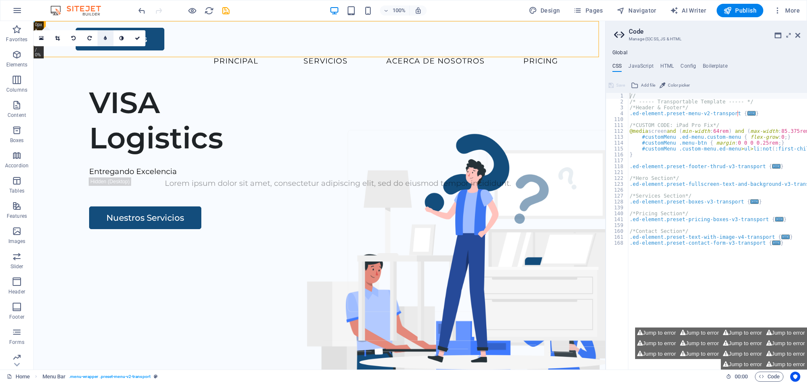
click at [98, 37] on link at bounding box center [106, 38] width 16 height 16
type input "5"
click at [98, 37] on link at bounding box center [106, 38] width 16 height 16
click at [40, 38] on icon at bounding box center [41, 38] width 5 height 6
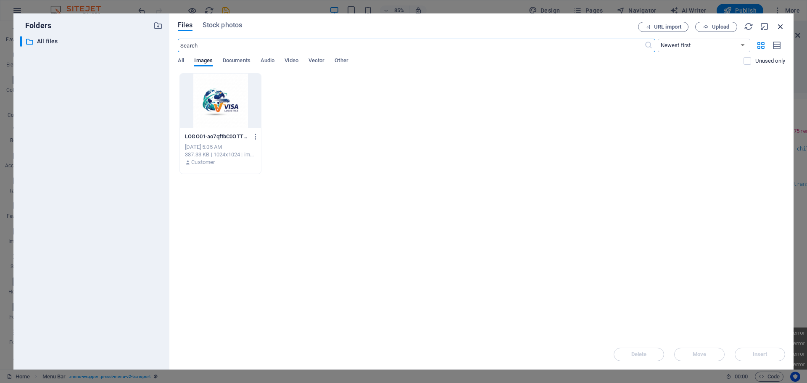
click at [780, 26] on icon "button" at bounding box center [780, 26] width 9 height 9
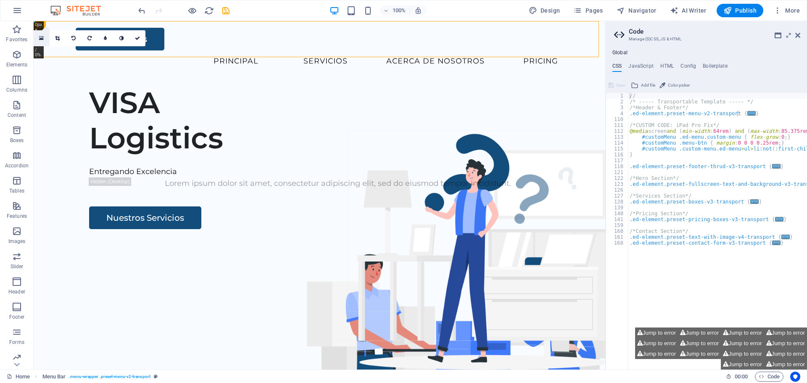
click at [43, 37] on icon at bounding box center [41, 38] width 5 height 6
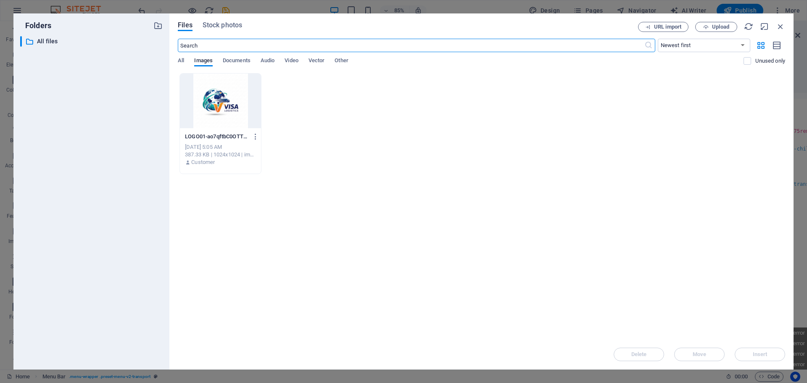
click at [227, 100] on div at bounding box center [220, 101] width 81 height 55
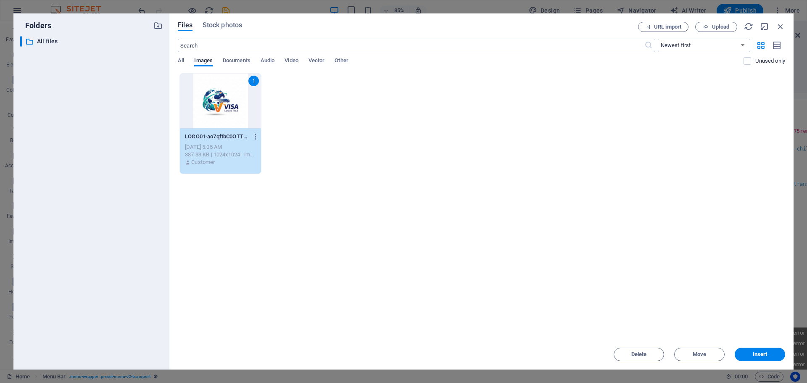
click at [227, 100] on div "1" at bounding box center [220, 101] width 81 height 55
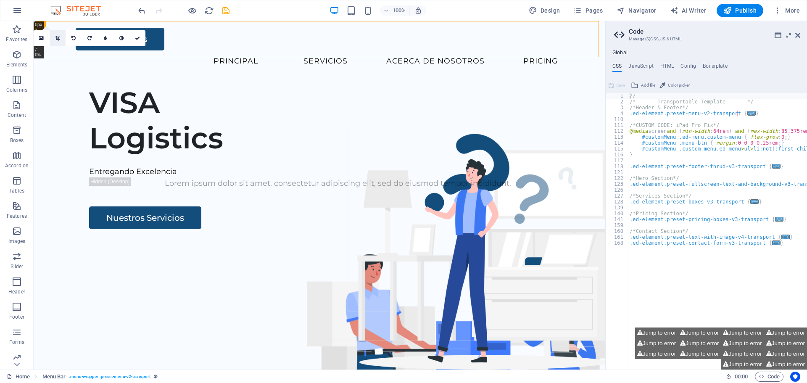
click at [58, 37] on icon at bounding box center [57, 38] width 5 height 5
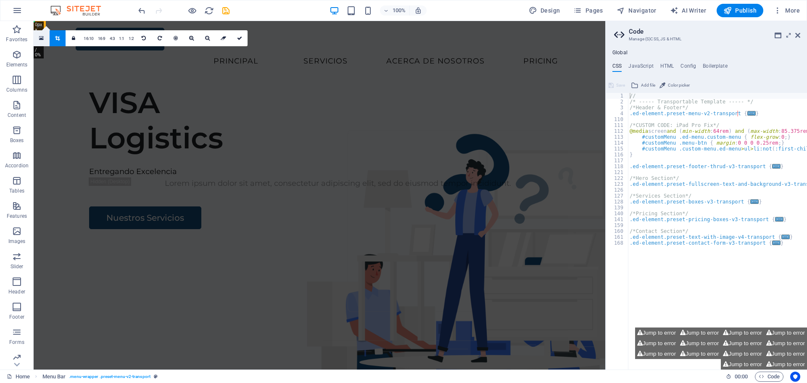
click at [40, 40] on icon at bounding box center [41, 38] width 5 height 6
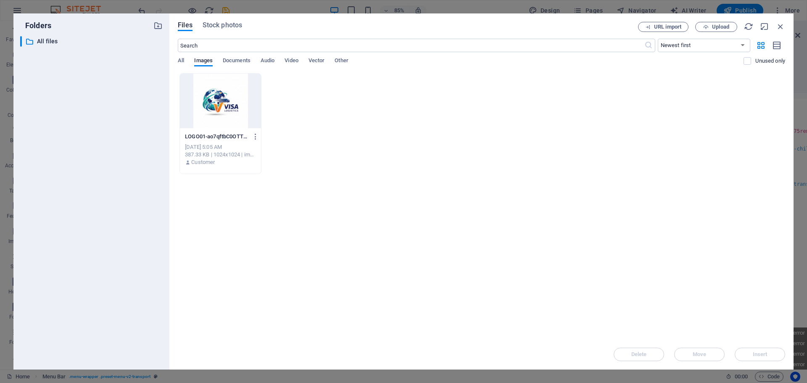
click at [217, 102] on div at bounding box center [220, 101] width 81 height 55
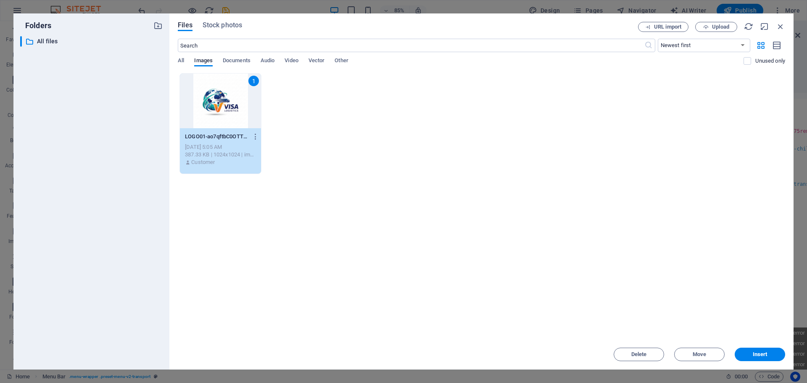
click at [217, 102] on div "1" at bounding box center [220, 101] width 81 height 55
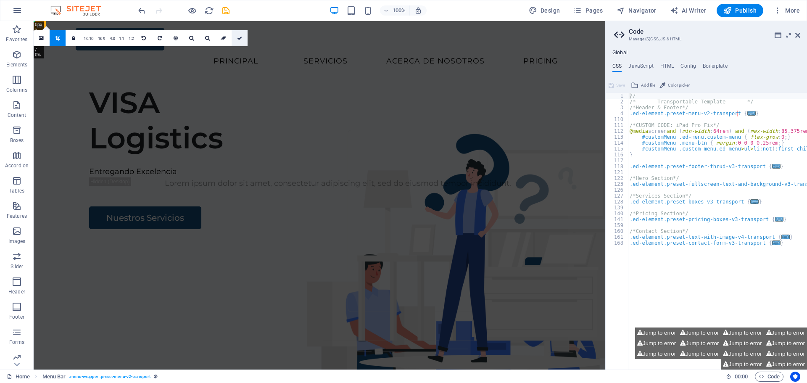
click at [241, 37] on link at bounding box center [240, 38] width 16 height 16
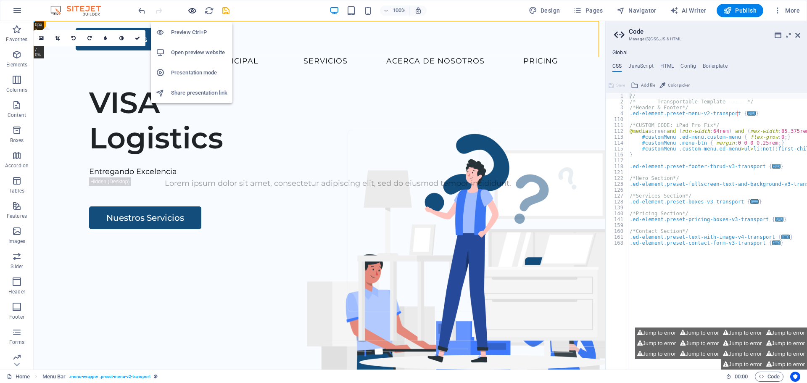
click at [191, 9] on icon "button" at bounding box center [193, 11] width 10 height 10
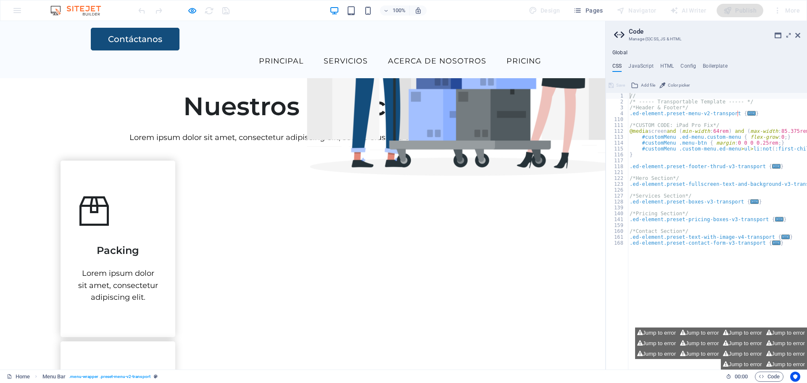
scroll to position [0, 0]
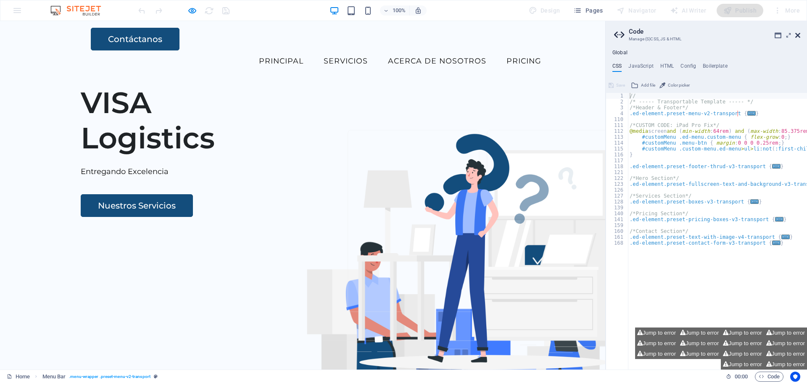
click at [797, 35] on icon at bounding box center [798, 35] width 5 height 7
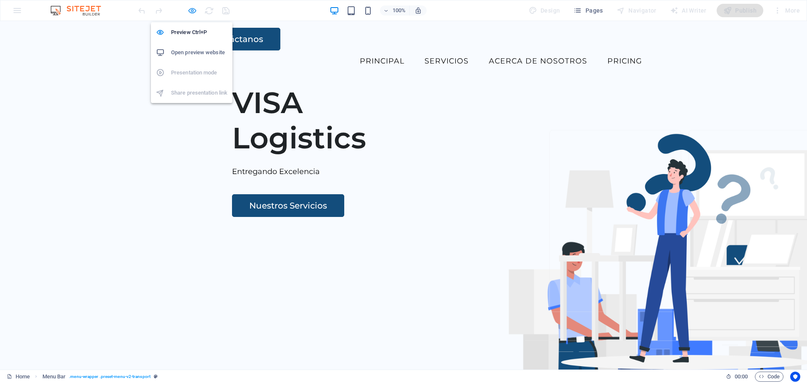
click at [189, 11] on icon "button" at bounding box center [193, 11] width 10 height 10
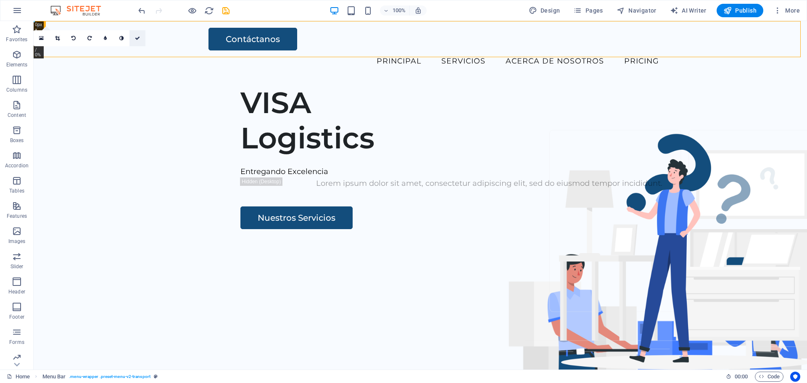
click at [138, 39] on icon at bounding box center [137, 38] width 5 height 5
click at [138, 38] on icon at bounding box center [137, 38] width 5 height 5
drag, startPoint x: 138, startPoint y: 38, endPoint x: 134, endPoint y: 36, distance: 4.3
click at [138, 37] on icon at bounding box center [137, 38] width 5 height 5
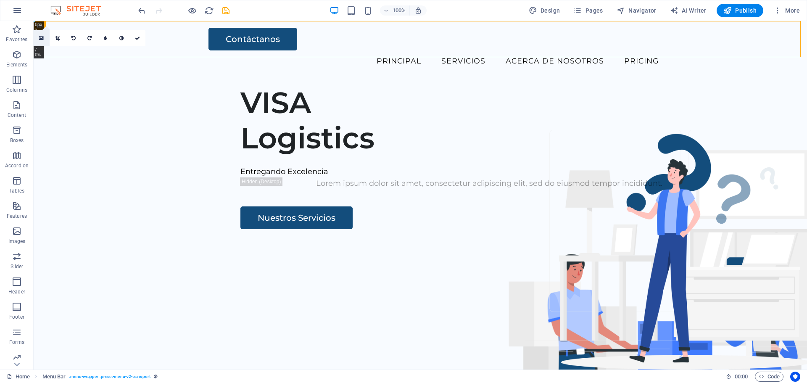
click at [41, 37] on icon at bounding box center [41, 38] width 5 height 6
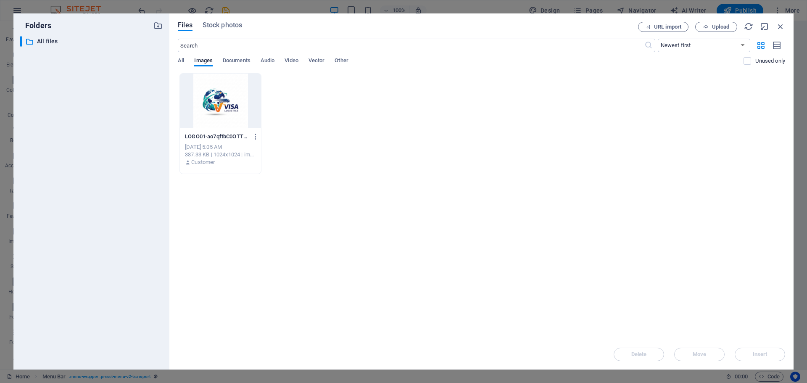
click at [205, 97] on div at bounding box center [220, 101] width 81 height 55
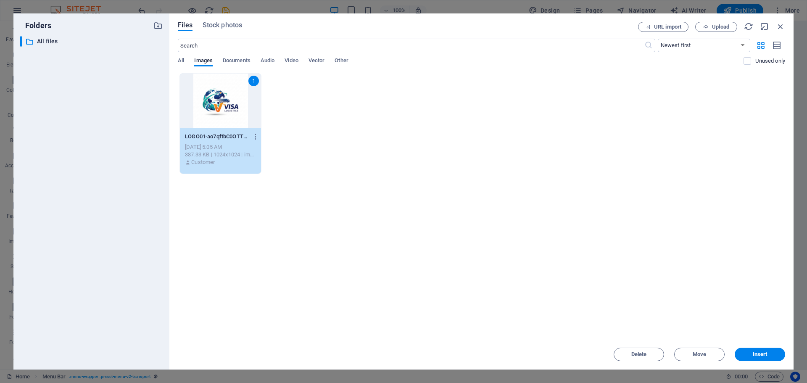
click at [211, 101] on div "1" at bounding box center [220, 101] width 81 height 55
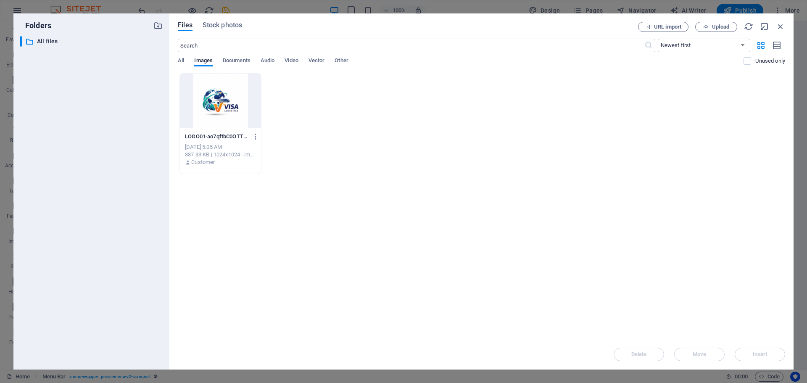
click at [212, 108] on div at bounding box center [220, 101] width 81 height 55
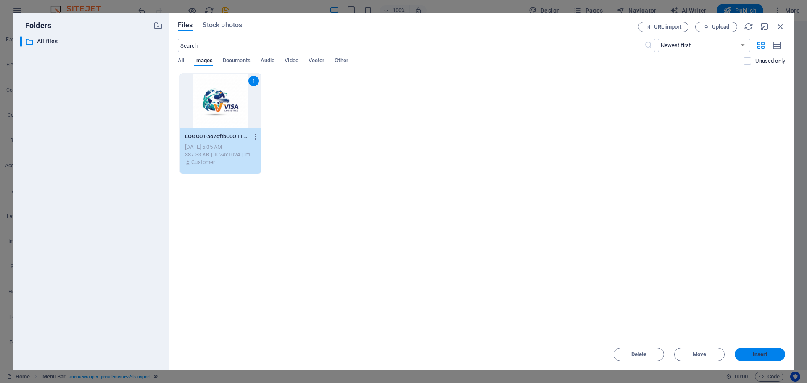
click at [757, 357] on span "Insert" at bounding box center [760, 354] width 15 height 5
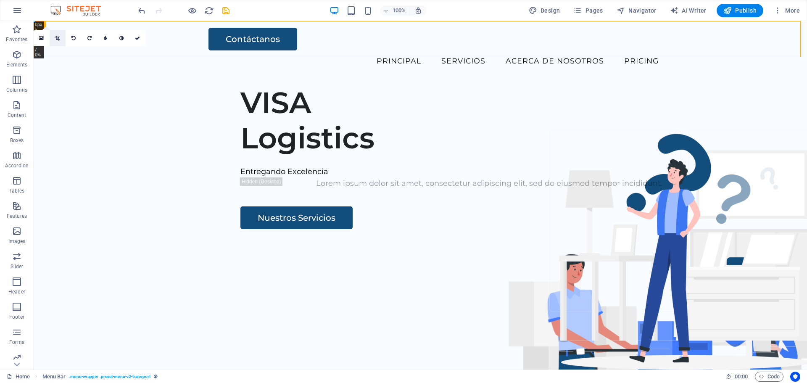
click at [56, 38] on icon at bounding box center [57, 38] width 5 height 5
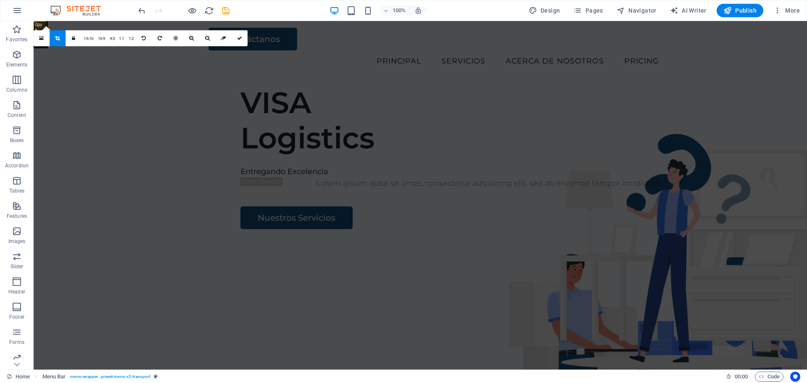
drag, startPoint x: 36, startPoint y: 26, endPoint x: 53, endPoint y: 43, distance: 24.4
click at [34, 21] on div "180 170 160 150 140 130 120 110 100 90 80 70 60 50 40 30 20 10 0 -10 -20 -30 -4…" at bounding box center [34, 21] width 0 height 0
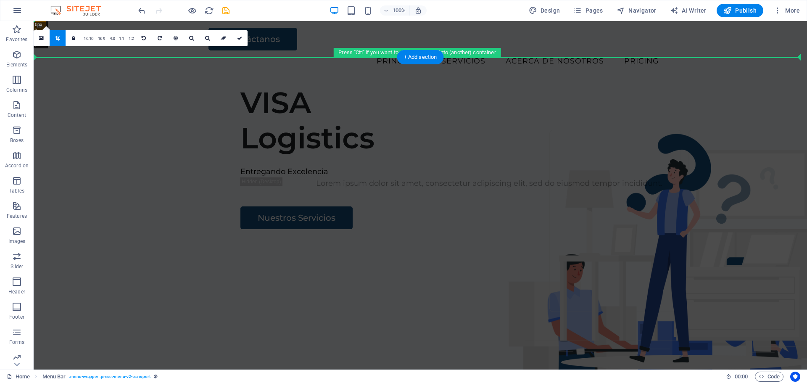
drag, startPoint x: 76, startPoint y: 45, endPoint x: 71, endPoint y: 104, distance: 59.9
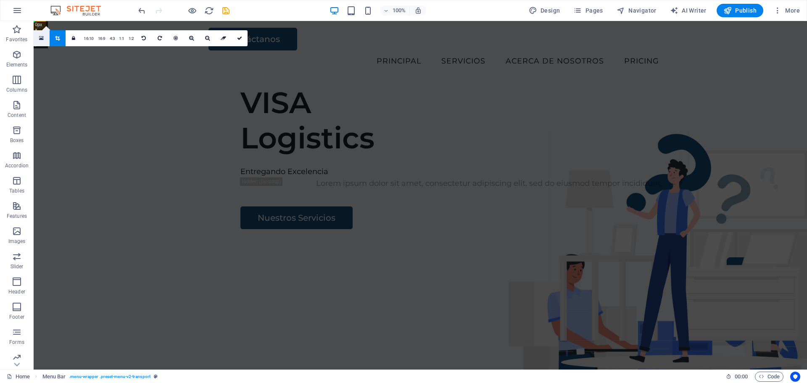
click at [42, 39] on icon at bounding box center [41, 38] width 5 height 6
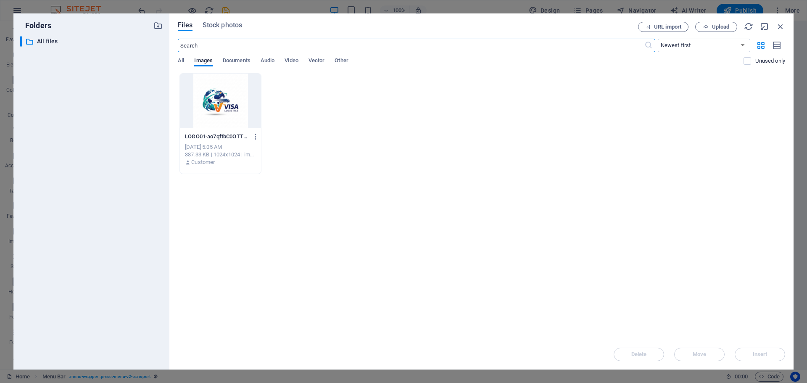
click at [214, 103] on div at bounding box center [220, 101] width 81 height 55
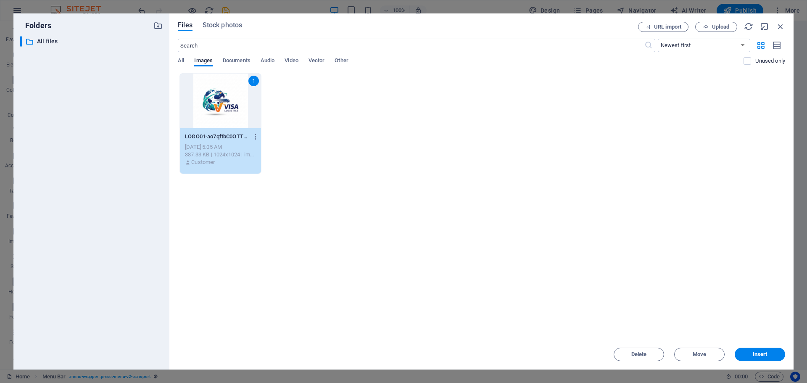
click at [214, 103] on div "1" at bounding box center [220, 101] width 81 height 55
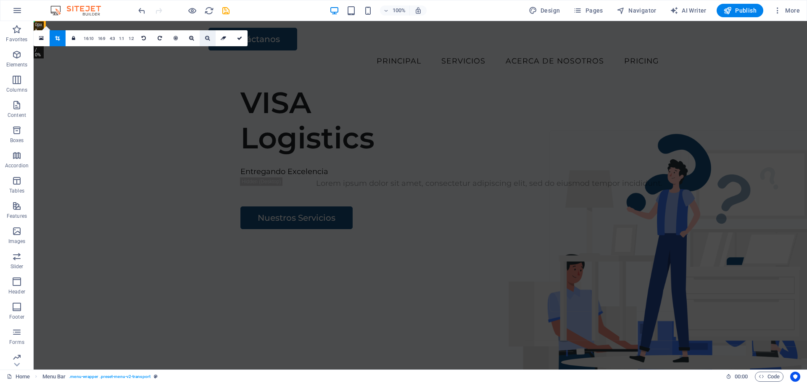
click at [205, 37] on icon at bounding box center [207, 38] width 5 height 5
click at [205, 39] on icon at bounding box center [207, 38] width 5 height 5
click at [206, 39] on icon at bounding box center [207, 38] width 5 height 5
click at [192, 42] on link at bounding box center [192, 38] width 16 height 16
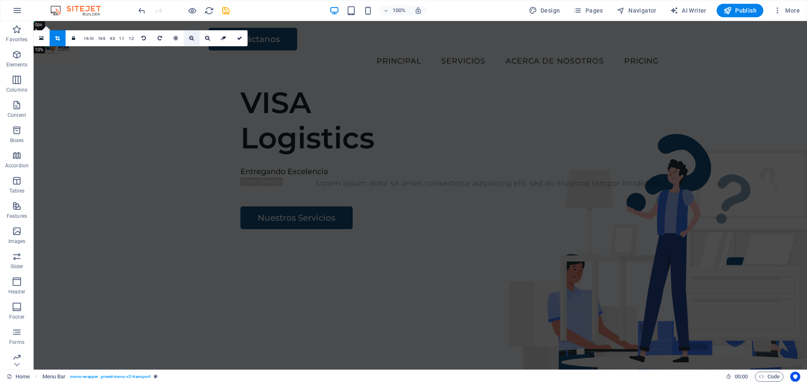
click at [191, 41] on link at bounding box center [192, 38] width 16 height 16
click at [191, 40] on icon at bounding box center [191, 38] width 5 height 5
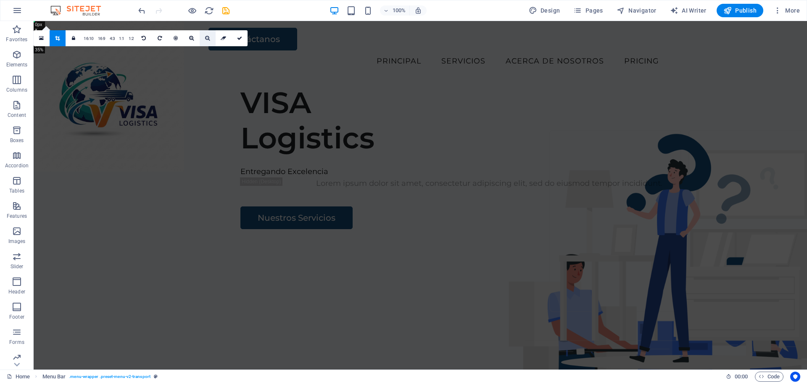
click at [205, 39] on icon at bounding box center [207, 38] width 5 height 5
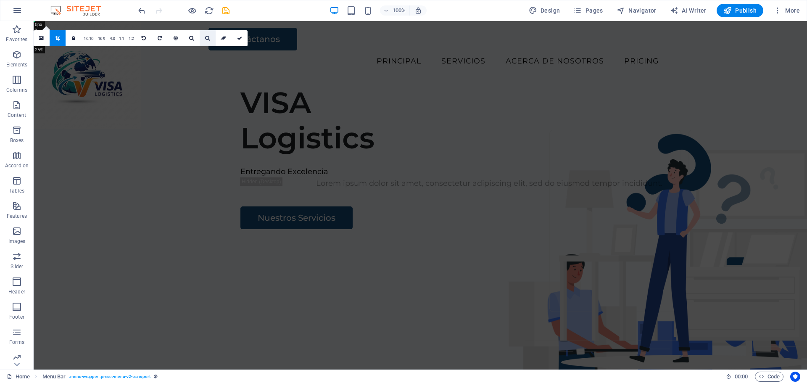
click at [205, 39] on icon at bounding box center [207, 38] width 5 height 5
click at [192, 39] on icon at bounding box center [191, 38] width 5 height 5
click at [238, 41] on link at bounding box center [240, 38] width 16 height 16
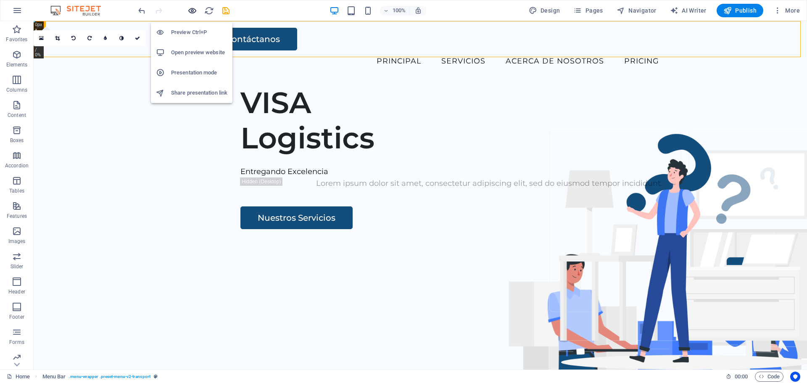
click at [194, 11] on icon "button" at bounding box center [193, 11] width 10 height 10
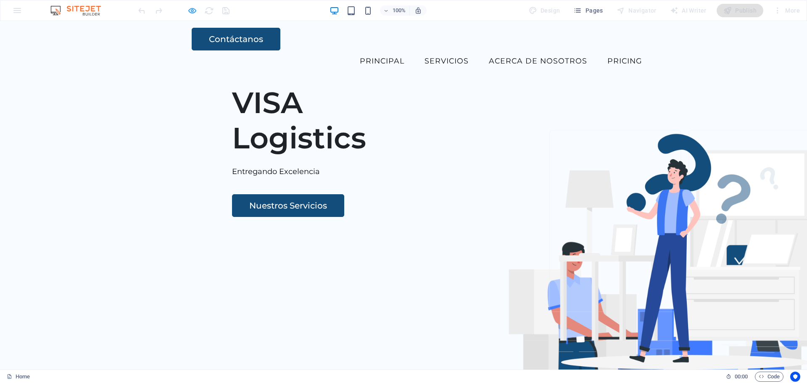
click at [194, 11] on icon "button" at bounding box center [193, 11] width 10 height 10
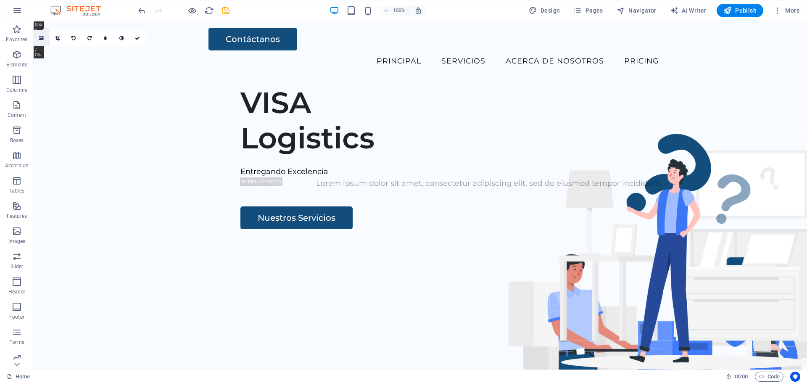
click at [42, 37] on icon at bounding box center [41, 38] width 5 height 6
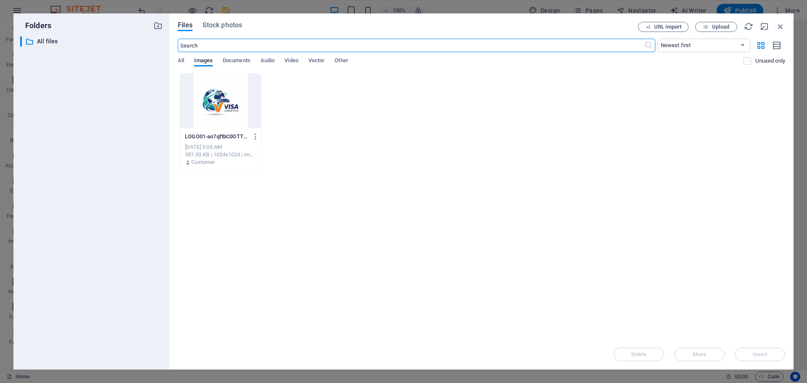
click at [214, 110] on div at bounding box center [220, 101] width 81 height 55
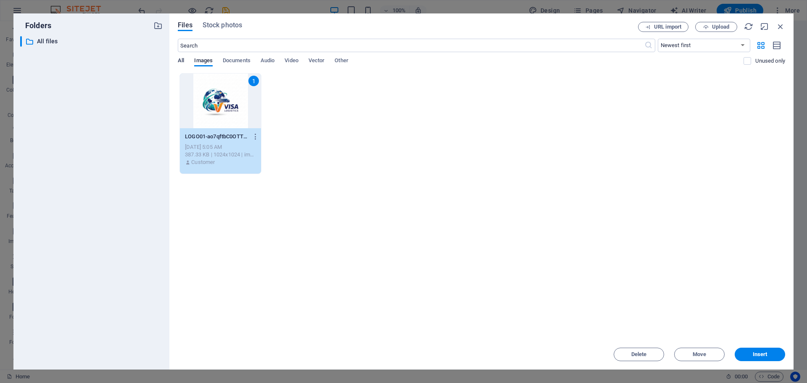
click at [180, 61] on span "All" at bounding box center [181, 62] width 6 height 12
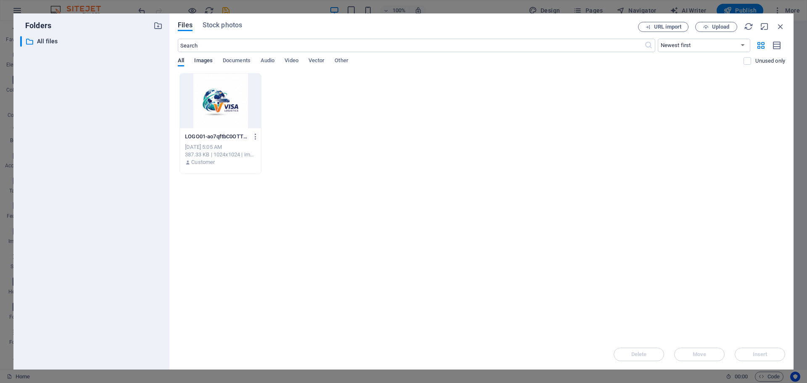
click at [202, 61] on span "Images" at bounding box center [203, 62] width 19 height 12
click at [179, 61] on span "All" at bounding box center [181, 62] width 6 height 12
click at [159, 25] on icon "button" at bounding box center [158, 25] width 9 height 9
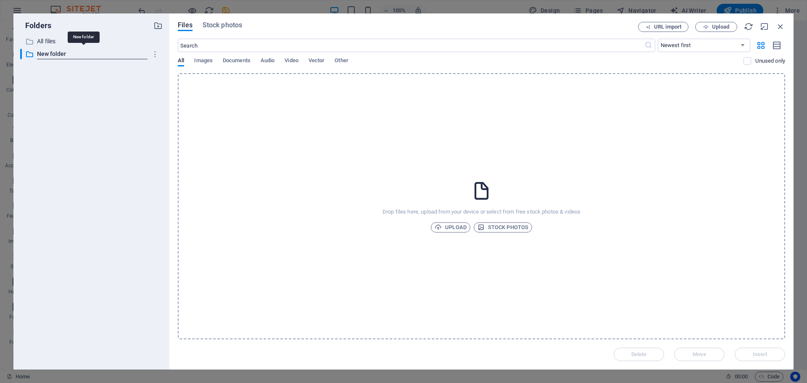
click at [217, 19] on div "Files Stock photos URL import Upload ​ Newest first Oldest first Name (A-Z) Nam…" at bounding box center [481, 191] width 625 height 356
click at [217, 25] on span "Stock photos" at bounding box center [223, 25] width 40 height 10
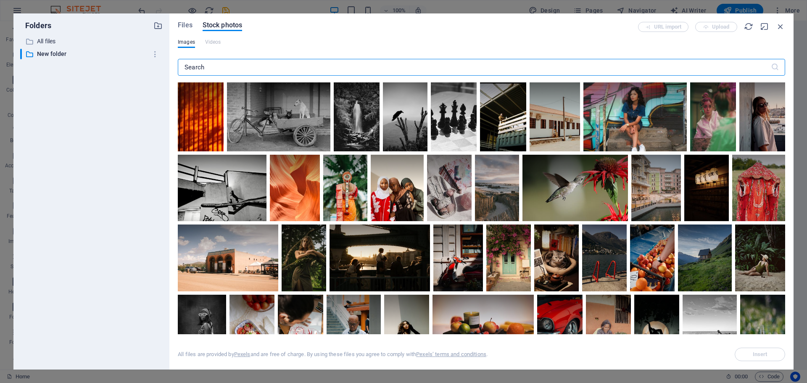
click at [188, 21] on div "Files Stock photos URL import Upload Images Videos ​ All files are provided by …" at bounding box center [481, 191] width 625 height 356
click at [188, 25] on span "Files" at bounding box center [185, 25] width 15 height 10
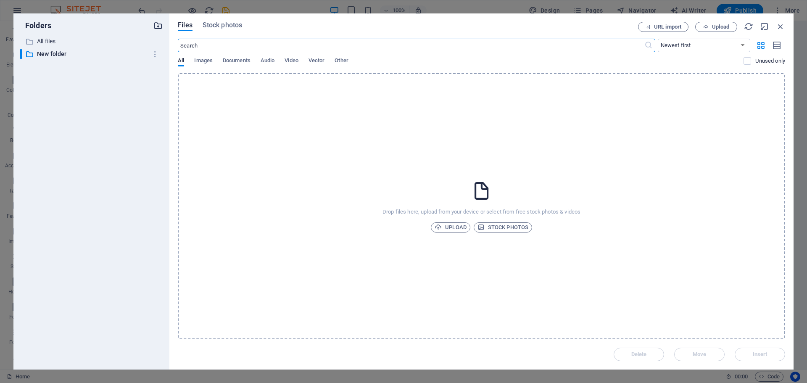
click at [163, 26] on icon "button" at bounding box center [158, 25] width 9 height 9
click at [779, 29] on icon "button" at bounding box center [780, 26] width 9 height 9
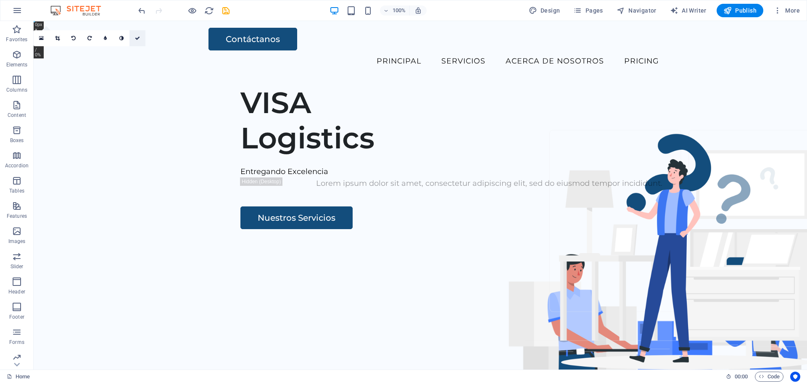
click at [138, 37] on icon at bounding box center [137, 38] width 5 height 5
click at [77, 27] on icon at bounding box center [76, 26] width 5 height 9
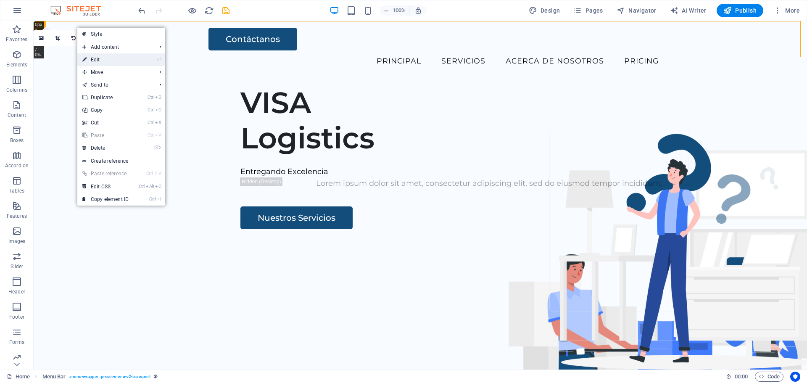
click at [103, 58] on link "⏎ Edit" at bounding box center [105, 59] width 56 height 13
select select "rem"
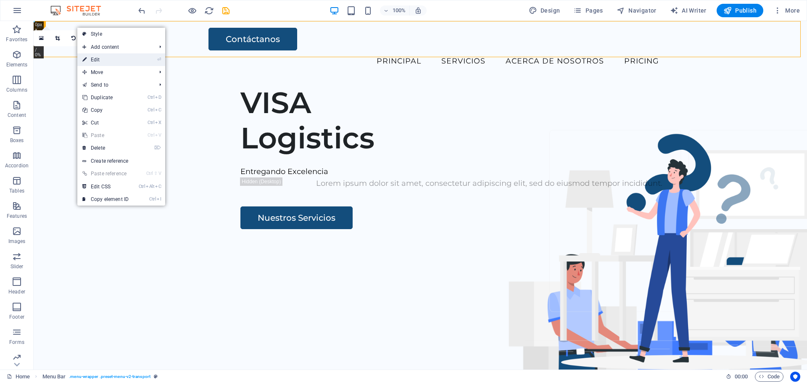
select select "rem"
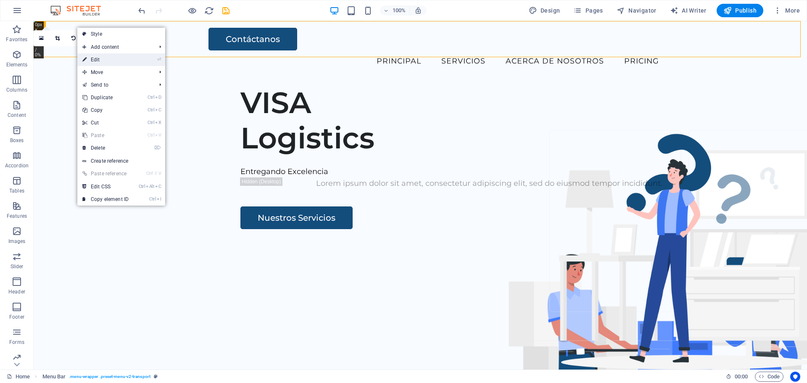
select select "rem"
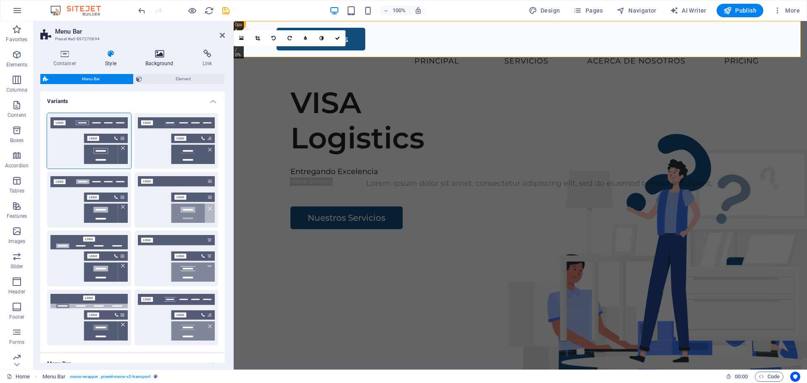
click at [159, 59] on h4 "Background" at bounding box center [161, 59] width 57 height 18
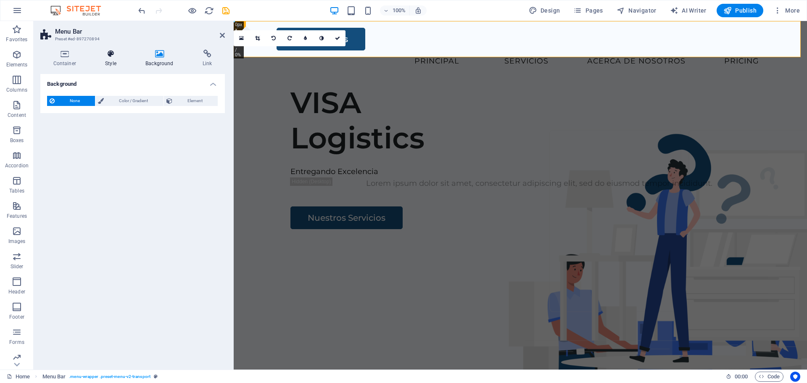
click at [111, 57] on icon at bounding box center [111, 54] width 37 height 8
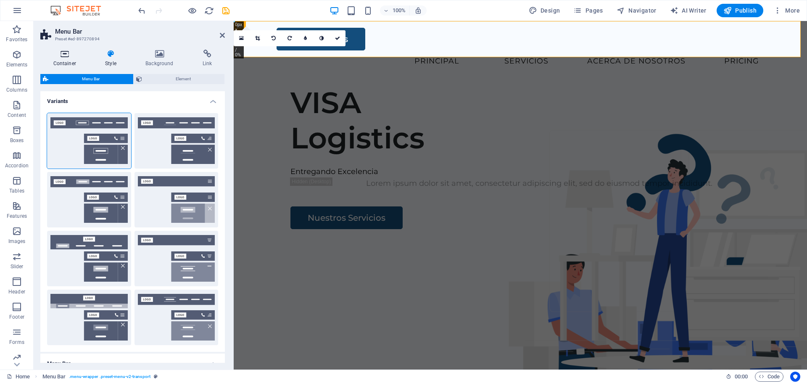
click at [68, 64] on h4 "Container" at bounding box center [66, 59] width 52 height 18
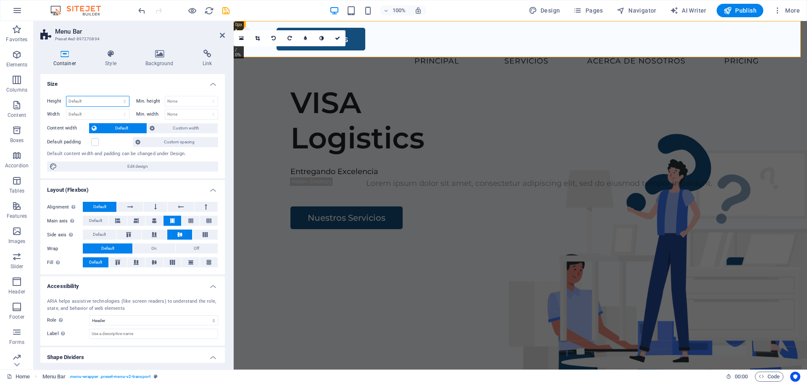
click at [90, 103] on select "Default px rem % vh vw" at bounding box center [97, 101] width 63 height 10
click at [190, 82] on h4 "Size" at bounding box center [132, 81] width 185 height 15
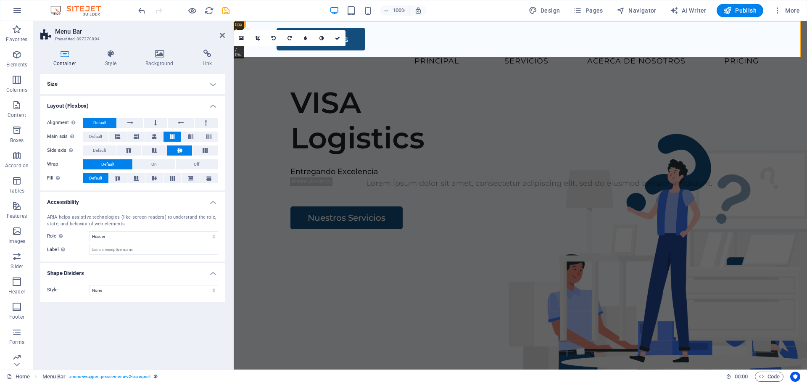
click at [211, 84] on h4 "Size" at bounding box center [132, 84] width 185 height 20
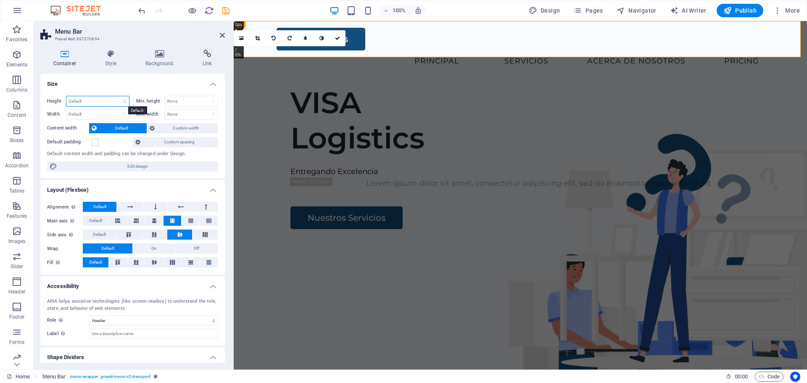
click at [101, 98] on select "Default px rem % vh vw" at bounding box center [97, 101] width 63 height 10
select select "%"
click at [116, 96] on select "Default px rem % vh vw" at bounding box center [97, 101] width 63 height 10
type input "150"
click at [224, 34] on icon at bounding box center [222, 35] width 5 height 7
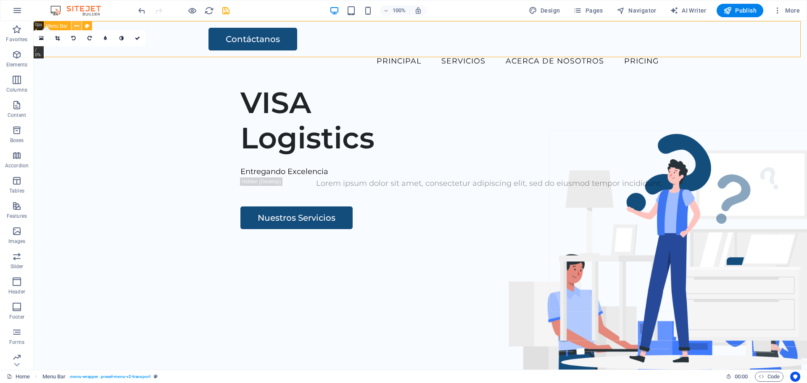
click at [78, 25] on icon at bounding box center [76, 26] width 5 height 9
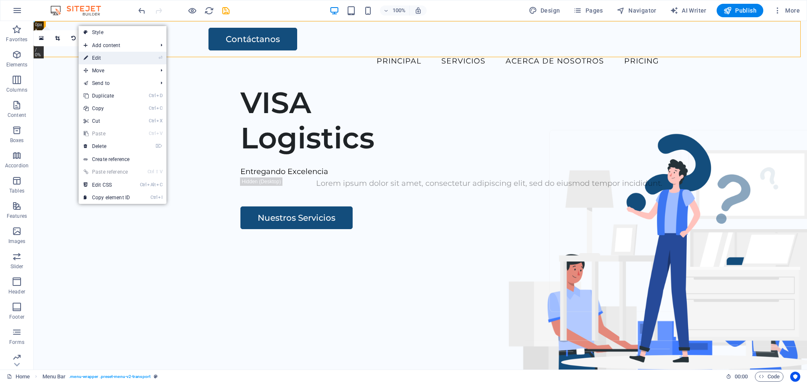
click at [98, 56] on link "⏎ Edit" at bounding box center [107, 58] width 56 height 13
select select "%"
select select "header"
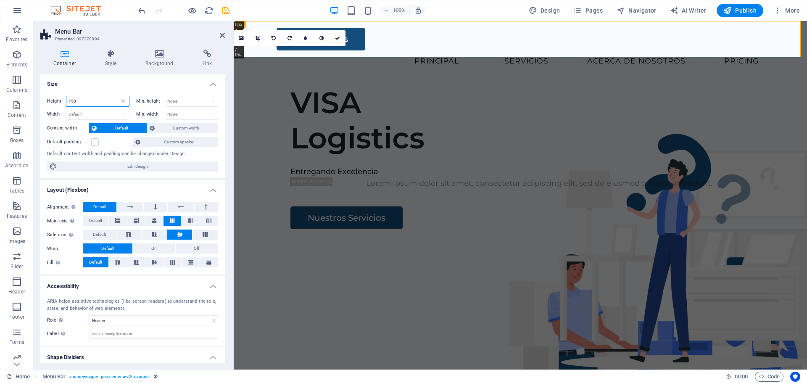
click at [112, 101] on input "150" at bounding box center [97, 101] width 63 height 10
type input "300"
click at [222, 37] on icon at bounding box center [222, 35] width 5 height 7
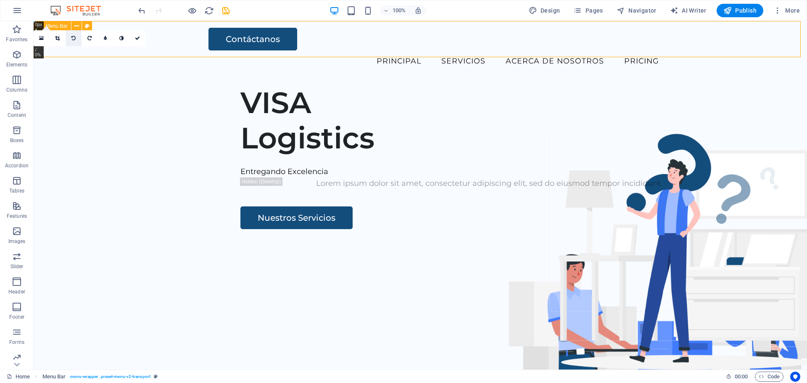
drag, startPoint x: 76, startPoint y: 26, endPoint x: 76, endPoint y: 31, distance: 5.0
click at [76, 26] on icon at bounding box center [76, 26] width 5 height 9
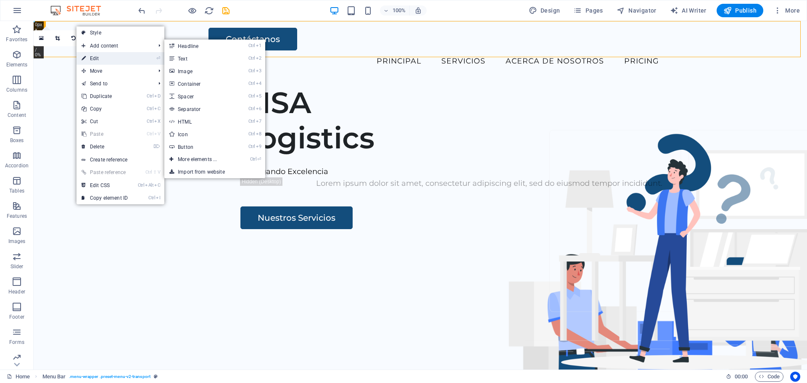
click at [92, 60] on link "⏎ Edit" at bounding box center [105, 58] width 56 height 13
select select "%"
select select "header"
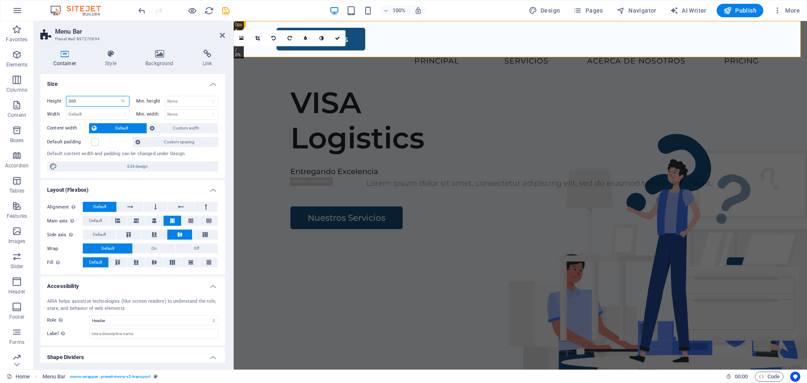
click at [107, 102] on input "300" at bounding box center [97, 101] width 63 height 10
type input "500"
click at [221, 36] on icon at bounding box center [222, 35] width 5 height 7
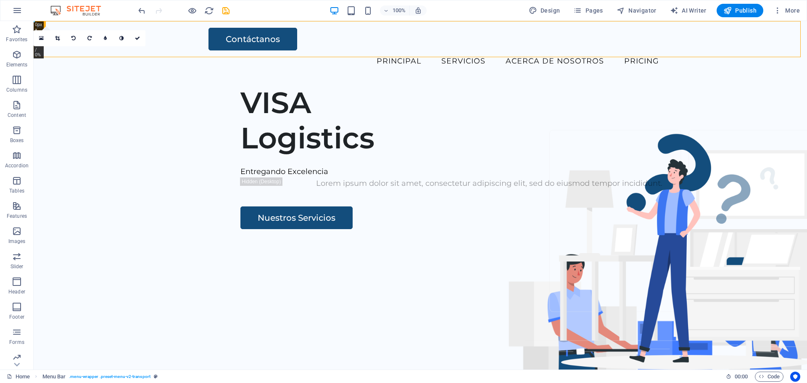
click at [198, 16] on div at bounding box center [184, 10] width 94 height 13
click at [194, 10] on icon "button" at bounding box center [193, 11] width 10 height 10
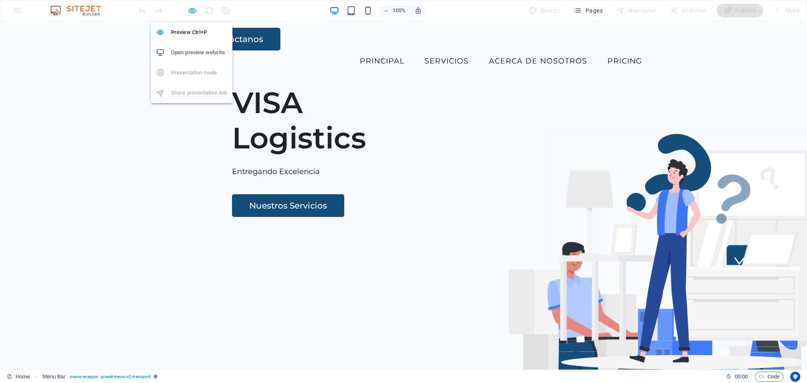
click at [192, 12] on icon "button" at bounding box center [193, 11] width 10 height 10
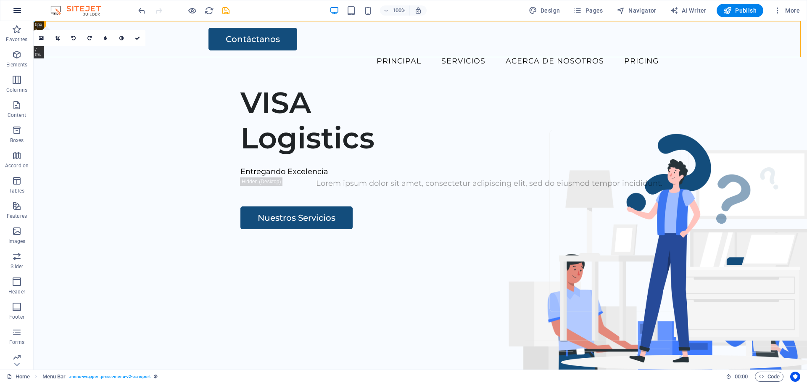
click at [19, 13] on icon "button" at bounding box center [17, 10] width 10 height 10
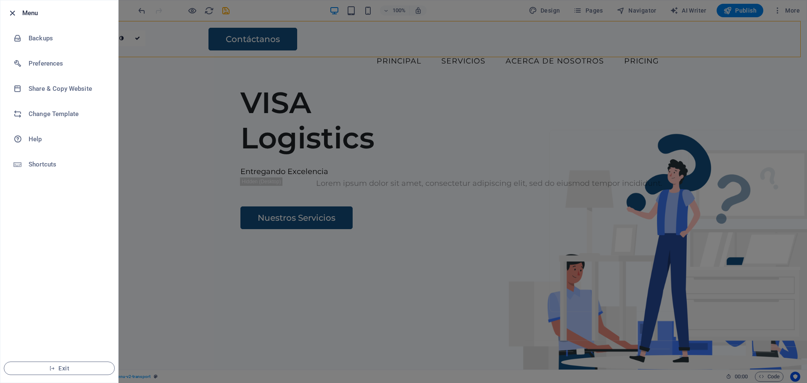
click at [10, 11] on icon "button" at bounding box center [13, 13] width 10 height 10
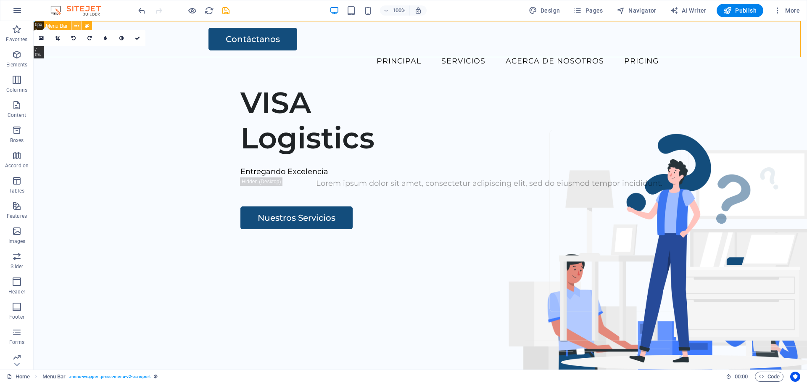
click at [77, 26] on icon at bounding box center [76, 26] width 5 height 9
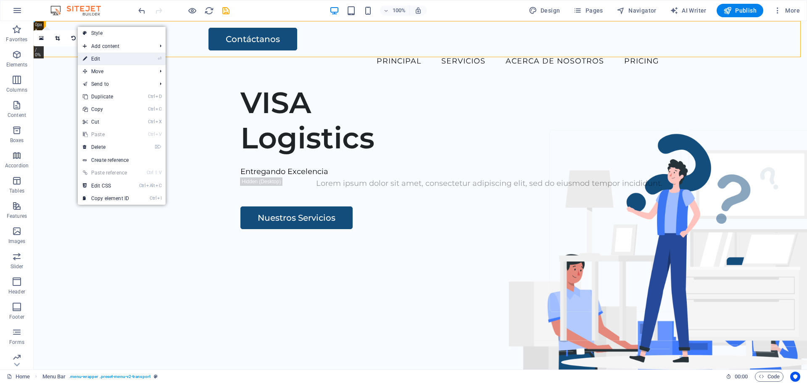
click at [117, 57] on link "⏎ Edit" at bounding box center [106, 59] width 56 height 13
select select "%"
select select "header"
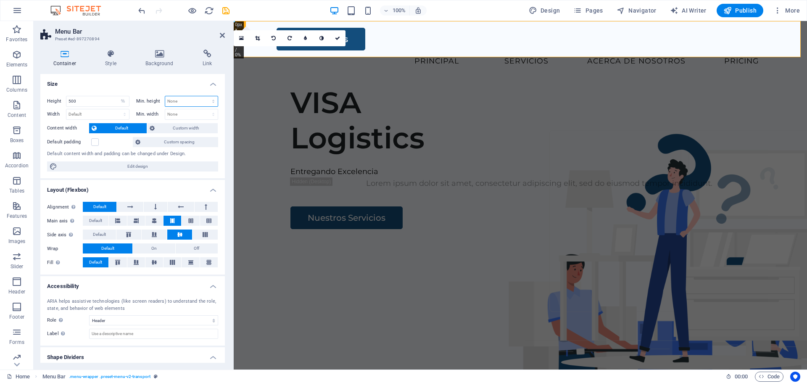
click at [211, 101] on select "None px rem % vh vw" at bounding box center [191, 101] width 53 height 10
select select "%"
click at [204, 96] on select "None px rem % vh vw" at bounding box center [191, 101] width 53 height 10
type input "300"
click at [99, 104] on input "500" at bounding box center [97, 101] width 63 height 10
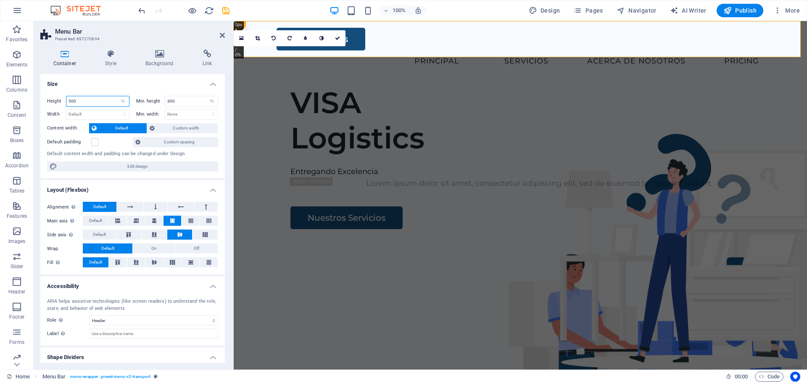
click at [99, 104] on input "500" at bounding box center [97, 101] width 63 height 10
type input "300"
drag, startPoint x: 222, startPoint y: 37, endPoint x: 188, endPoint y: 15, distance: 39.9
click at [222, 36] on icon at bounding box center [222, 35] width 5 height 7
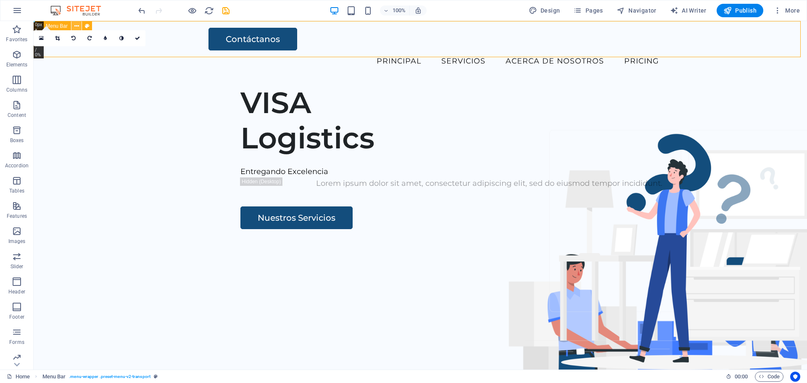
click at [77, 25] on icon at bounding box center [76, 26] width 5 height 9
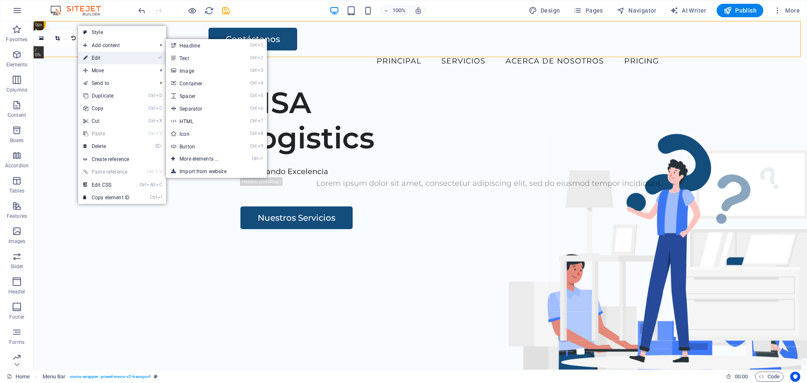
click at [102, 58] on link "⏎ Edit" at bounding box center [106, 58] width 56 height 13
select select "%"
select select "header"
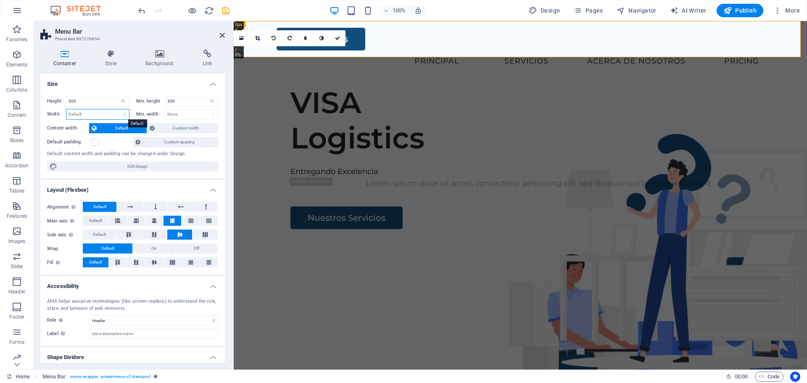
click at [87, 116] on select "Default px rem % em vh vw" at bounding box center [97, 114] width 63 height 10
select select "%"
click at [116, 109] on select "Default px rem % em vh vw" at bounding box center [97, 114] width 63 height 10
type input "300"
click at [170, 114] on select "None px rem % vh vw" at bounding box center [191, 114] width 53 height 10
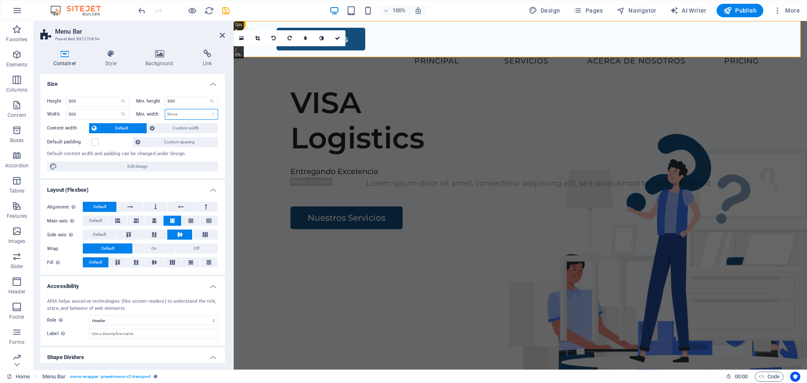
select select "%"
click at [204, 109] on select "None px rem % vh vw" at bounding box center [191, 114] width 53 height 10
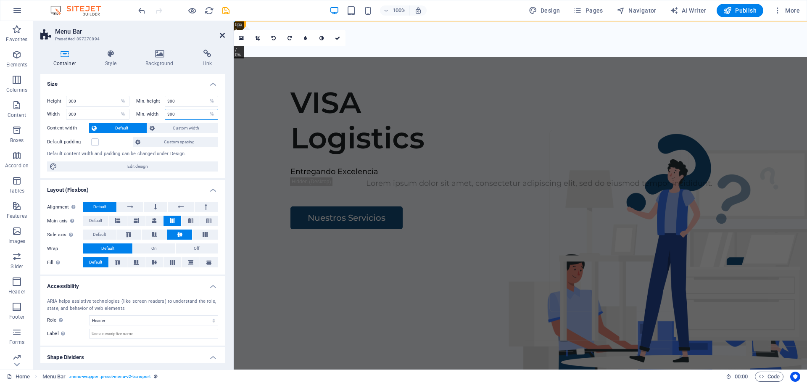
type input "300"
click at [223, 36] on icon at bounding box center [222, 35] width 5 height 7
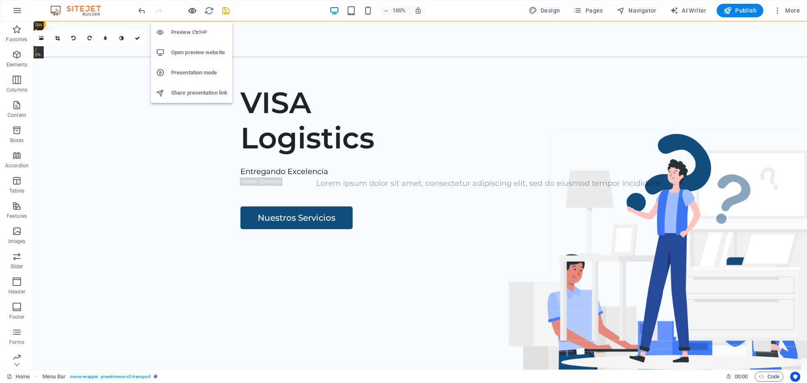
click at [191, 10] on icon "button" at bounding box center [193, 11] width 10 height 10
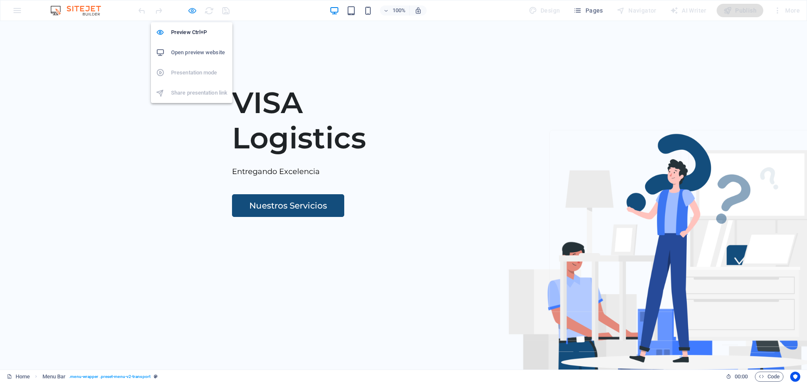
click at [193, 11] on icon "button" at bounding box center [193, 11] width 10 height 10
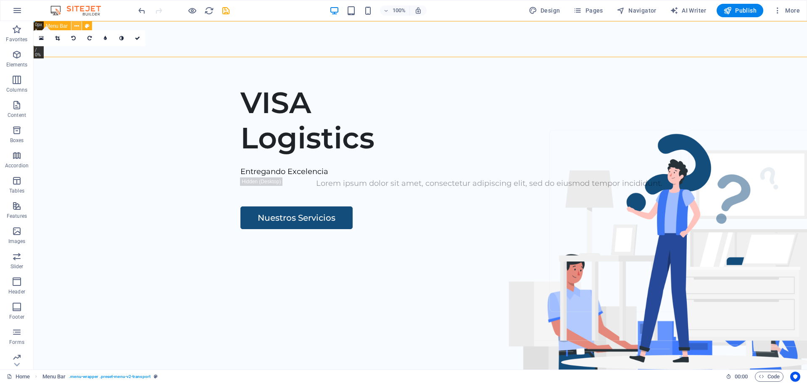
click at [77, 26] on icon at bounding box center [76, 26] width 5 height 9
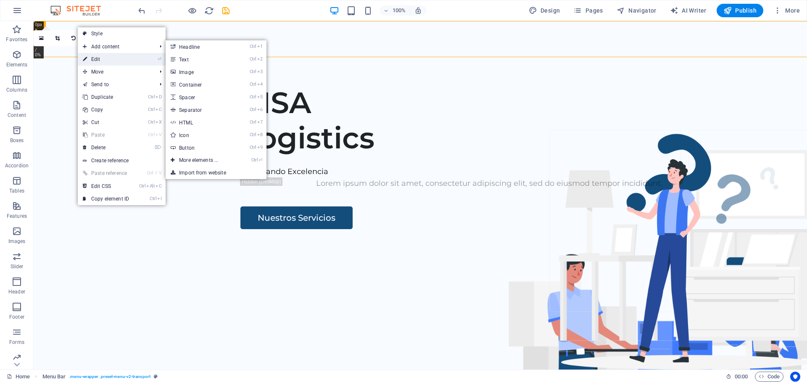
click at [95, 59] on link "⏎ Edit" at bounding box center [106, 59] width 56 height 13
select select "%"
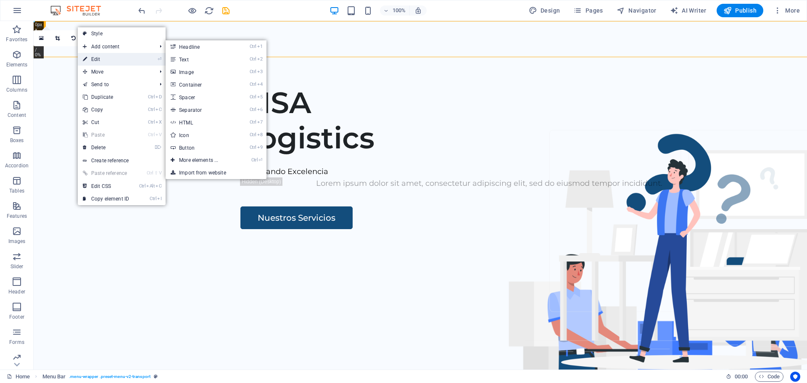
select select "header"
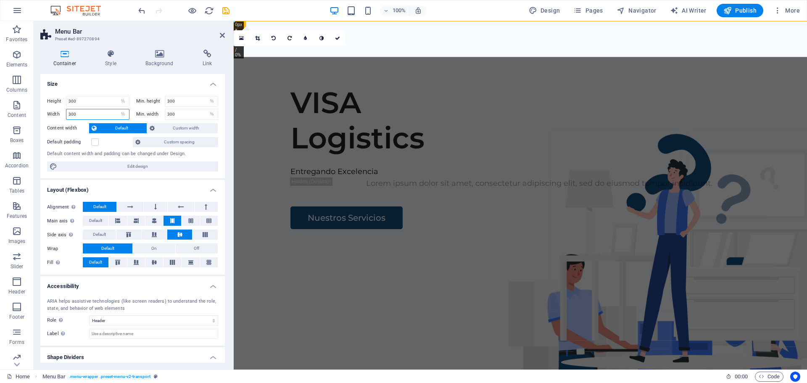
click at [101, 113] on input "300" at bounding box center [97, 114] width 63 height 10
click at [120, 114] on select "Default px rem % em vh vw" at bounding box center [123, 114] width 12 height 10
click at [117, 109] on select "Default px rem % em vh vw" at bounding box center [123, 114] width 12 height 10
select select "DISABLED_OPTION_VALUE"
click at [212, 115] on select "None px rem % vh vw" at bounding box center [212, 114] width 12 height 10
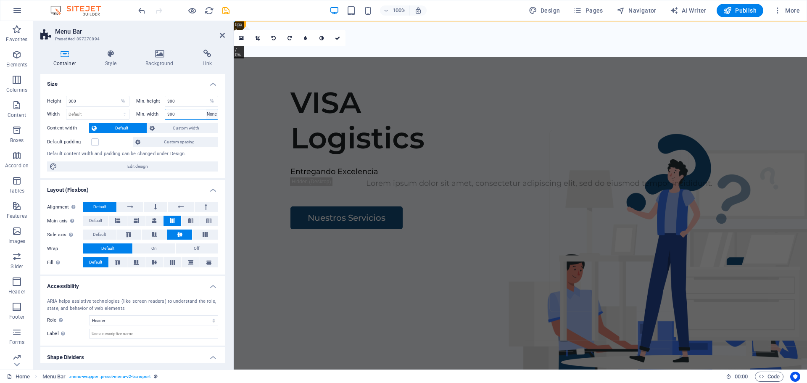
click at [206, 109] on select "None px rem % vh vw" at bounding box center [212, 114] width 12 height 10
select select "DISABLED_OPTION_VALUE"
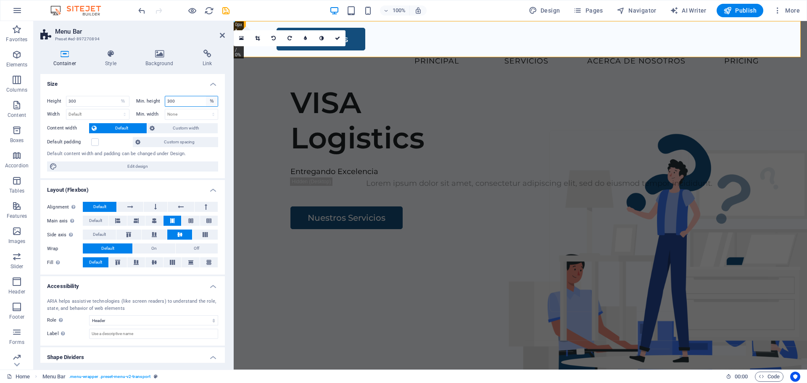
click at [206, 103] on select "None px rem % vh vw" at bounding box center [212, 101] width 12 height 10
click at [206, 96] on select "None px rem % vh vw" at bounding box center [212, 101] width 12 height 10
select select "DISABLED_OPTION_VALUE"
click at [100, 101] on input "300" at bounding box center [97, 101] width 63 height 10
click at [125, 98] on select "Default px rem % vh vw" at bounding box center [123, 101] width 12 height 10
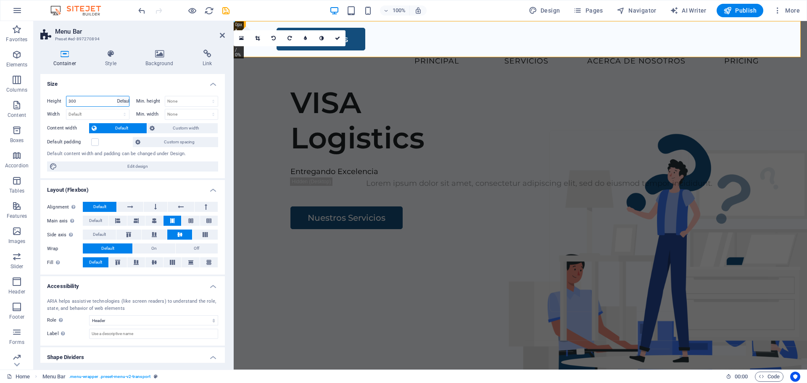
click at [117, 96] on select "Default px rem % vh vw" at bounding box center [123, 101] width 12 height 10
select select "DISABLED_OPTION_VALUE"
click at [221, 34] on icon at bounding box center [222, 35] width 5 height 7
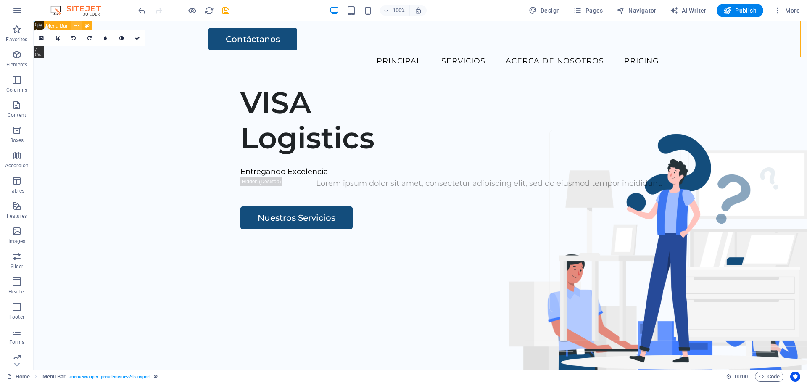
click at [78, 25] on icon at bounding box center [76, 26] width 5 height 9
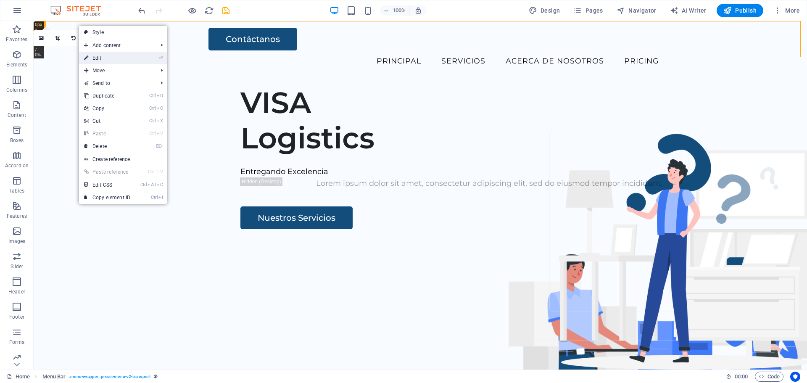
click at [104, 61] on link "⏎ Edit" at bounding box center [107, 58] width 56 height 13
select select "header"
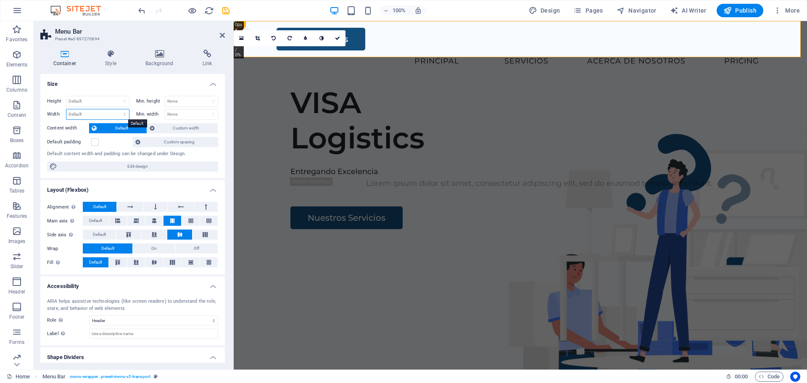
click at [98, 113] on select "Default px rem % em vh vw" at bounding box center [97, 114] width 63 height 10
click at [116, 109] on select "Default px rem % em vh vw" at bounding box center [97, 114] width 63 height 10
click at [119, 115] on select "Default px rem % em vh vw" at bounding box center [123, 114] width 12 height 10
click at [117, 109] on select "Default px rem % em vh vw" at bounding box center [123, 114] width 12 height 10
click at [123, 111] on select "Default px rem % em vh vw" at bounding box center [123, 114] width 12 height 10
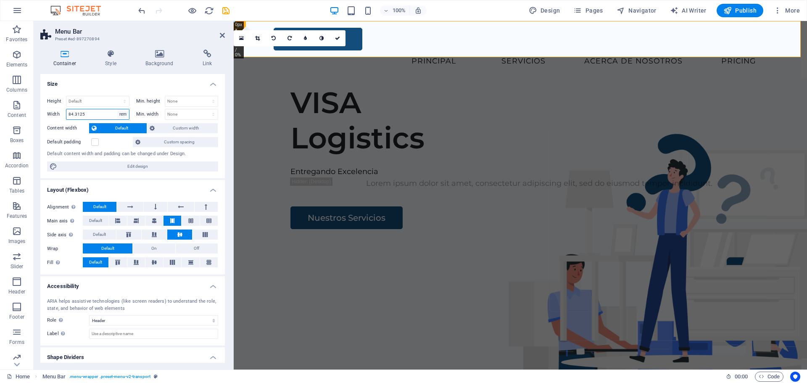
select select "%"
click at [117, 109] on select "Default px rem % em vh vw" at bounding box center [123, 114] width 12 height 10
type input "200"
click at [221, 38] on icon at bounding box center [222, 35] width 5 height 7
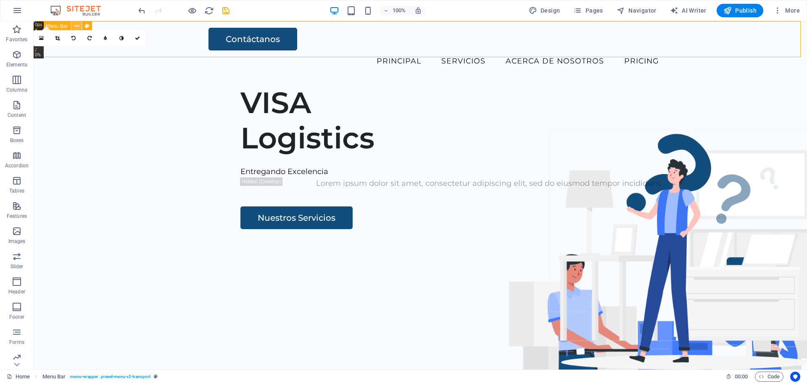
click at [0, 0] on button at bounding box center [0, 0] width 0 height 0
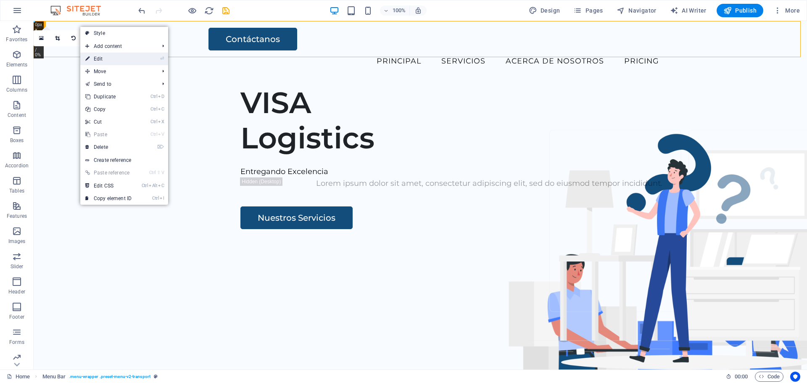
click at [93, 57] on link "⏎ Edit" at bounding box center [108, 59] width 56 height 13
select select "%"
select select "header"
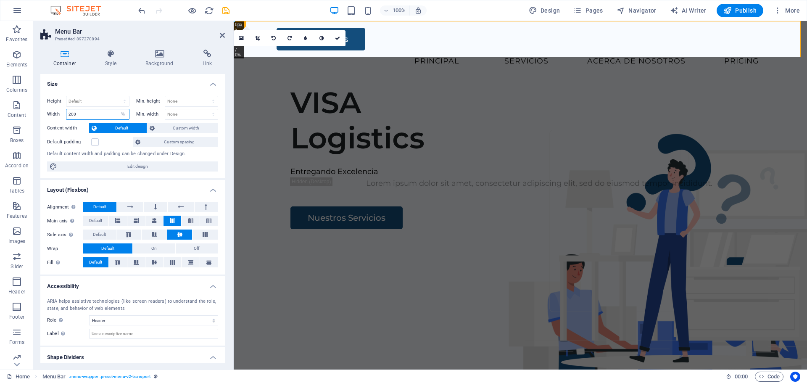
click at [111, 113] on input "200" at bounding box center [97, 114] width 63 height 10
type input "500"
click at [219, 33] on h2 "Menu Bar" at bounding box center [140, 32] width 170 height 8
click at [221, 34] on icon at bounding box center [222, 35] width 5 height 7
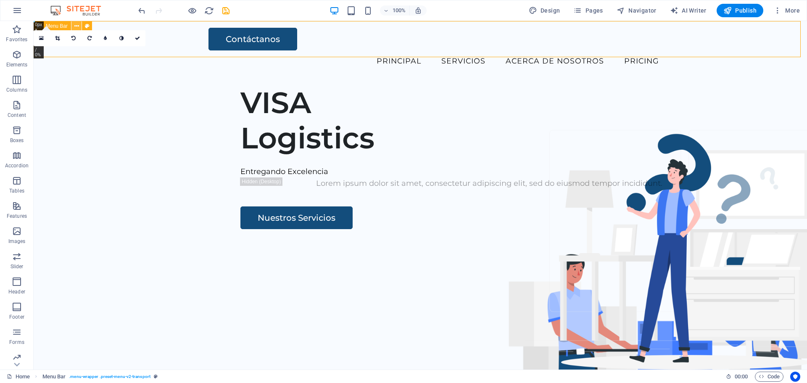
click at [78, 26] on icon at bounding box center [76, 26] width 5 height 9
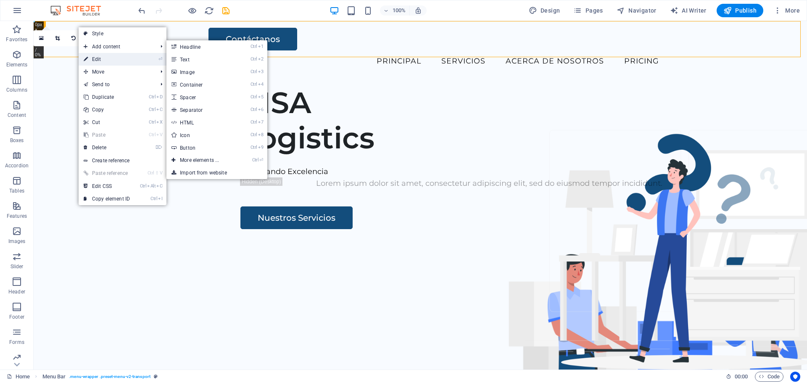
click at [91, 58] on link "⏎ Edit" at bounding box center [107, 59] width 56 height 13
select select "%"
select select "header"
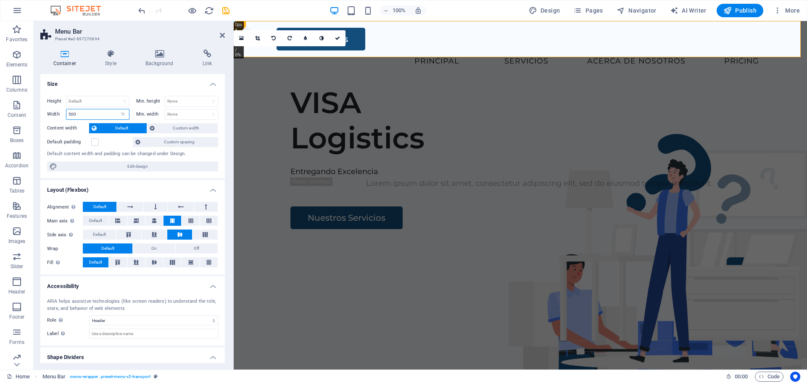
click at [103, 114] on input "500" at bounding box center [97, 114] width 63 height 10
type input "800"
click at [223, 35] on icon at bounding box center [222, 35] width 5 height 7
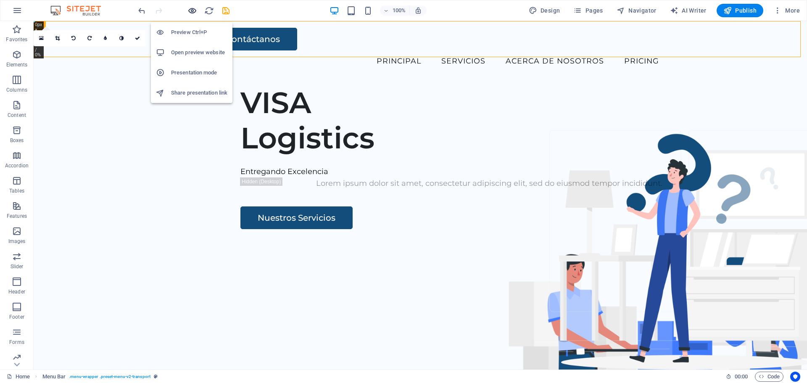
click at [189, 11] on icon "button" at bounding box center [193, 11] width 10 height 10
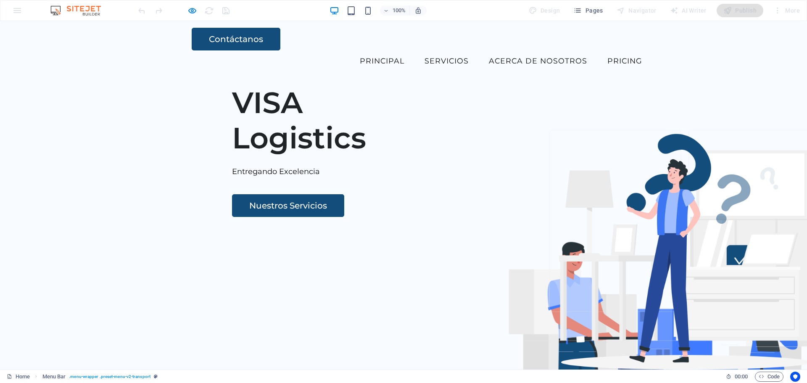
drag, startPoint x: 800, startPoint y: 62, endPoint x: 807, endPoint y: 67, distance: 8.4
click at [191, 11] on icon "button" at bounding box center [193, 11] width 10 height 10
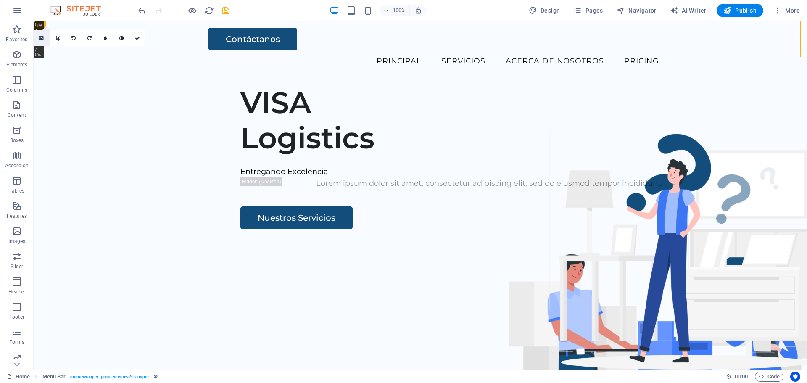
click at [42, 39] on icon at bounding box center [41, 38] width 5 height 6
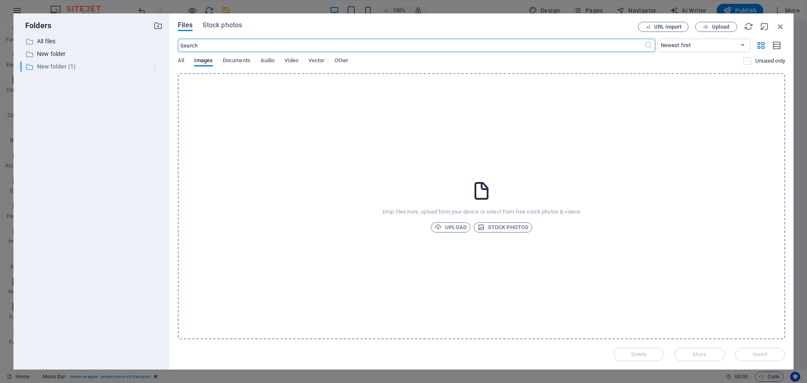
click at [156, 68] on icon "button" at bounding box center [155, 67] width 9 height 8
click at [159, 127] on h6 "Delete" at bounding box center [162, 129] width 24 height 10
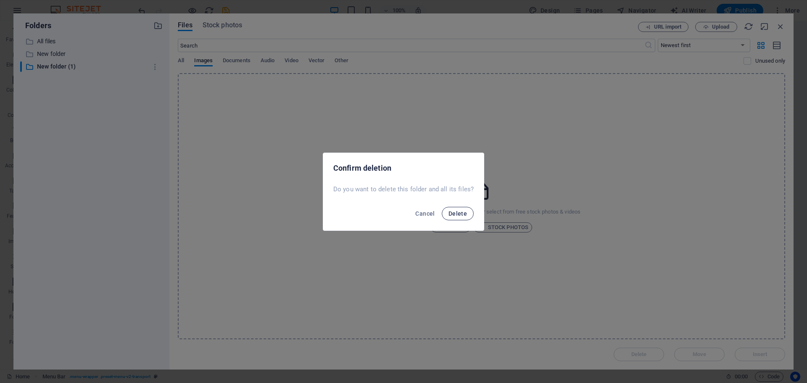
click at [466, 213] on button "Delete" at bounding box center [458, 213] width 32 height 13
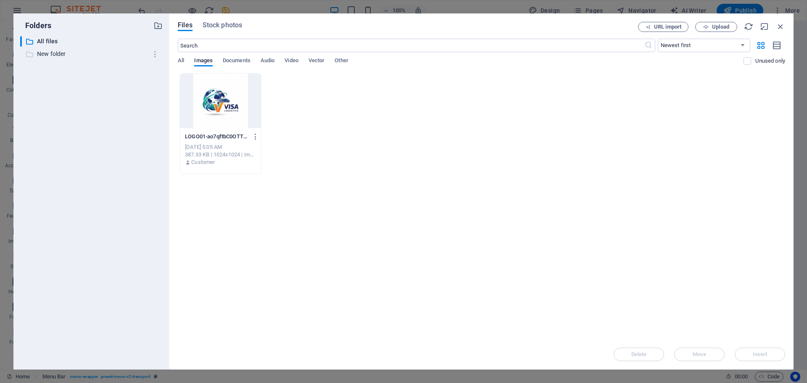
click at [53, 56] on p "New folder" at bounding box center [92, 54] width 110 height 10
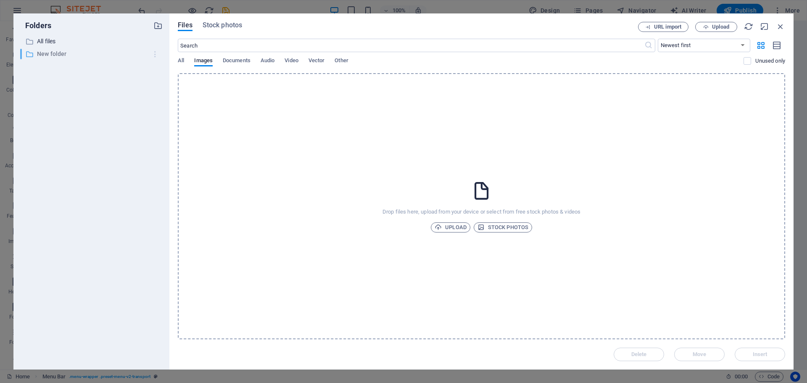
click at [154, 54] on icon "button" at bounding box center [155, 54] width 9 height 8
click at [154, 115] on h6 "Delete" at bounding box center [162, 116] width 24 height 10
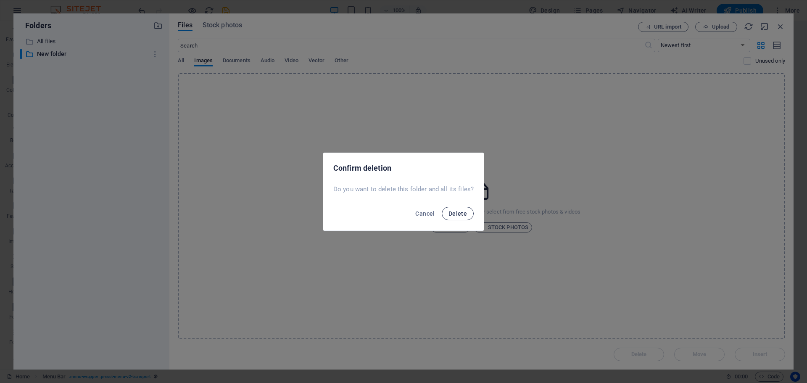
click at [462, 212] on span "Delete" at bounding box center [458, 213] width 19 height 7
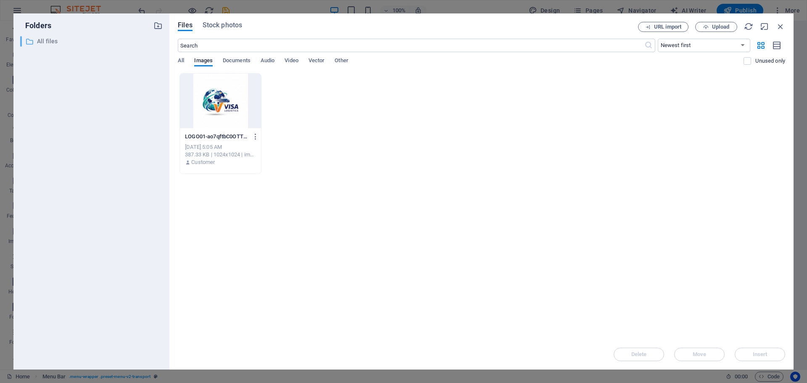
click at [51, 42] on p "All files" at bounding box center [92, 42] width 110 height 10
click at [214, 103] on div at bounding box center [220, 101] width 81 height 55
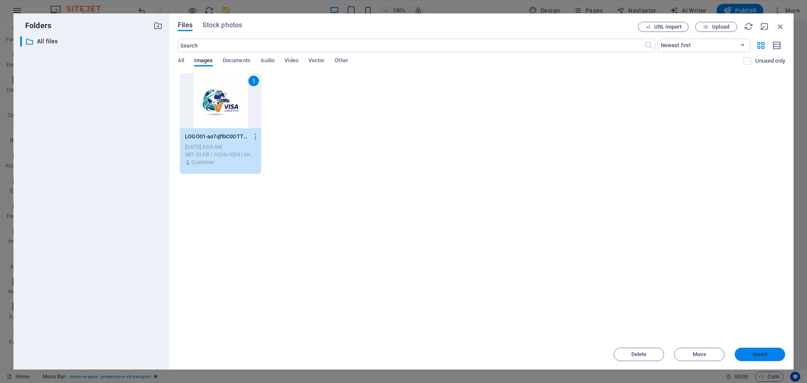
click at [758, 356] on button "Insert" at bounding box center [760, 354] width 50 height 13
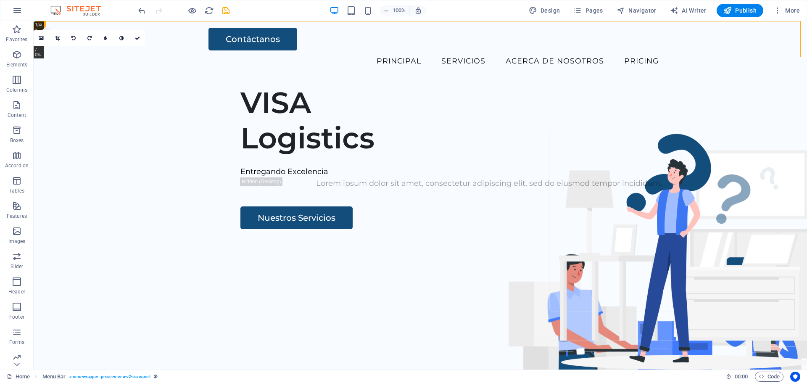
drag, startPoint x: 34, startPoint y: 22, endPoint x: 98, endPoint y: 75, distance: 82.4
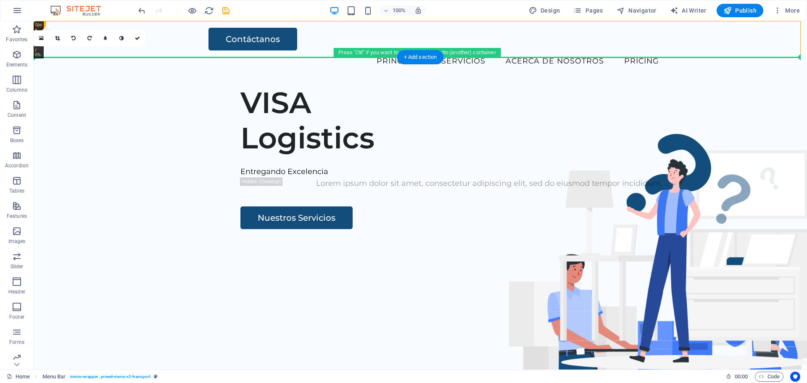
drag, startPoint x: 71, startPoint y: 48, endPoint x: 73, endPoint y: 59, distance: 11.9
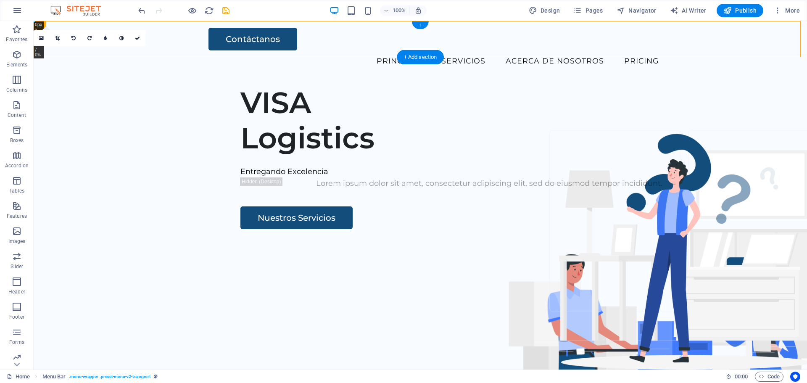
drag, startPoint x: 71, startPoint y: 45, endPoint x: 164, endPoint y: 43, distance: 93.8
drag, startPoint x: 35, startPoint y: 21, endPoint x: 93, endPoint y: 71, distance: 76.3
drag, startPoint x: 36, startPoint y: 22, endPoint x: 54, endPoint y: 42, distance: 26.8
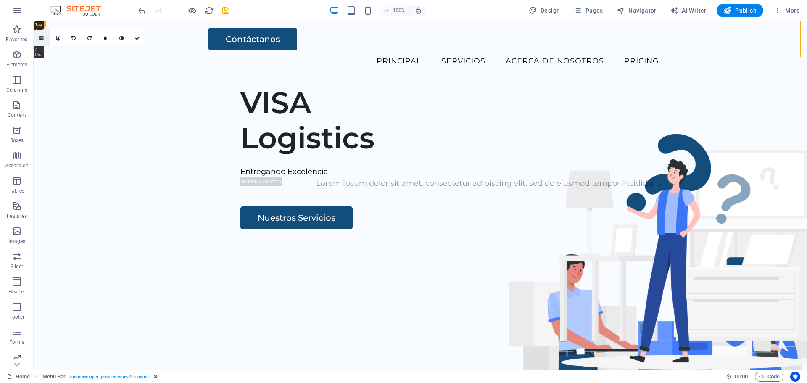
drag, startPoint x: 35, startPoint y: 22, endPoint x: 47, endPoint y: 43, distance: 23.5
click at [34, 21] on div "180 170 160 150 140 130 120 110 100 90 80 70 60 50 40 30 20 10 0 -10 -20 -30 -4…" at bounding box center [34, 21] width 0 height 0
click at [39, 46] on div "16:10 16:9 4:3 1:1 1:2 0" at bounding box center [90, 38] width 112 height 16
drag, startPoint x: 72, startPoint y: 72, endPoint x: 75, endPoint y: 62, distance: 10.5
click at [41, 38] on icon at bounding box center [41, 38] width 5 height 6
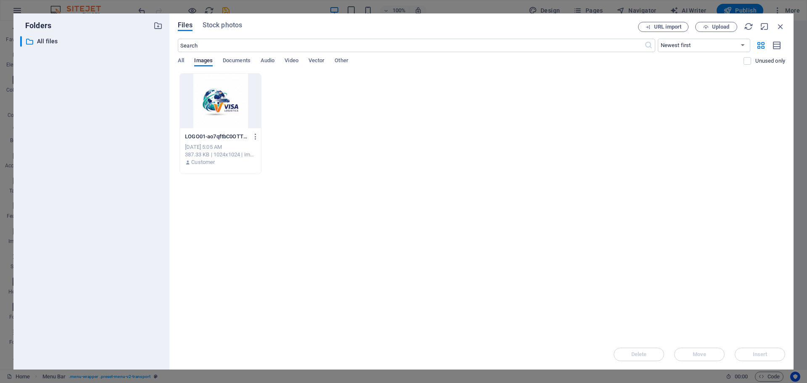
click at [218, 100] on div at bounding box center [220, 101] width 81 height 55
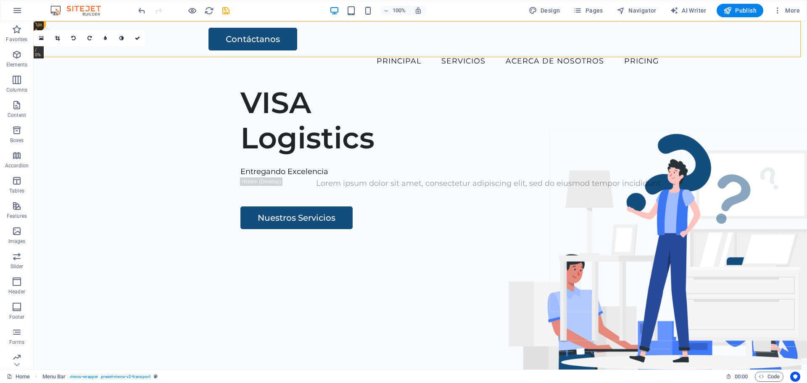
drag, startPoint x: 36, startPoint y: 24, endPoint x: 83, endPoint y: 68, distance: 64.9
